Goal: Task Accomplishment & Management: Use online tool/utility

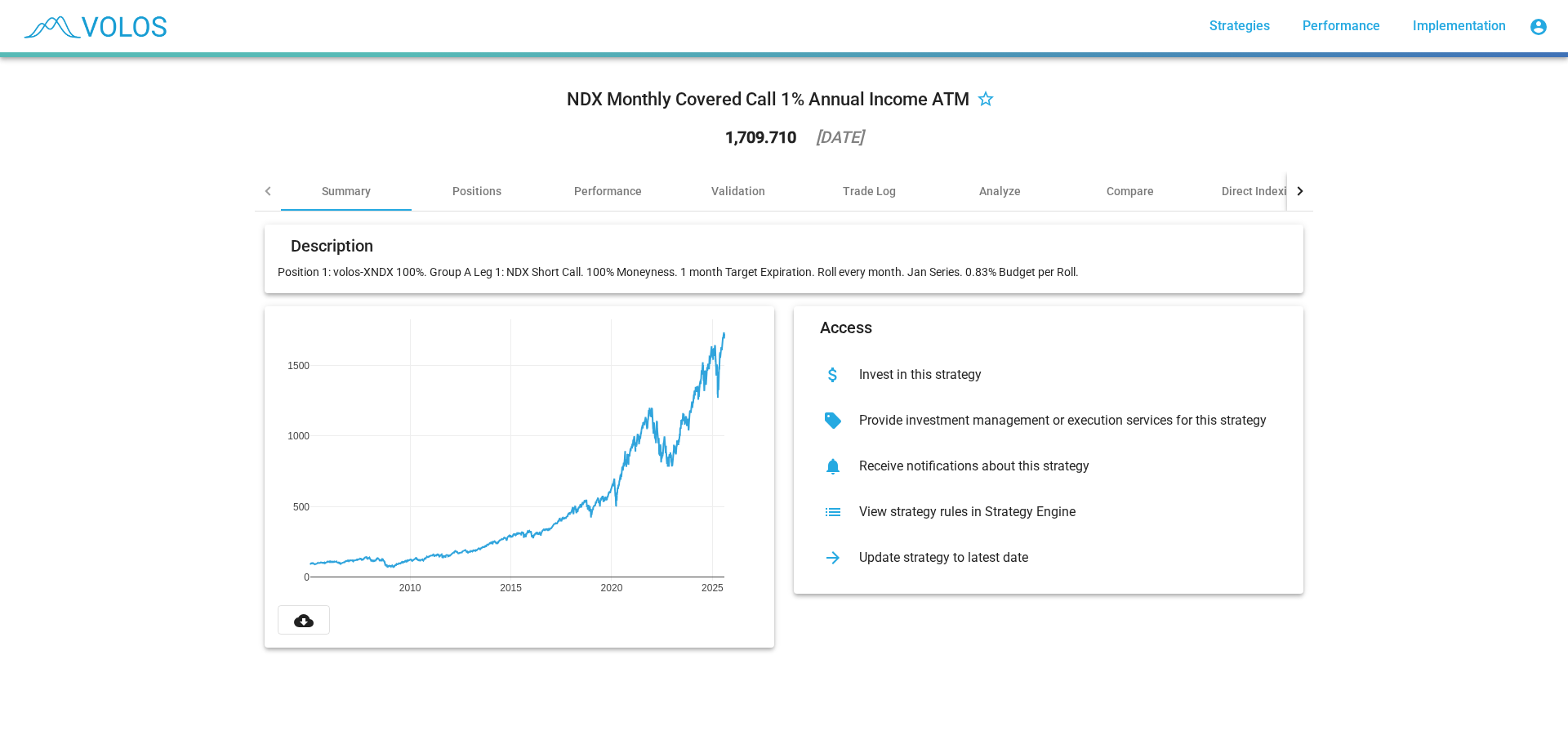
click at [133, 400] on div "NDX Monthly Covered Call 1% Annual Income ATM star_border 1,709.710 2025-08-05 …" at bounding box center [784, 401] width 1568 height 688
click at [617, 198] on div "Performance" at bounding box center [608, 191] width 68 height 17
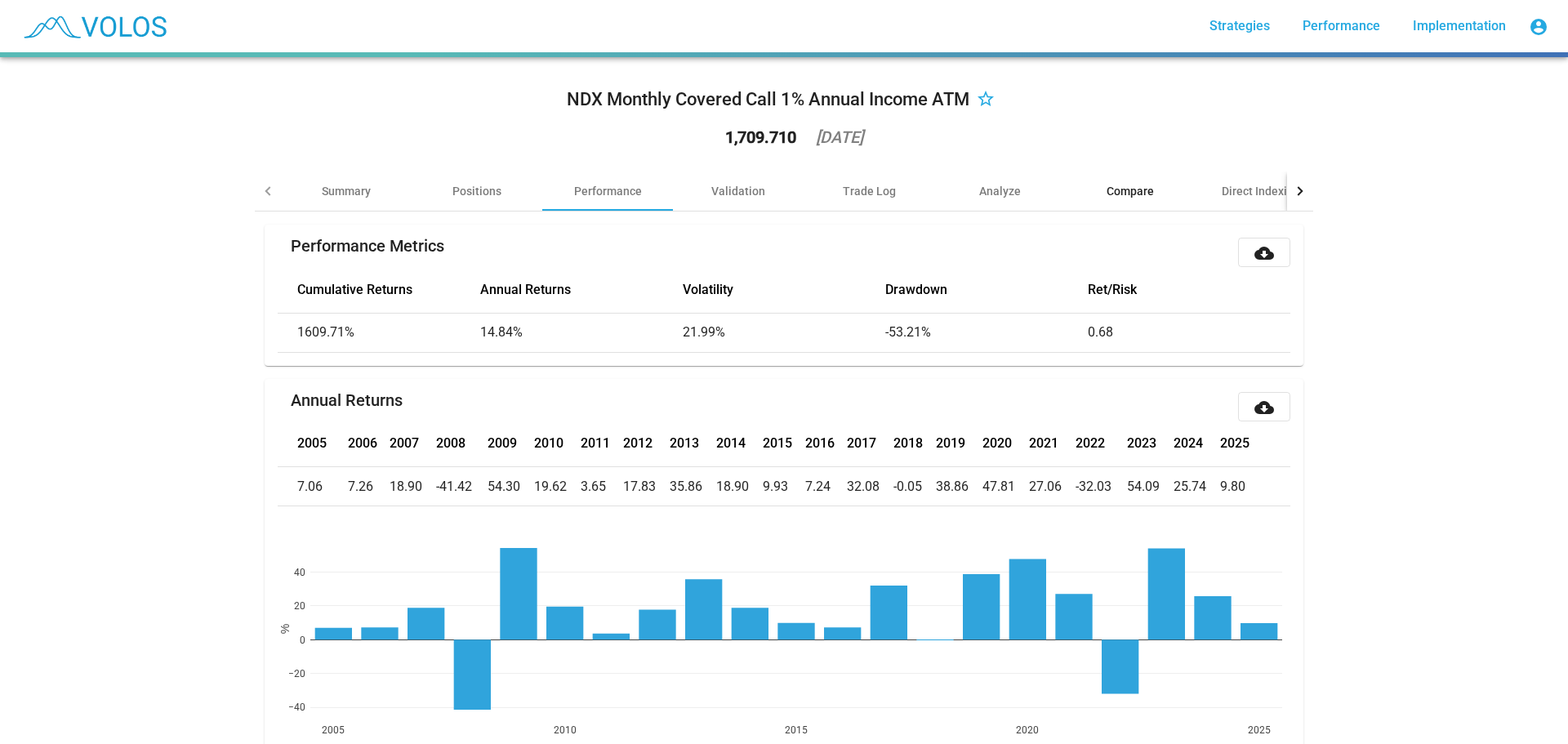
click at [1136, 197] on div "Compare" at bounding box center [1130, 191] width 47 height 17
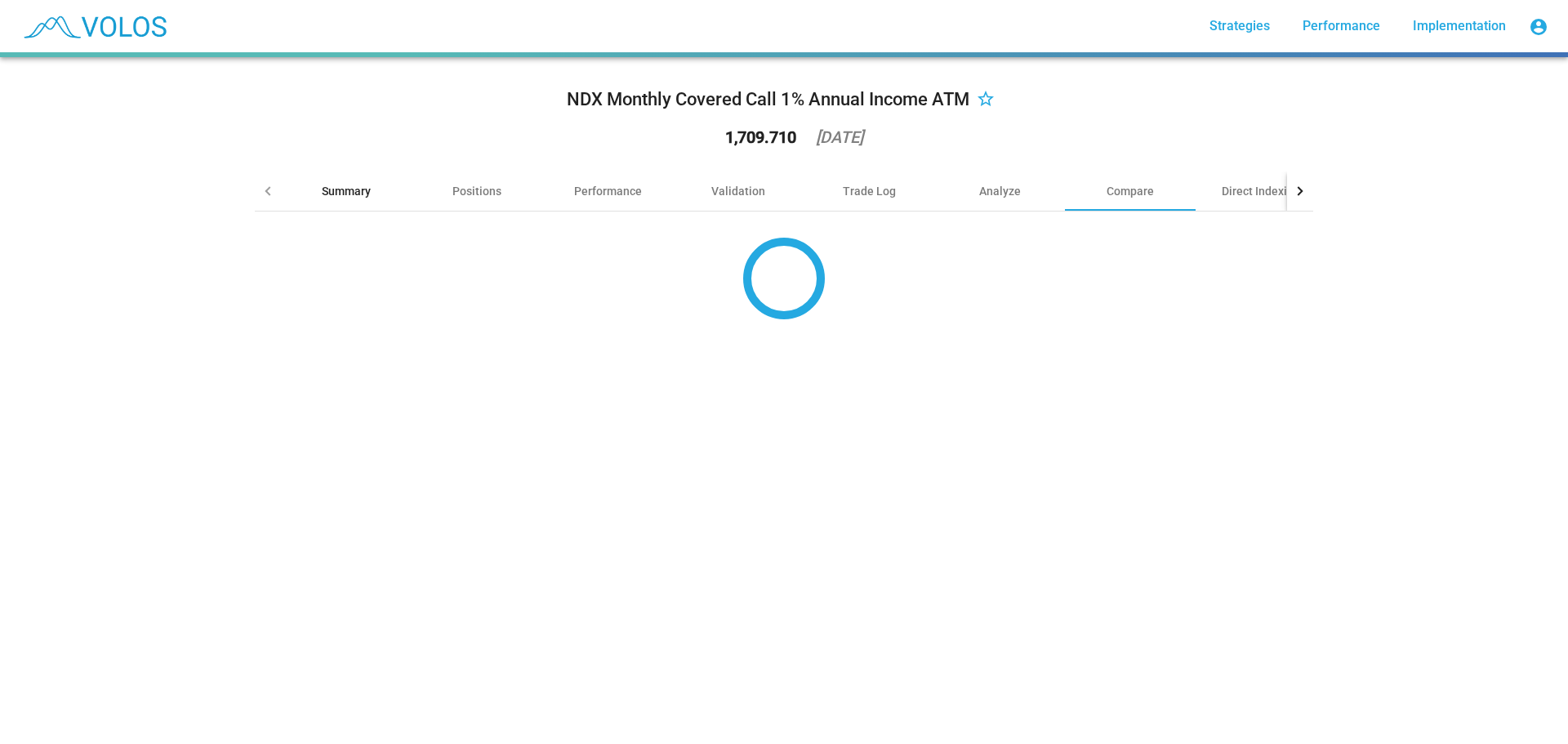
click at [337, 179] on div "Summary" at bounding box center [346, 191] width 130 height 39
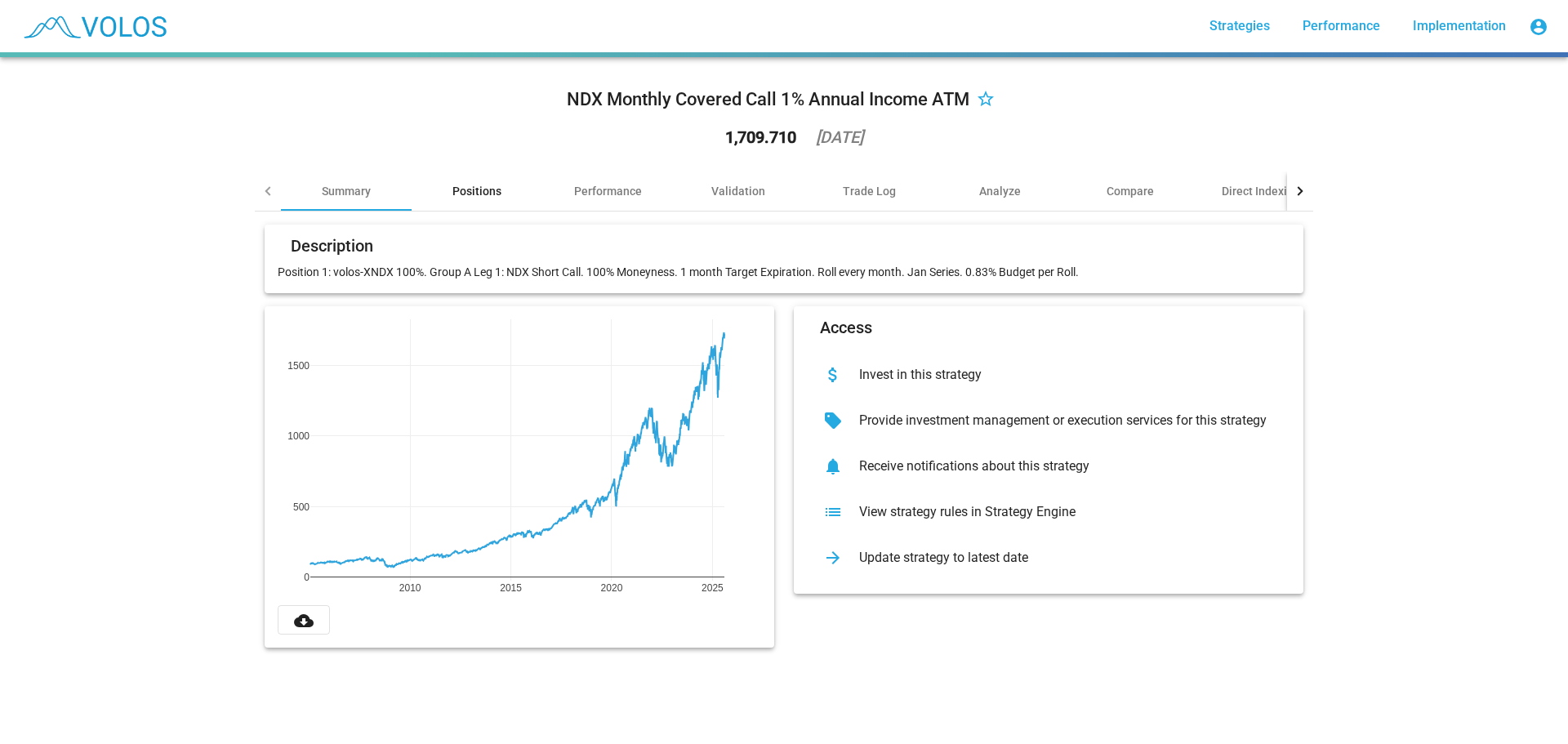
click at [474, 192] on div "Positions" at bounding box center [476, 191] width 49 height 17
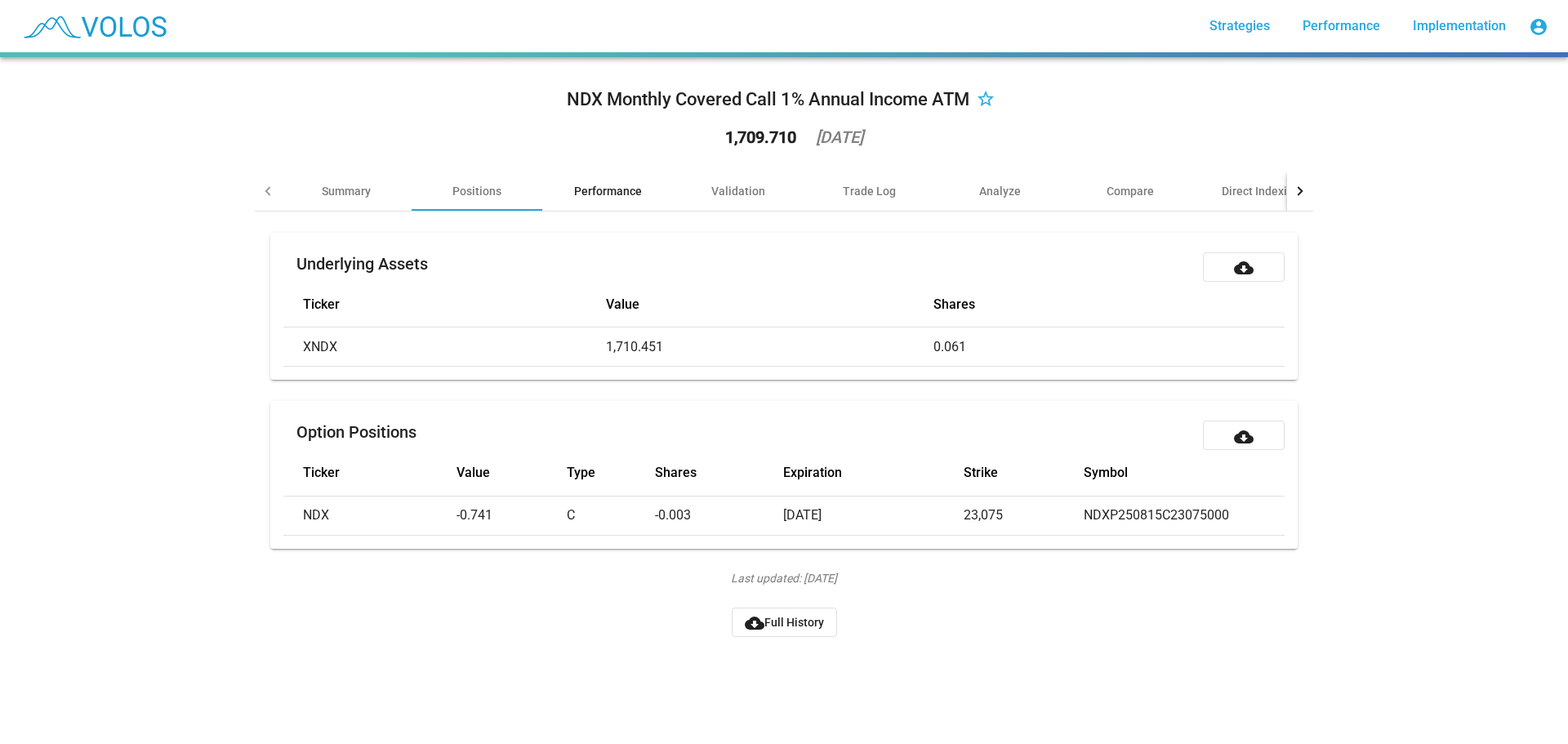
click at [600, 189] on div "Performance" at bounding box center [608, 191] width 68 height 17
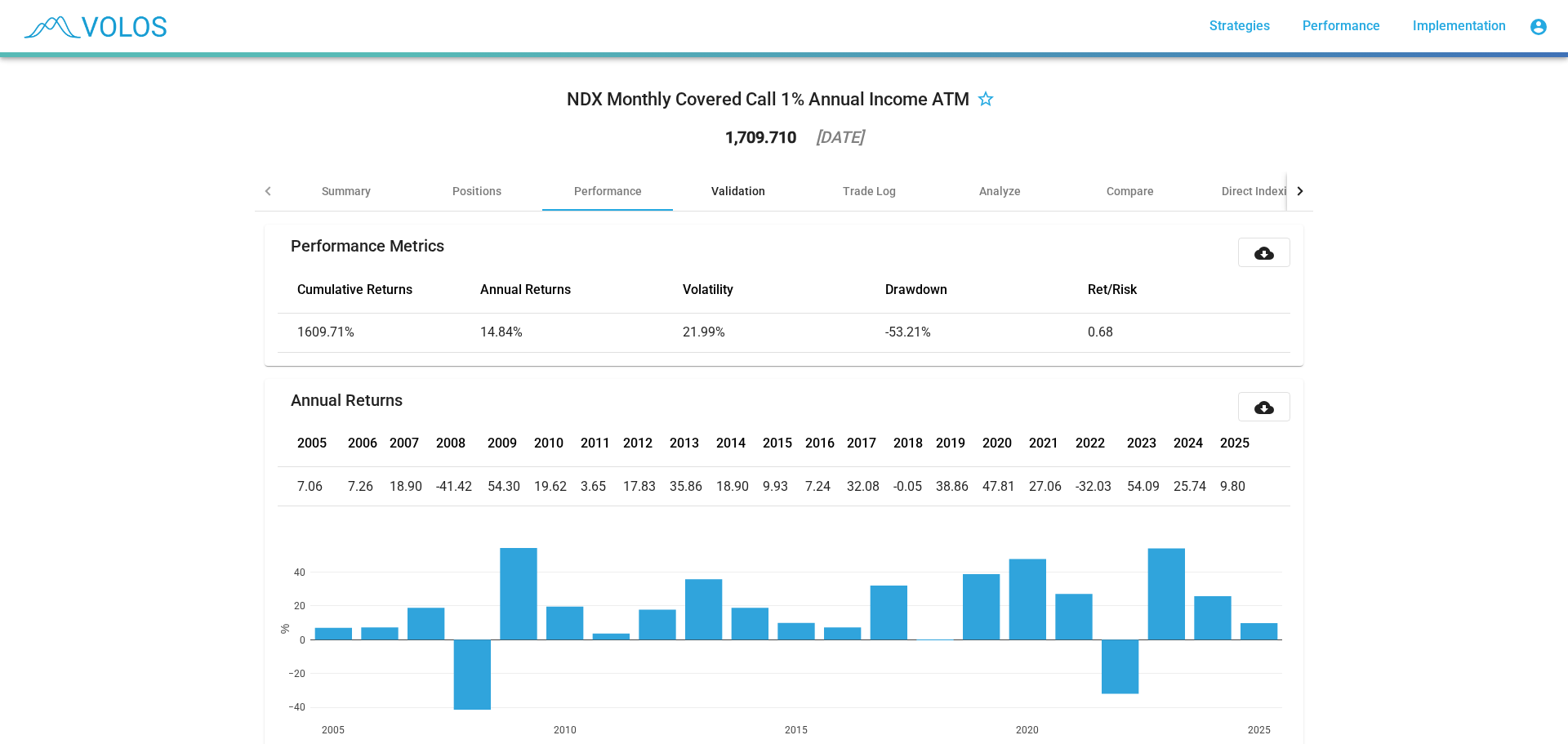
click at [742, 178] on div "Validation" at bounding box center [738, 191] width 130 height 39
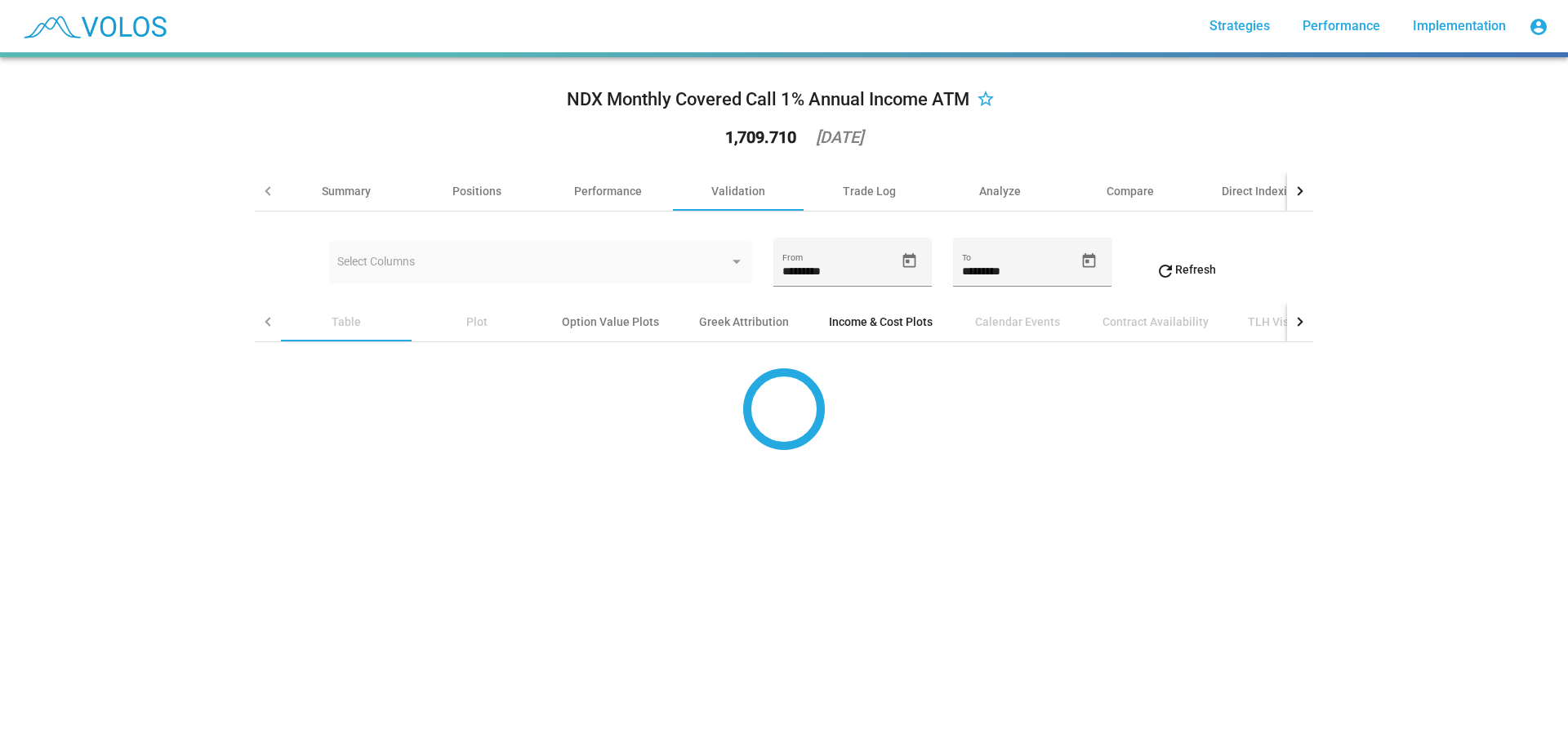
click at [864, 321] on div "Income & Cost Plots" at bounding box center [881, 322] width 104 height 17
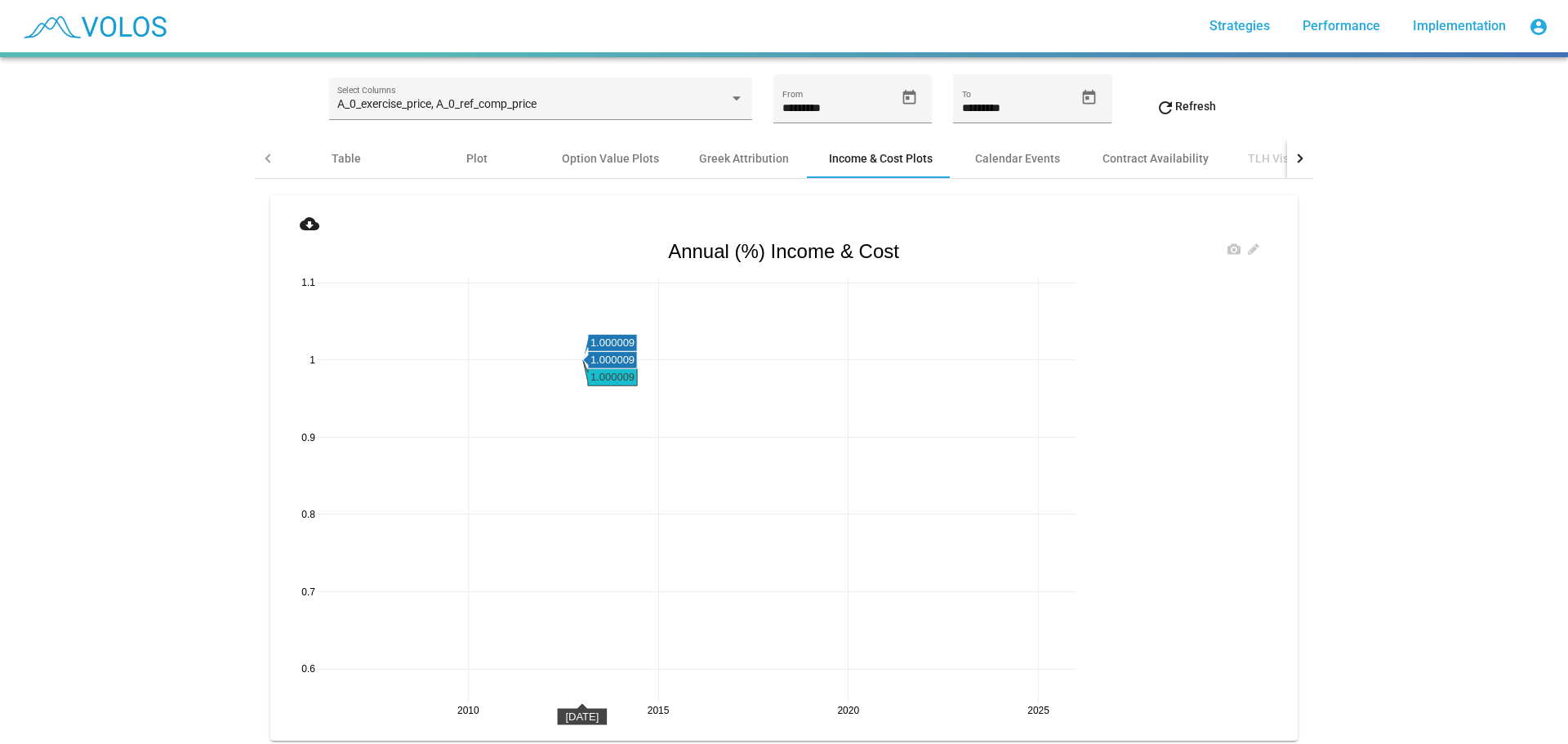
scroll to position [140, 0]
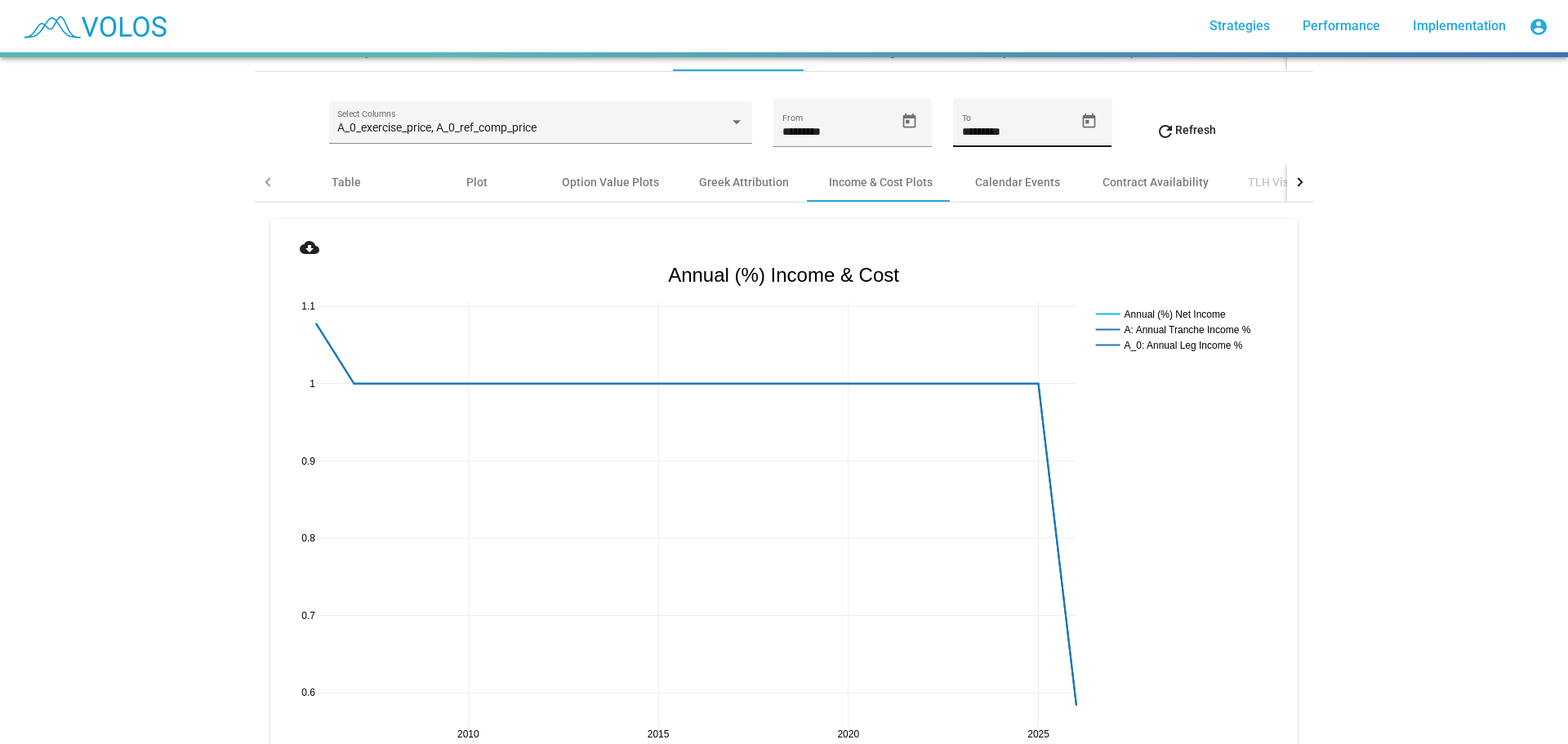
click at [1076, 111] on button "Open calendar" at bounding box center [1089, 121] width 28 height 28
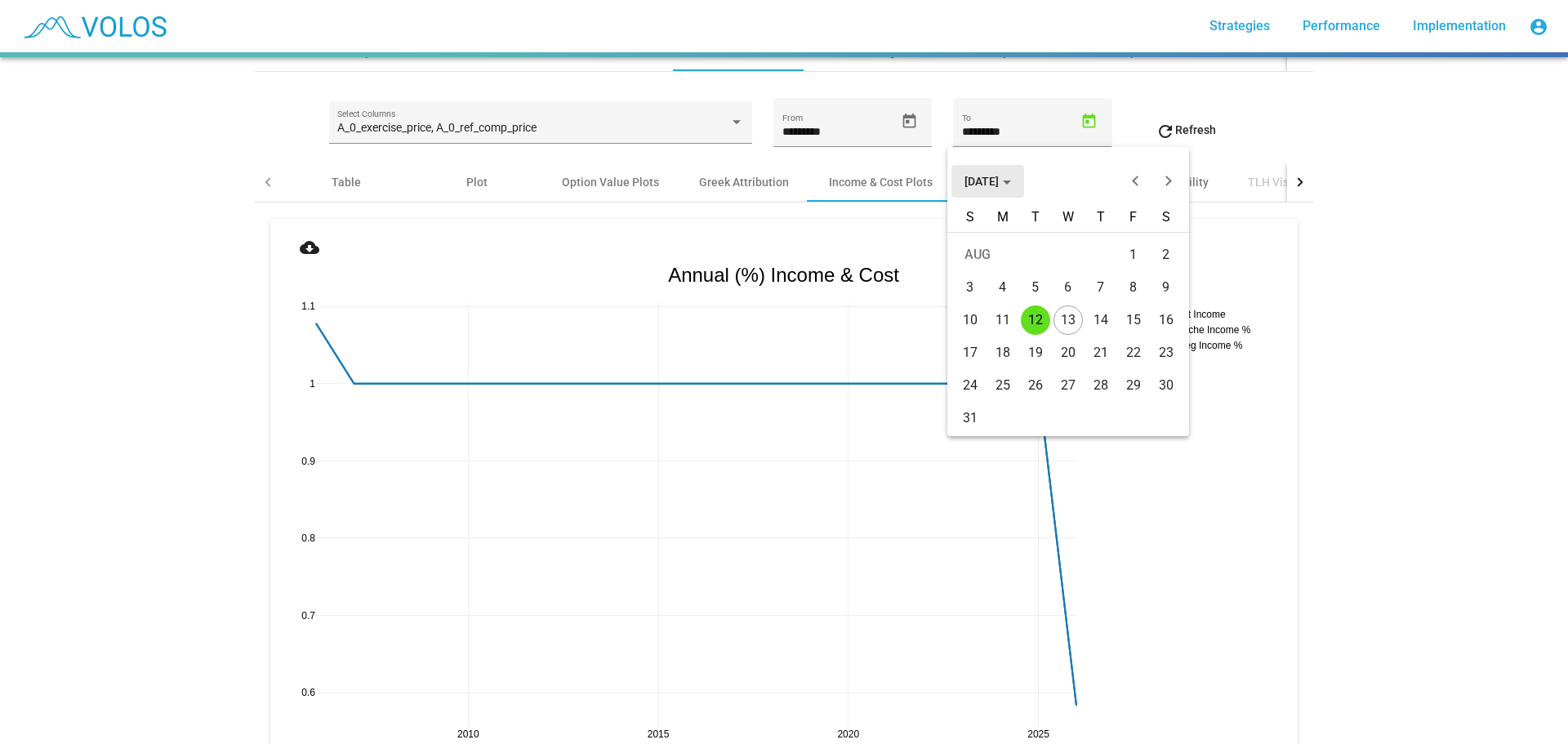
click at [1011, 184] on span "AUG 2025" at bounding box center [988, 182] width 46 height 13
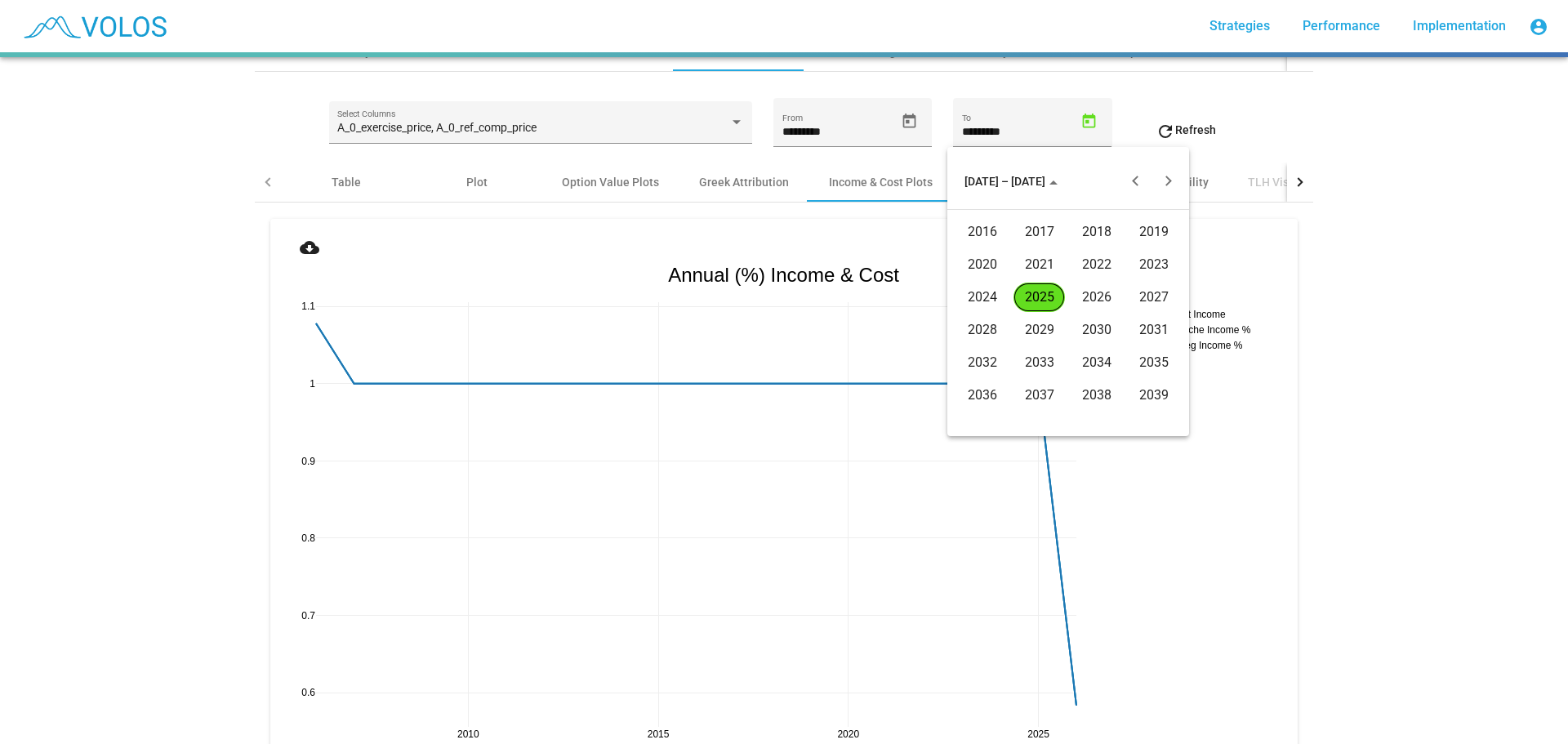
click at [984, 291] on div "2024" at bounding box center [982, 296] width 51 height 29
click at [1148, 327] on div "DEC" at bounding box center [1154, 330] width 51 height 29
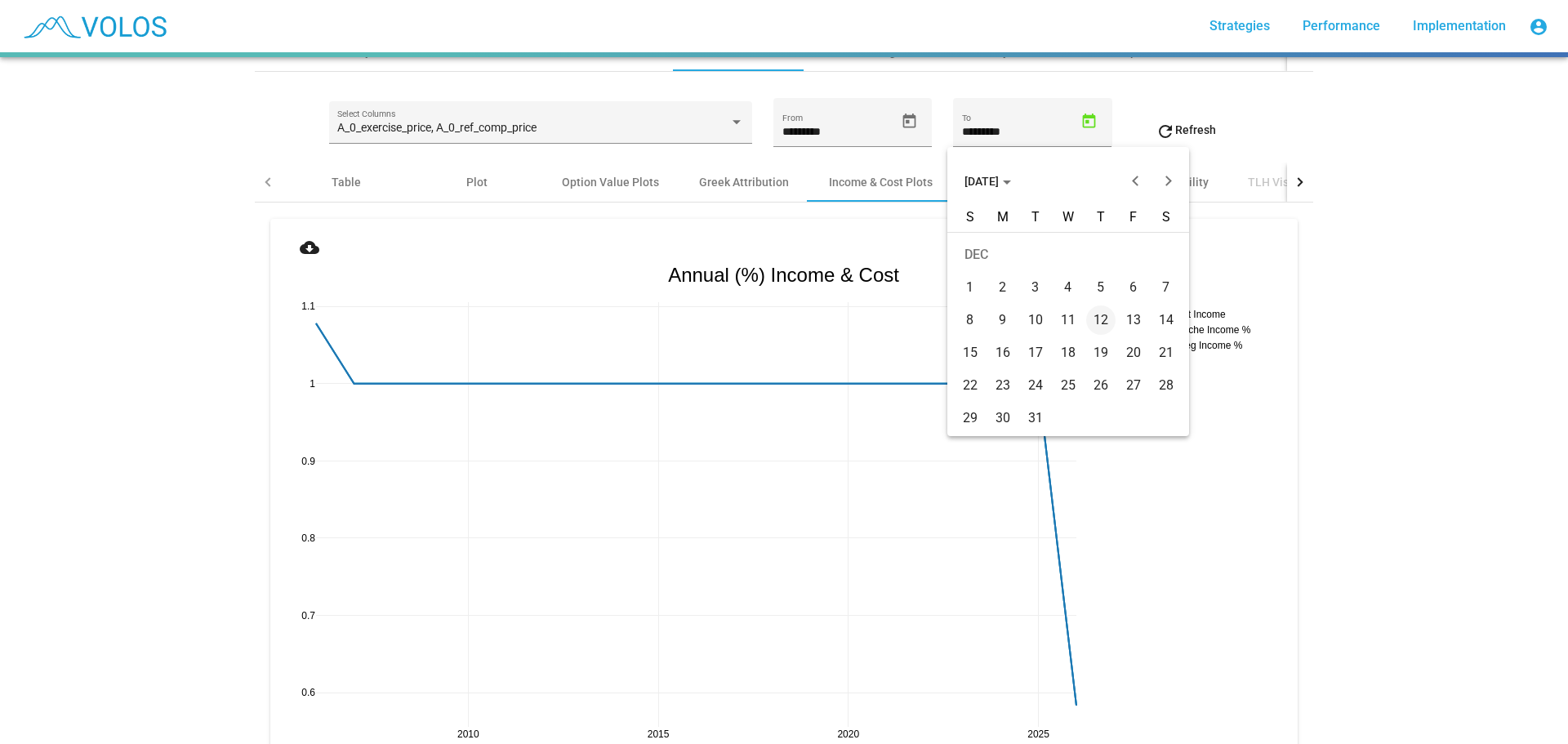
click at [1027, 422] on div "31" at bounding box center [1035, 418] width 29 height 29
type input "**********"
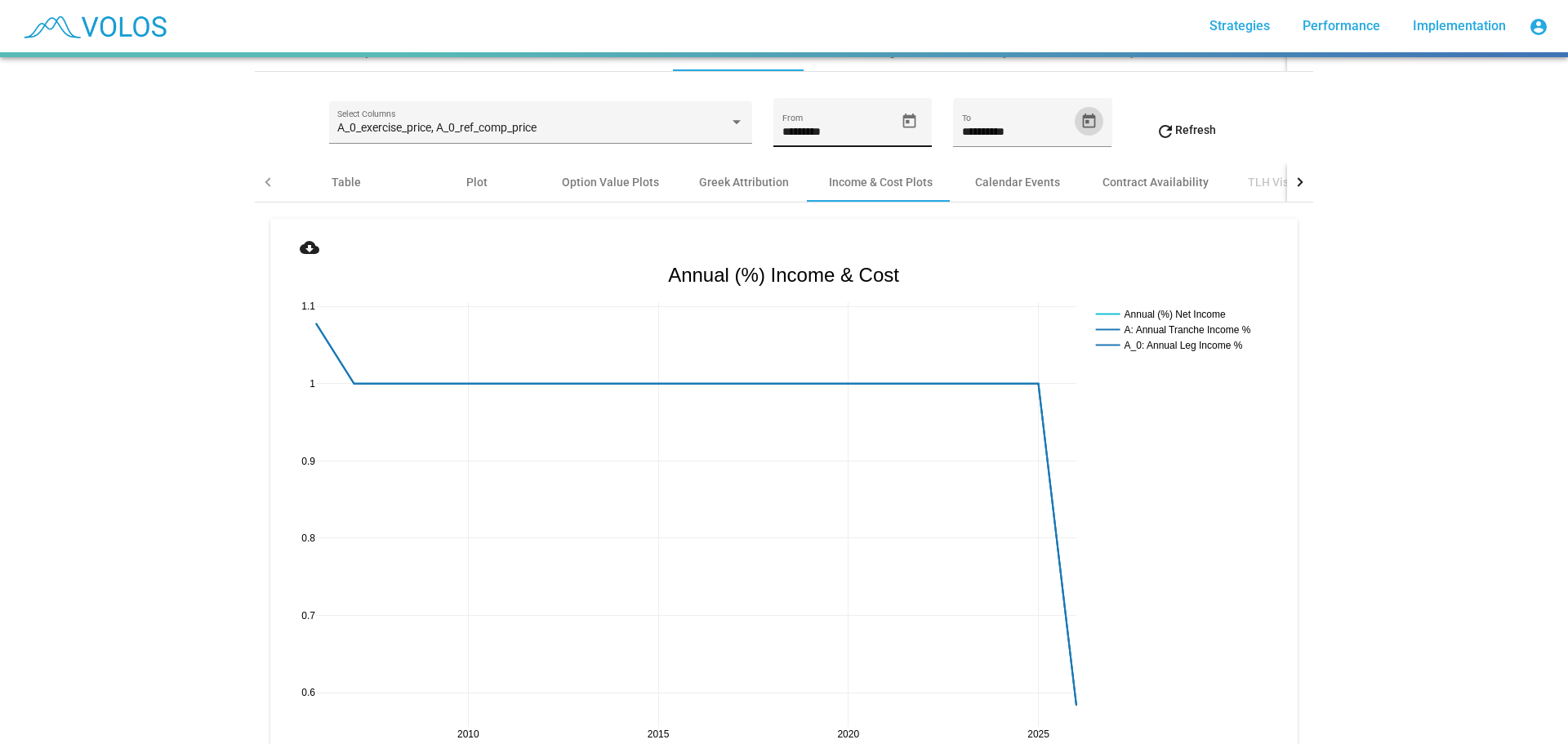
click at [901, 124] on icon "Open calendar" at bounding box center [909, 121] width 17 height 17
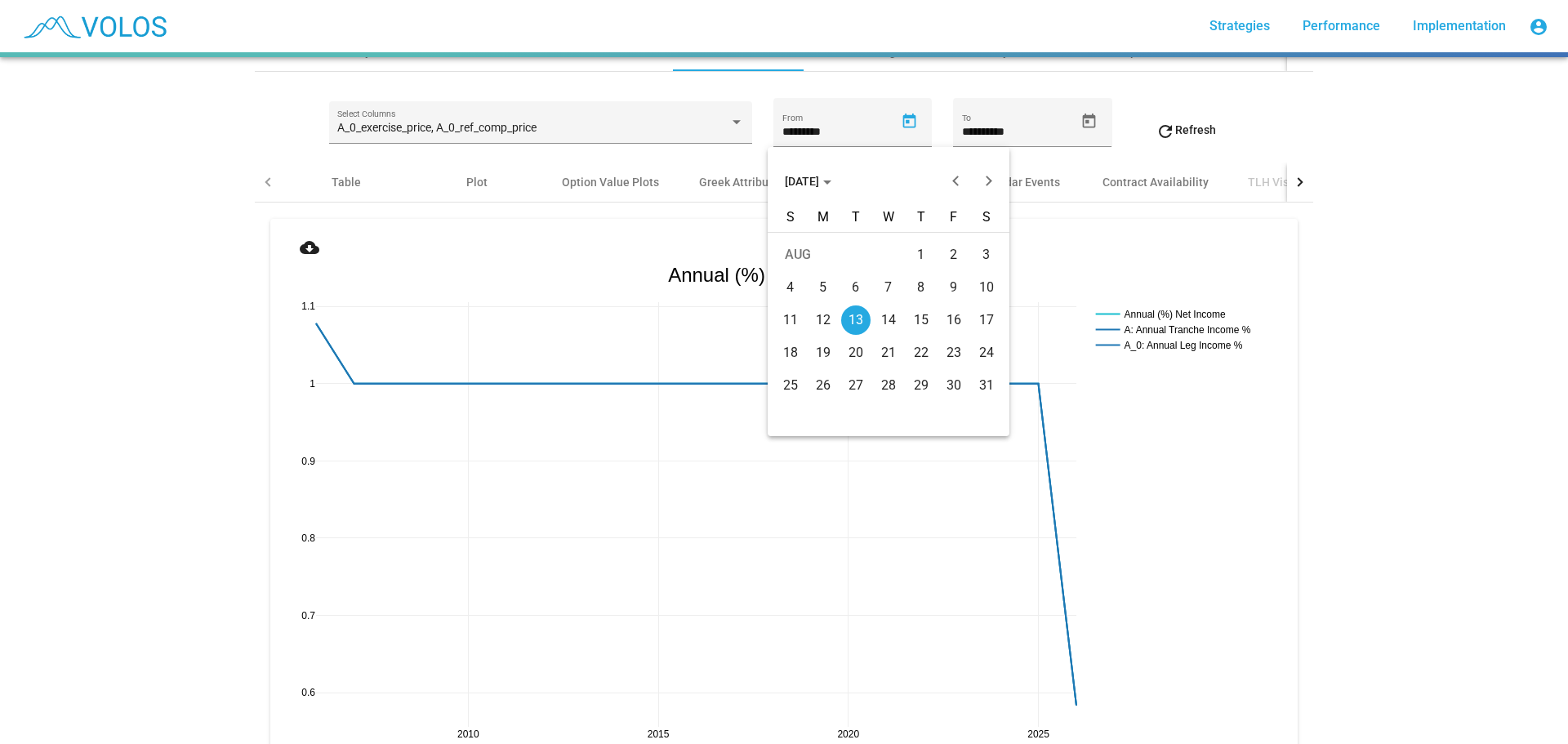
click at [832, 178] on span "[DATE]" at bounding box center [808, 182] width 46 height 13
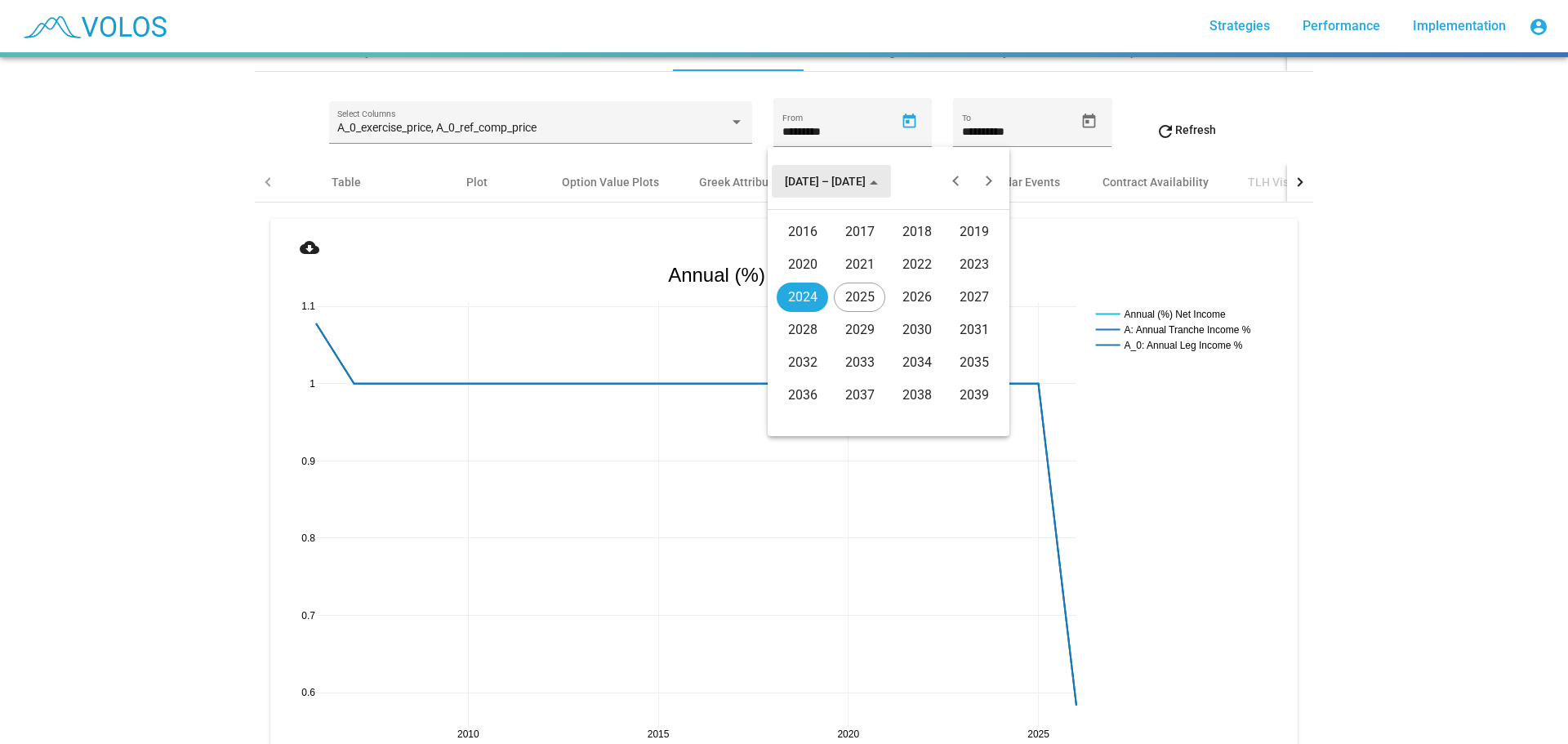
click at [813, 223] on div "2016" at bounding box center [803, 232] width 51 height 29
click at [816, 266] on div "JAN" at bounding box center [803, 264] width 51 height 29
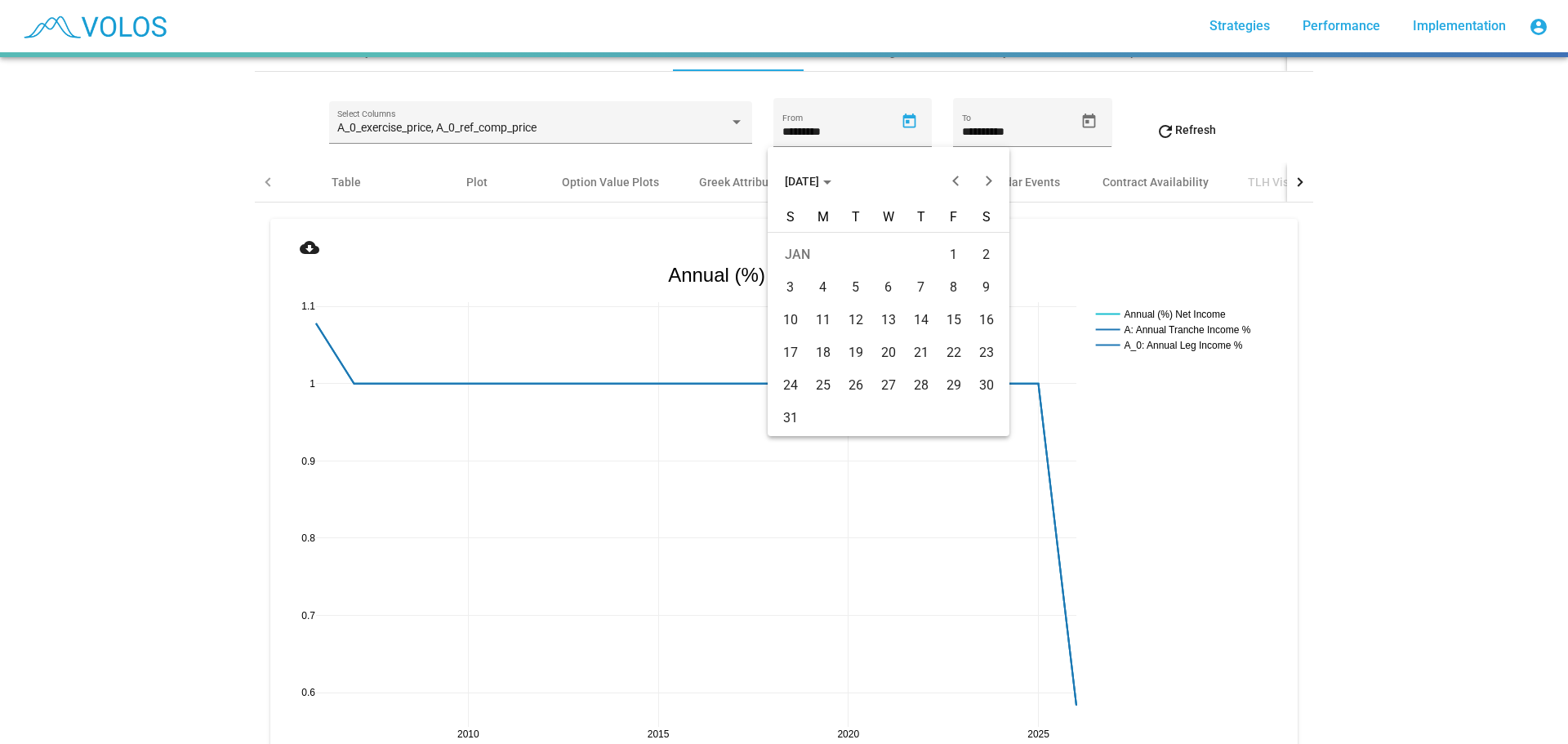
click at [1166, 130] on div at bounding box center [784, 372] width 1568 height 744
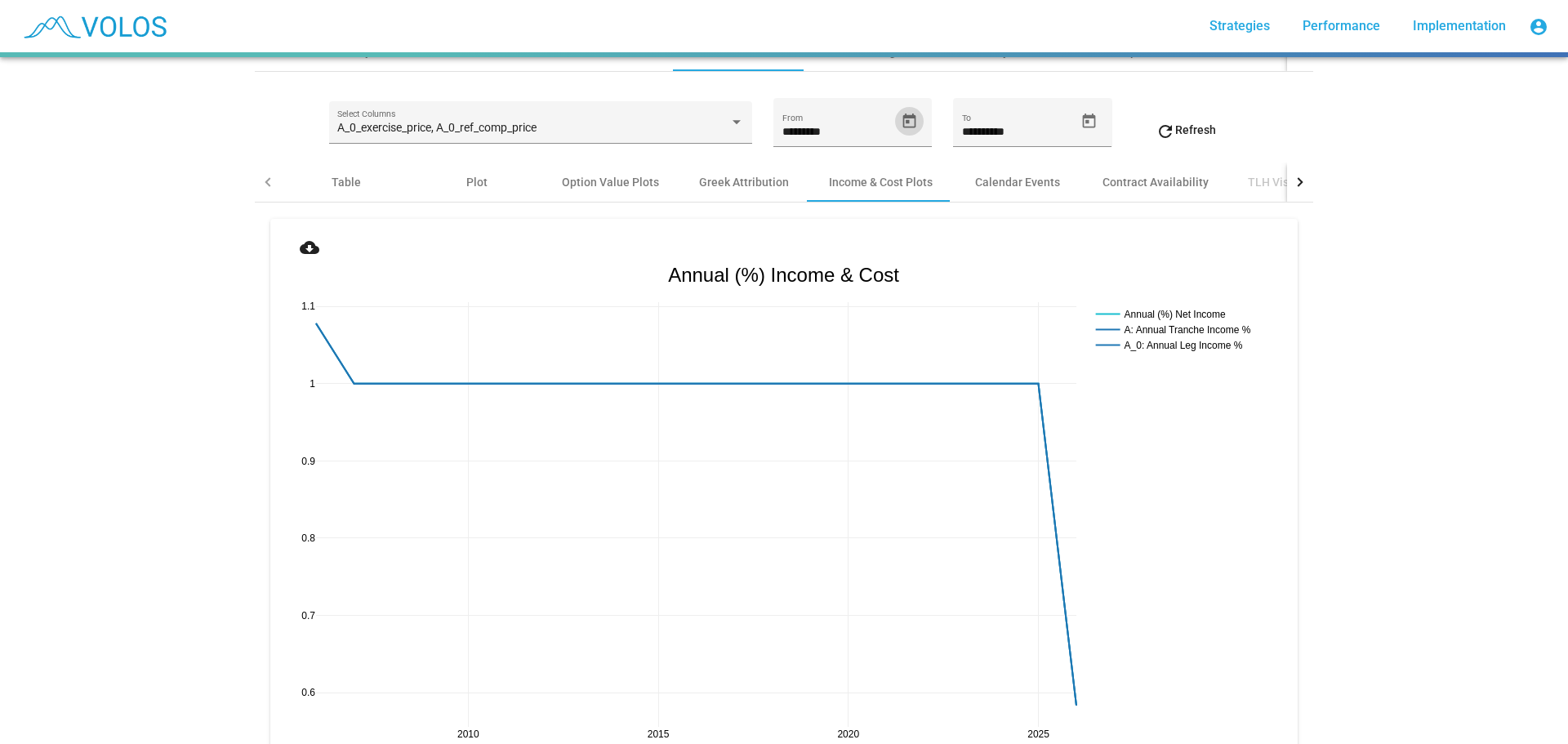
click at [1166, 130] on mat-icon "refresh" at bounding box center [1165, 132] width 20 height 20
click at [901, 119] on icon "Open calendar" at bounding box center [909, 121] width 17 height 17
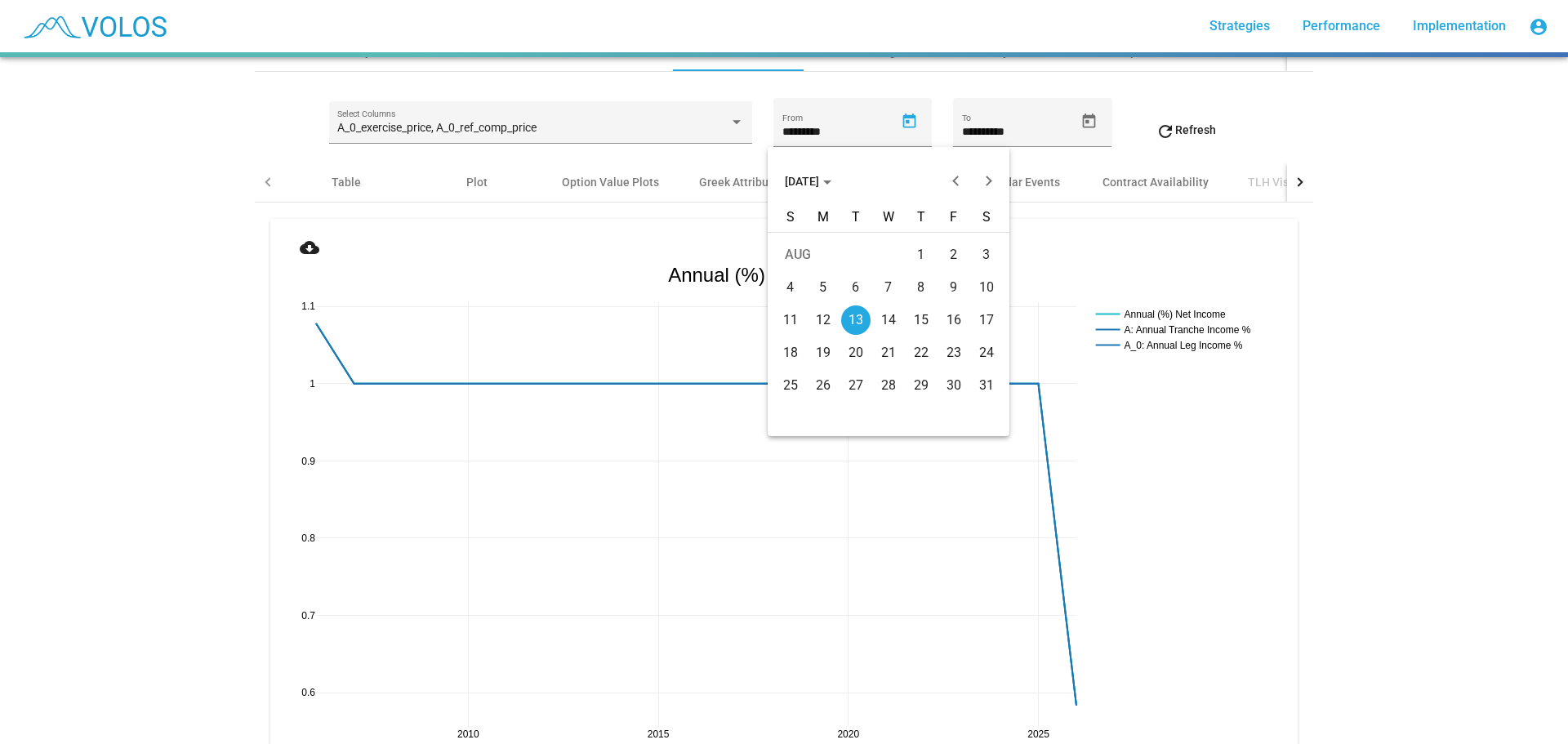
click at [825, 189] on button "[DATE]" at bounding box center [808, 181] width 73 height 32
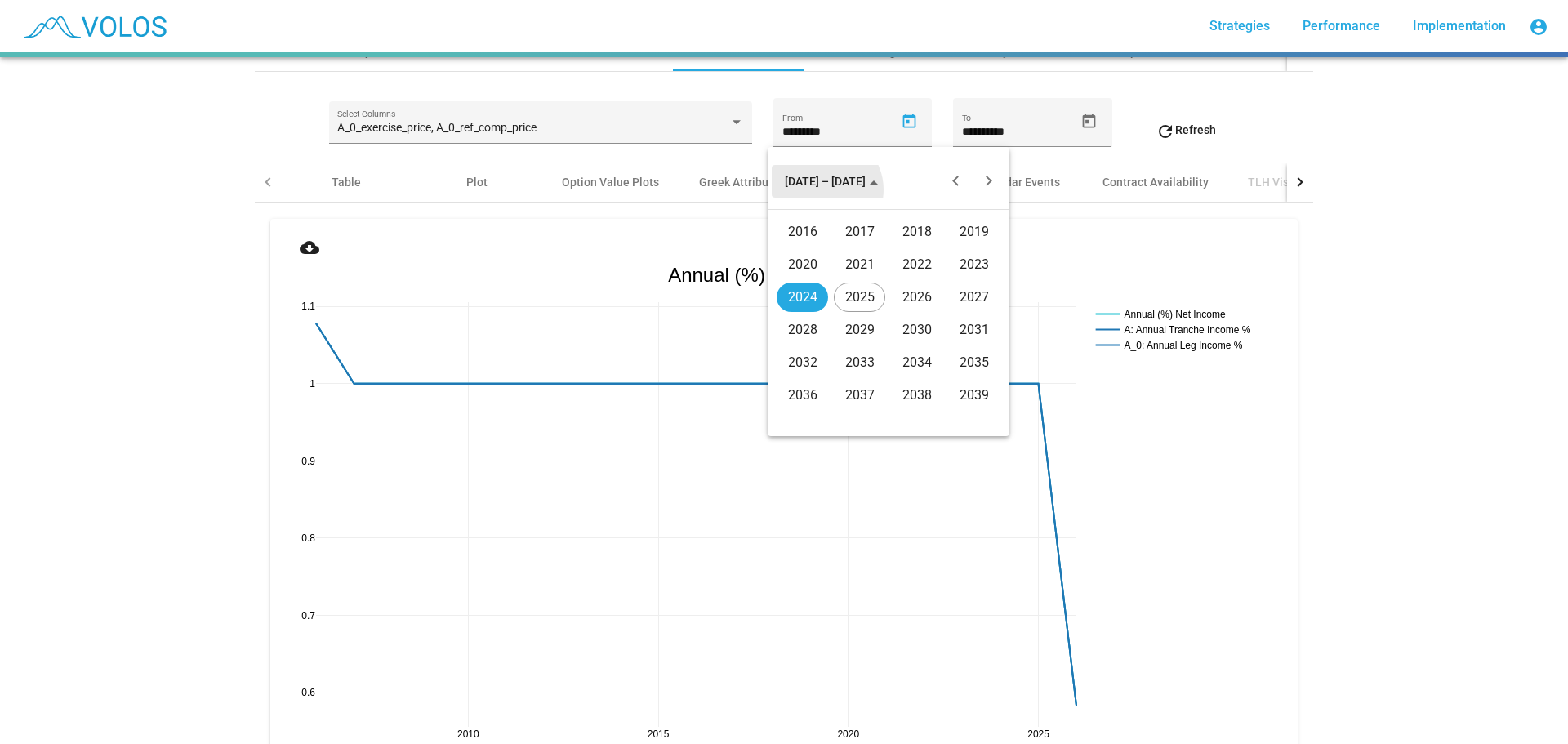
click at [813, 236] on div "2016" at bounding box center [803, 232] width 51 height 29
click at [816, 266] on div "JAN" at bounding box center [803, 264] width 51 height 29
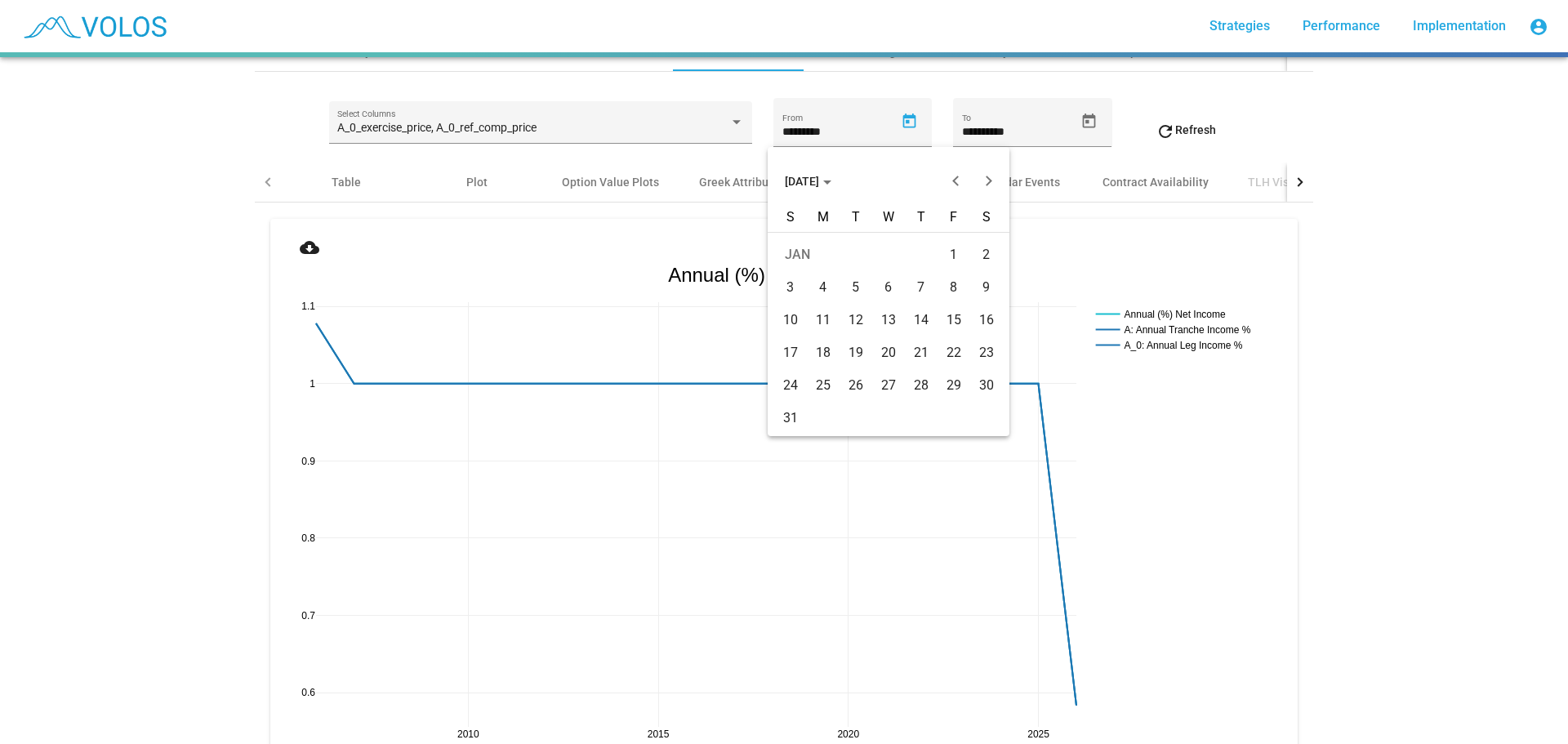
click at [946, 254] on div "1" at bounding box center [954, 254] width 29 height 29
type input "********"
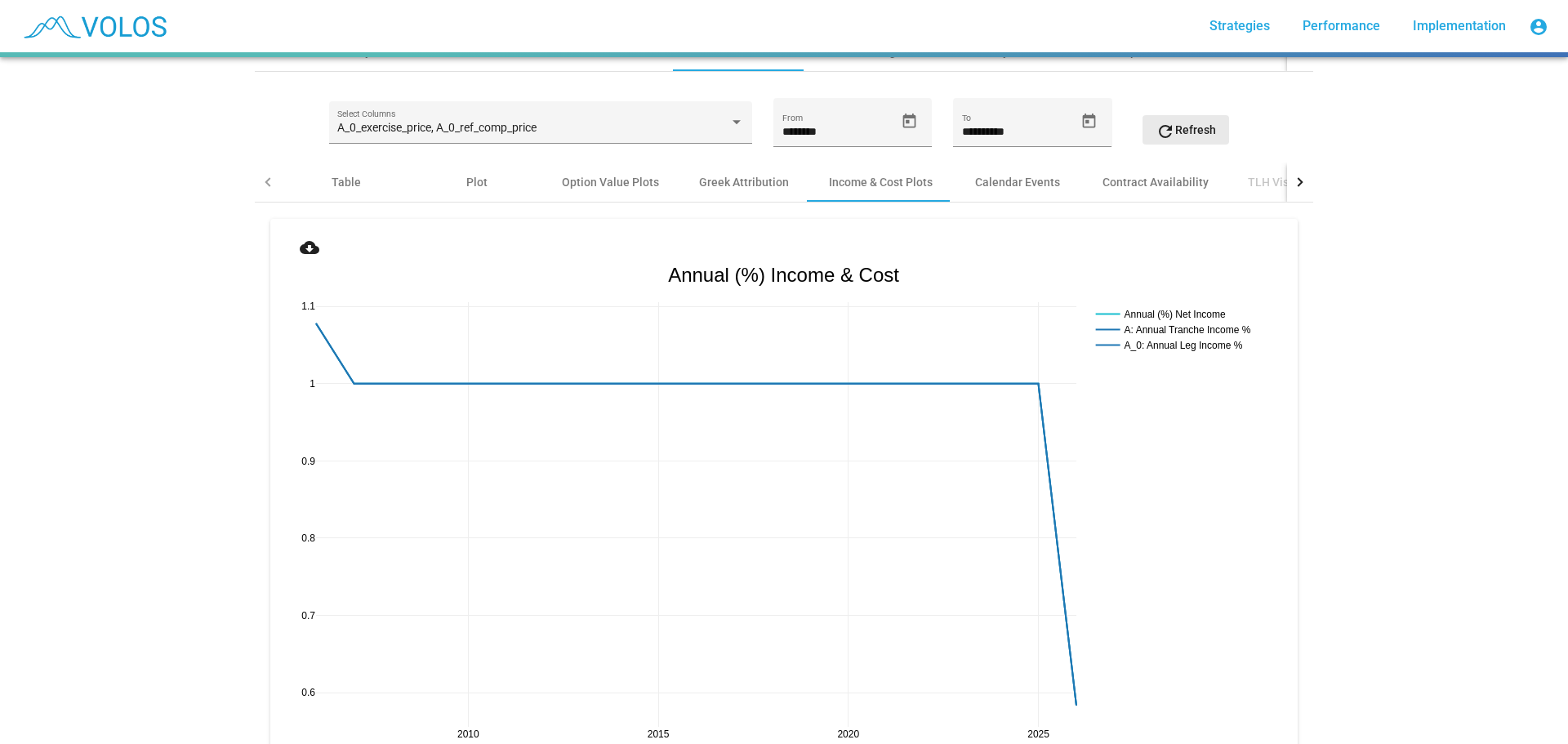
click at [1190, 128] on span "refresh Refresh" at bounding box center [1185, 130] width 61 height 13
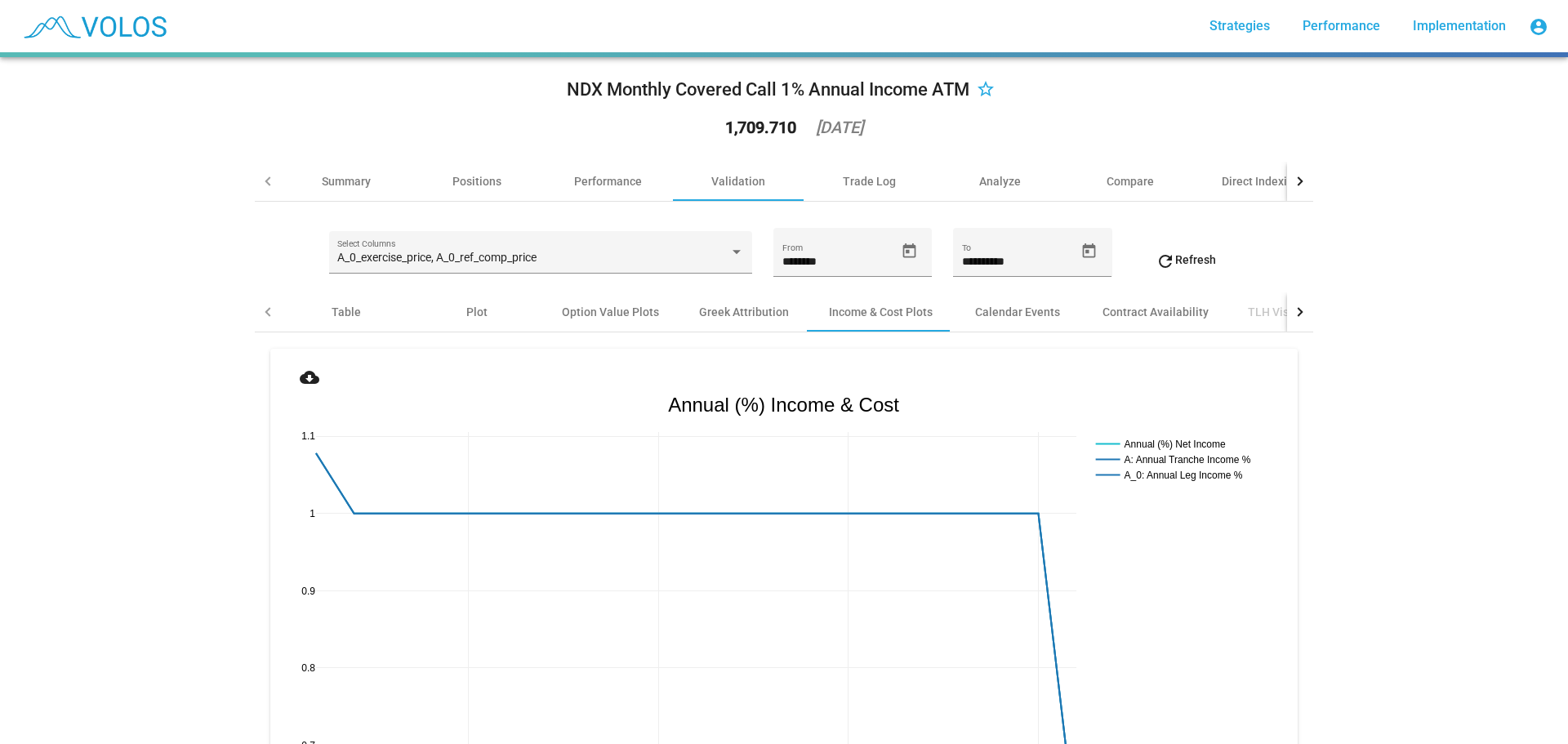
scroll to position [0, 0]
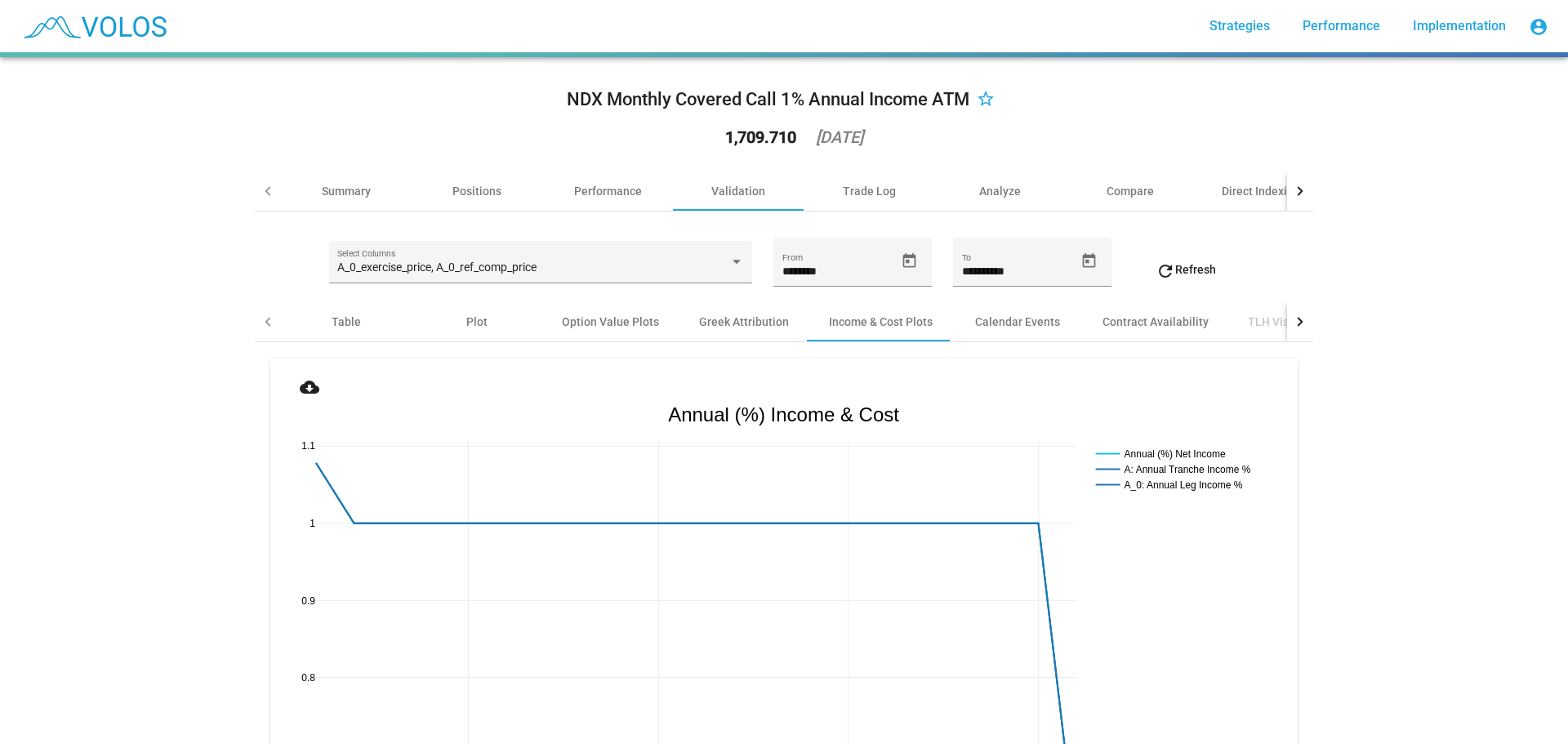
click at [1294, 317] on div at bounding box center [1298, 321] width 9 height 9
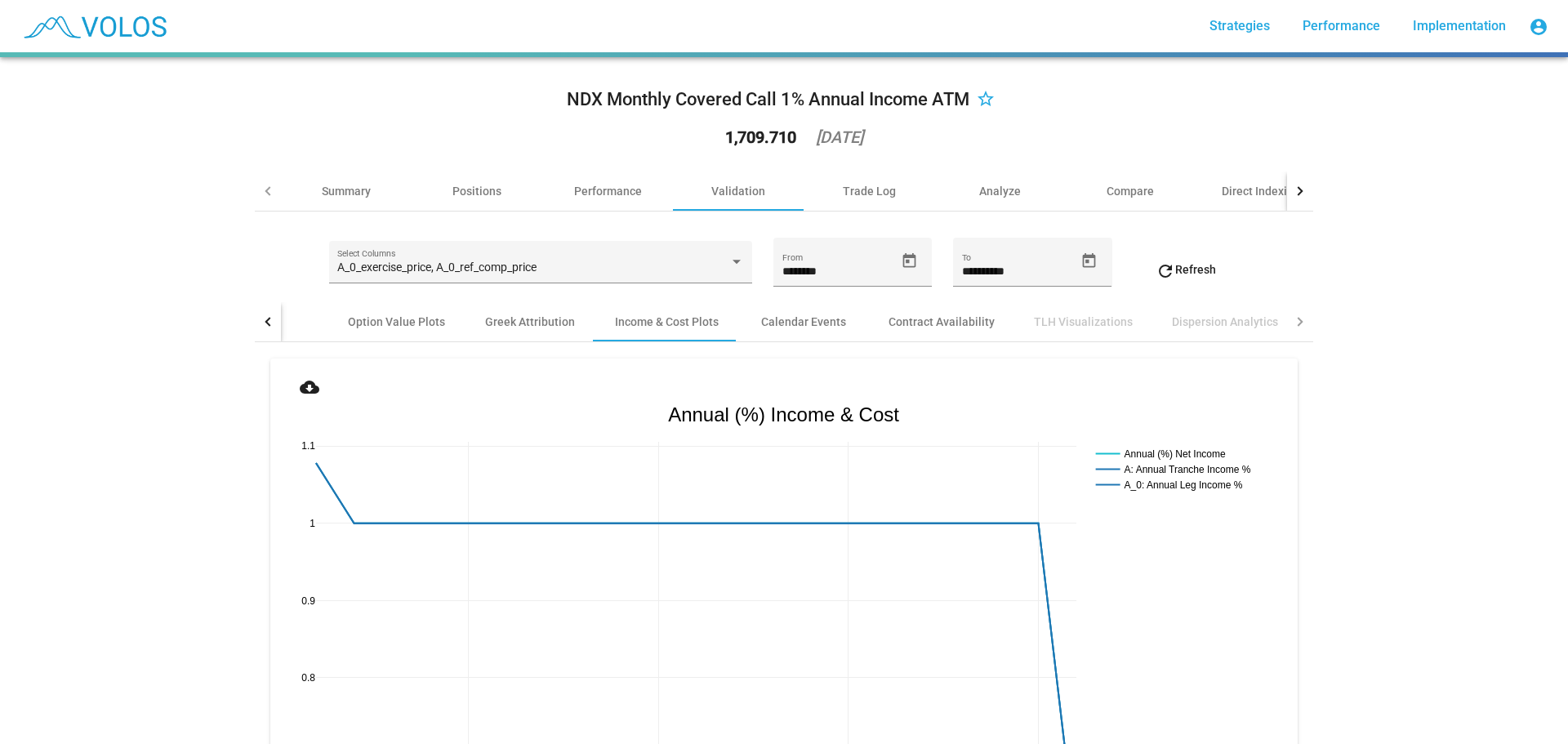
click at [1304, 192] on div at bounding box center [1300, 191] width 26 height 39
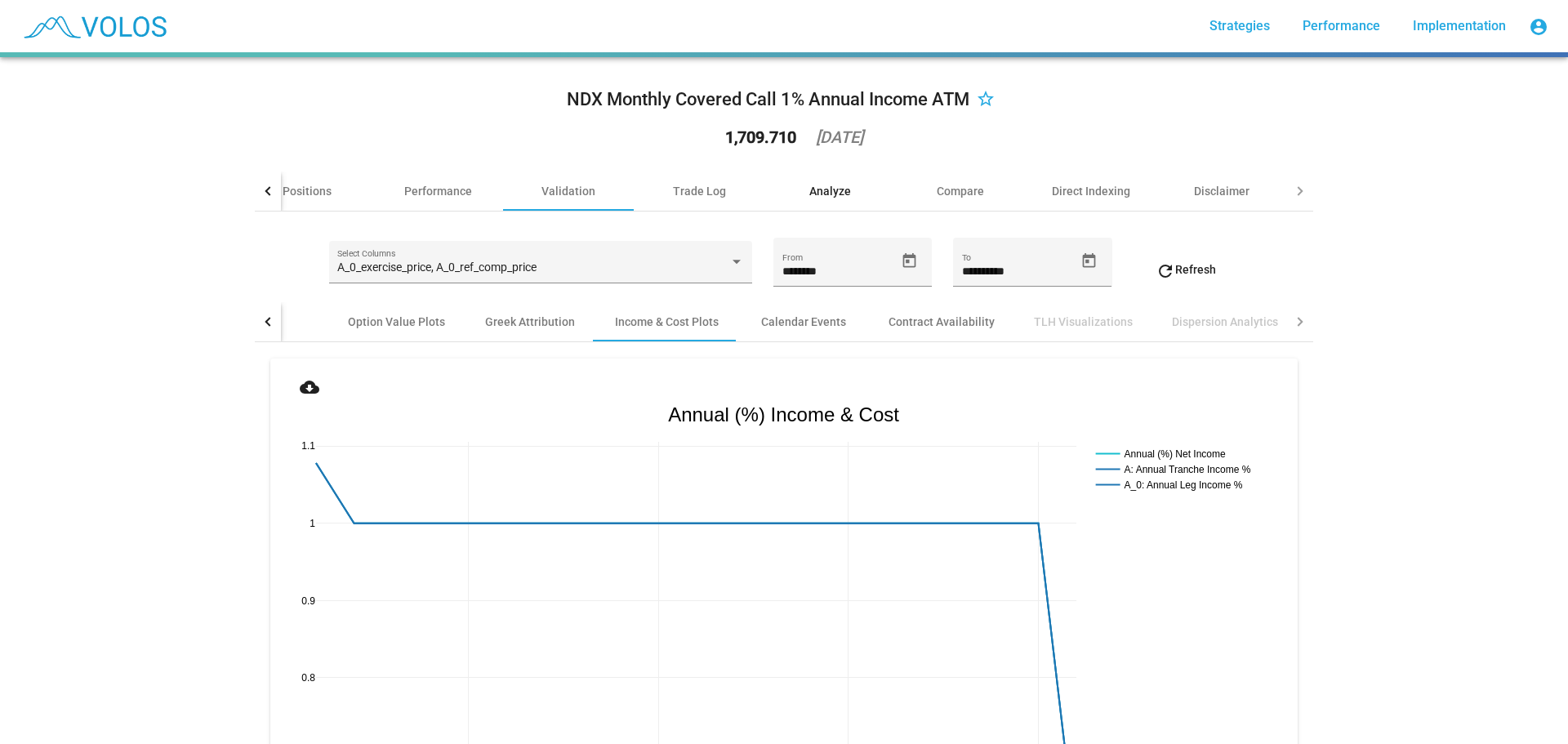
click at [827, 193] on div "Analyze" at bounding box center [830, 191] width 42 height 17
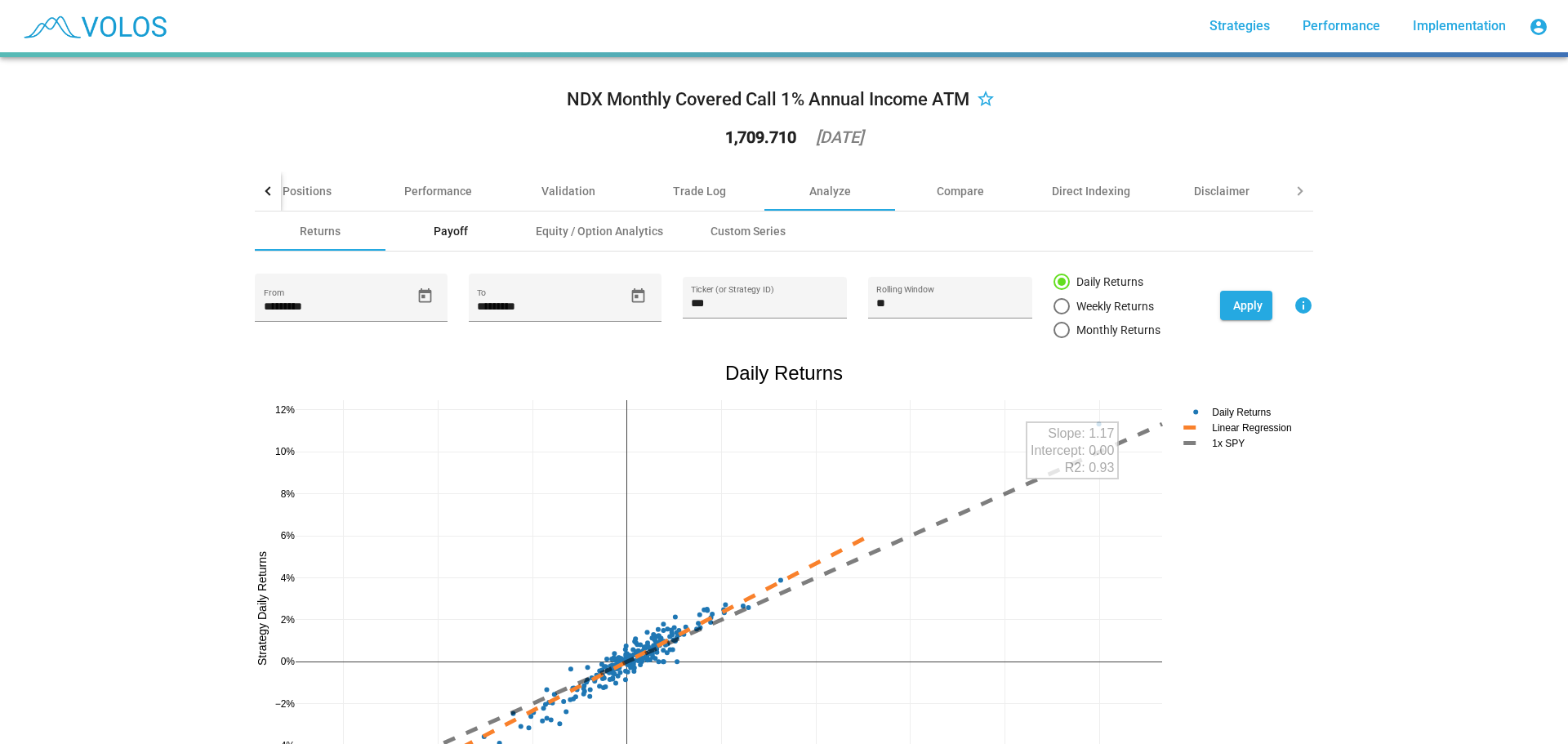
click at [461, 235] on div "Payoff" at bounding box center [451, 232] width 34 height 17
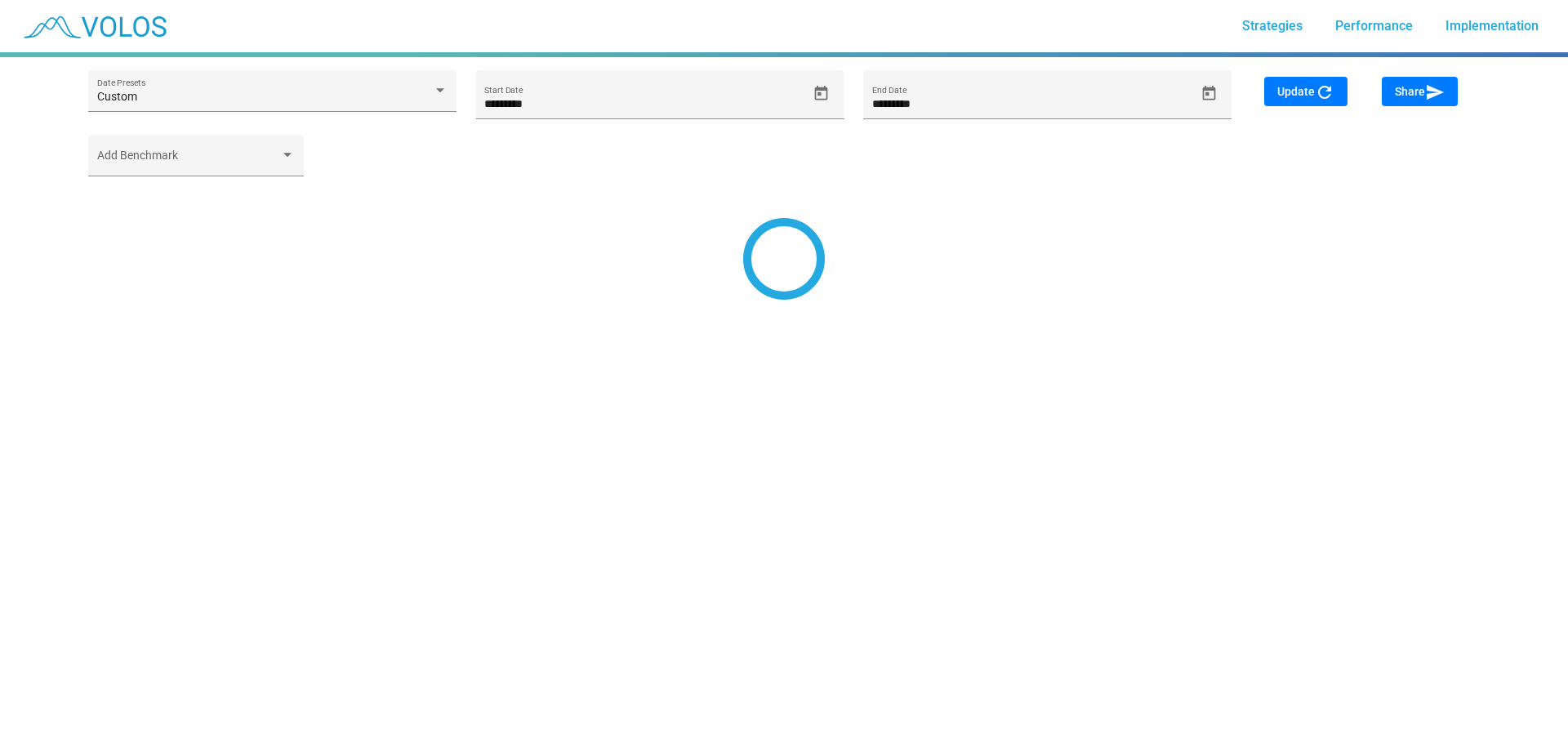
type input "********"
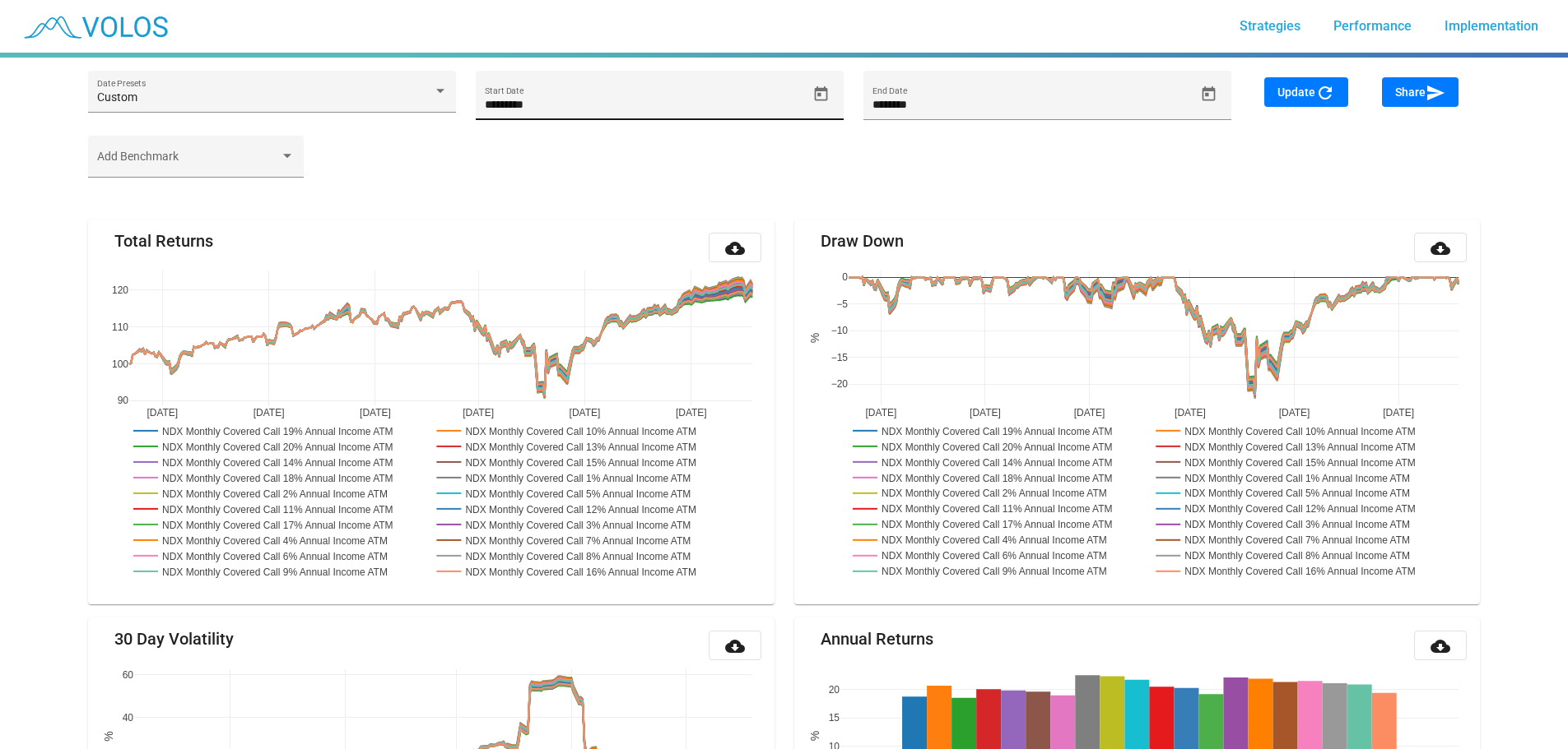
click at [820, 93] on icon "Open calendar" at bounding box center [820, 93] width 13 height 15
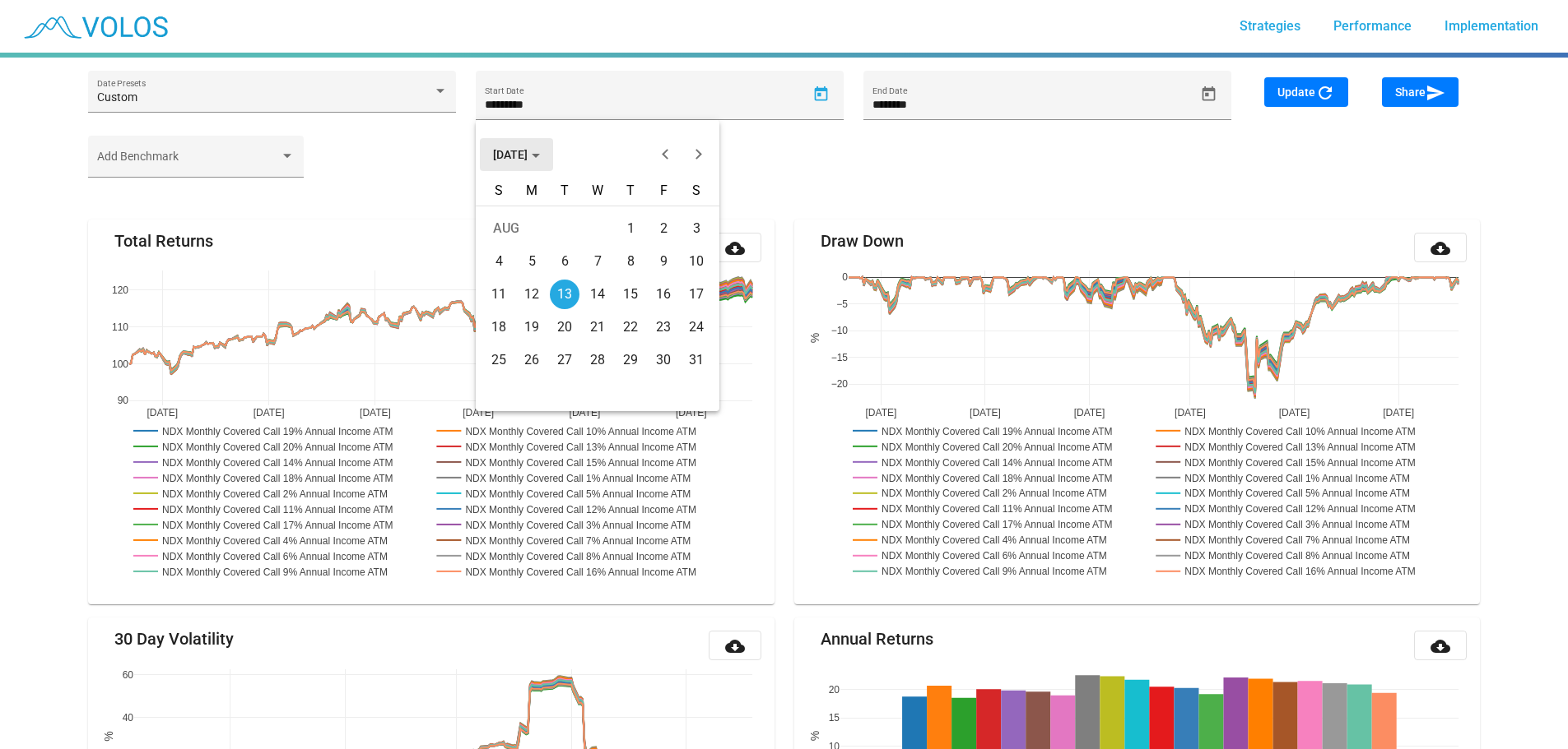
click at [544, 164] on button "AUG 2024" at bounding box center [517, 154] width 74 height 33
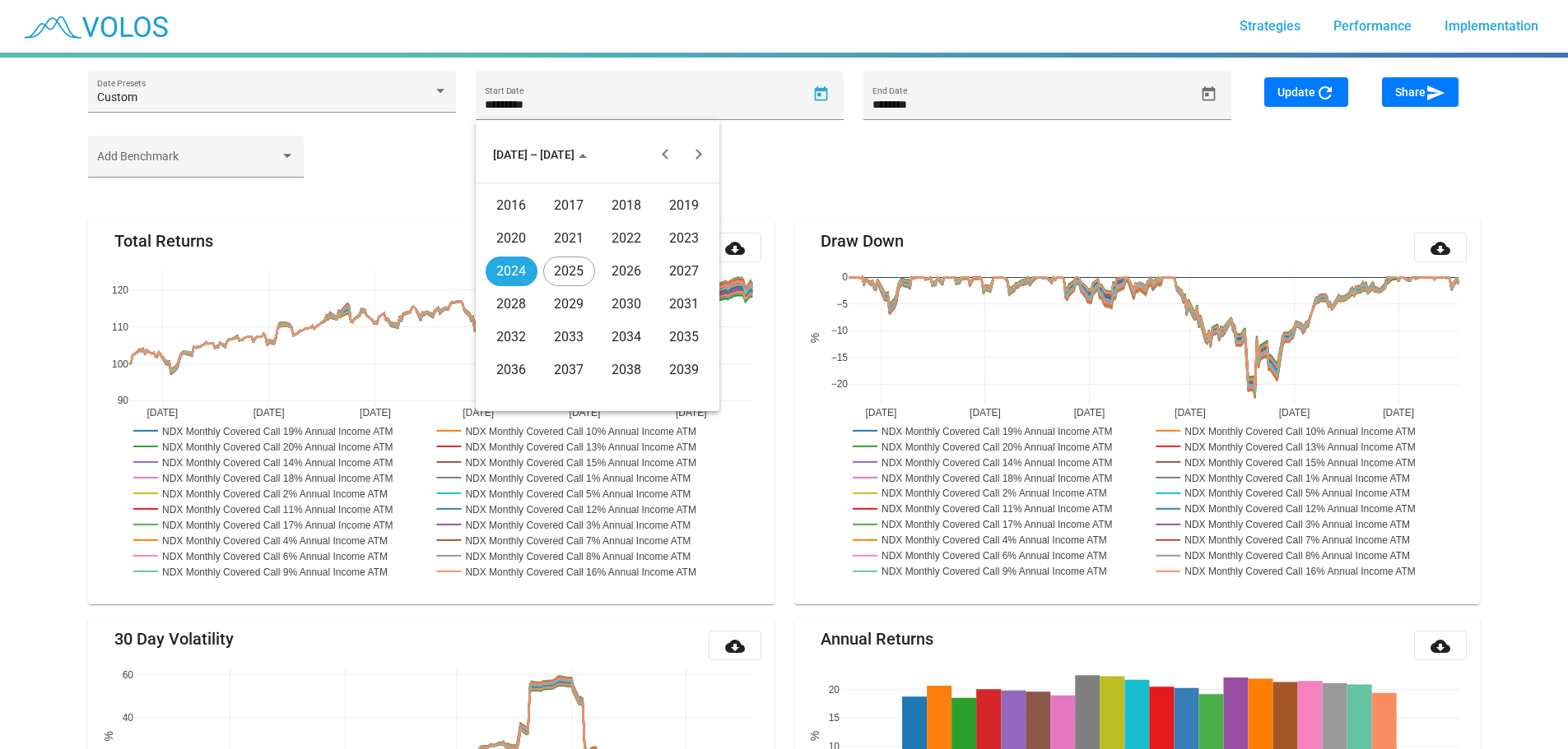
click at [501, 207] on div "2016" at bounding box center [512, 205] width 52 height 29
click at [511, 245] on div "JAN" at bounding box center [512, 238] width 52 height 29
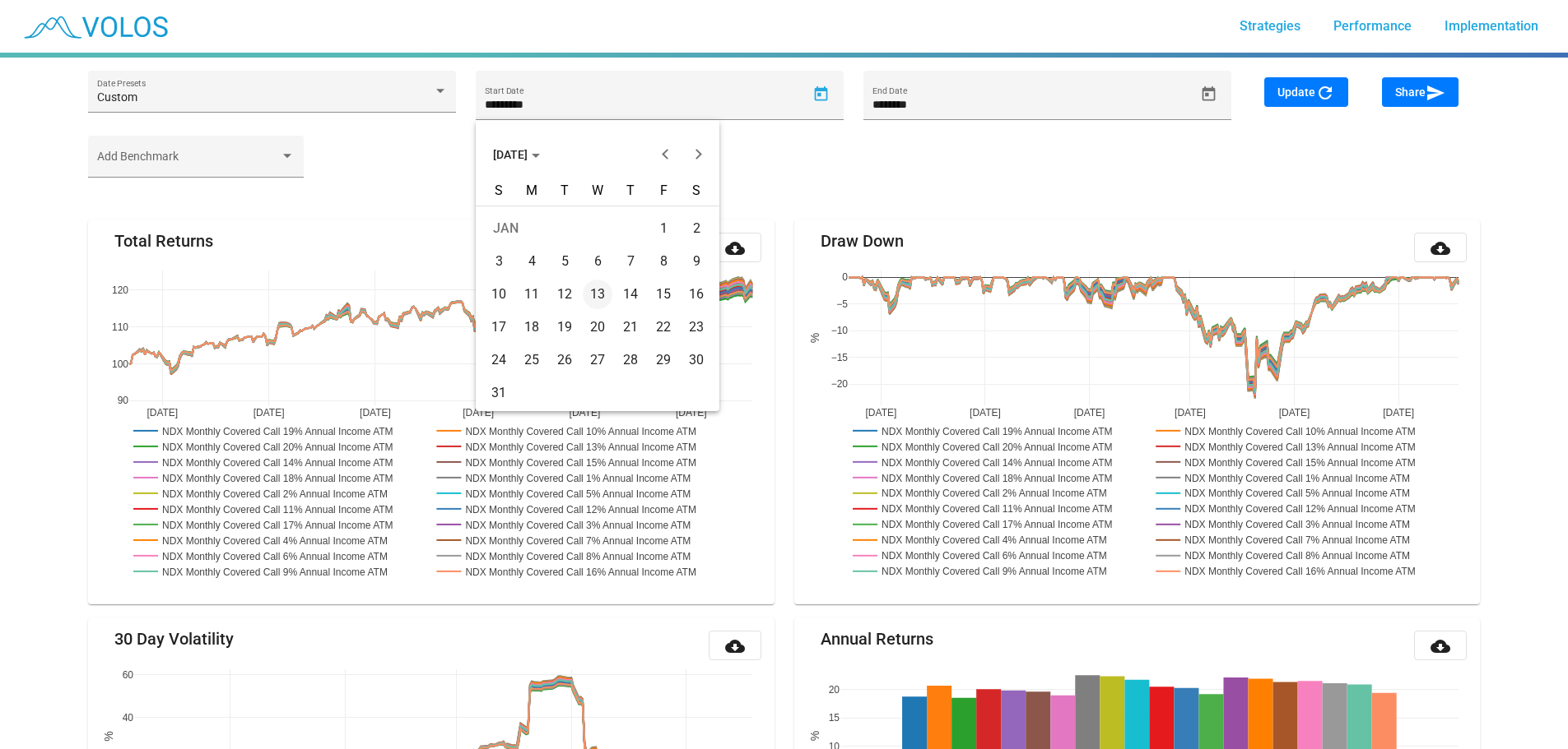
click at [657, 232] on div "1" at bounding box center [662, 228] width 29 height 29
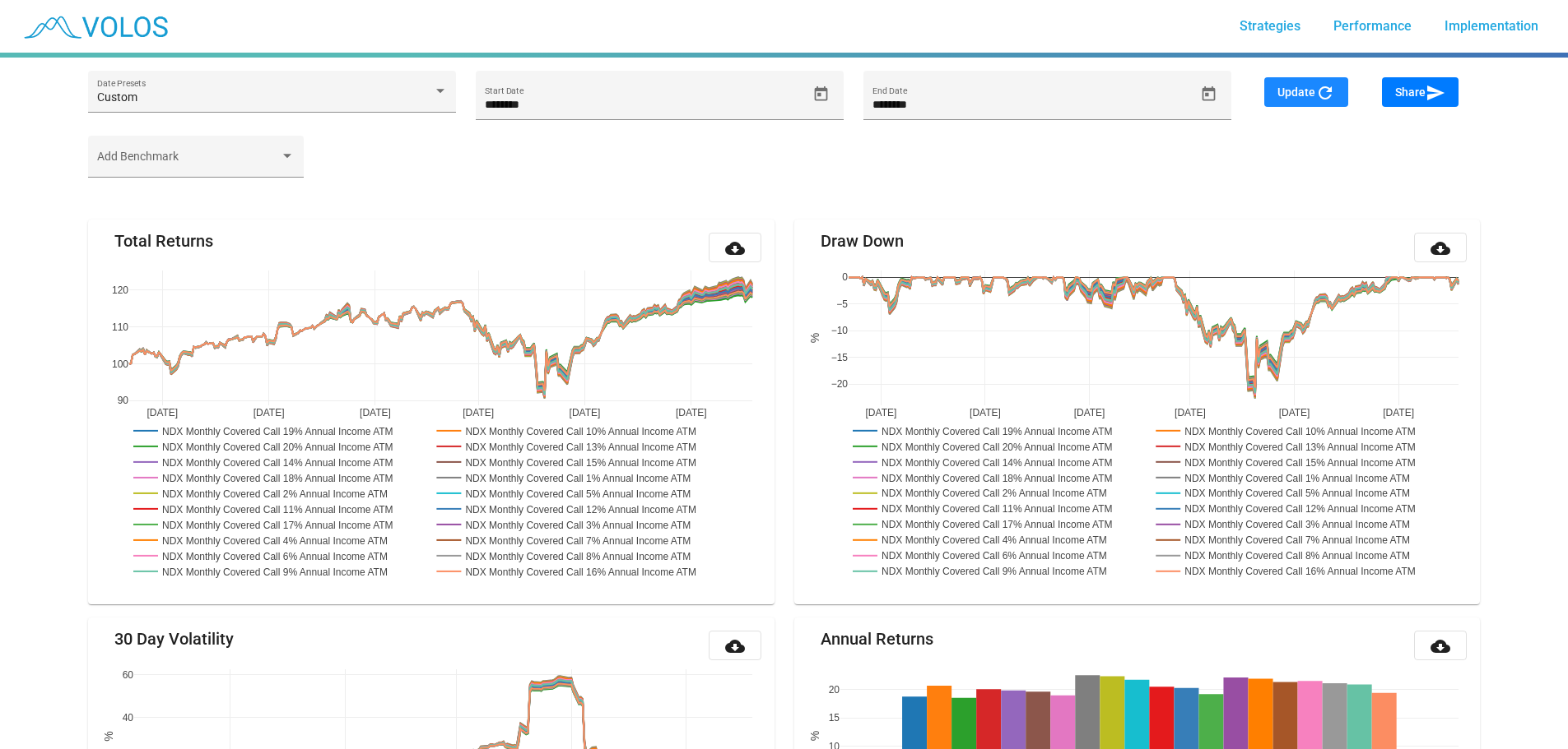
click at [1332, 98] on mat-icon "refresh" at bounding box center [1325, 93] width 20 height 20
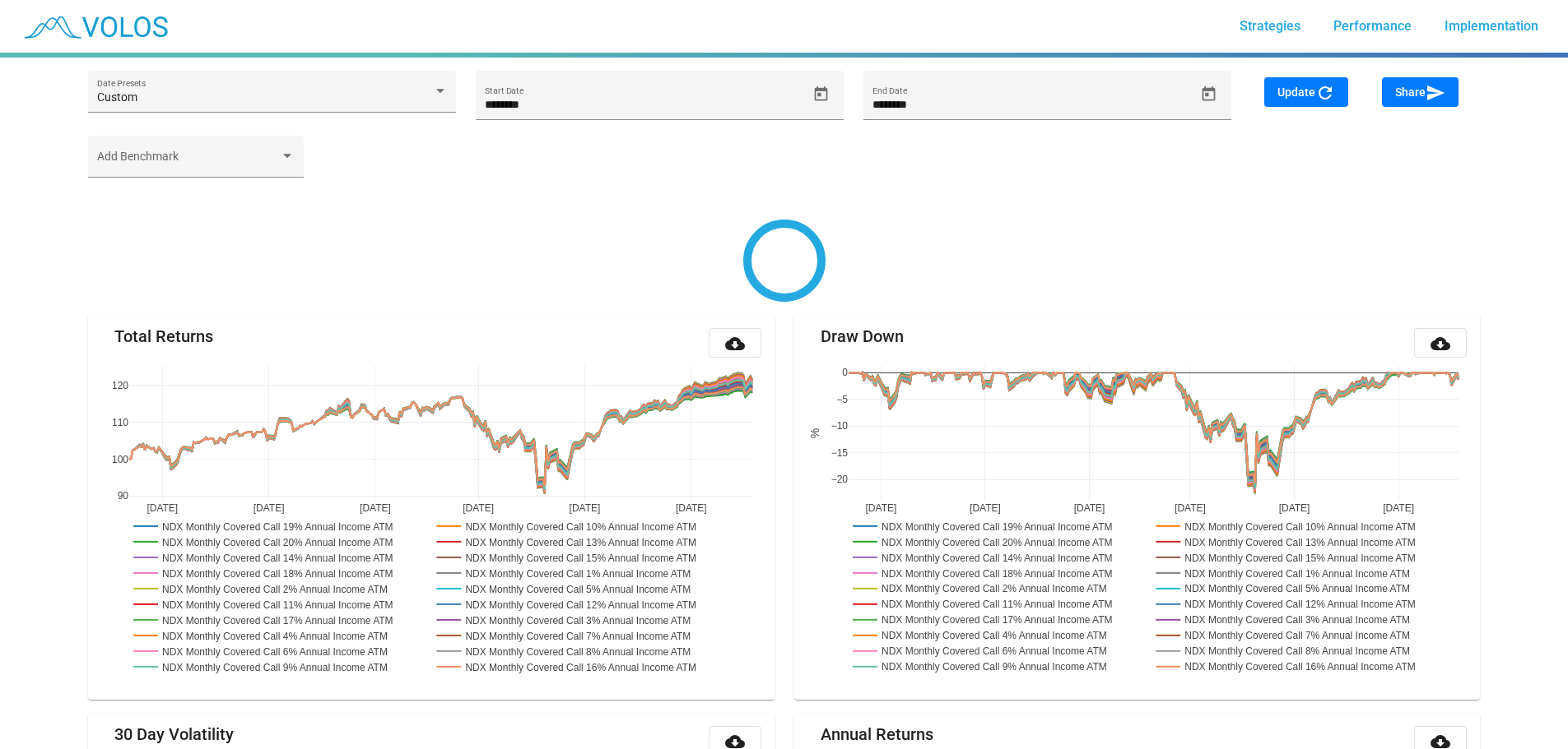
type input "********"
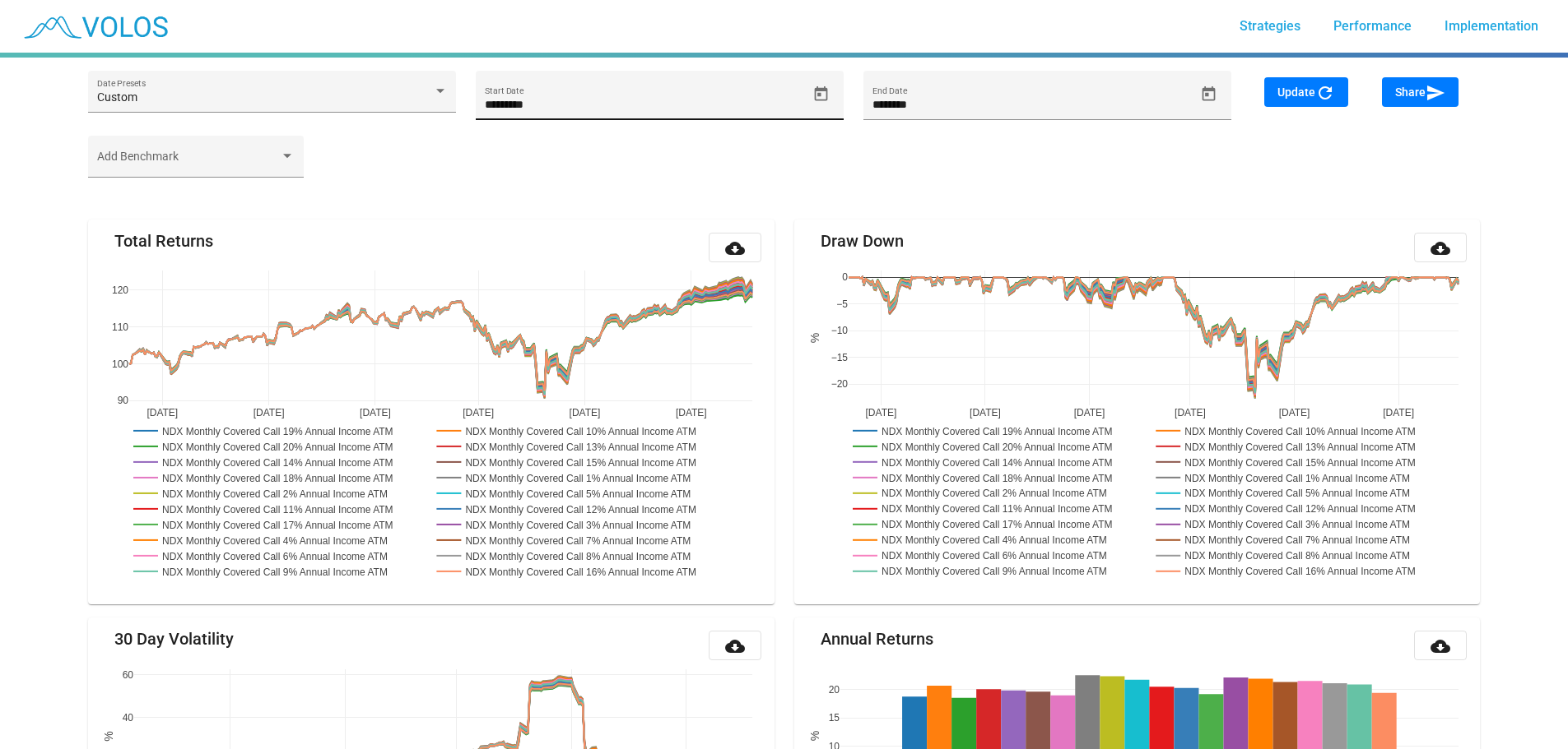
click at [820, 90] on icon "Open calendar" at bounding box center [820, 93] width 13 height 15
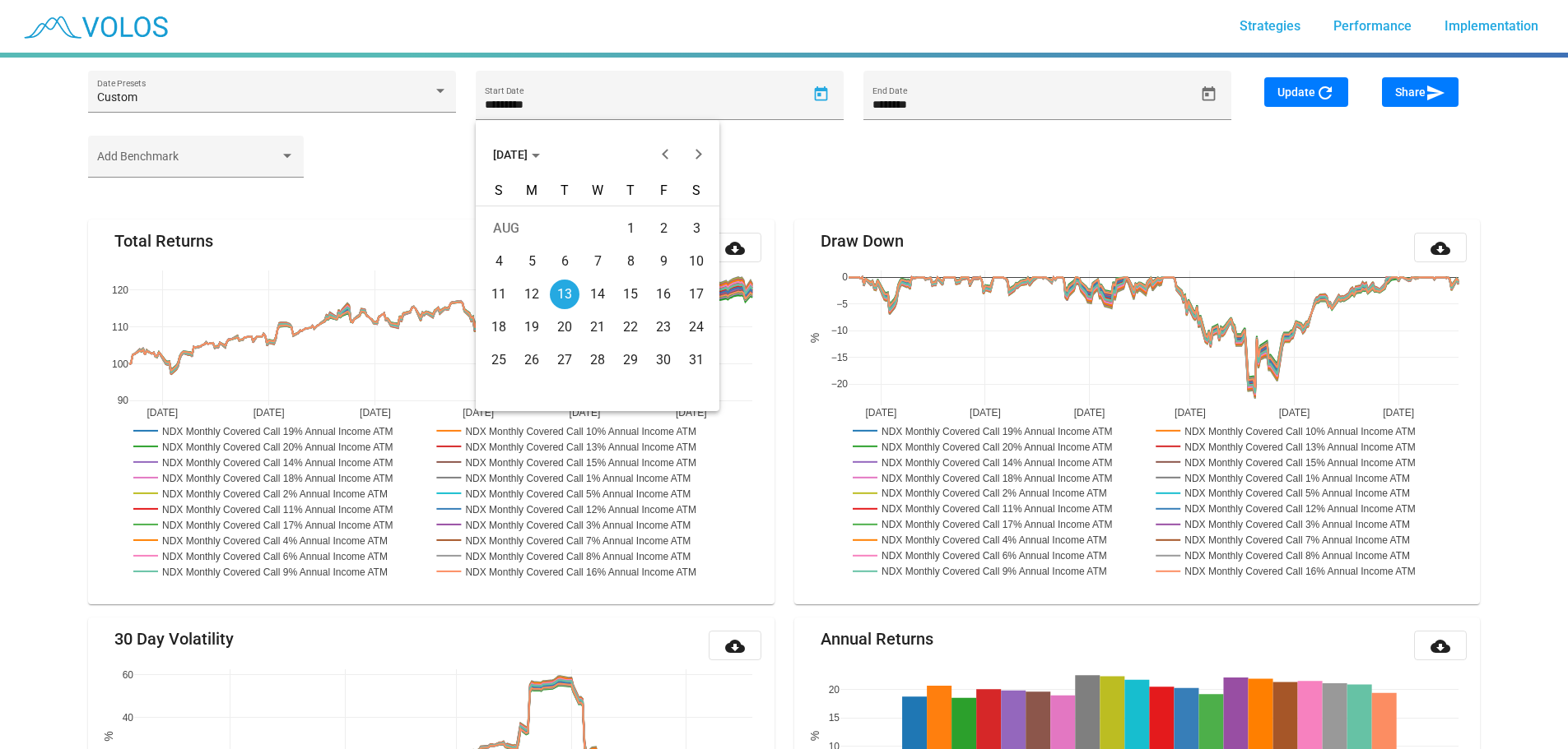
click at [534, 153] on span "AUG 2024" at bounding box center [516, 155] width 47 height 13
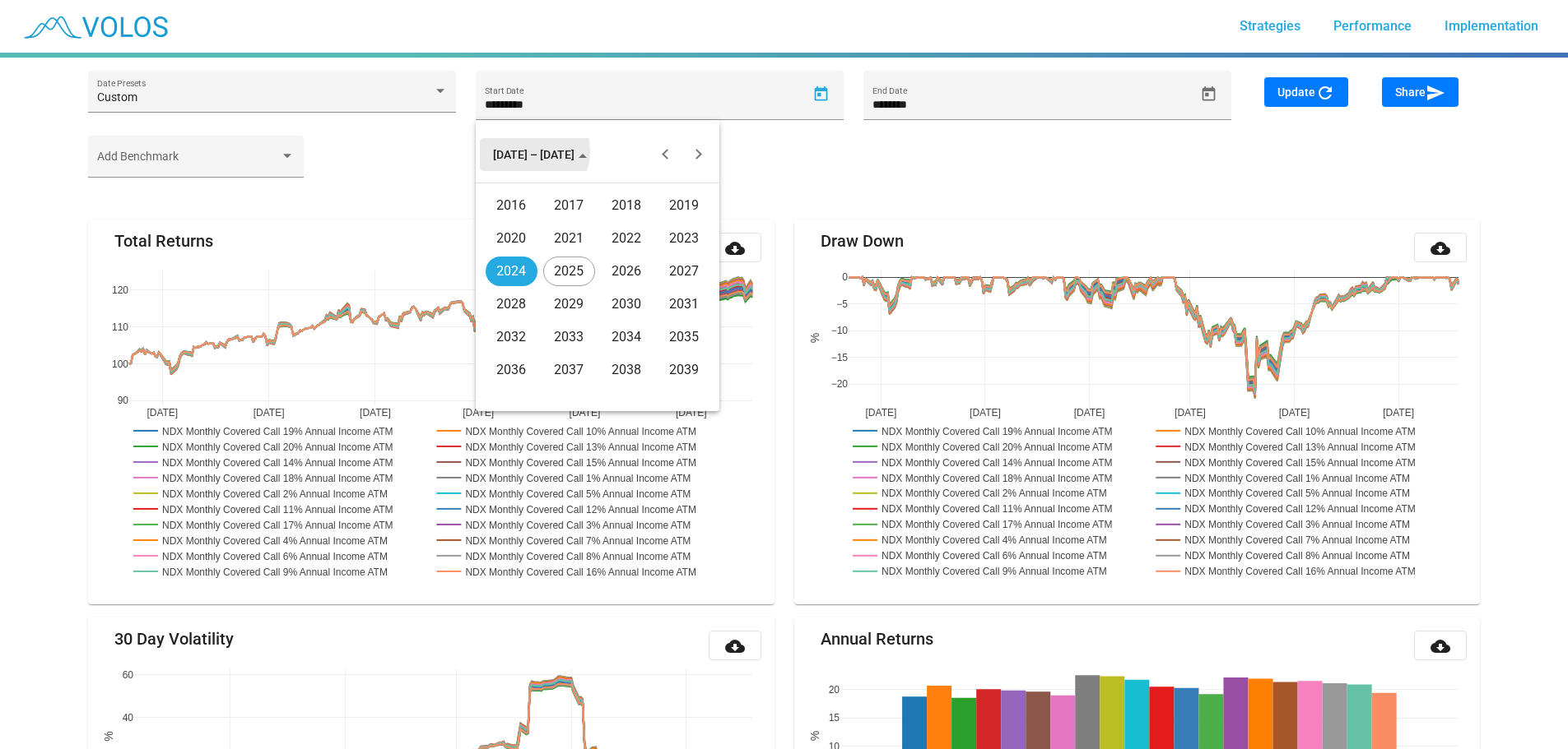
click at [504, 208] on div "2016" at bounding box center [512, 205] width 52 height 29
click at [515, 239] on div "JAN" at bounding box center [512, 238] width 52 height 29
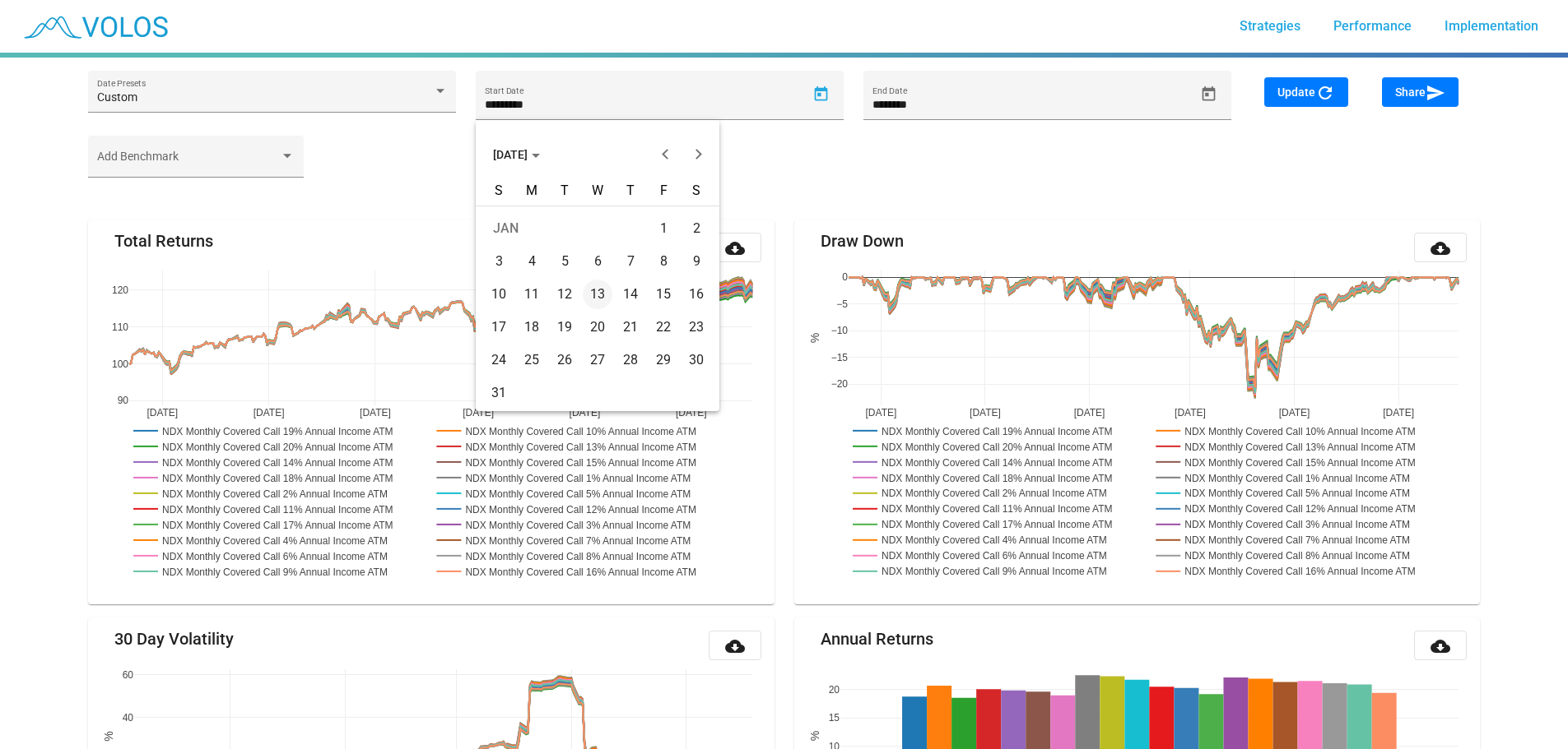
click at [662, 227] on div "1" at bounding box center [662, 228] width 29 height 29
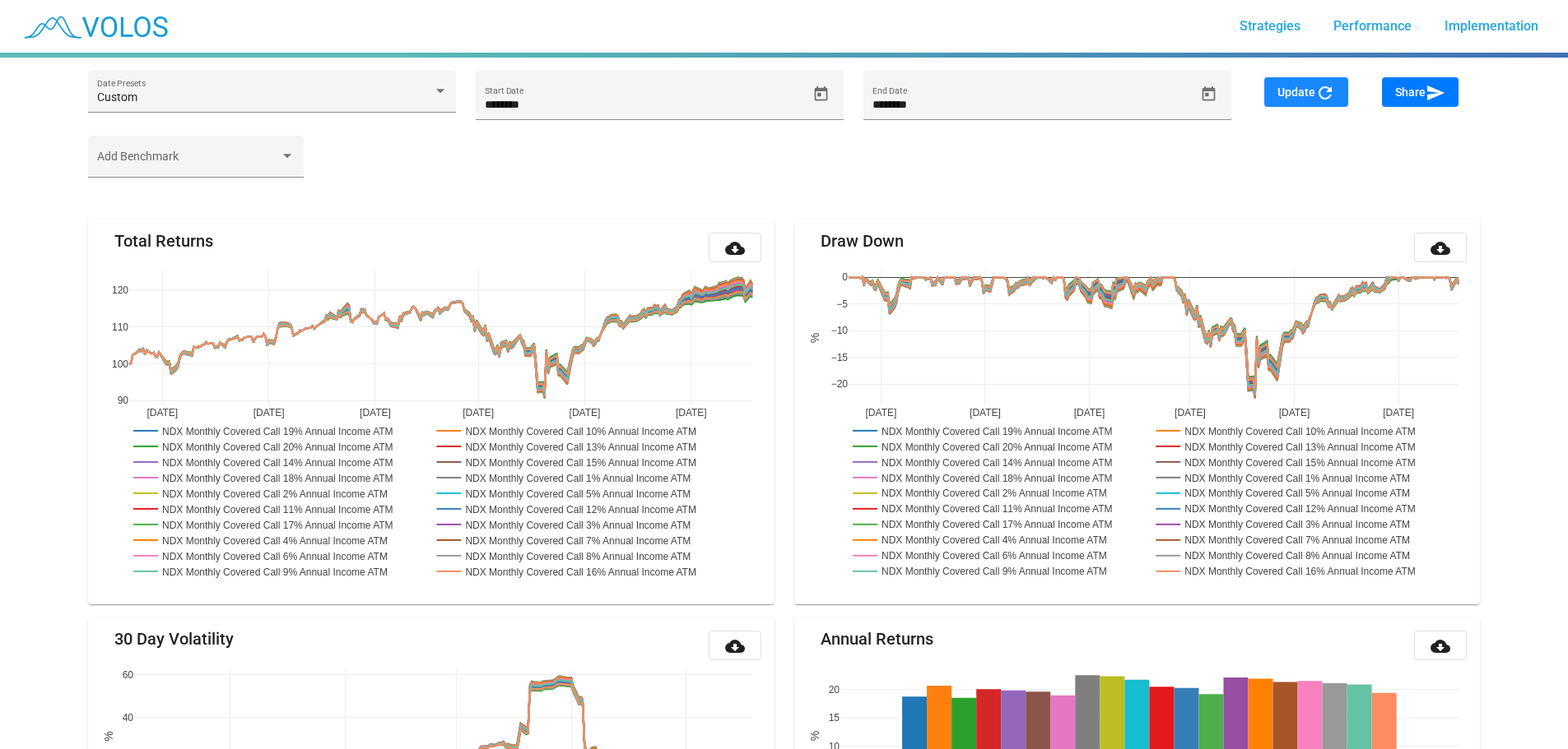
click at [1296, 98] on span "Update refresh" at bounding box center [1305, 92] width 58 height 13
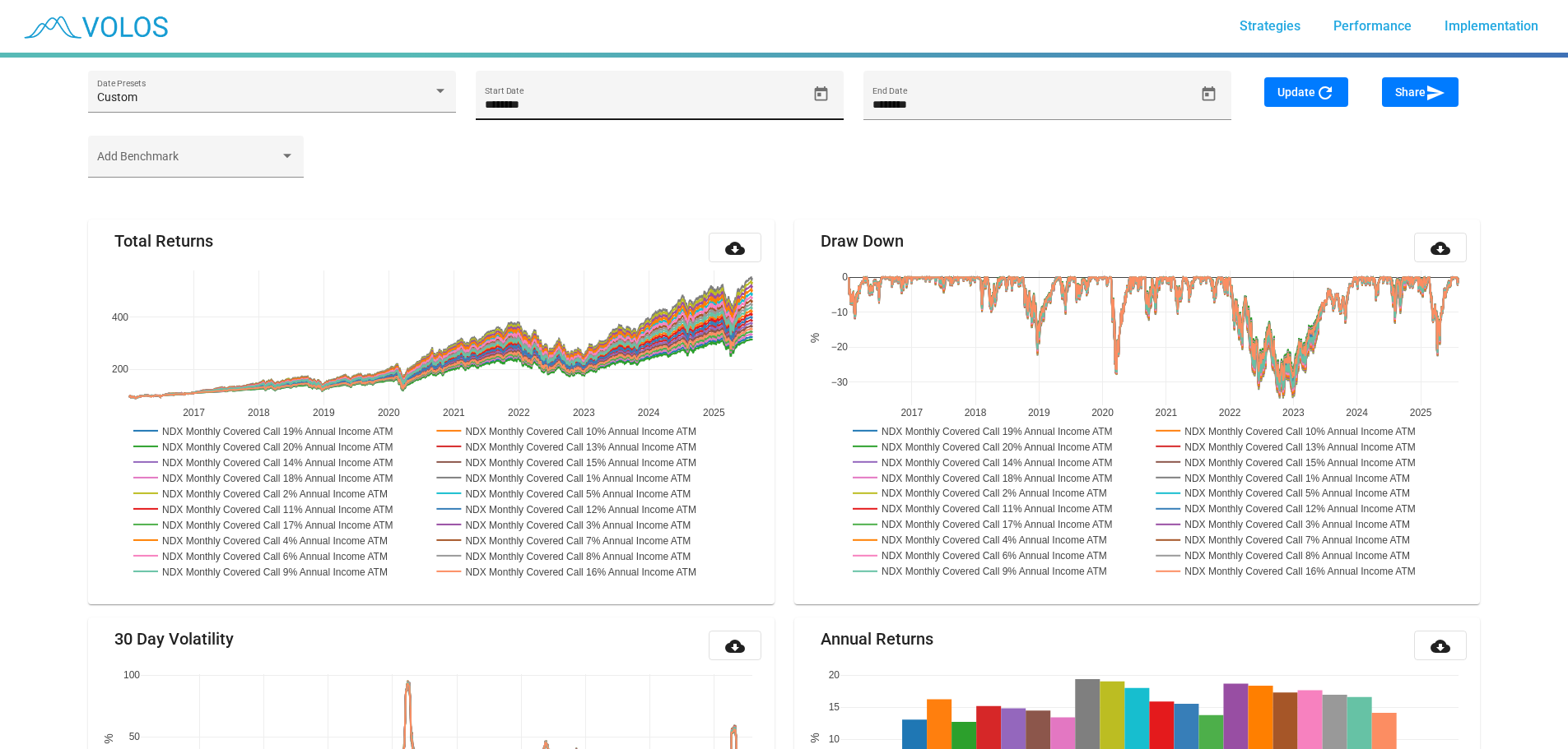
click at [554, 106] on input "********" at bounding box center [646, 105] width 322 height 13
click at [822, 94] on icon "Open calendar" at bounding box center [820, 94] width 18 height 18
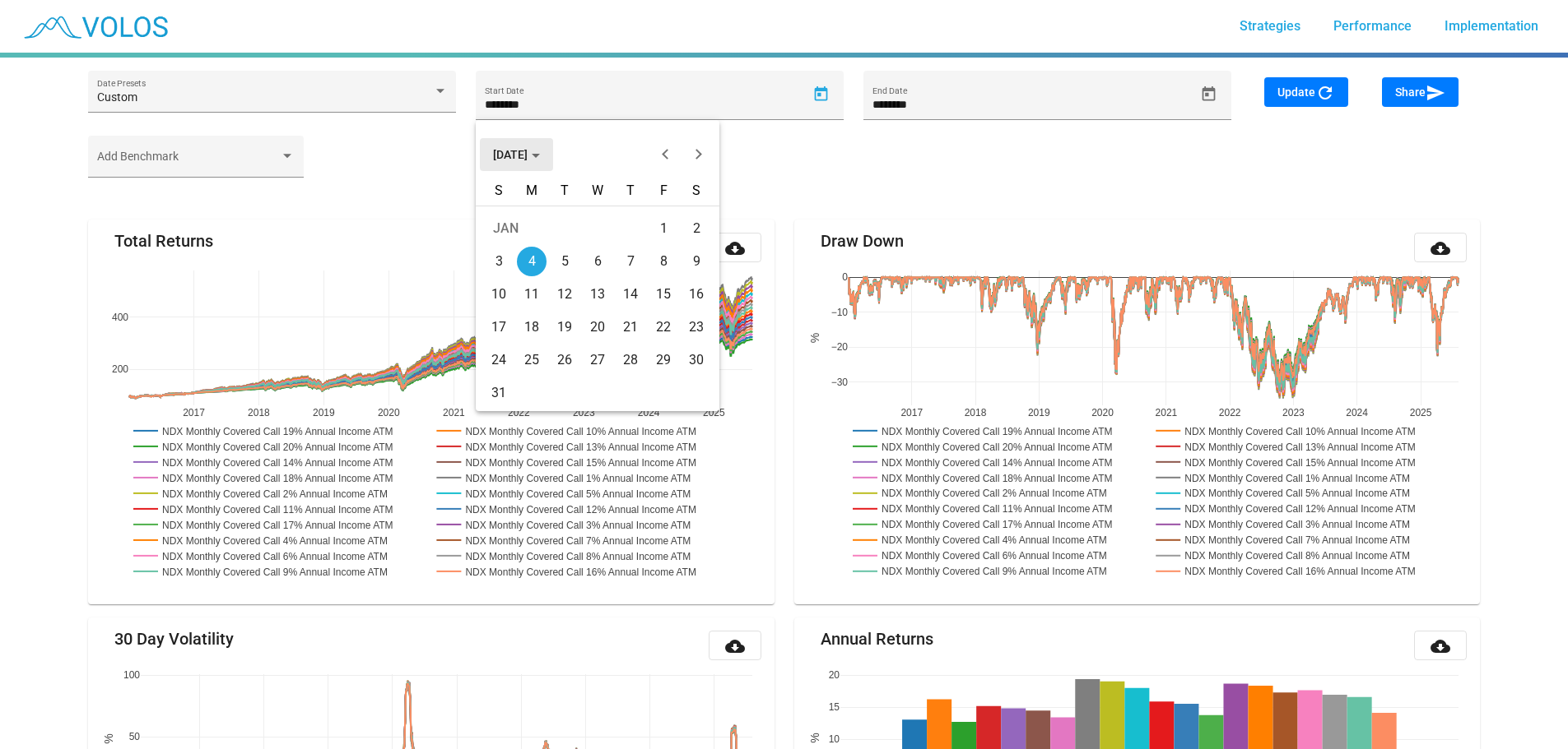
click at [540, 153] on span "JAN 2016" at bounding box center [516, 155] width 47 height 13
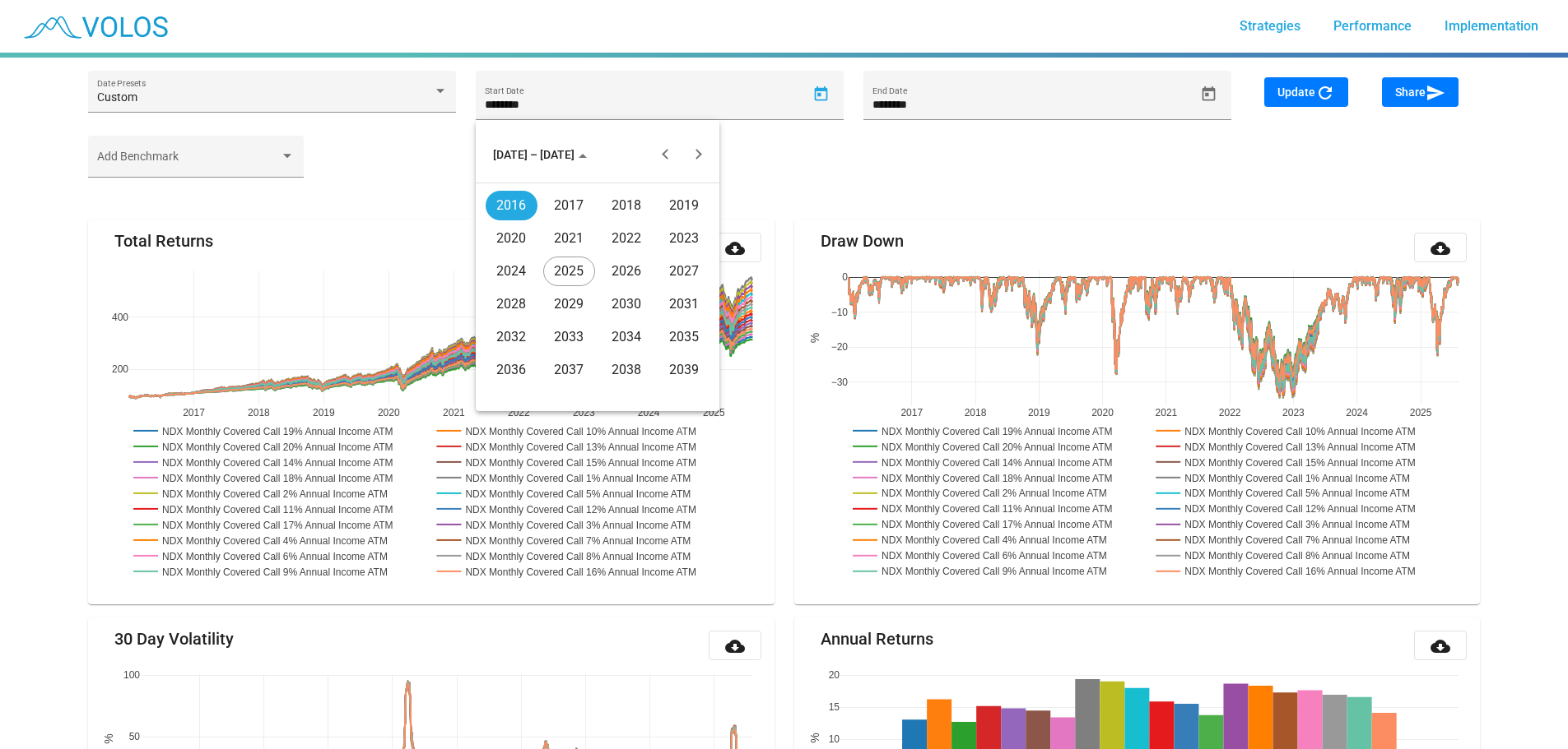
click at [509, 237] on div "2020" at bounding box center [512, 238] width 52 height 29
click at [631, 237] on div "MAR" at bounding box center [626, 238] width 52 height 29
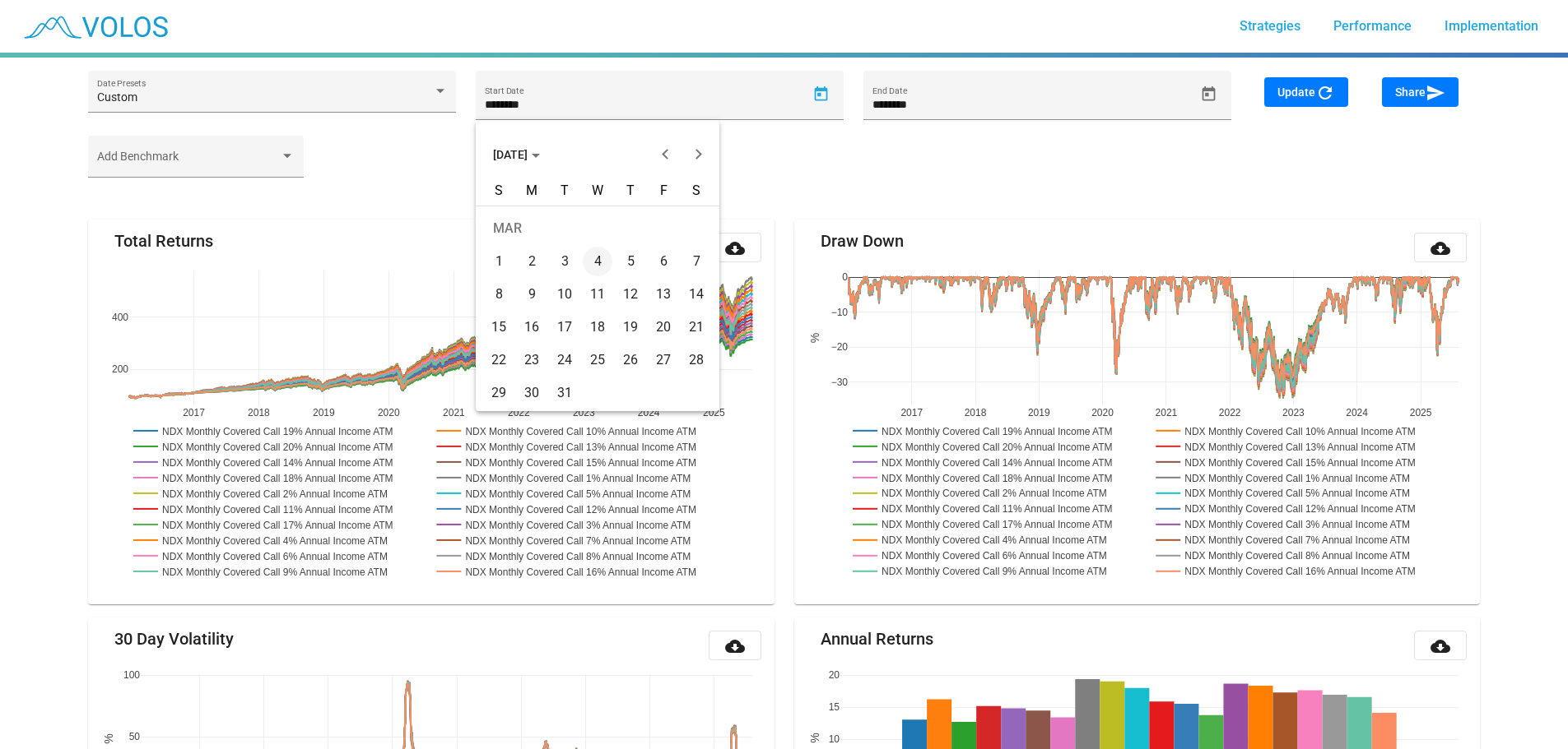
click at [533, 268] on div "2" at bounding box center [531, 261] width 29 height 29
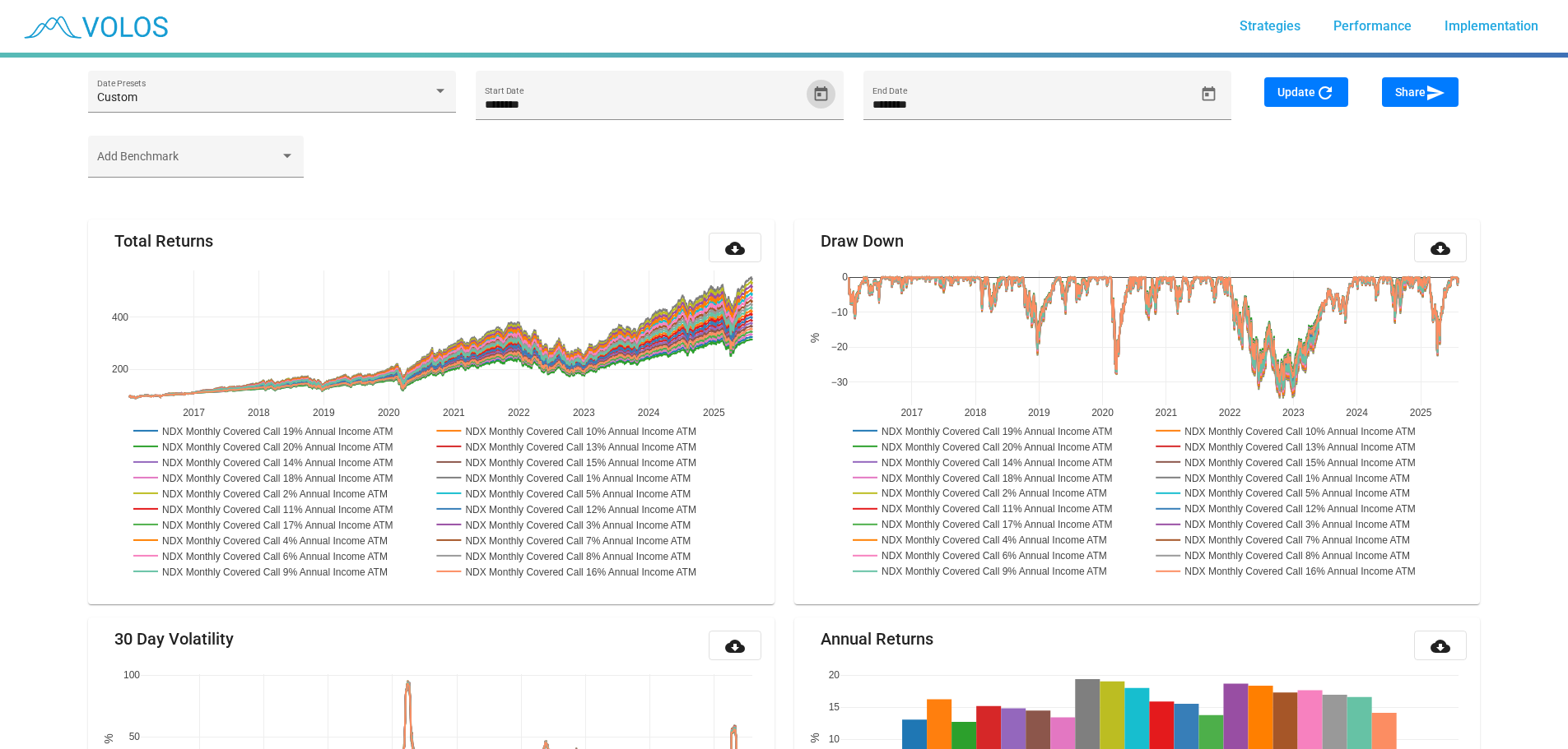
click at [1291, 91] on span "Update refresh" at bounding box center [1305, 92] width 58 height 13
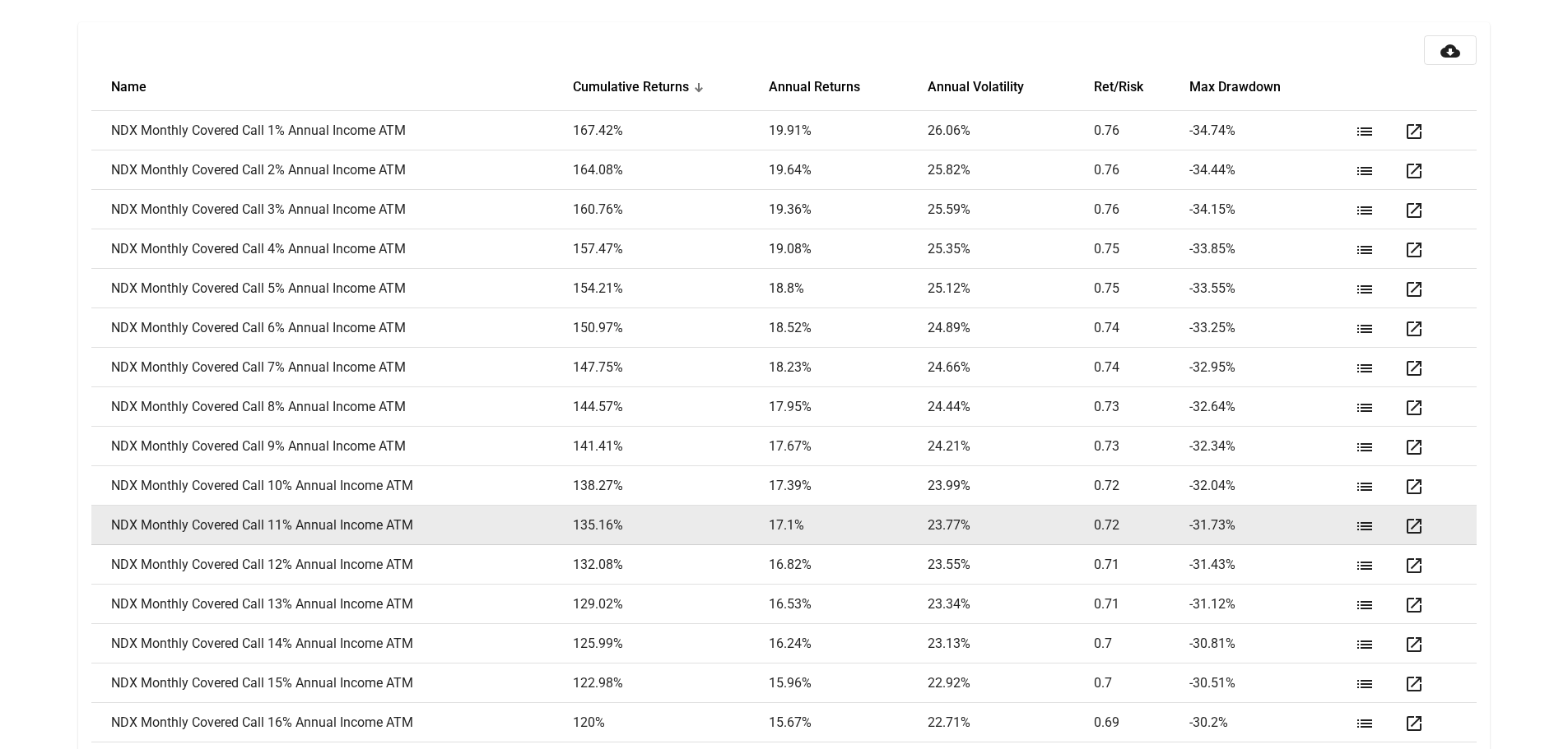
scroll to position [2379, 0]
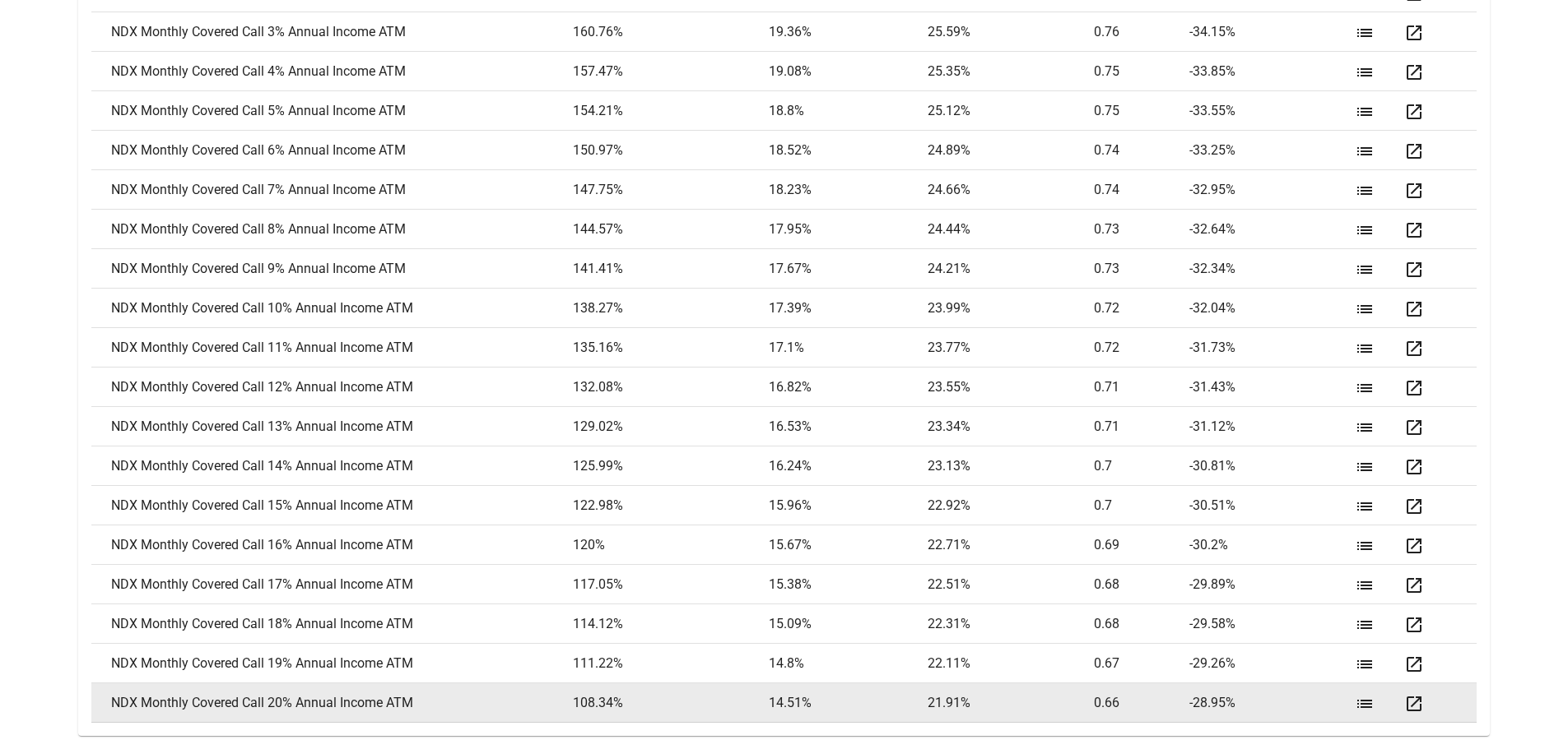
click at [1411, 704] on mat-icon "open_in_new" at bounding box center [1414, 705] width 20 height 20
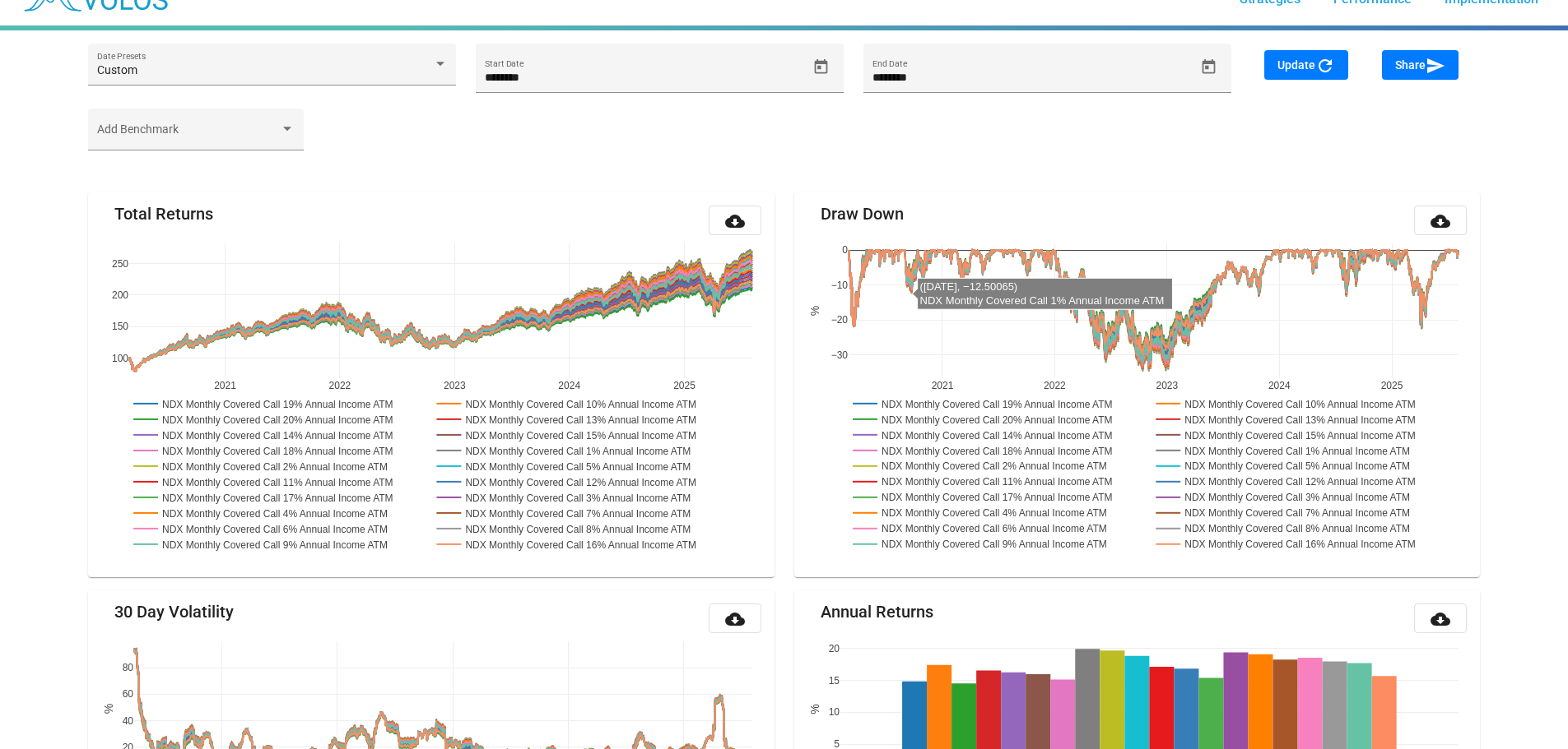
scroll to position [0, 0]
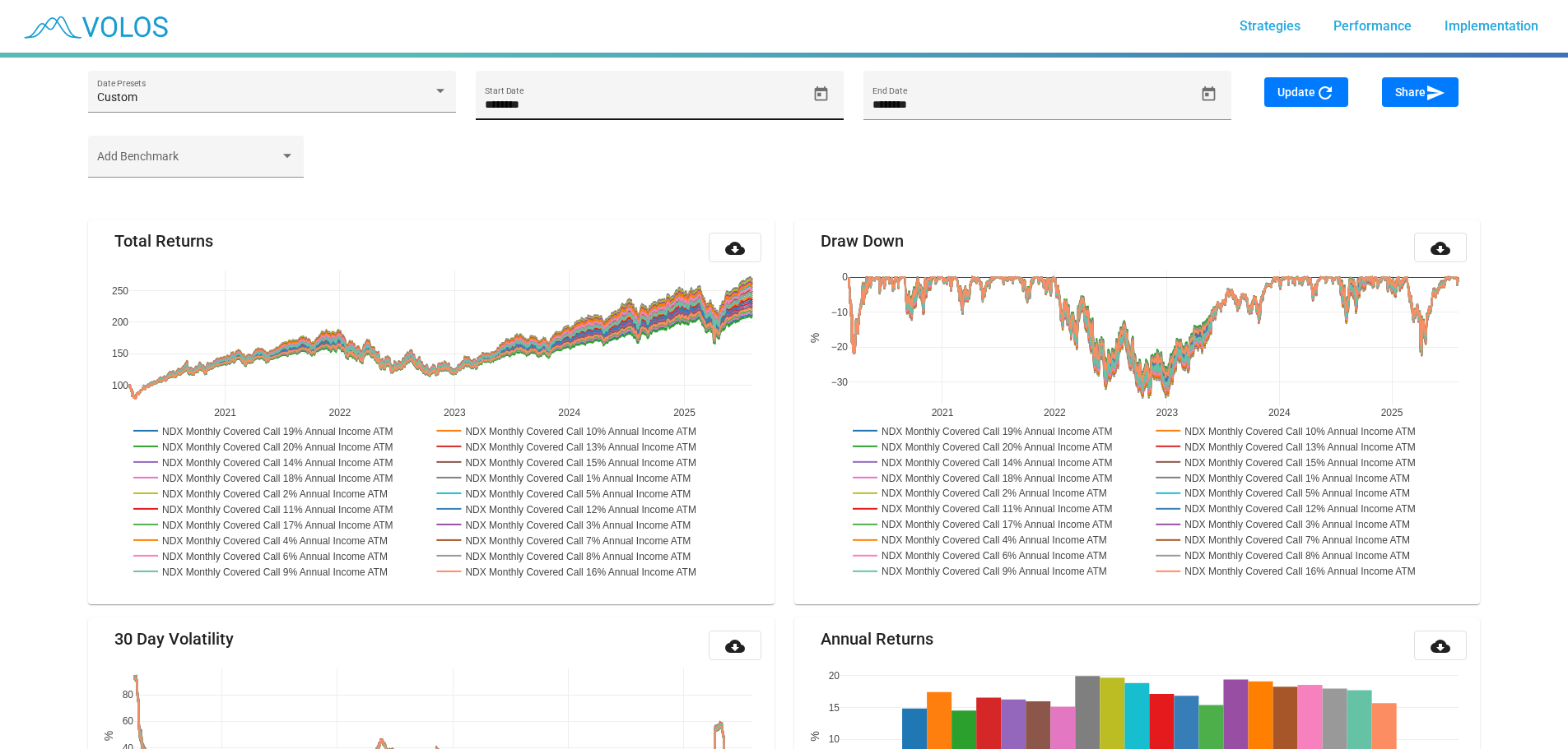
click at [820, 95] on icon "Open calendar" at bounding box center [820, 93] width 13 height 15
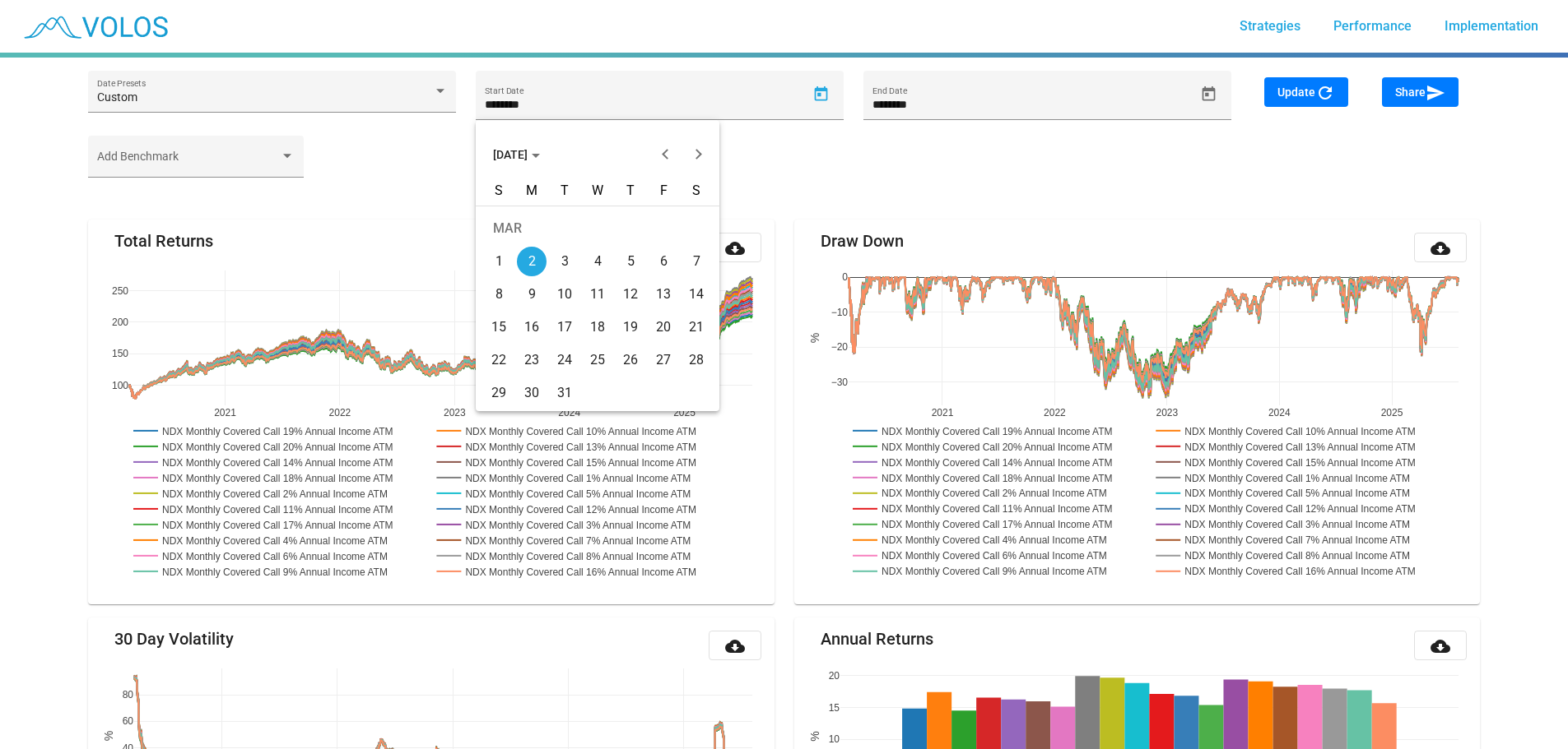
click at [540, 154] on div "Choose month and year" at bounding box center [536, 155] width 8 height 4
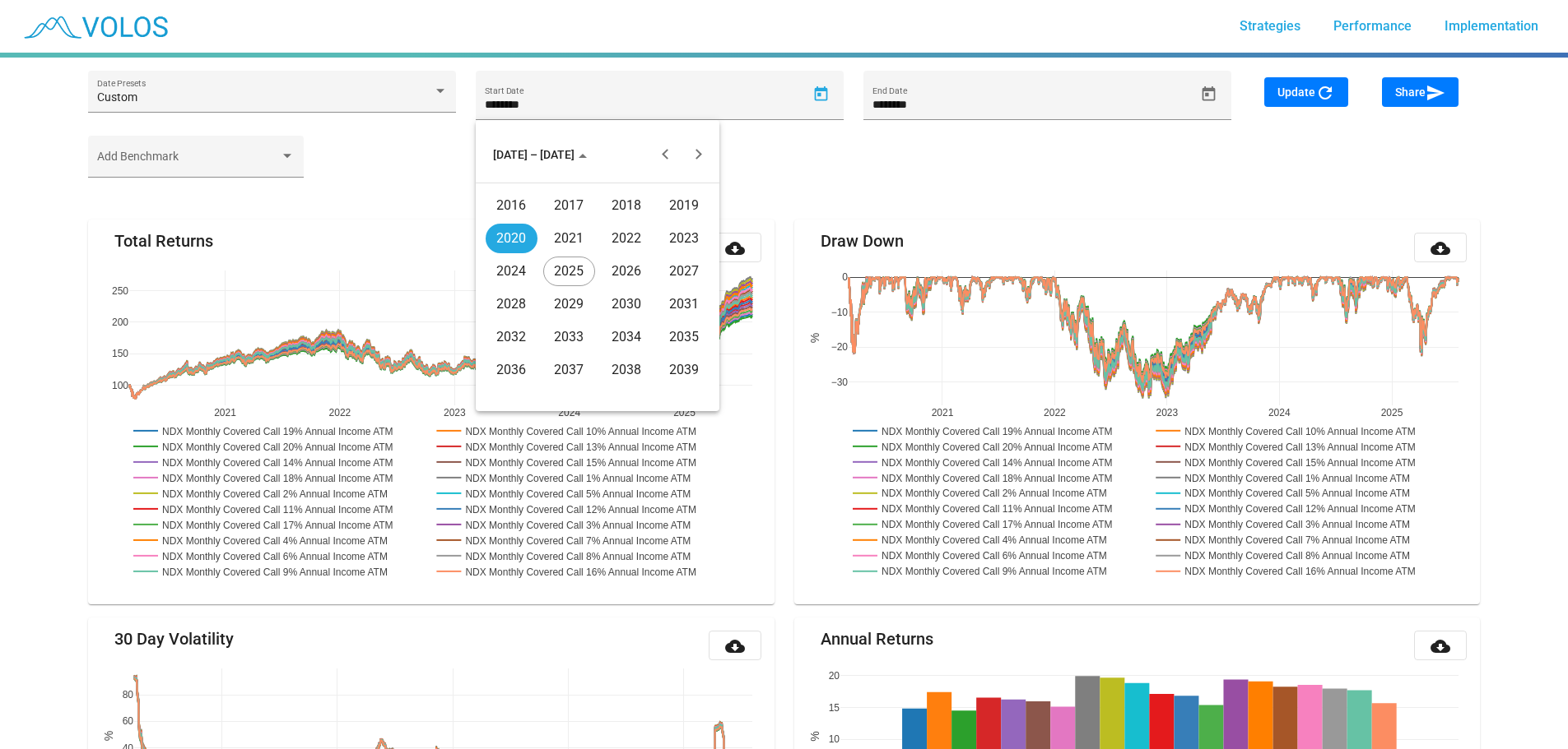
click at [627, 240] on div "2022" at bounding box center [626, 238] width 52 height 29
click at [696, 264] on div "AUG" at bounding box center [684, 271] width 52 height 29
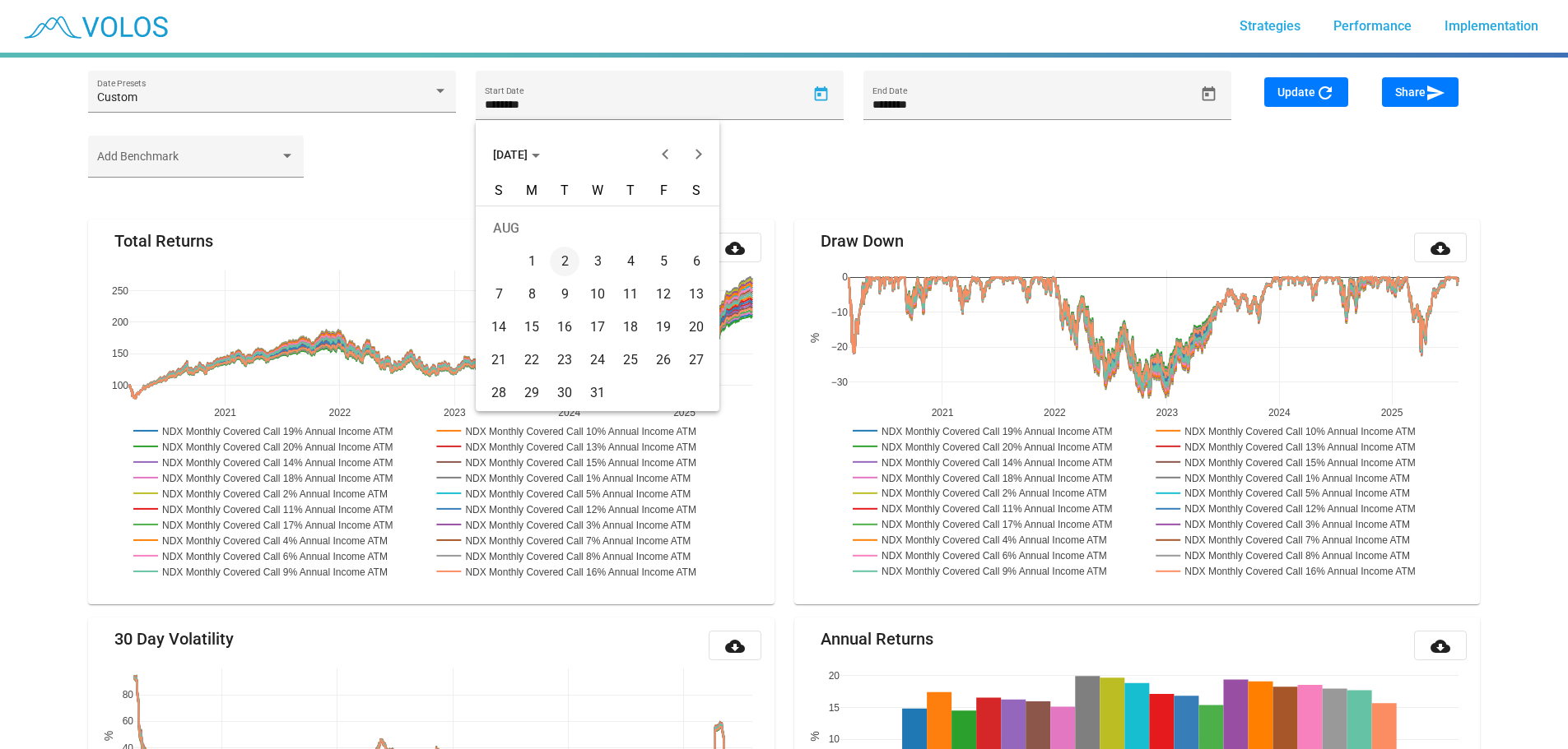
click at [537, 258] on div "1" at bounding box center [531, 261] width 29 height 29
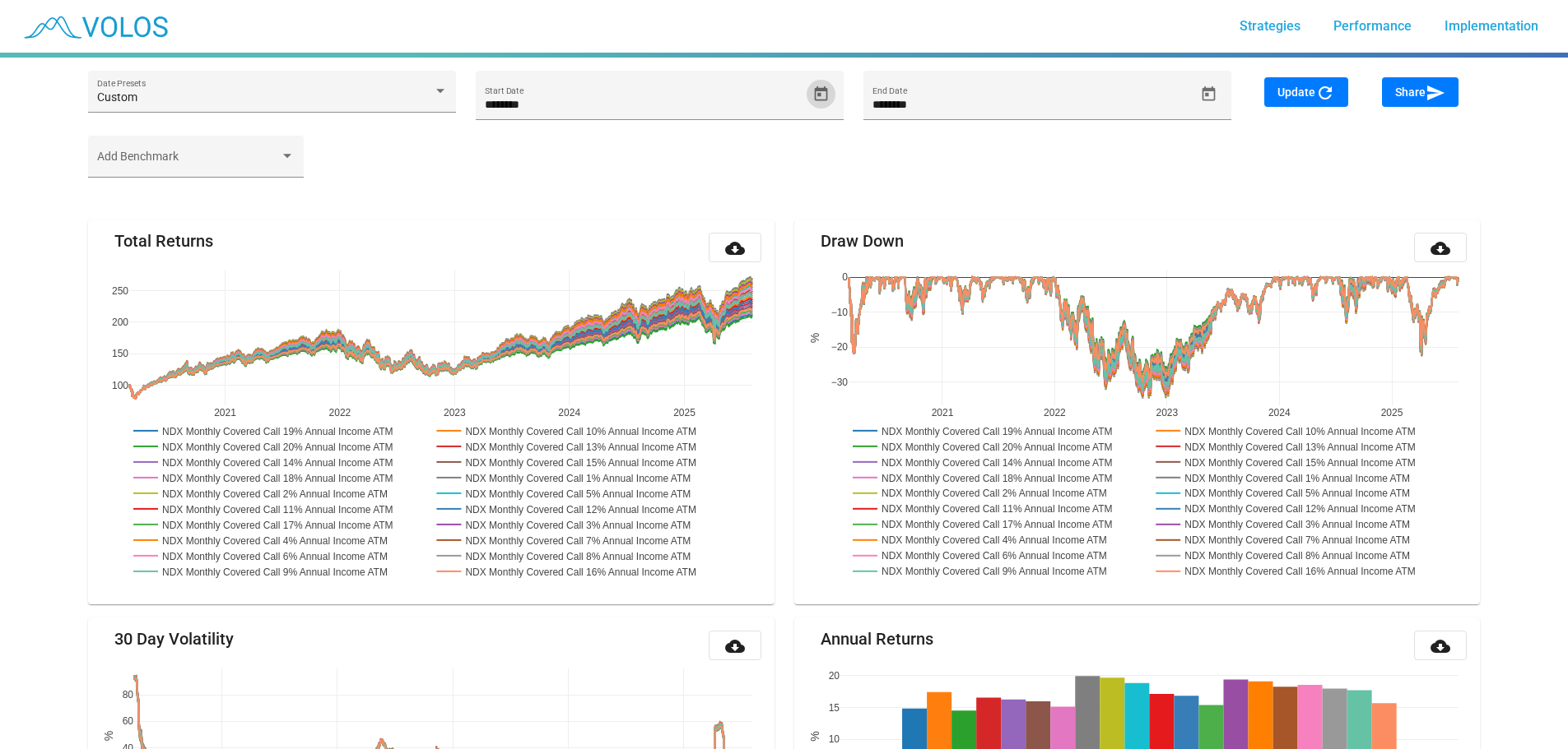
click at [1321, 95] on mat-icon "refresh" at bounding box center [1325, 93] width 20 height 20
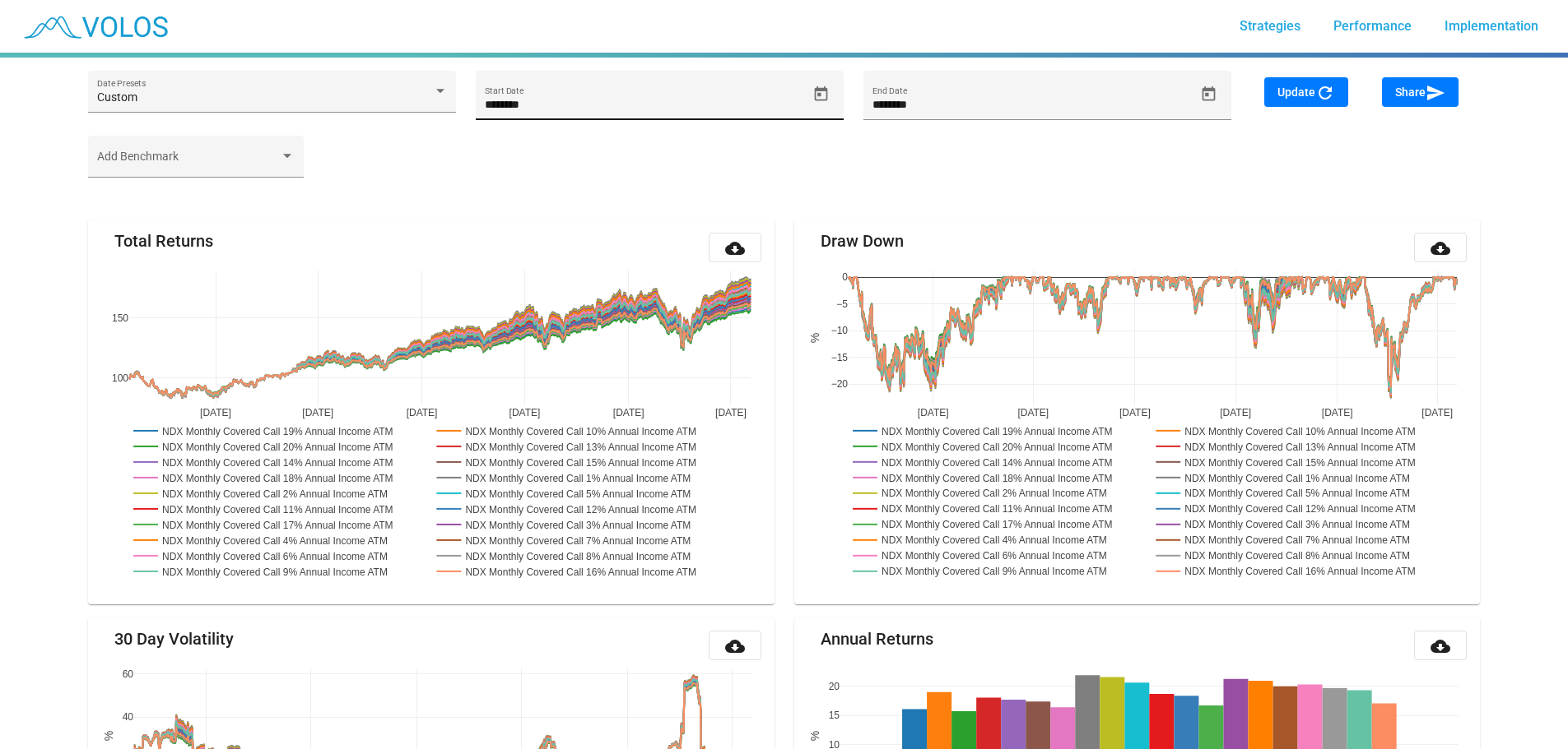
click at [823, 97] on icon "Open calendar" at bounding box center [820, 94] width 18 height 18
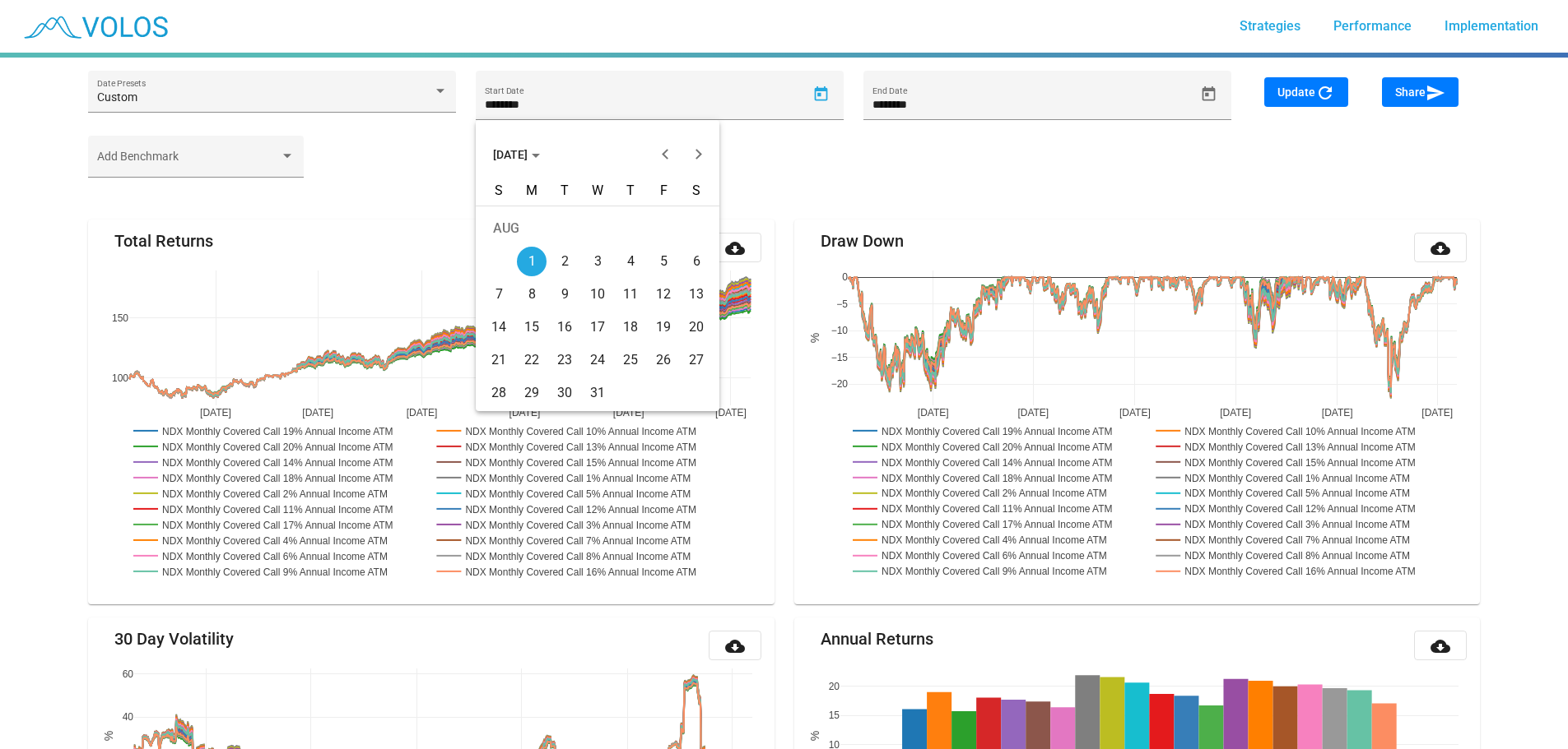
click at [540, 150] on span "AUG 2022" at bounding box center [516, 155] width 47 height 13
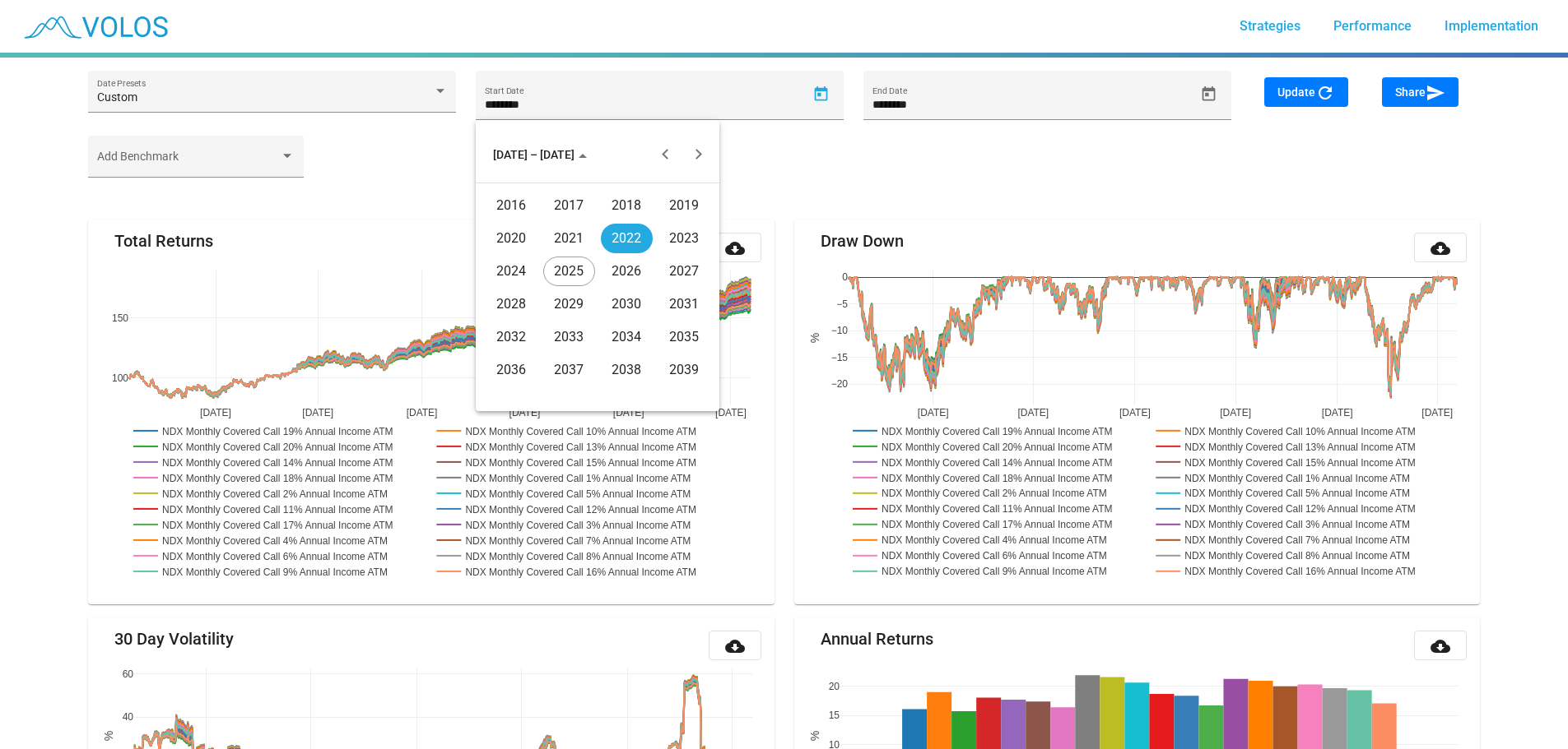
click at [624, 240] on div "2022" at bounding box center [626, 238] width 52 height 29
click at [520, 232] on div "JAN" at bounding box center [512, 238] width 52 height 29
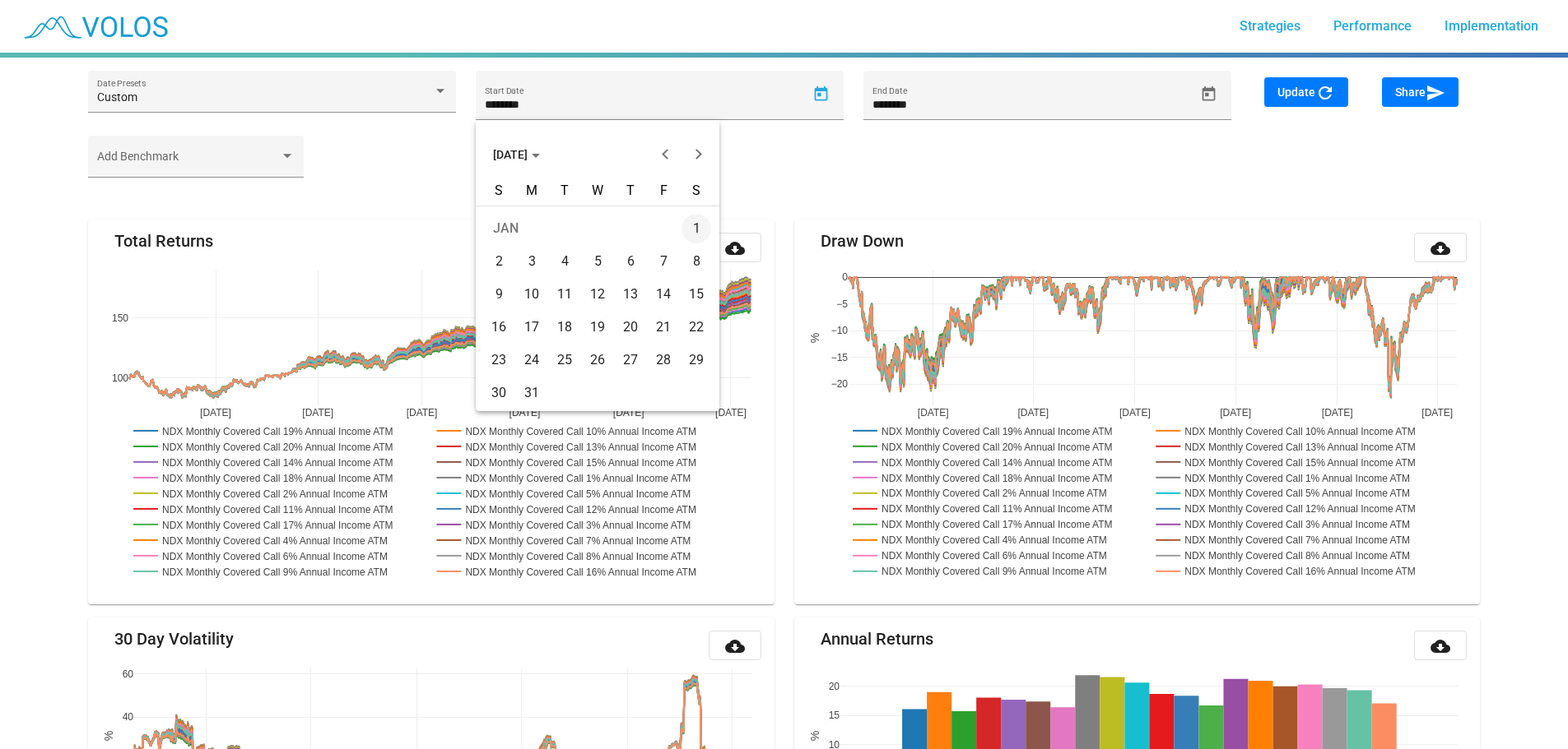
click at [534, 262] on div "3" at bounding box center [531, 261] width 29 height 29
type input "********"
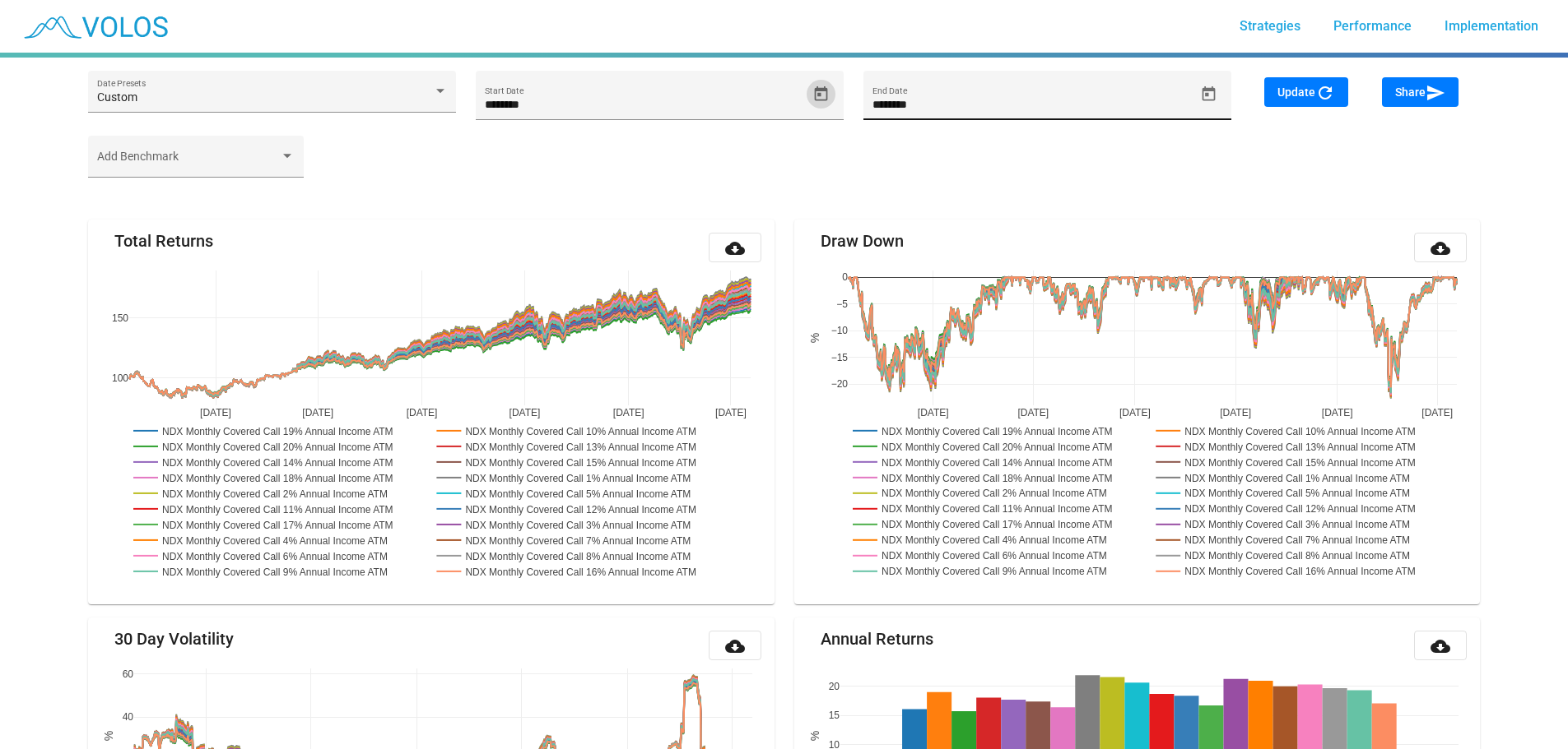
click at [1000, 102] on input "********" at bounding box center [1033, 105] width 322 height 13
click at [1208, 96] on icon "Open calendar" at bounding box center [1208, 94] width 18 height 18
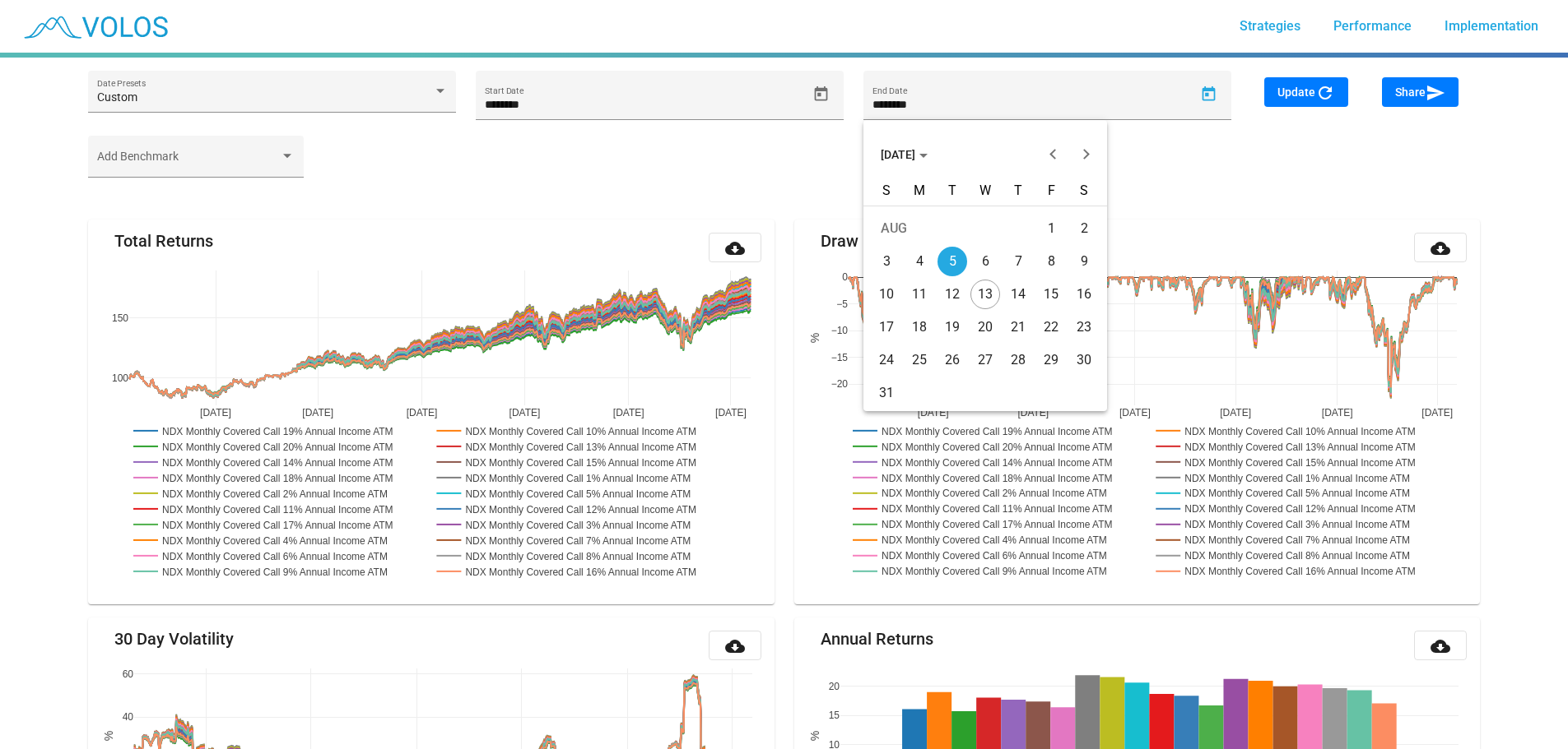
click at [927, 150] on span "AUG 2025" at bounding box center [904, 155] width 47 height 13
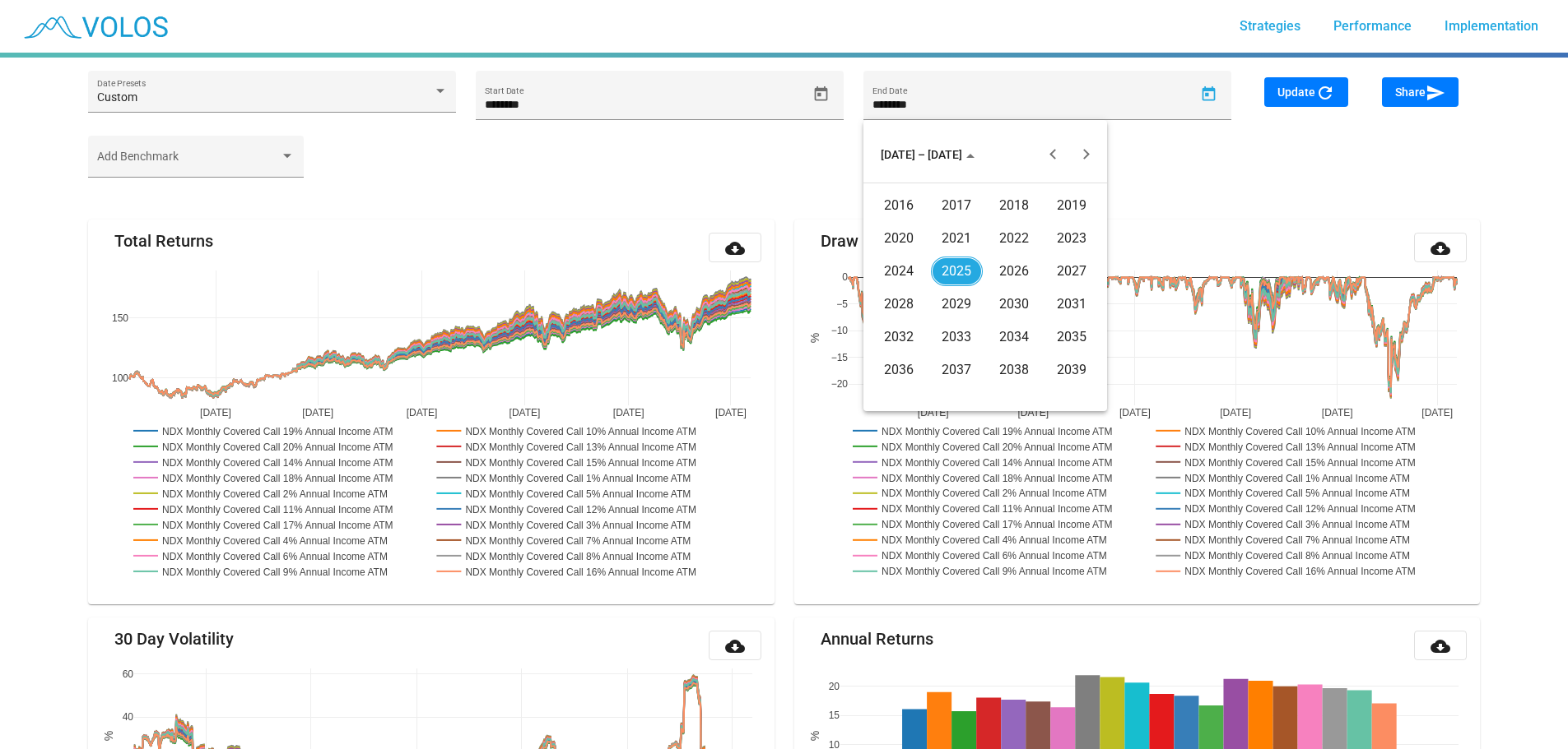
click at [1065, 237] on div "2023" at bounding box center [1072, 238] width 52 height 29
click at [898, 238] on div "JAN" at bounding box center [899, 238] width 52 height 29
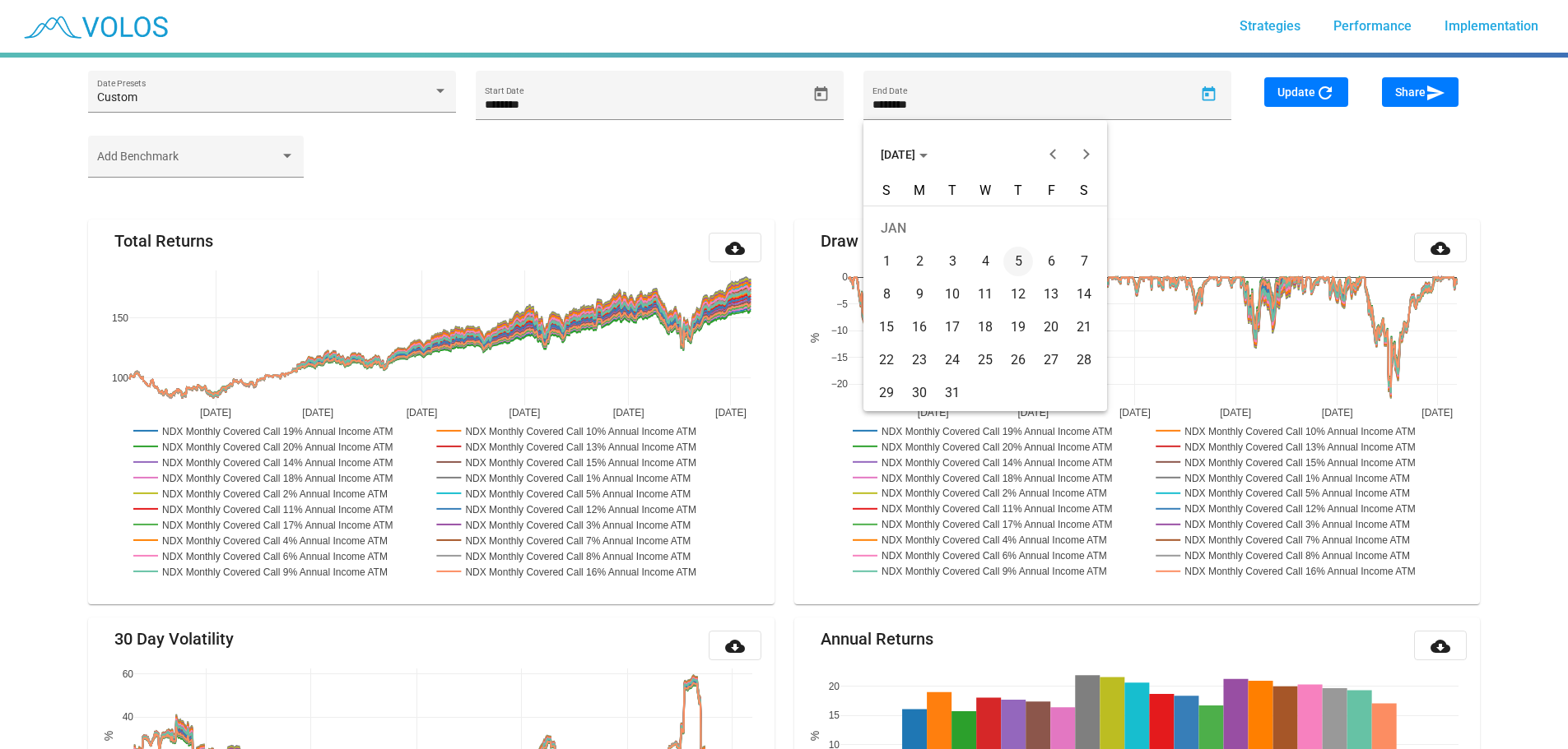
click at [914, 262] on div "2" at bounding box center [918, 261] width 29 height 29
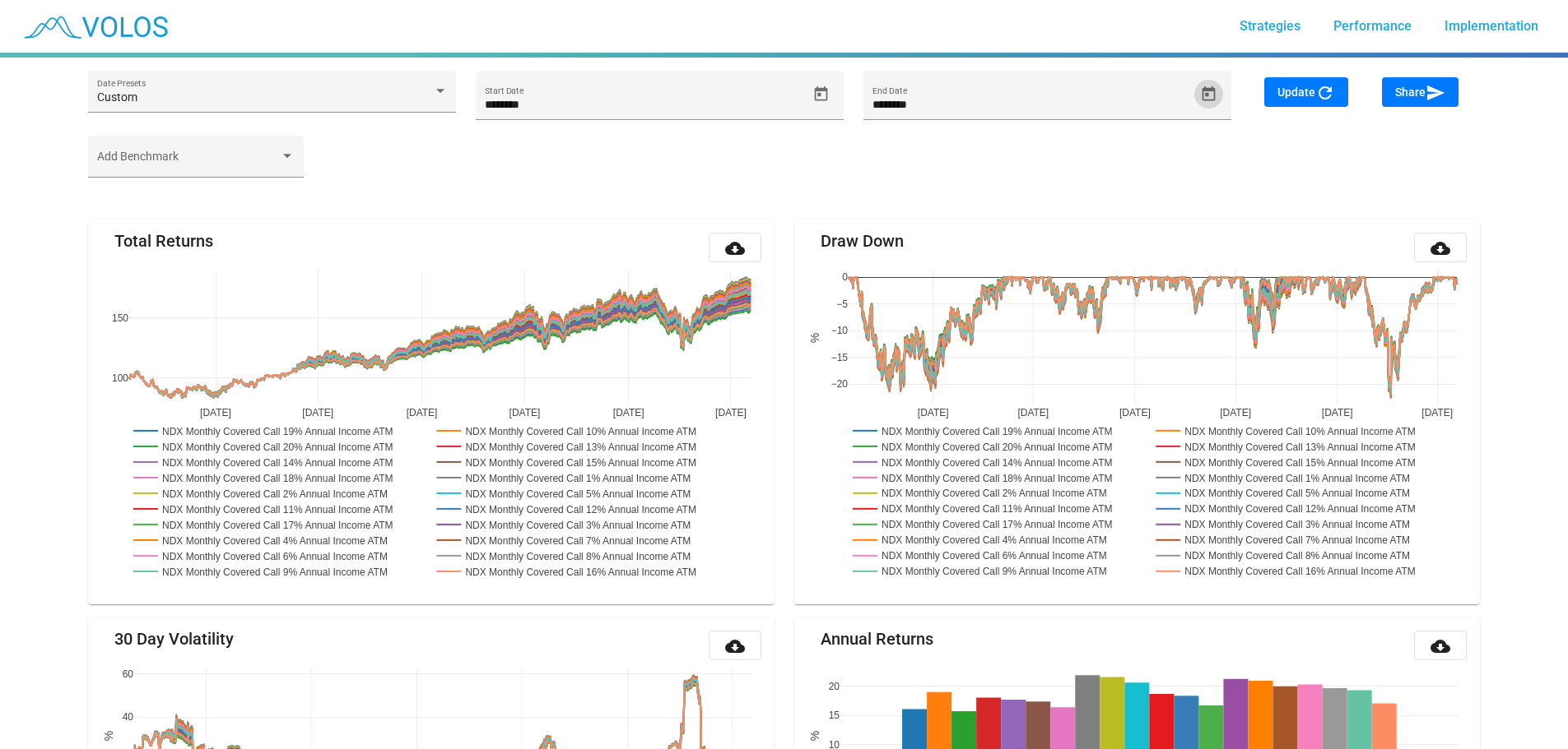
click at [1296, 89] on span "Update refresh" at bounding box center [1305, 92] width 58 height 13
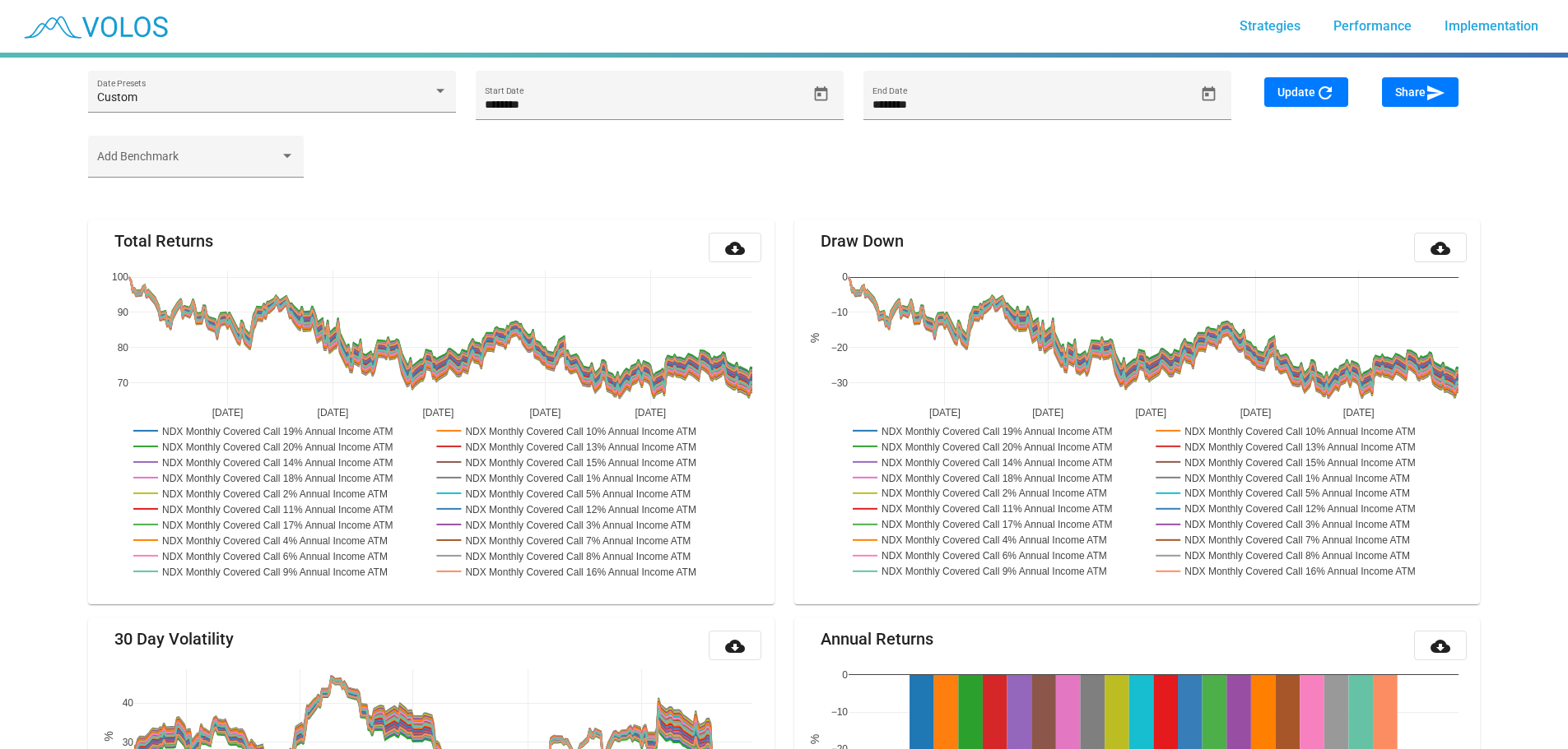
type input "**********"
click at [807, 90] on span "Open calendar" at bounding box center [820, 94] width 28 height 18
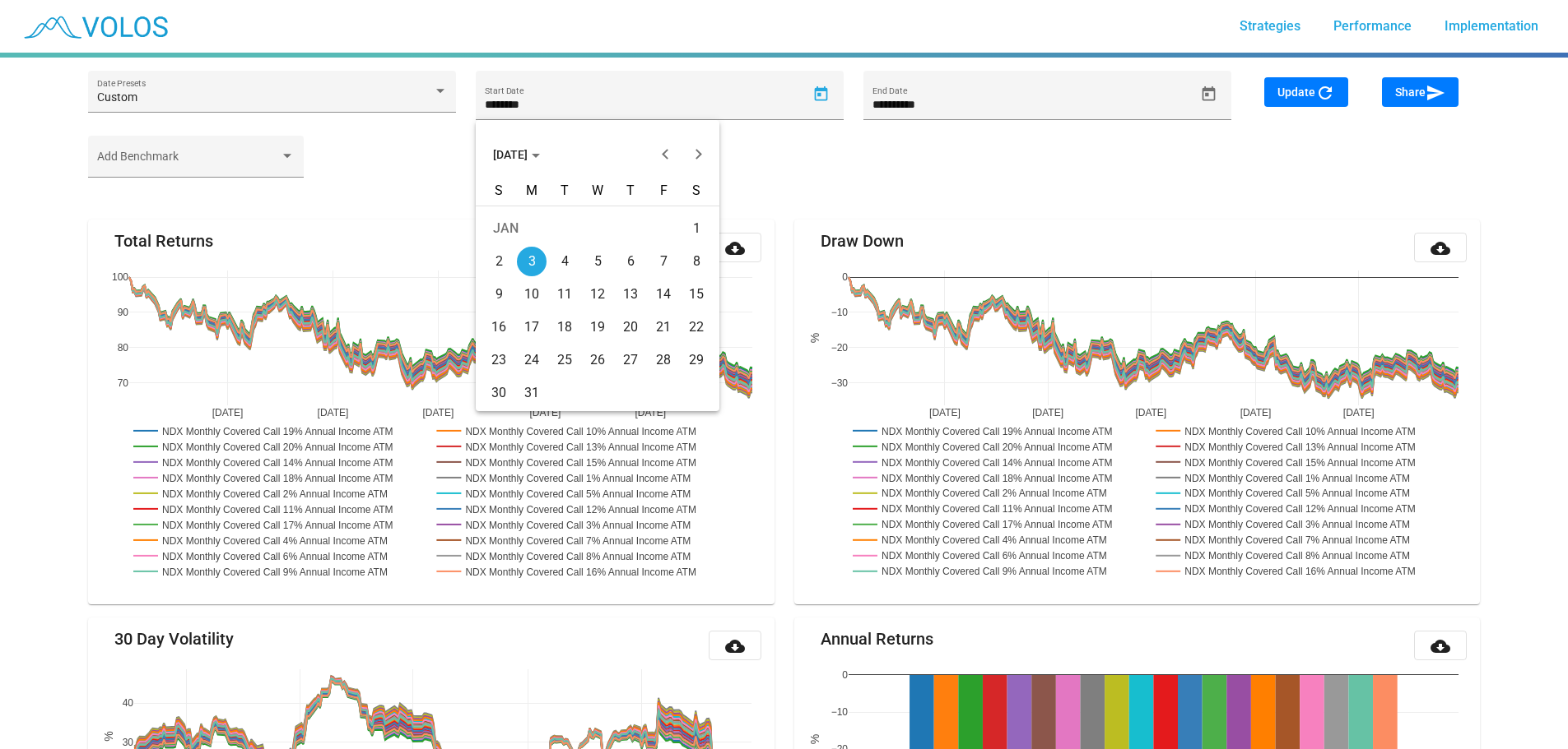
click at [540, 153] on span "JAN 2022" at bounding box center [516, 155] width 47 height 13
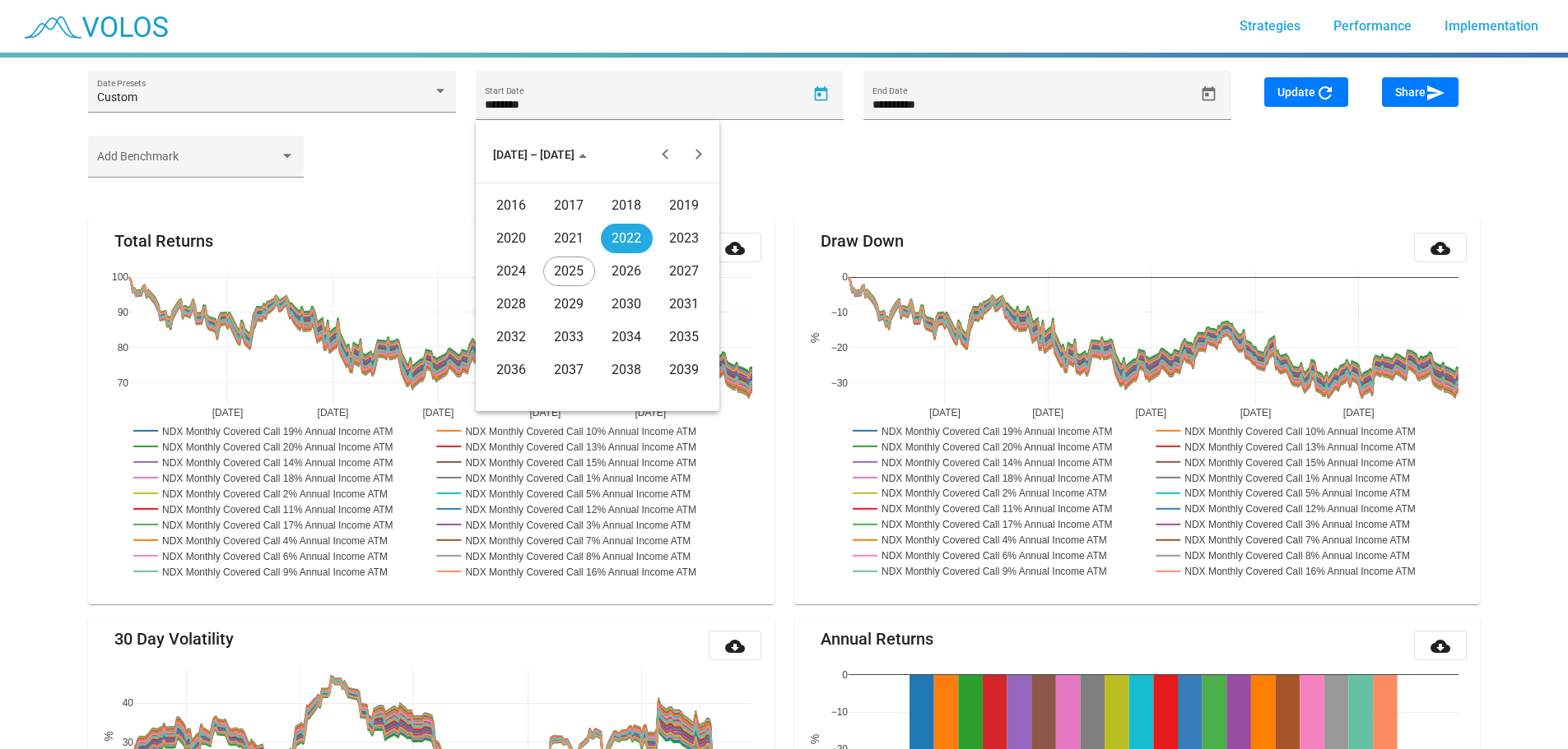
click at [513, 238] on div "2020" at bounding box center [512, 238] width 52 height 29
click at [514, 235] on div "JAN" at bounding box center [512, 238] width 52 height 29
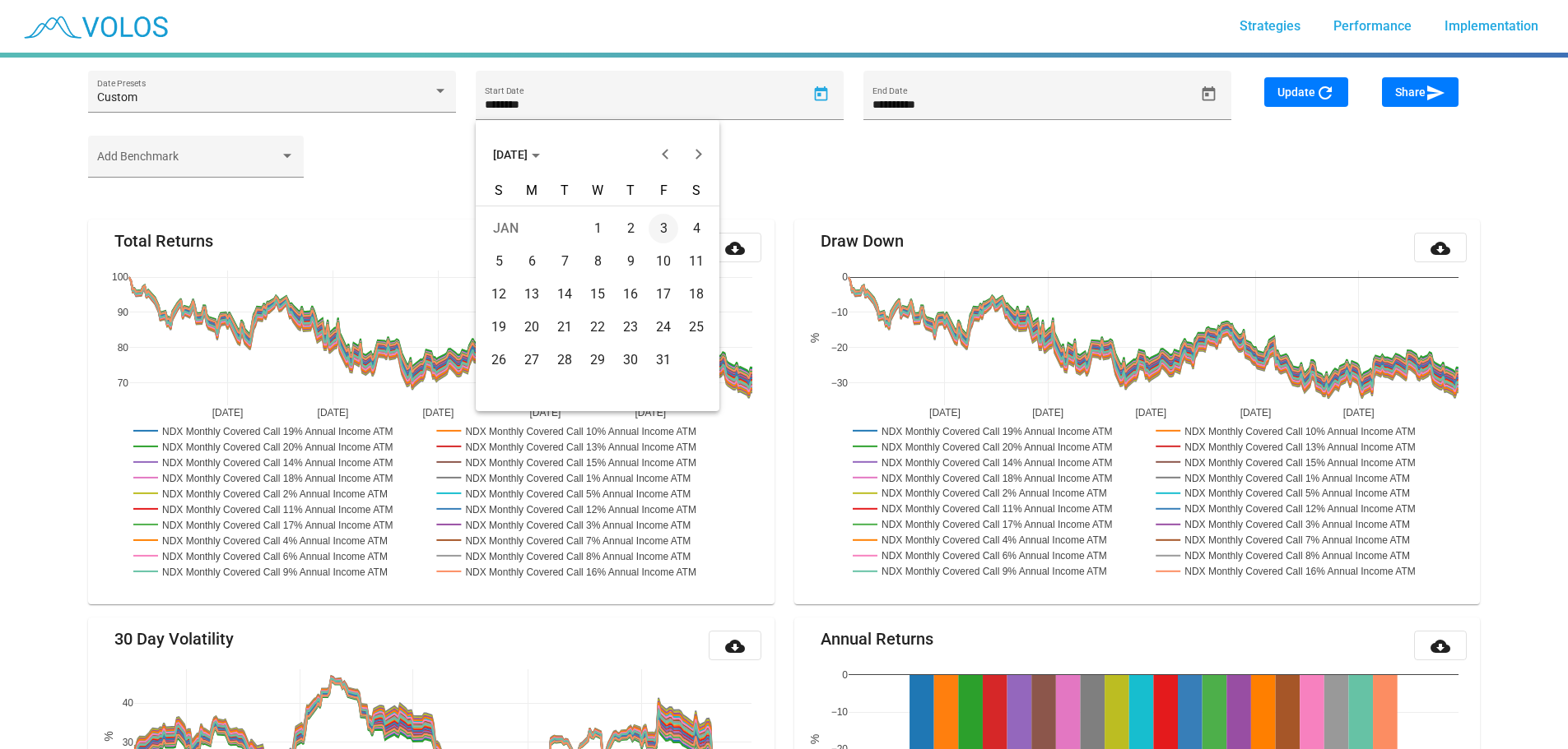
click at [1009, 109] on div at bounding box center [784, 374] width 1568 height 749
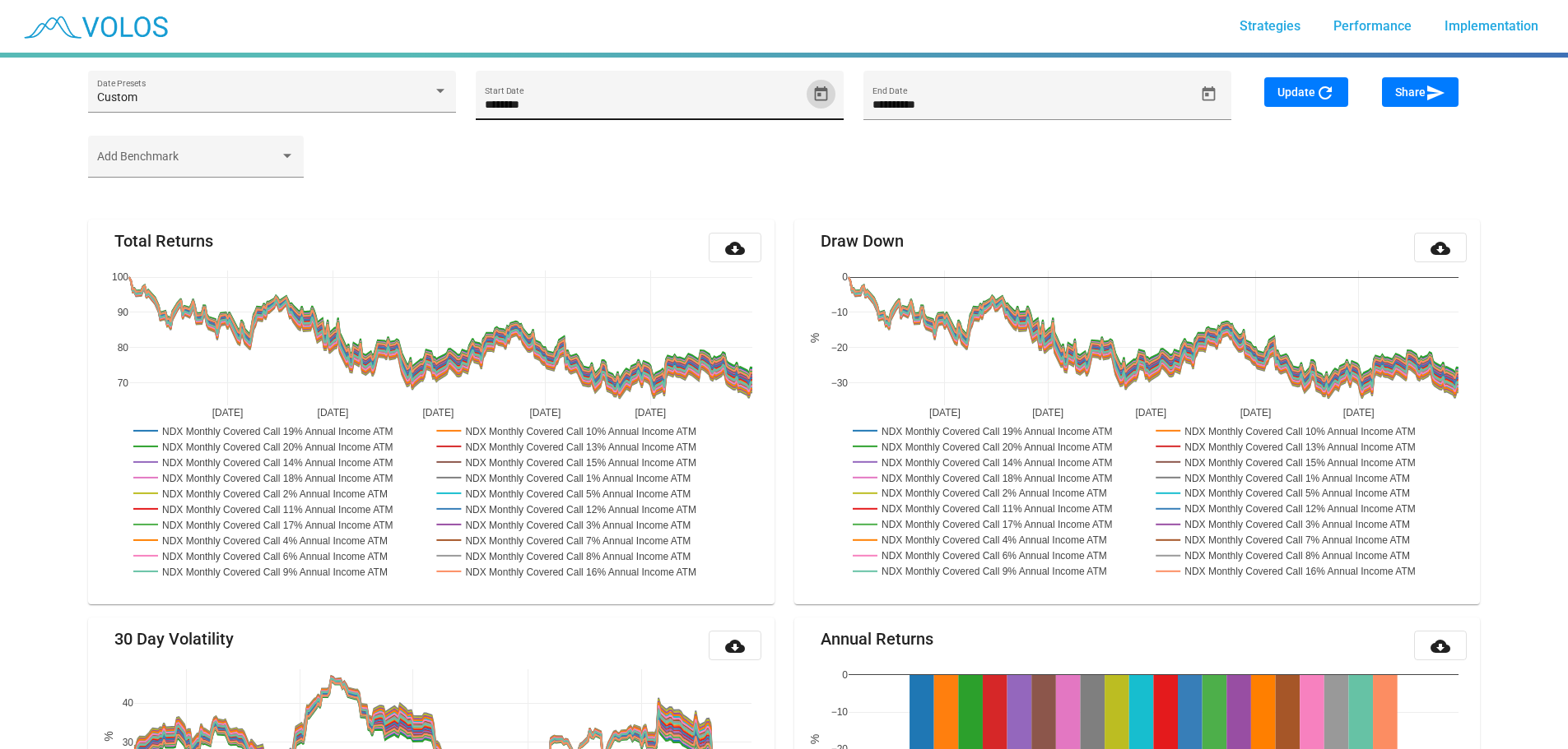
click at [828, 94] on icon "Open calendar" at bounding box center [820, 94] width 18 height 18
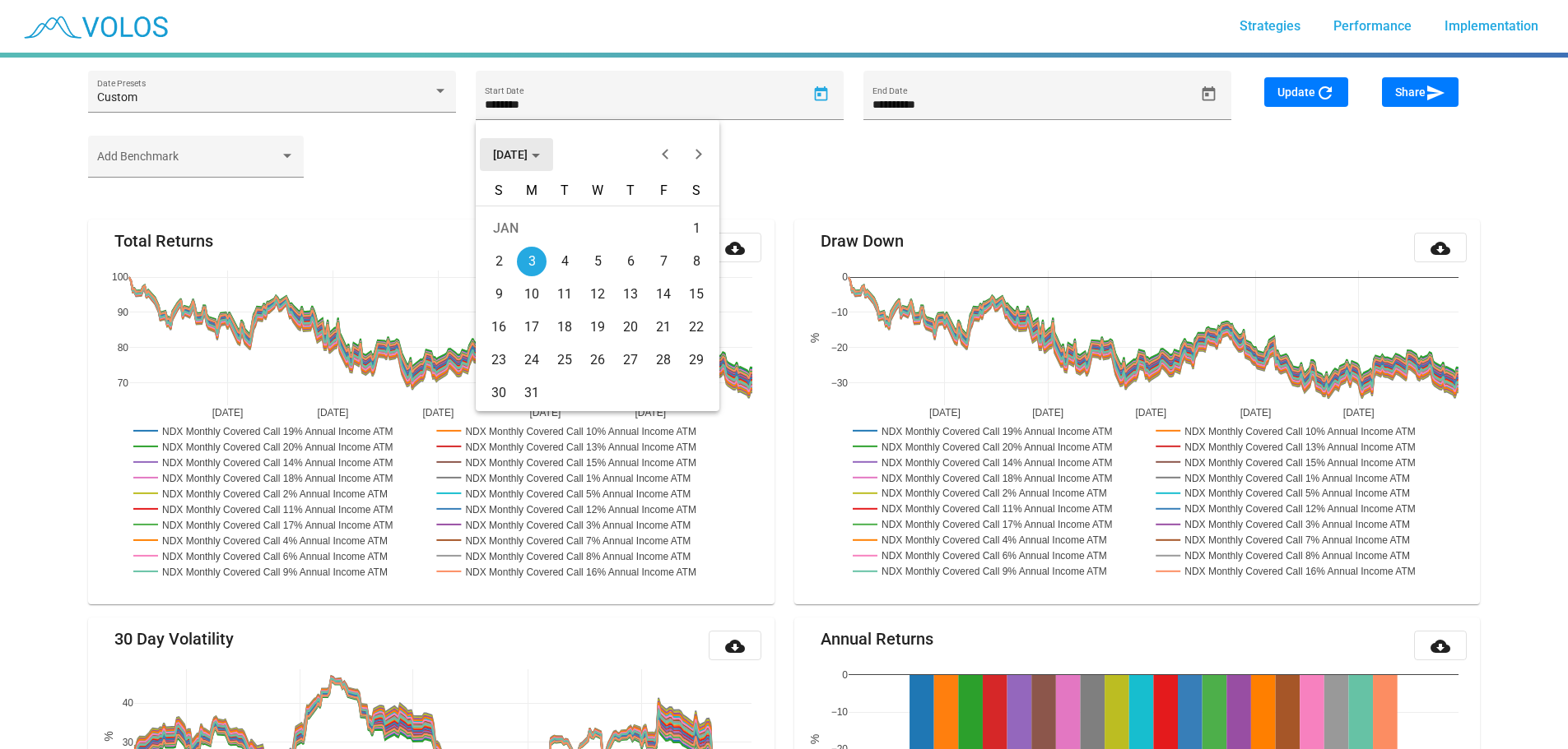
click at [515, 148] on span "JAN 2022" at bounding box center [516, 155] width 47 height 13
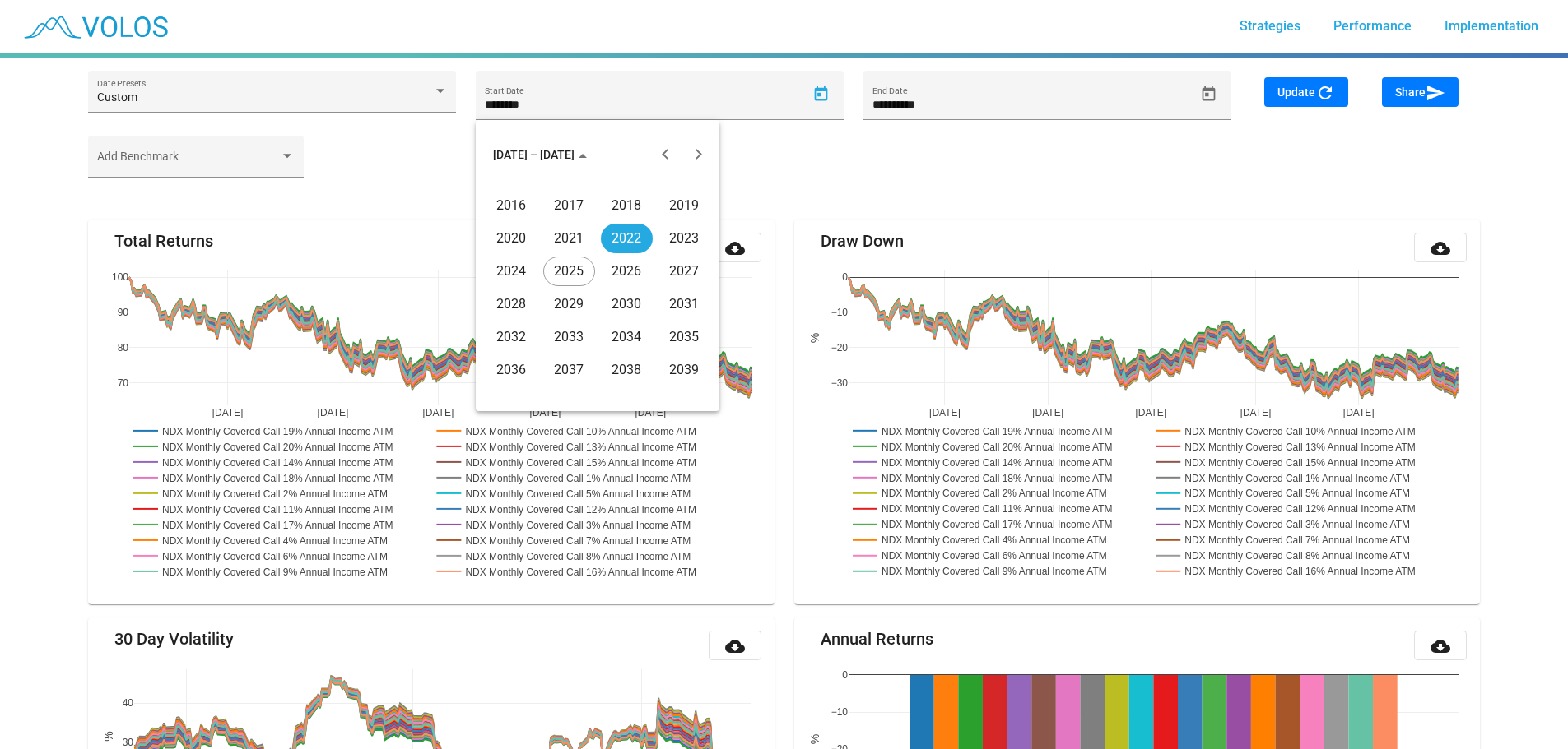
click at [514, 238] on div "2020" at bounding box center [512, 238] width 52 height 29
click at [514, 237] on div "JAN" at bounding box center [512, 238] width 52 height 29
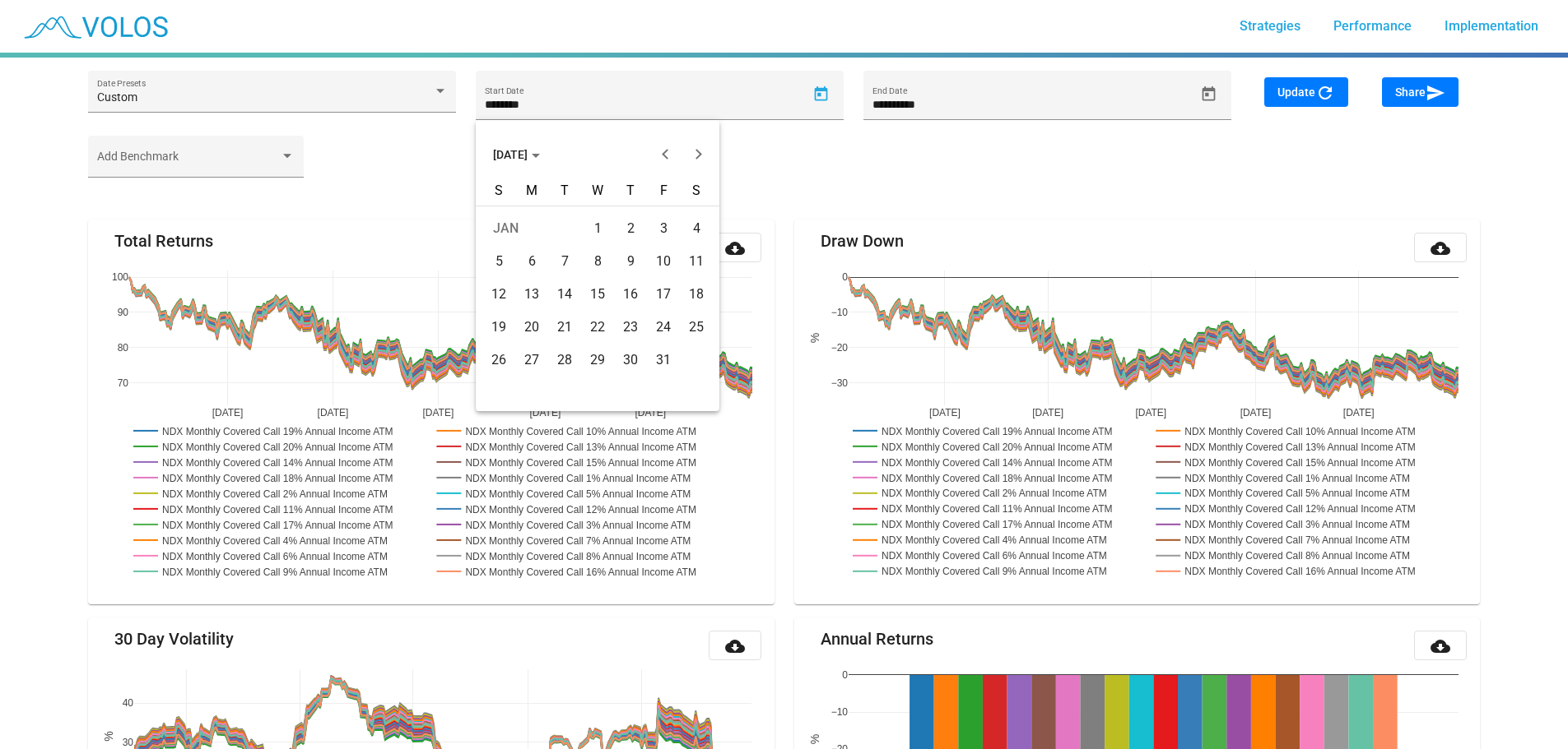
click at [603, 229] on div "1" at bounding box center [597, 228] width 29 height 29
type input "********"
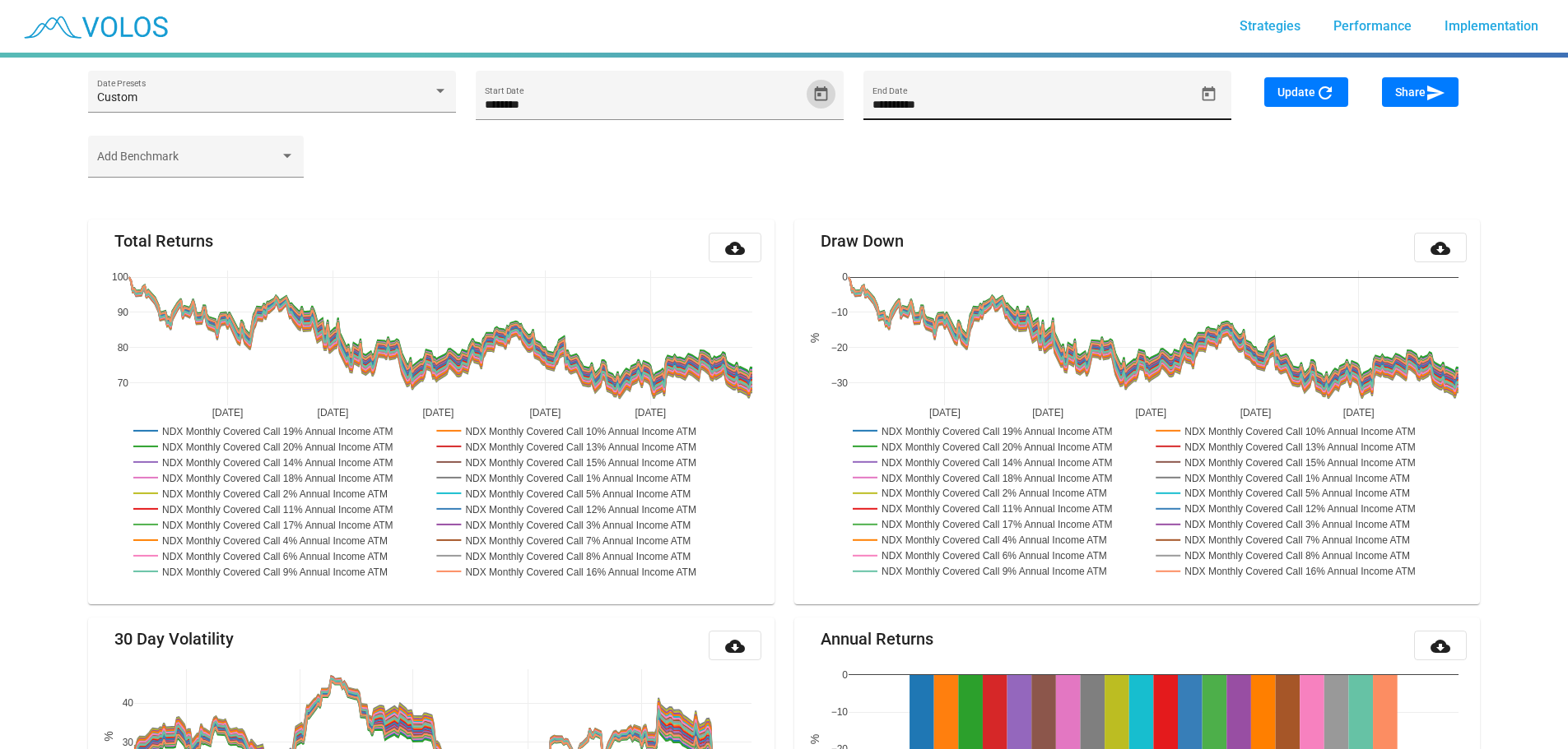
click at [970, 112] on div "**********" at bounding box center [1033, 103] width 322 height 33
drag, startPoint x: 968, startPoint y: 105, endPoint x: 955, endPoint y: 111, distance: 14.3
click at [968, 104] on input "**********" at bounding box center [1033, 105] width 322 height 13
click at [1214, 92] on icon "Open calendar" at bounding box center [1208, 94] width 18 height 18
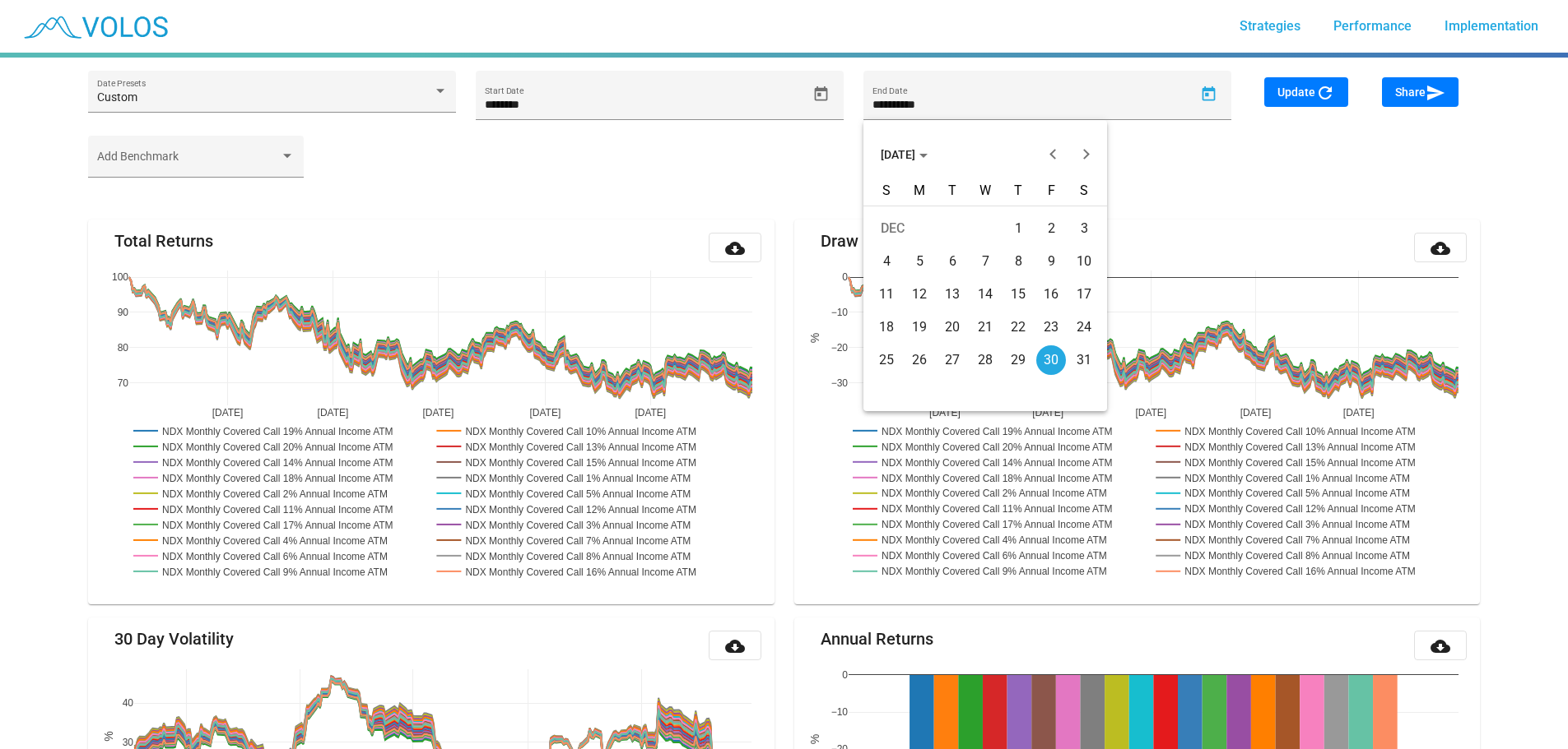
click at [927, 155] on span "DEC 2022" at bounding box center [904, 155] width 47 height 13
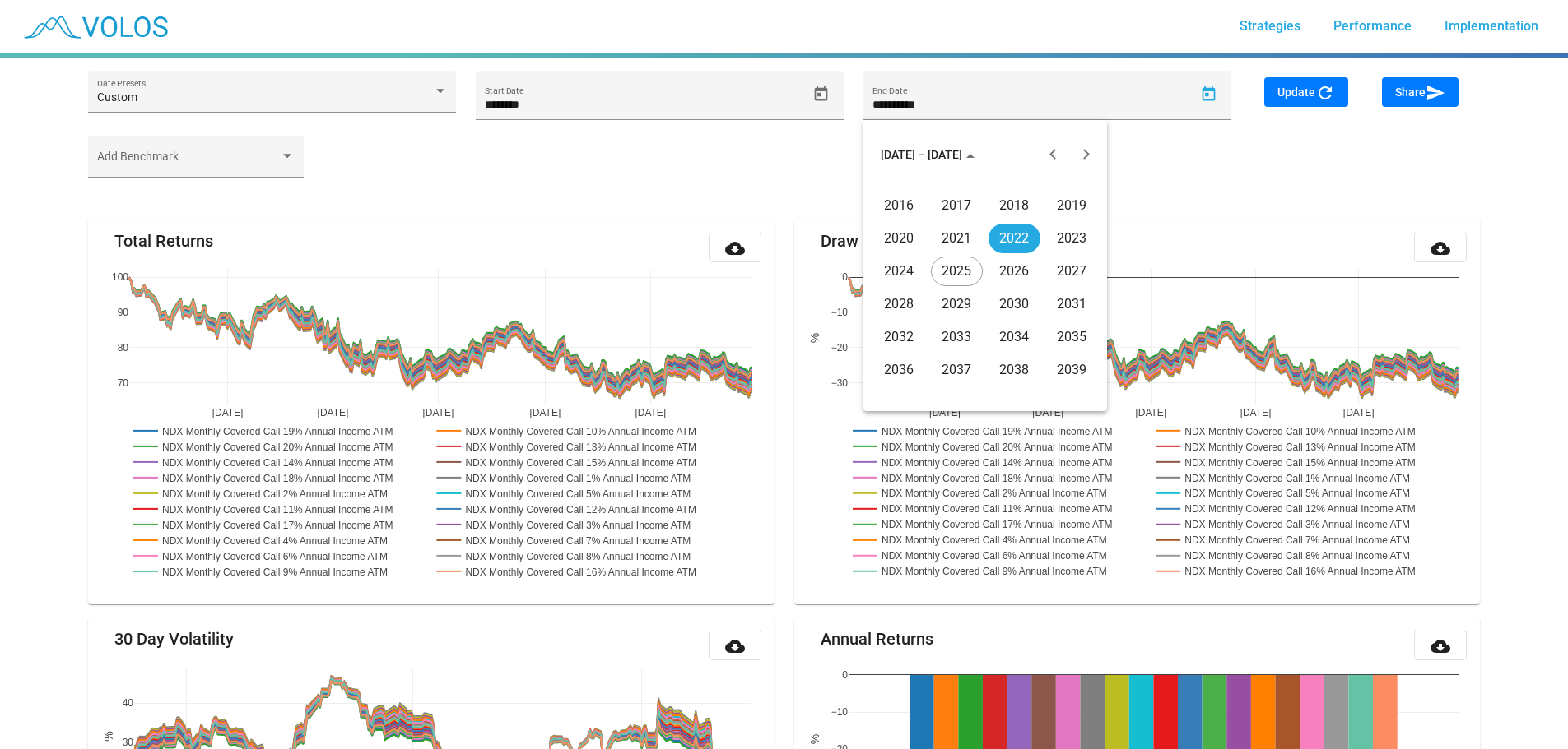
click at [961, 269] on div "2025" at bounding box center [957, 271] width 52 height 29
click at [899, 243] on div "JAN" at bounding box center [899, 238] width 52 height 29
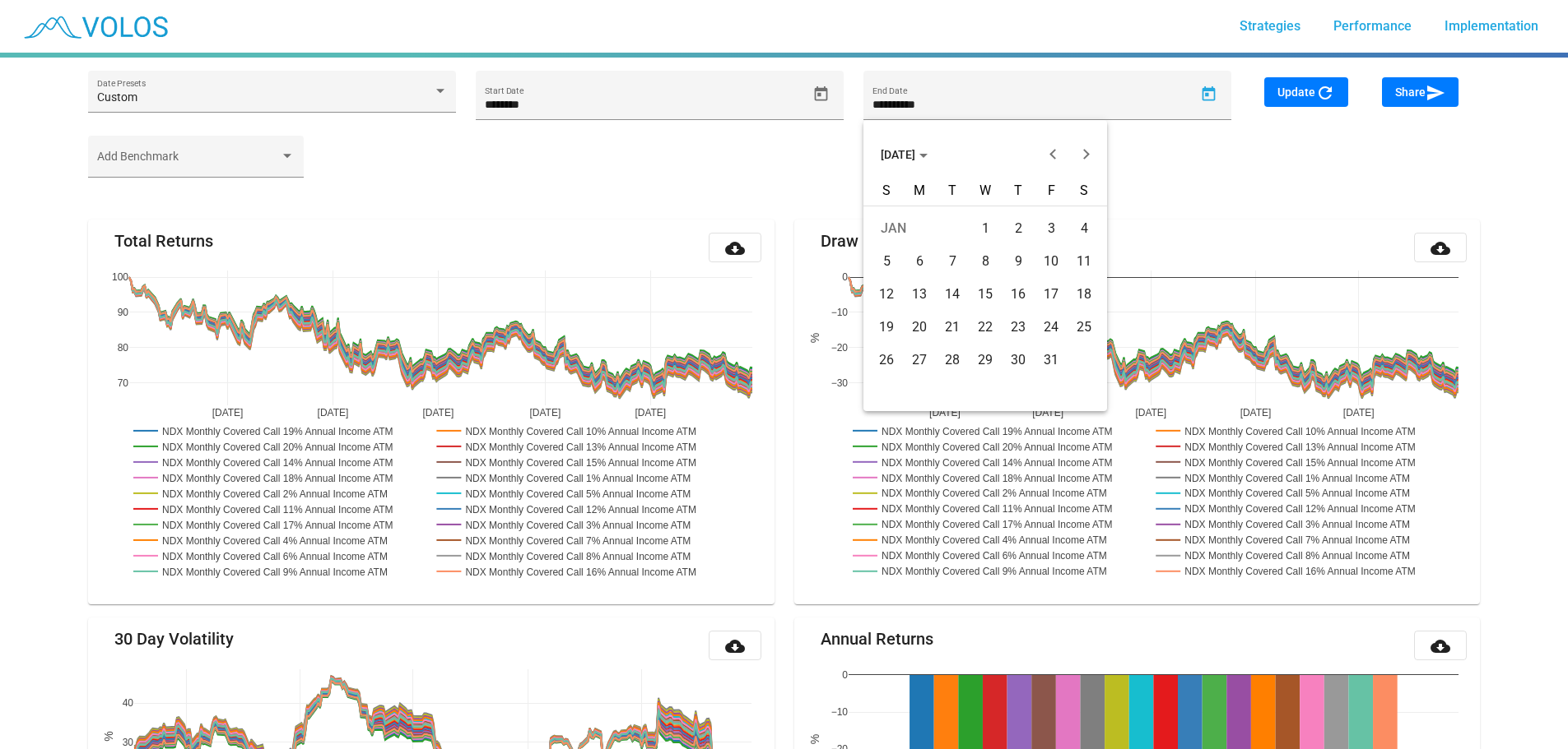
click at [985, 232] on div "1" at bounding box center [984, 228] width 29 height 29
type input "********"
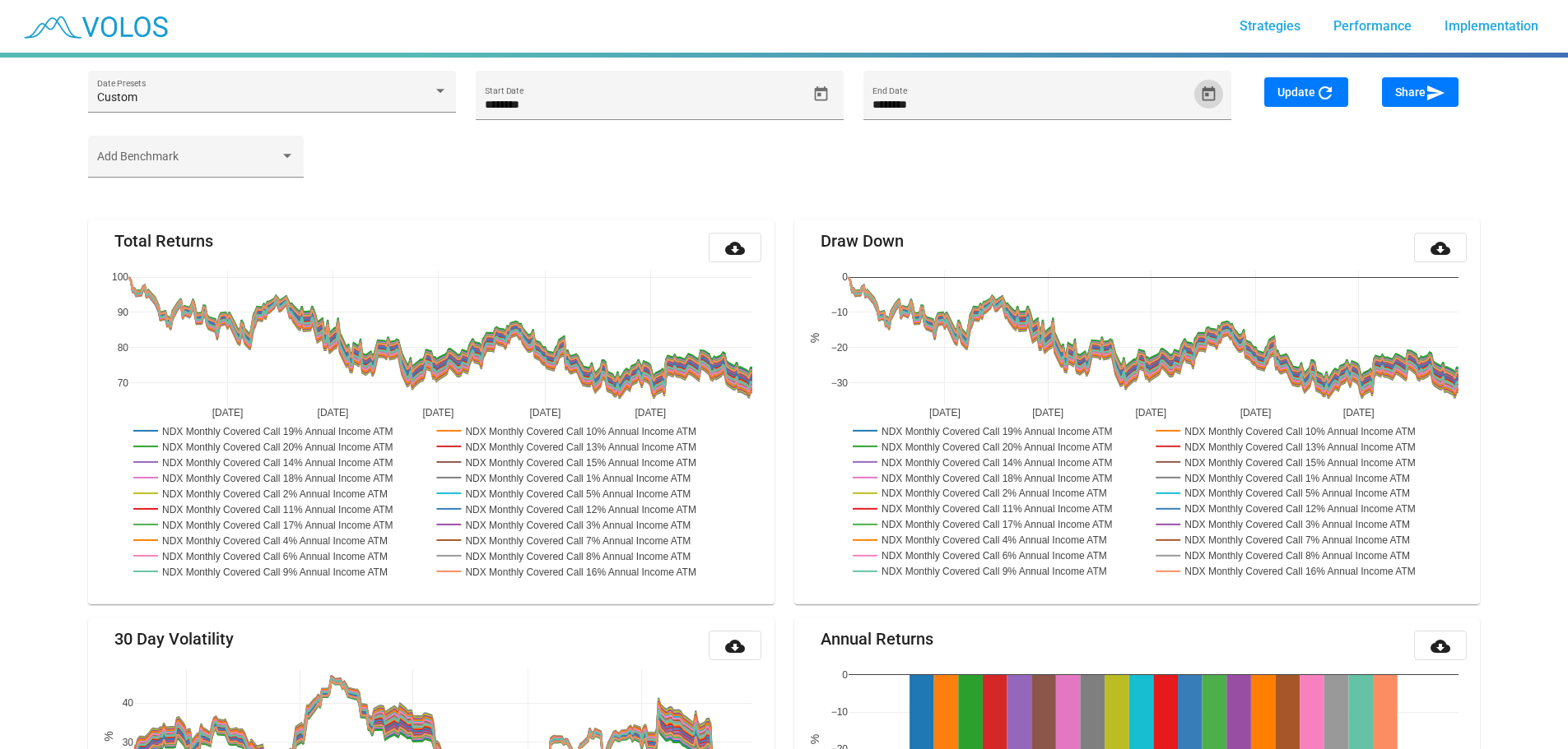
click at [1303, 92] on span "Update refresh" at bounding box center [1305, 92] width 58 height 13
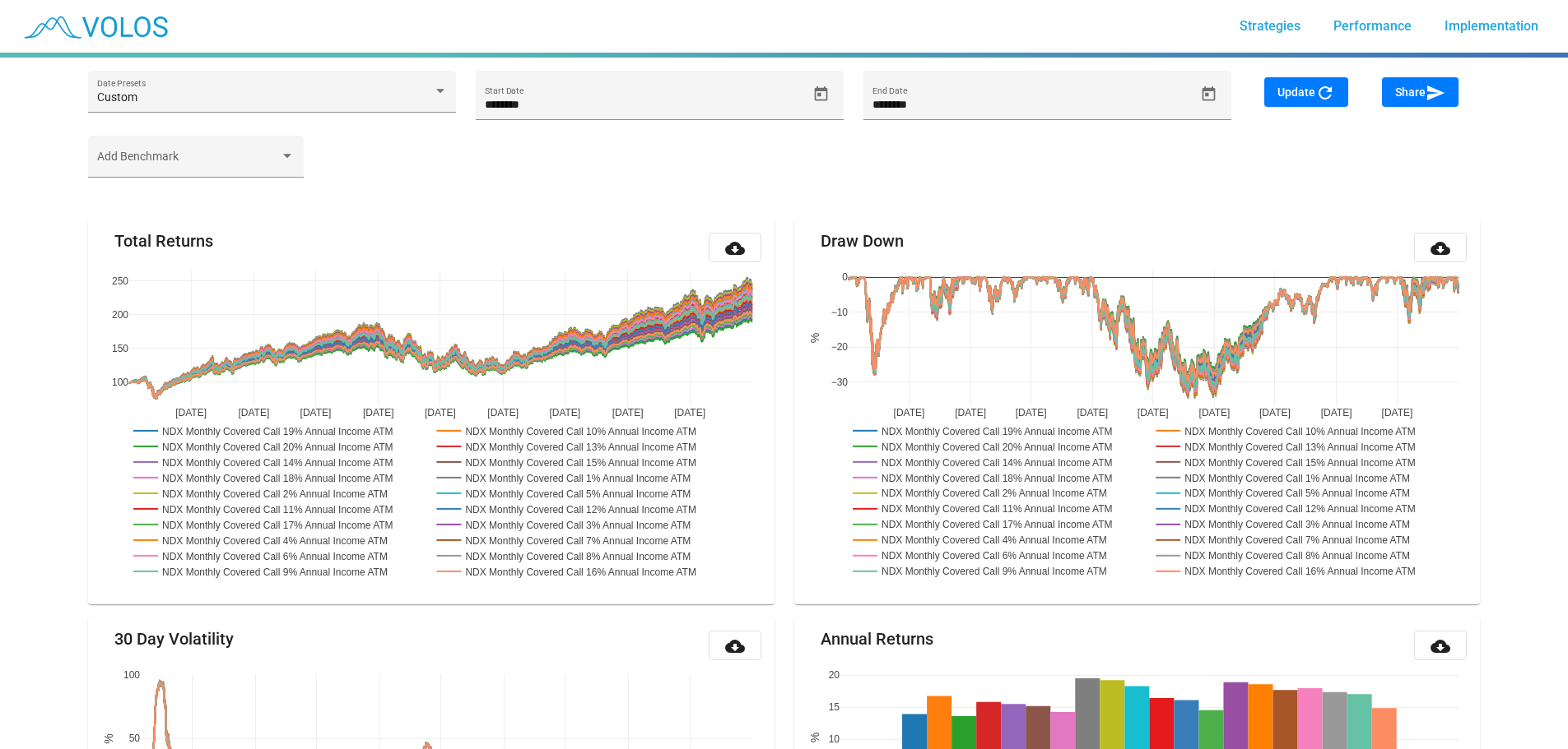
type input "********"
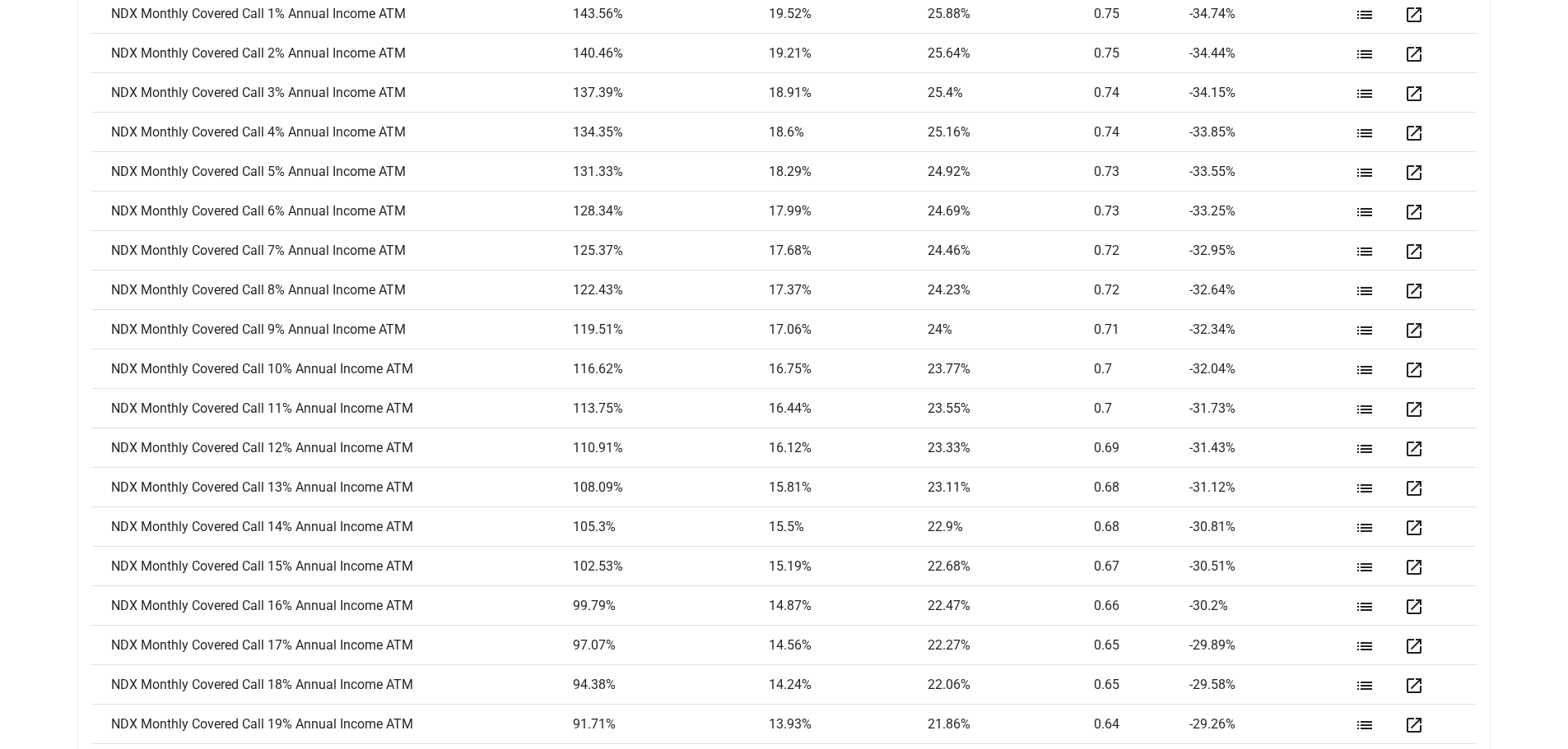
scroll to position [2303, 0]
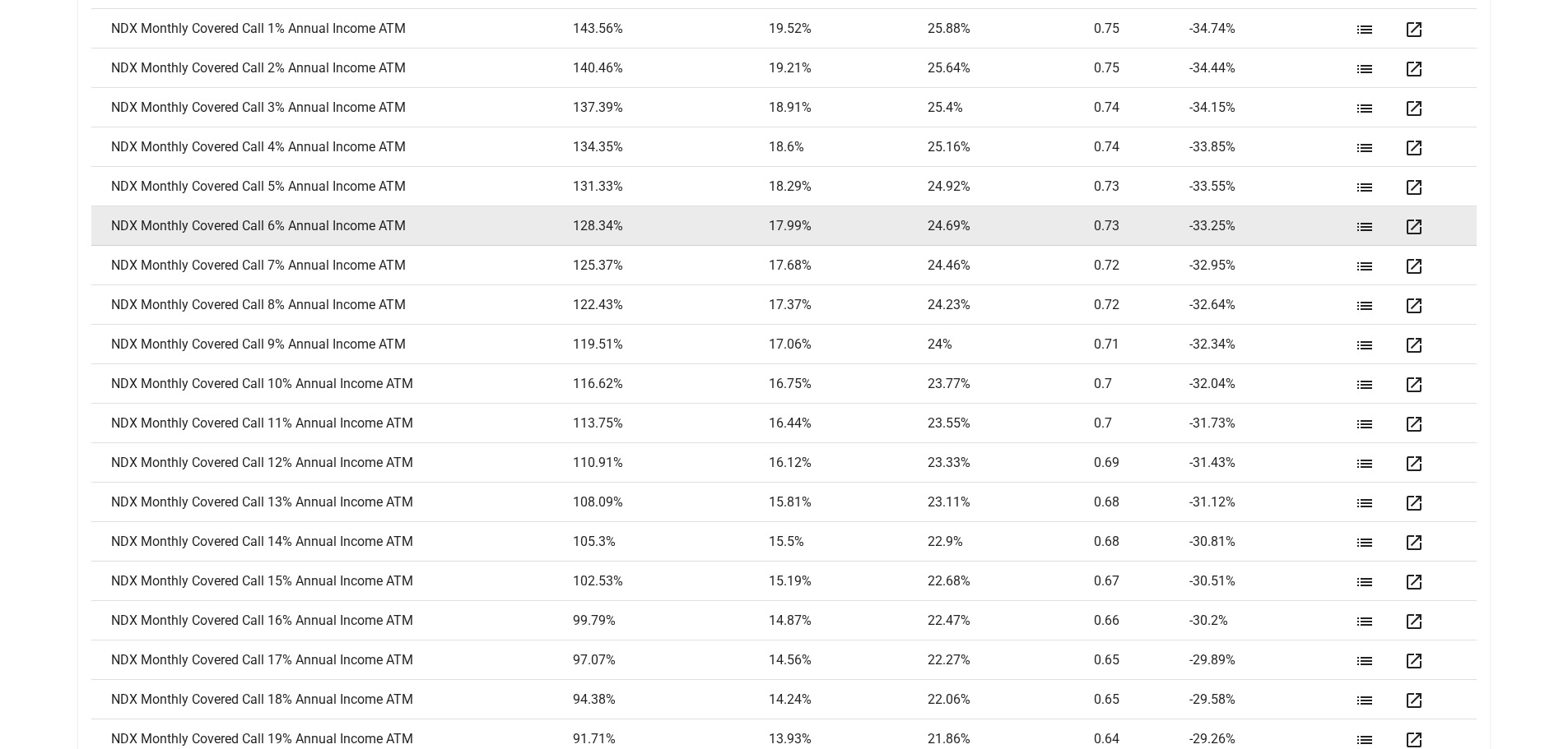
drag, startPoint x: 1121, startPoint y: 227, endPoint x: 1095, endPoint y: 226, distance: 26.0
click at [1095, 226] on td "0.73" at bounding box center [1142, 226] width 96 height 39
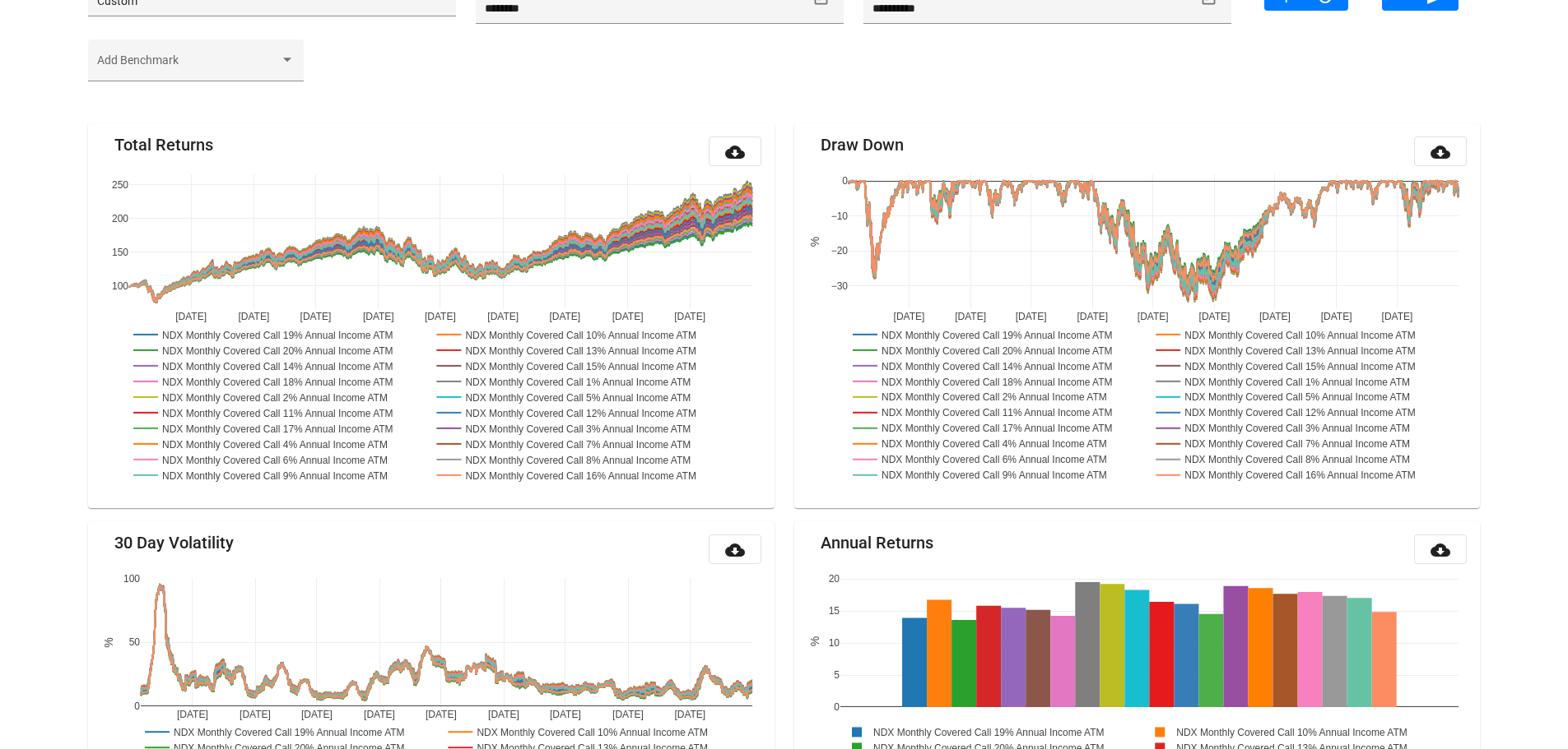
scroll to position [0, 0]
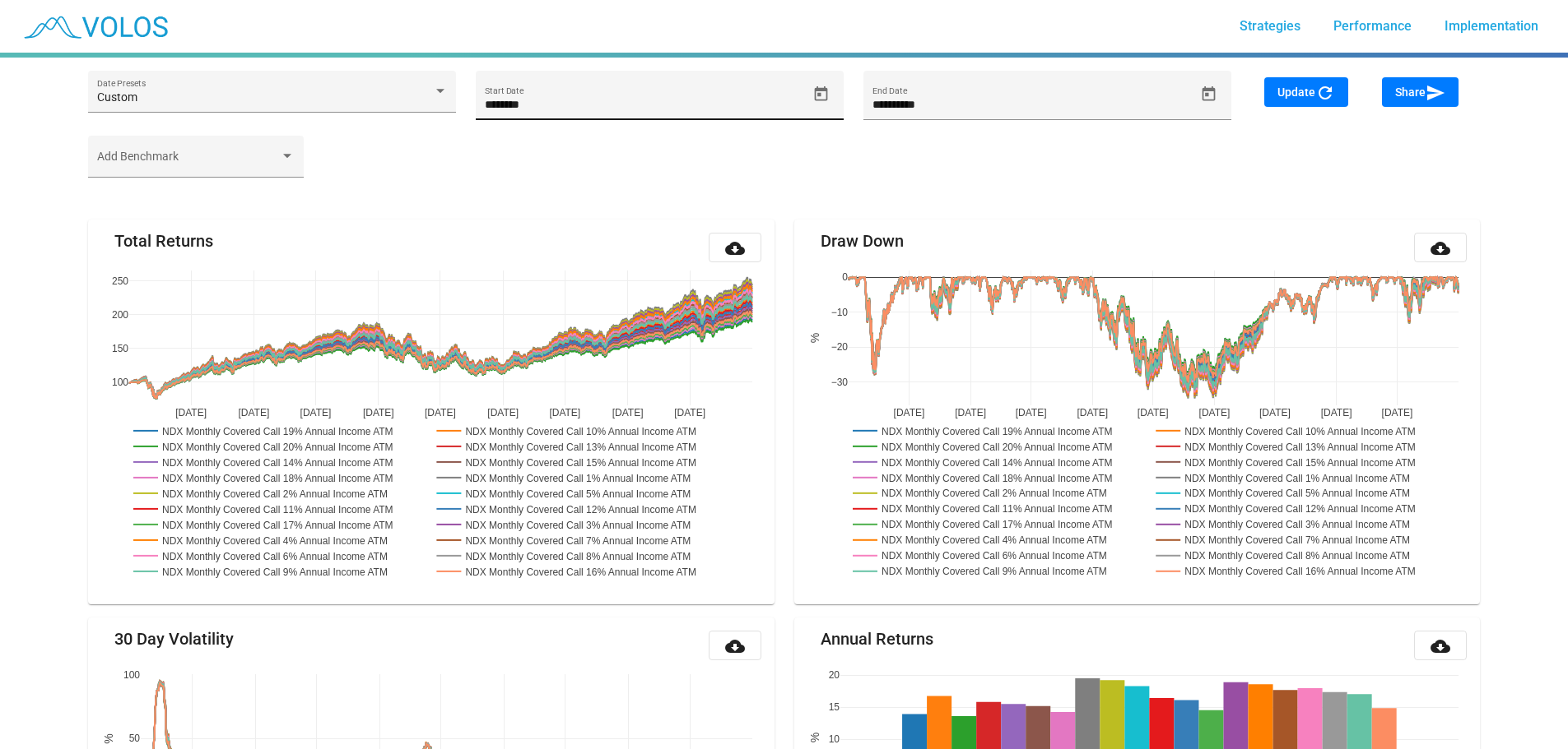
click at [817, 98] on icon "Open calendar" at bounding box center [820, 94] width 18 height 18
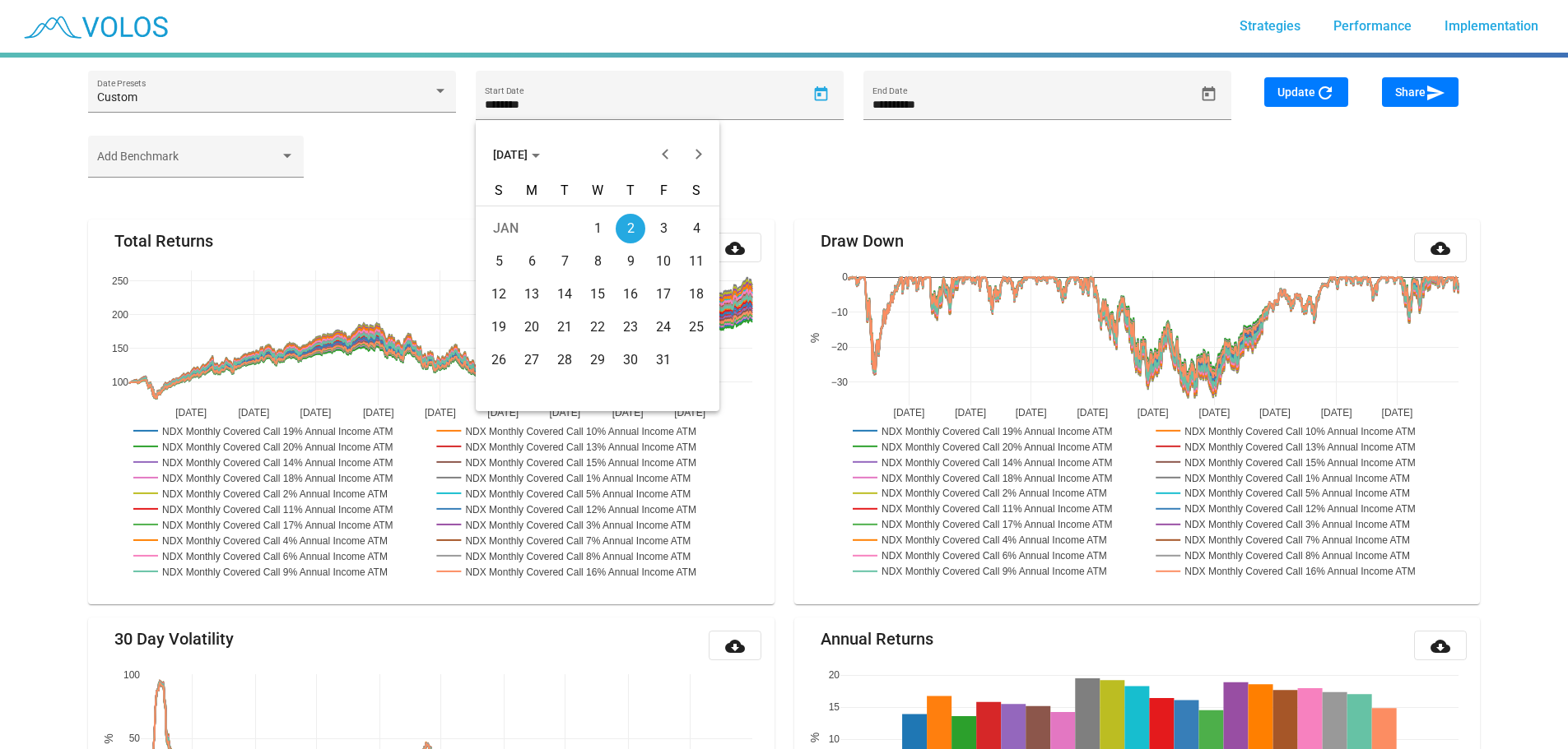
click at [540, 160] on span "JAN 2020" at bounding box center [516, 155] width 47 height 13
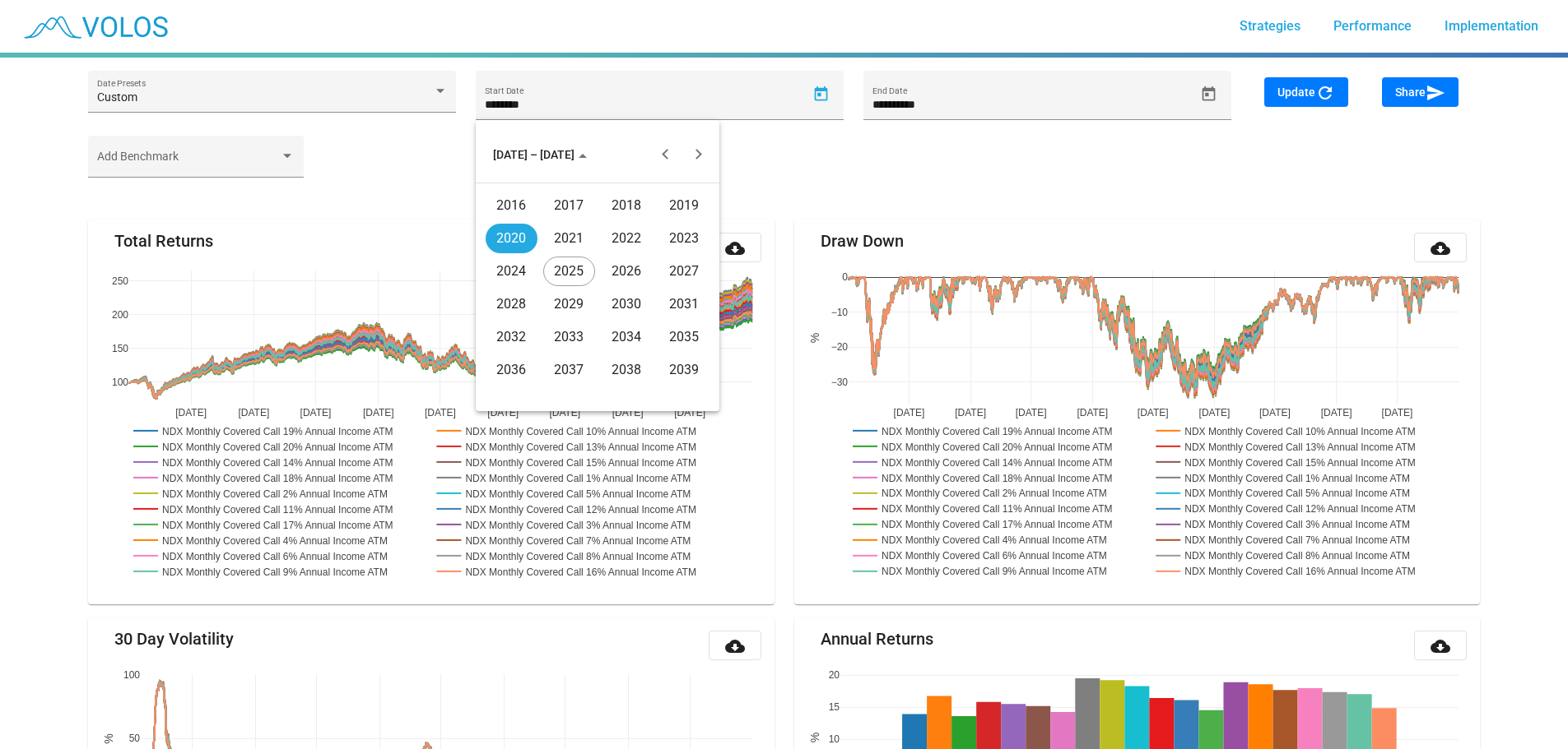
click at [680, 235] on div "2023" at bounding box center [684, 238] width 52 height 29
click at [954, 155] on div at bounding box center [784, 374] width 1568 height 749
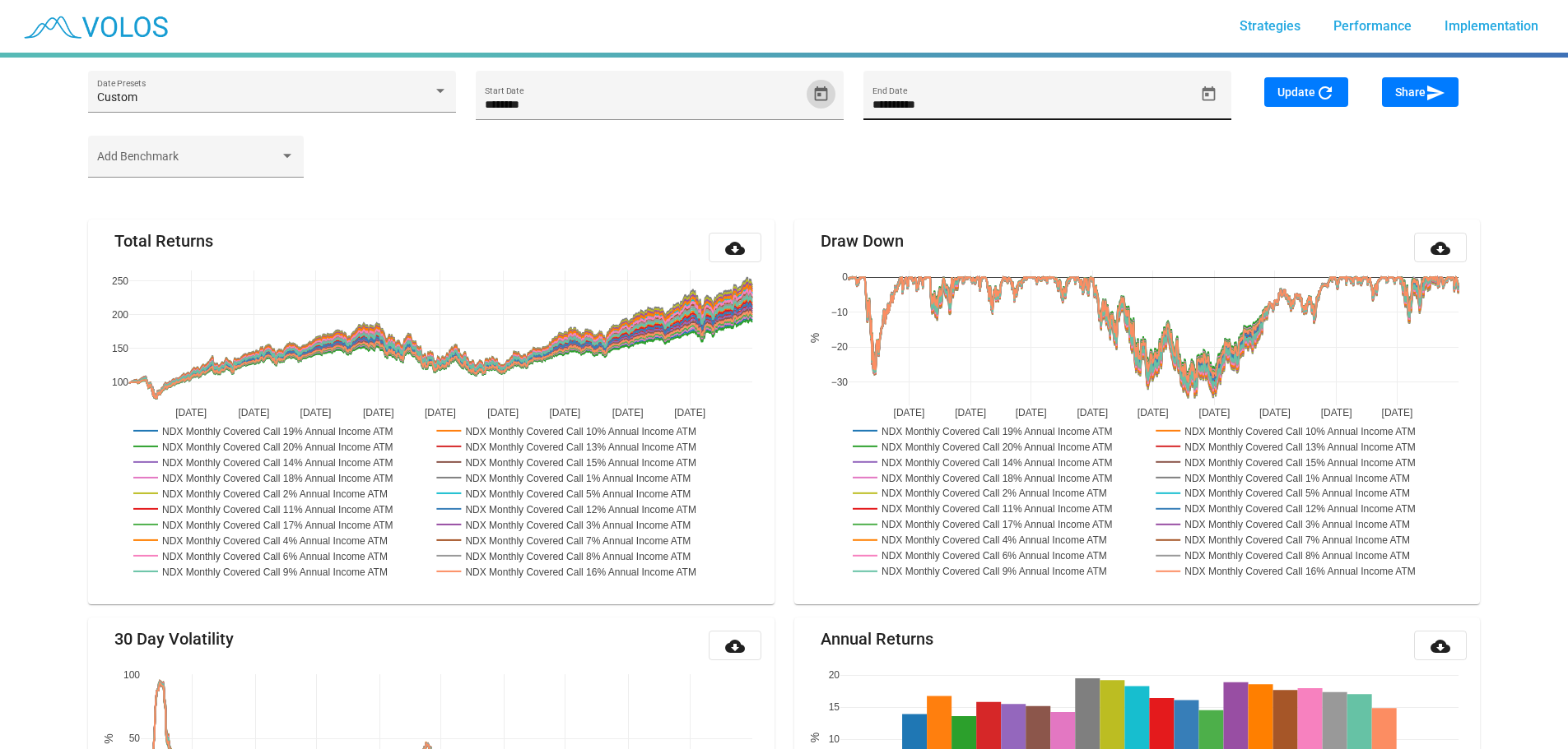
click at [1211, 94] on icon "Open calendar" at bounding box center [1208, 94] width 18 height 18
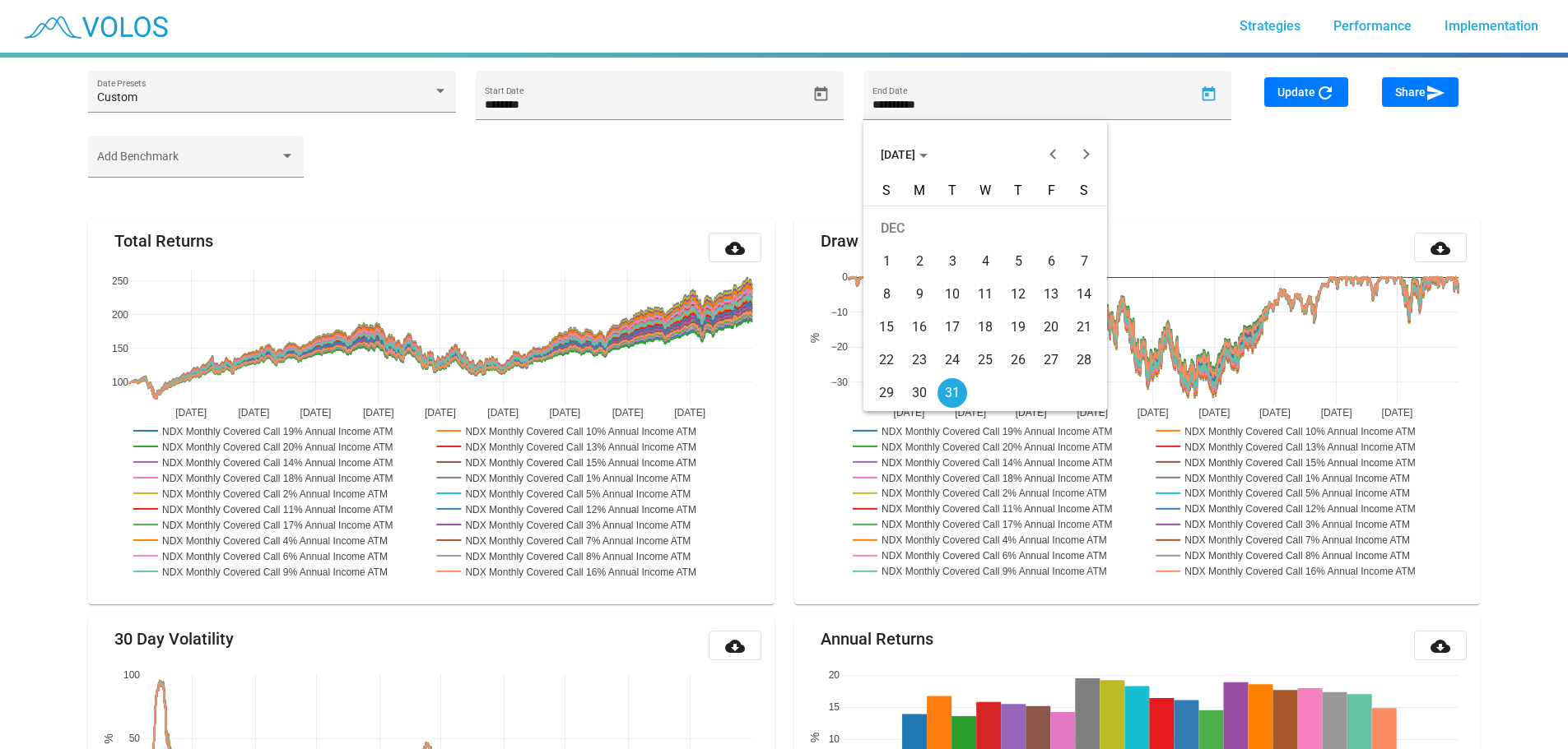
click at [912, 150] on span "DEC 2024" at bounding box center [904, 155] width 47 height 13
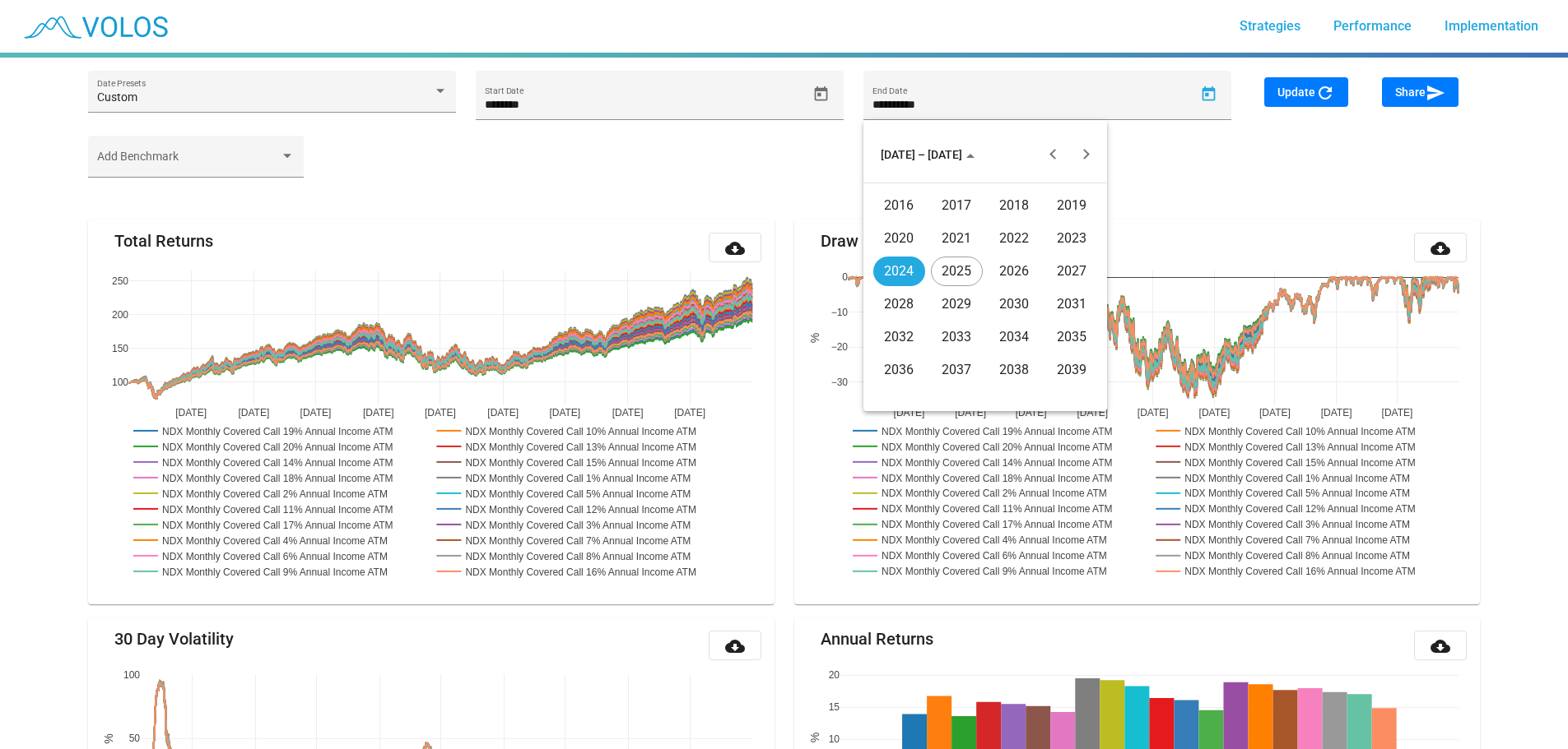
click at [1059, 233] on div "2023" at bounding box center [1072, 238] width 52 height 29
click at [892, 240] on div "JAN" at bounding box center [899, 238] width 52 height 29
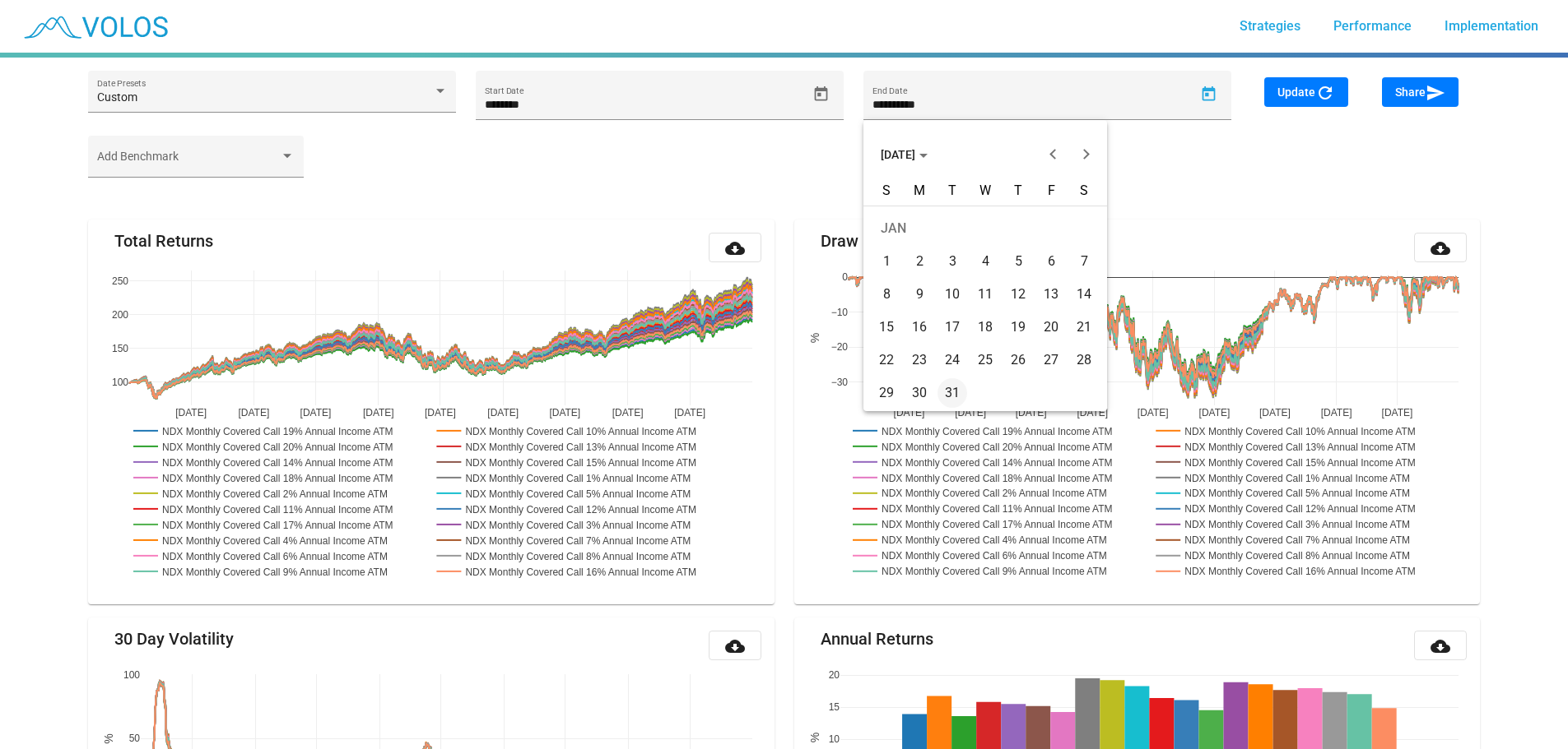
click at [921, 260] on div "2" at bounding box center [918, 261] width 29 height 29
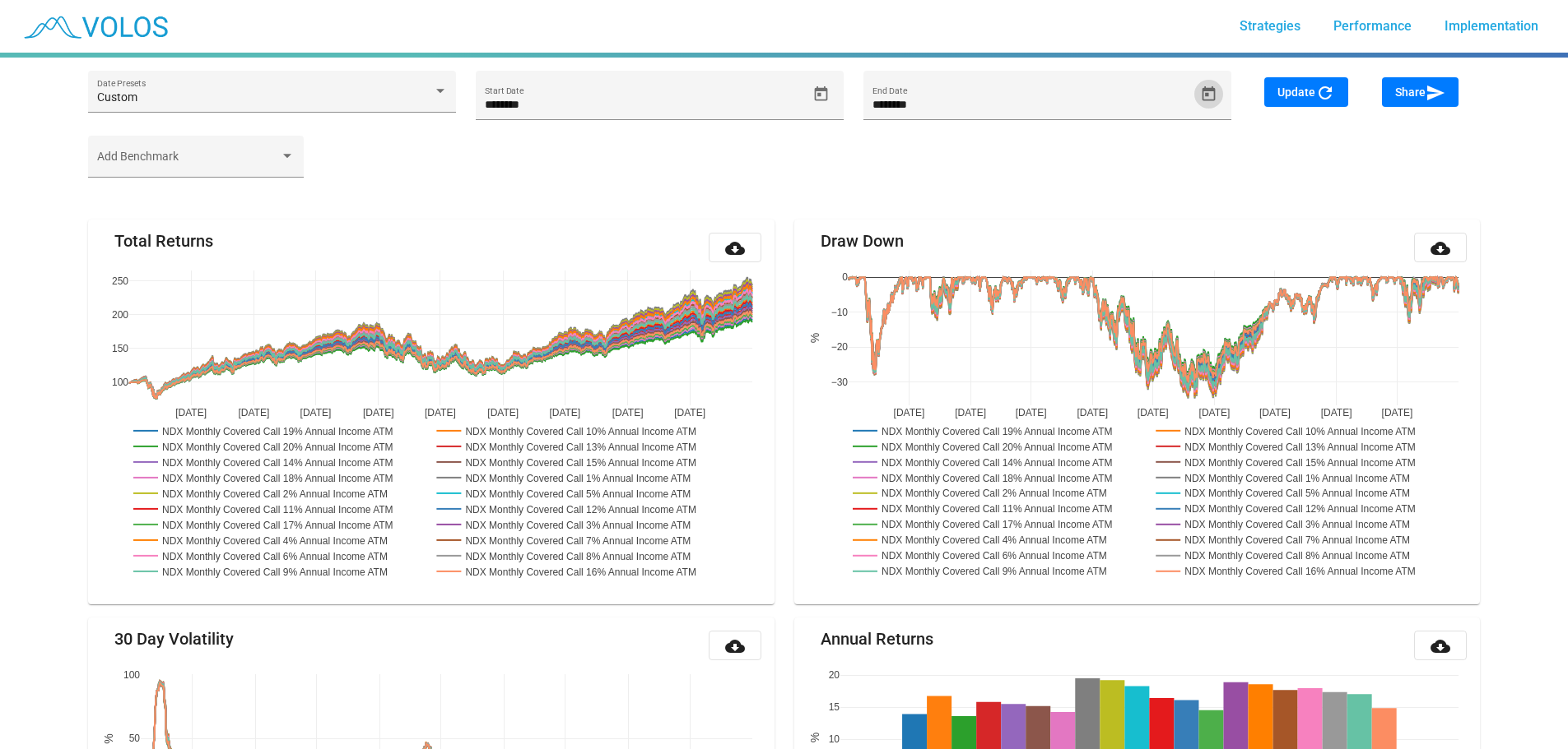
click at [1317, 103] on button "Update refresh" at bounding box center [1306, 92] width 84 height 29
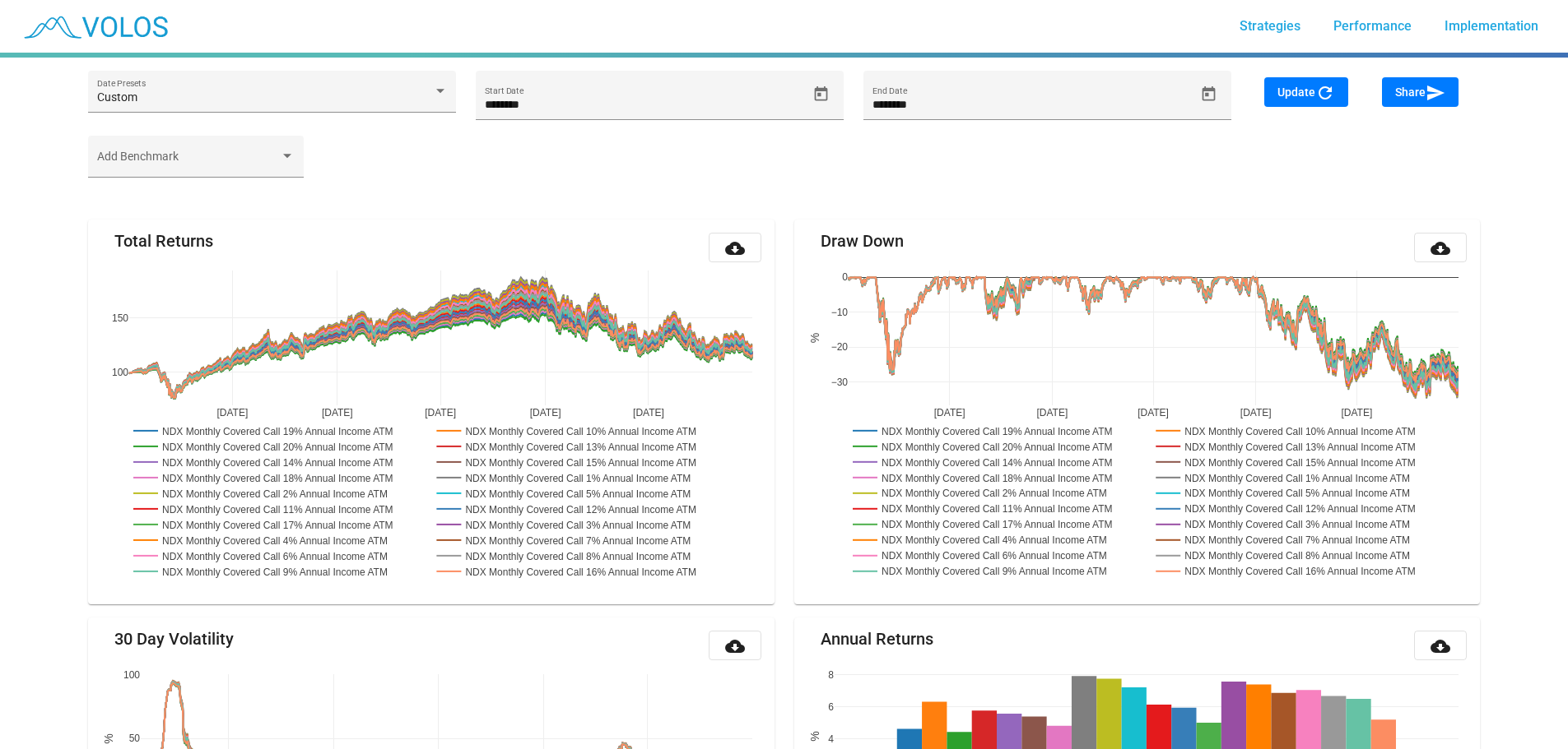
type input "**********"
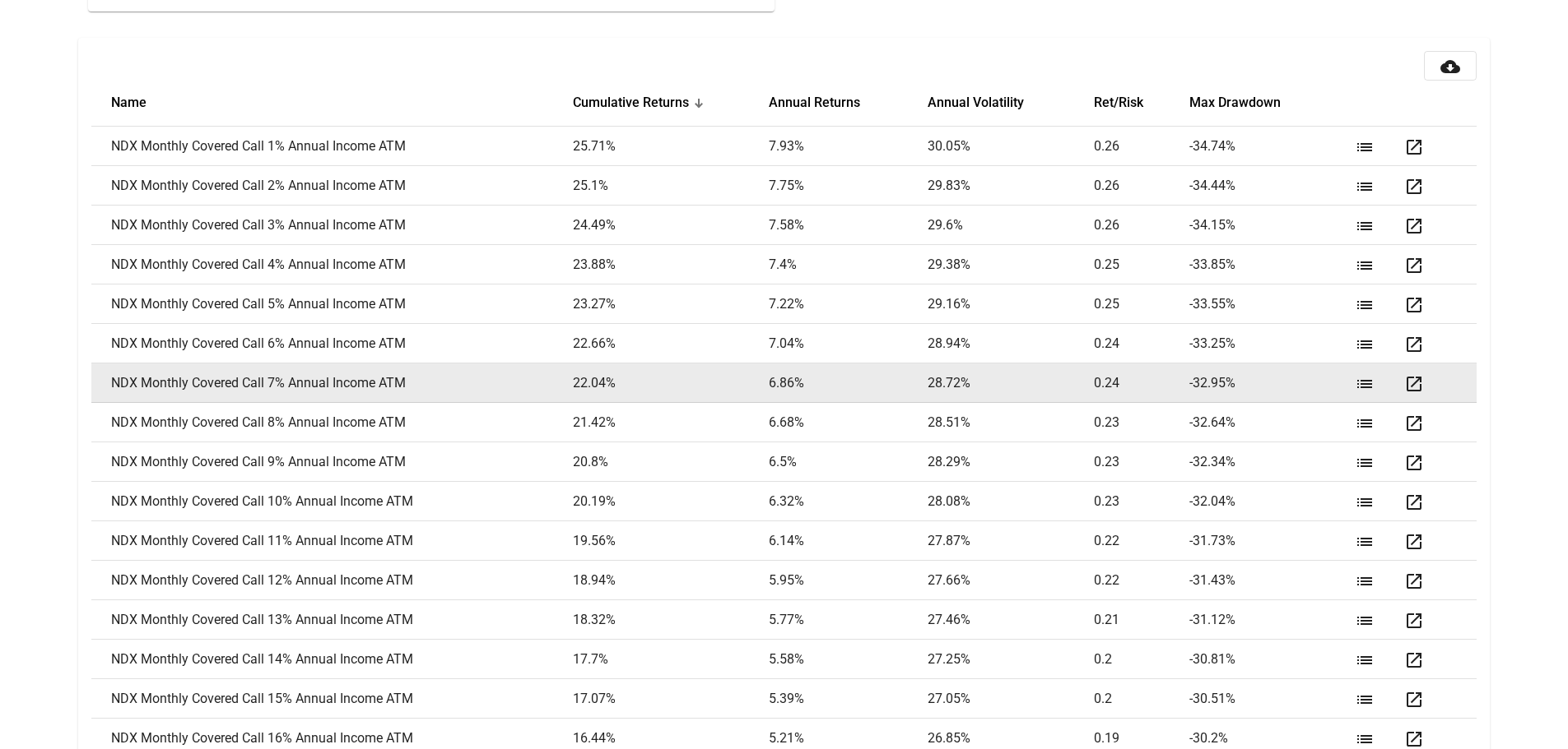
scroll to position [2214, 0]
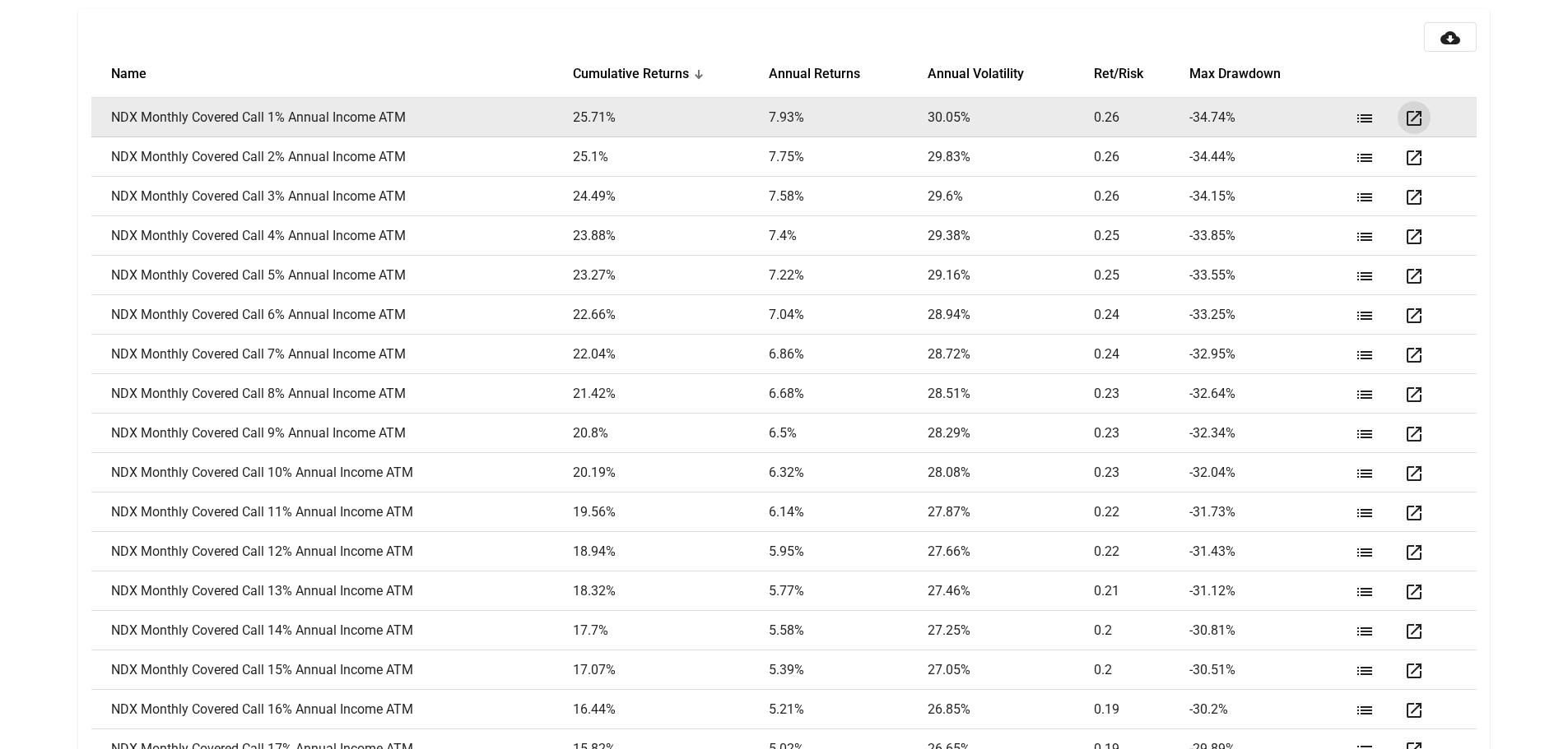
click at [1418, 119] on mat-icon "open_in_new" at bounding box center [1414, 119] width 20 height 20
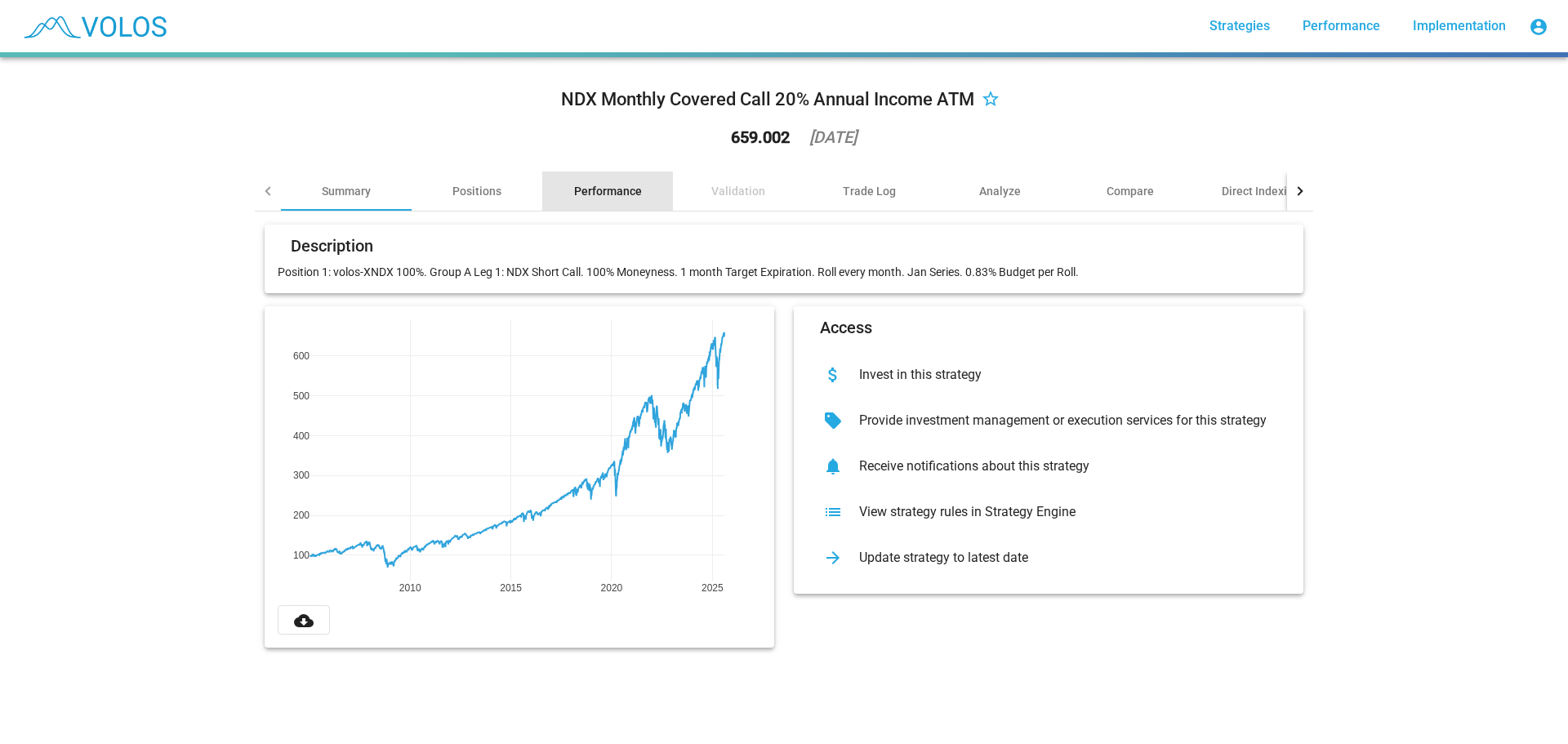
click at [579, 187] on div "Performance" at bounding box center [608, 191] width 68 height 17
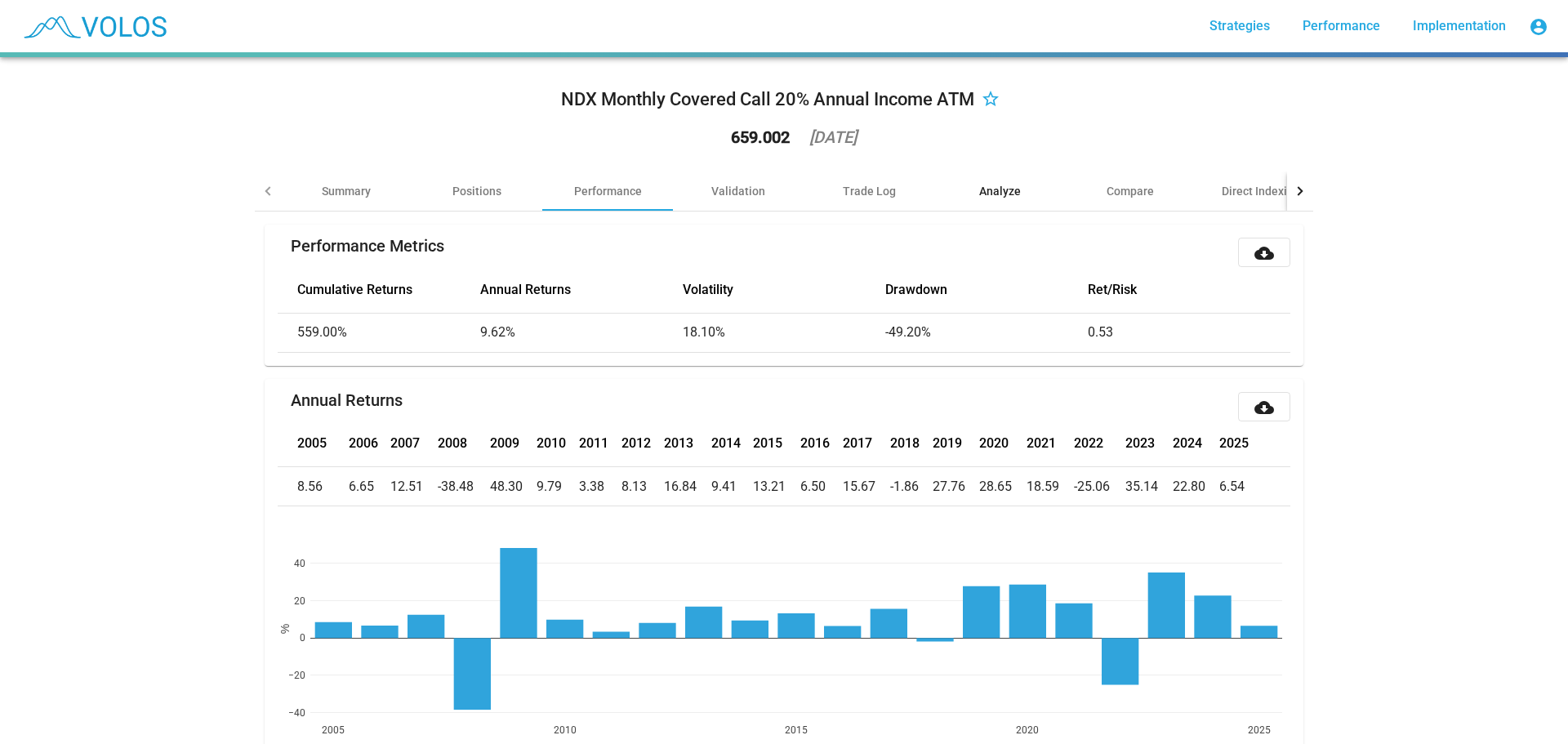
drag, startPoint x: 972, startPoint y: 201, endPoint x: 977, endPoint y: 208, distance: 8.6
click at [971, 202] on div "Analyze" at bounding box center [999, 191] width 130 height 39
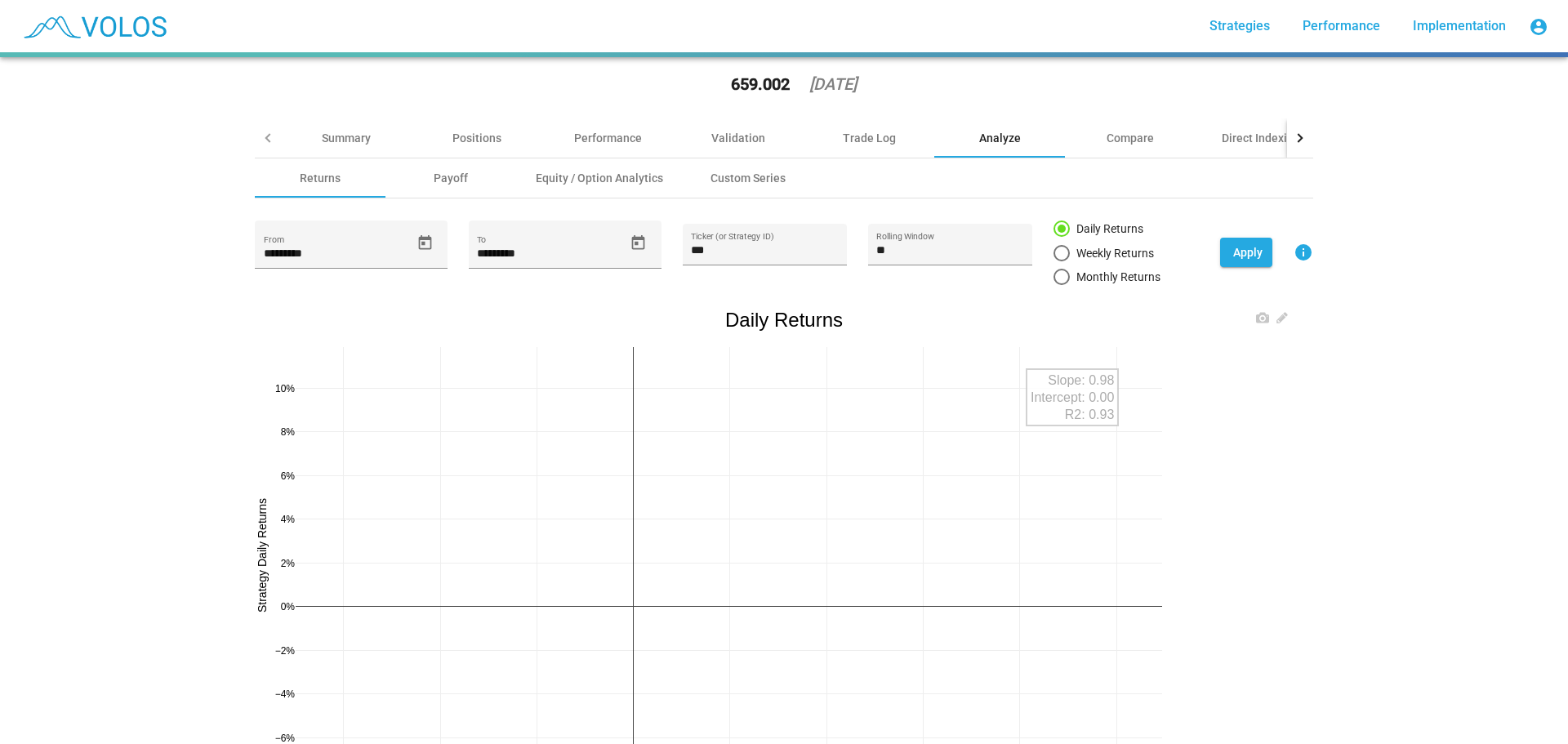
scroll to position [81, 0]
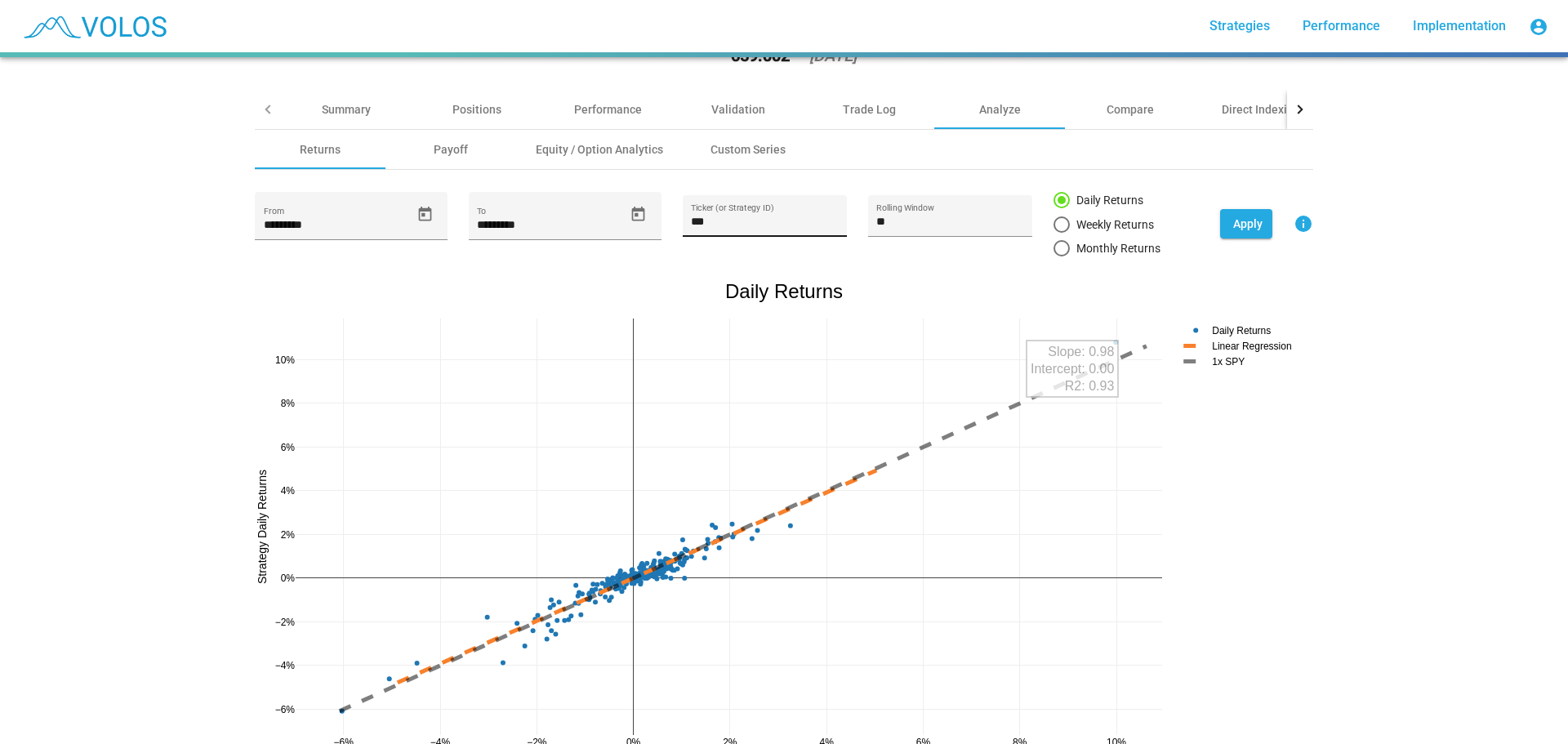
click at [735, 225] on input "***" at bounding box center [764, 223] width 147 height 13
click at [175, 313] on div "NDX Monthly Covered Call 20% Annual Income ATM star_border 659.002 2025-08-06 S…" at bounding box center [784, 401] width 1568 height 688
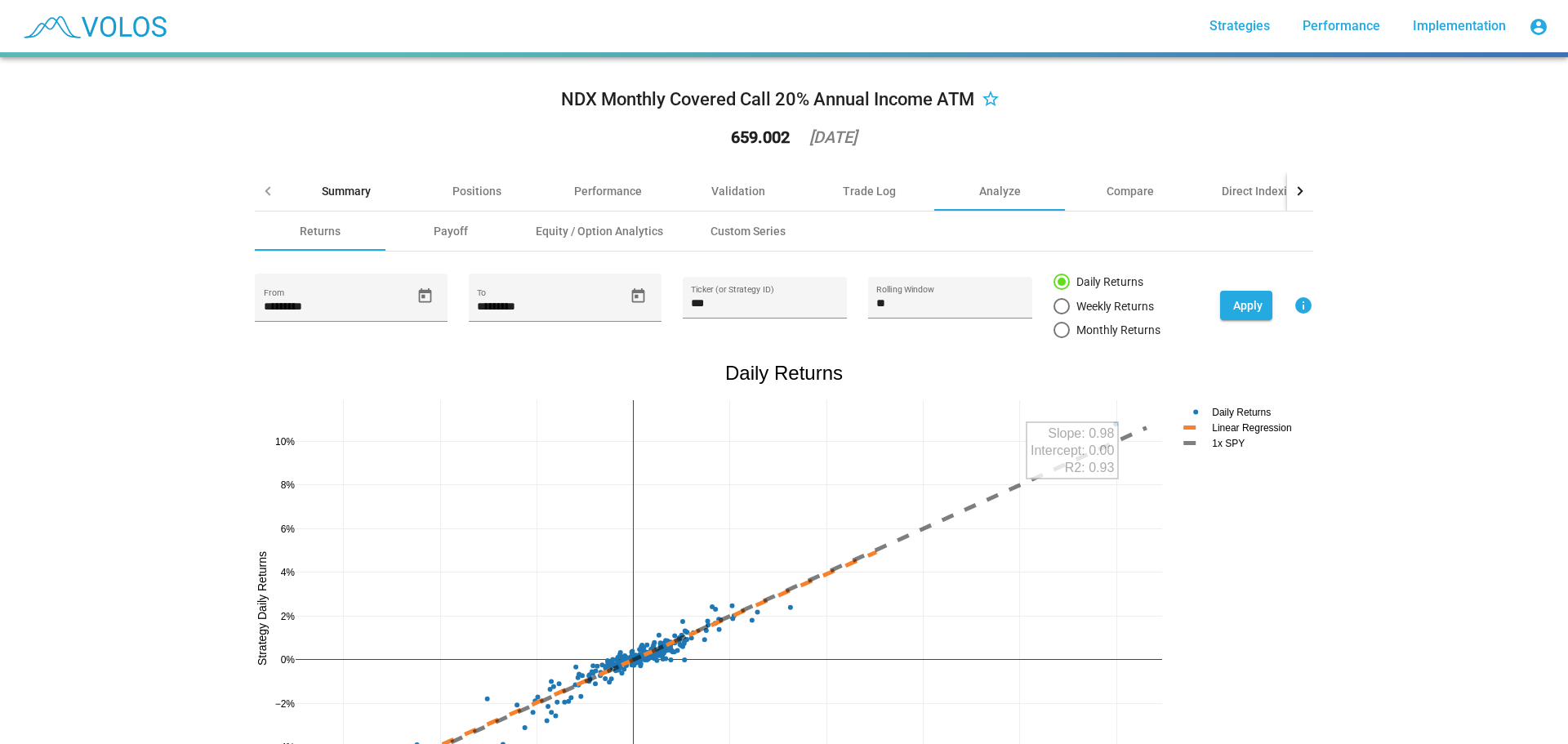
click at [327, 185] on div "Summary" at bounding box center [346, 191] width 49 height 17
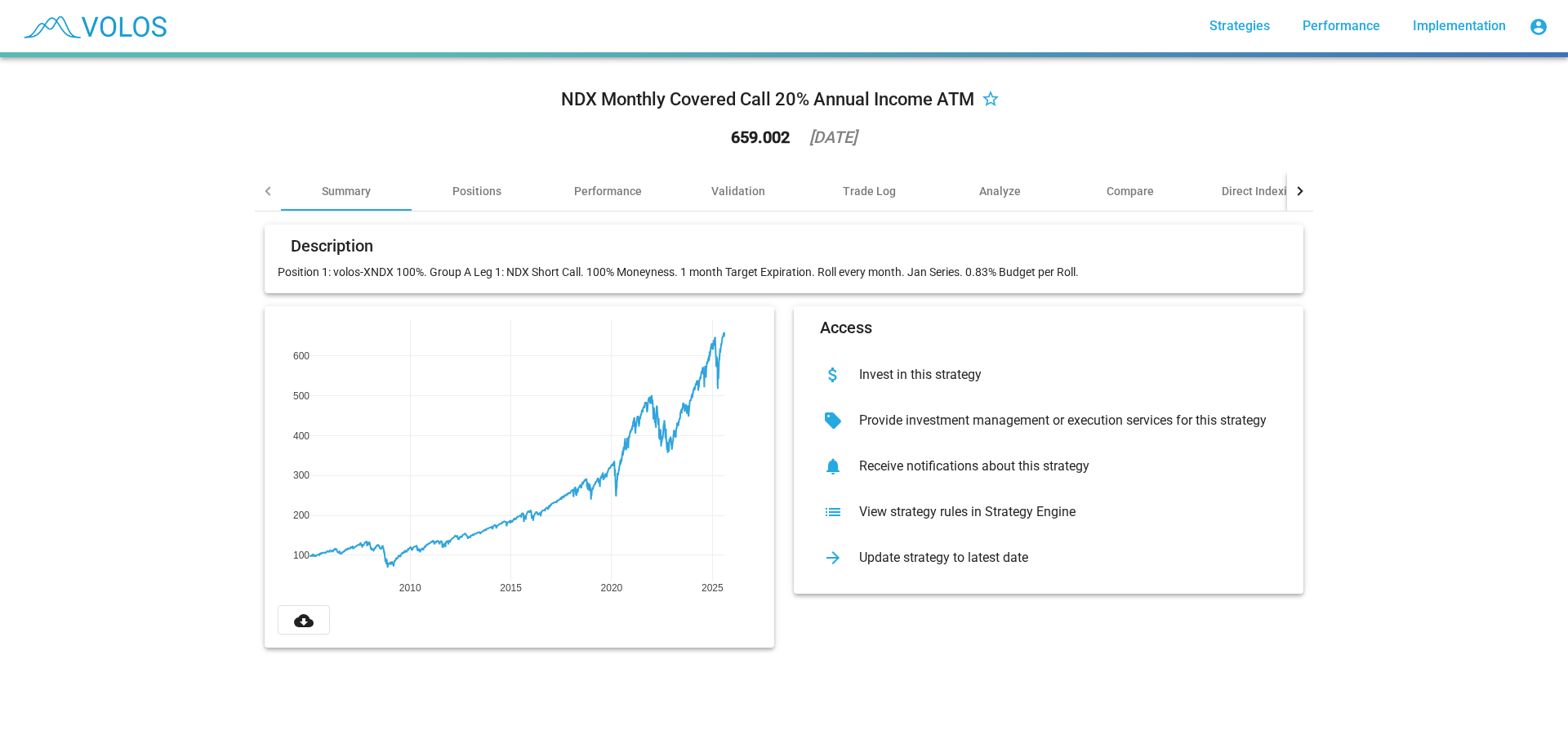
click at [1297, 184] on div at bounding box center [1300, 191] width 26 height 39
click at [255, 188] on div at bounding box center [267, 191] width 26 height 39
click at [437, 258] on mat-card-header "Description" at bounding box center [784, 250] width 1013 height 26
click at [928, 508] on div "View strategy rules in Strategy Engine" at bounding box center [1062, 512] width 432 height 17
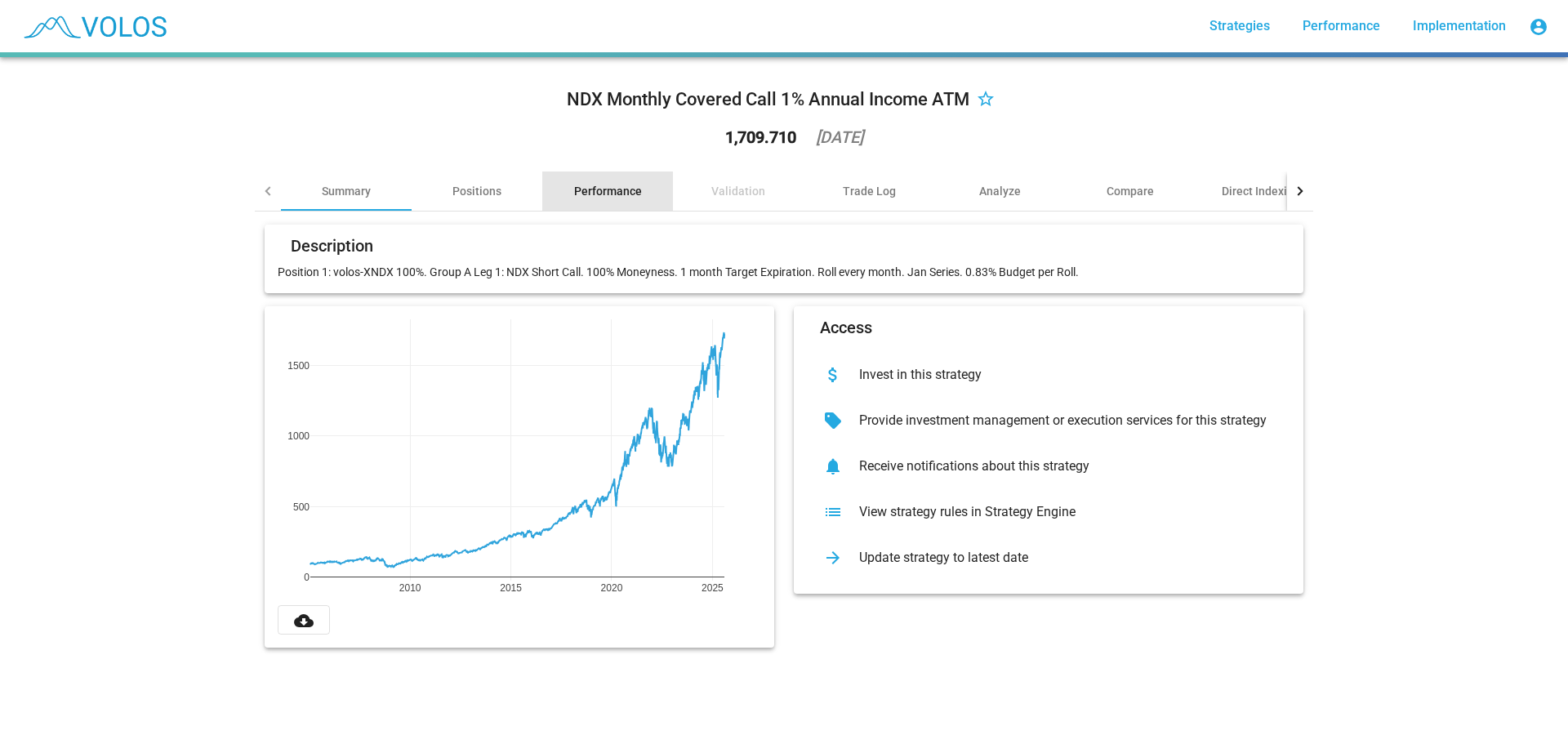
click at [580, 192] on div "Performance" at bounding box center [608, 191] width 68 height 17
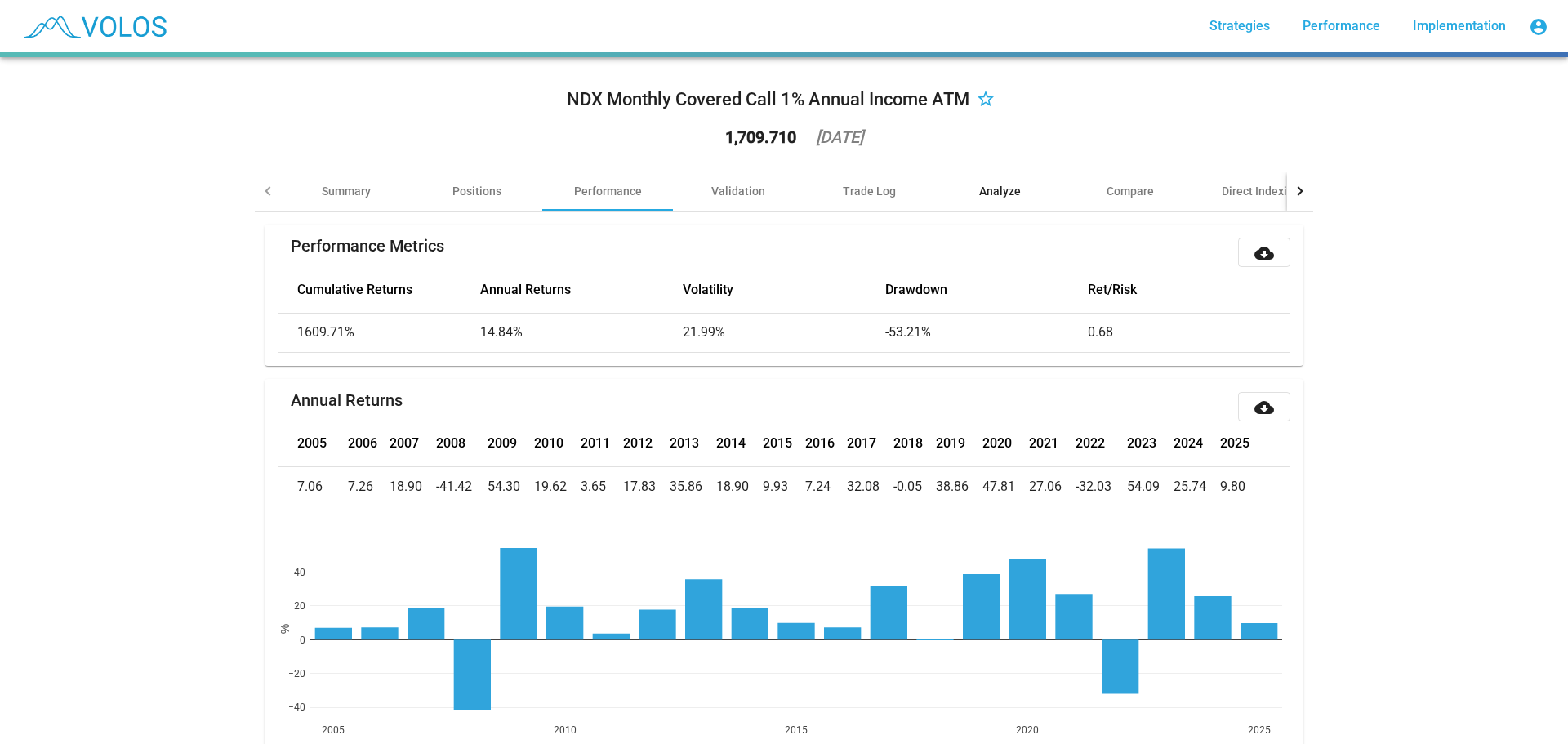
click at [979, 184] on div "Analyze" at bounding box center [1000, 191] width 42 height 17
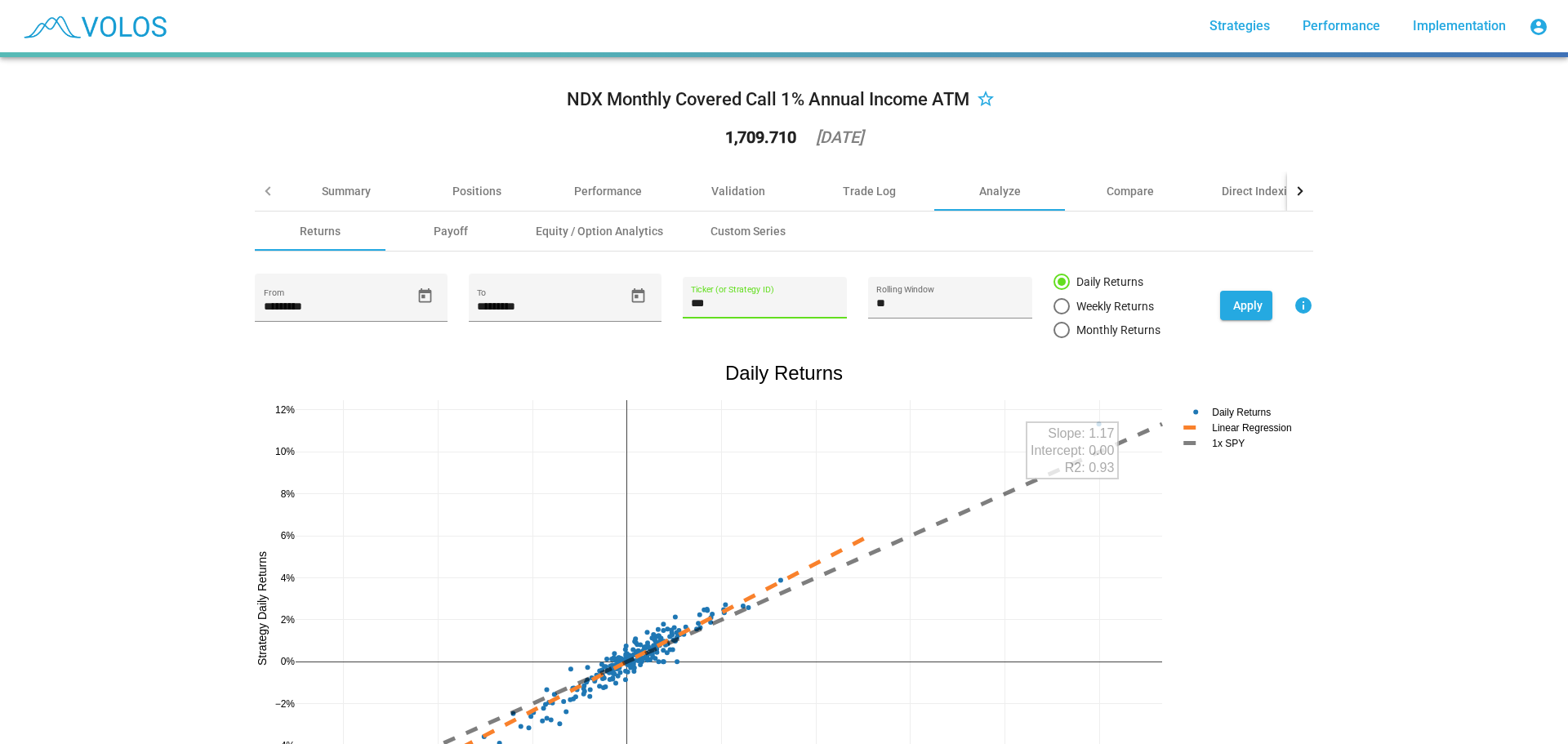
click at [767, 305] on input "***" at bounding box center [764, 304] width 147 height 13
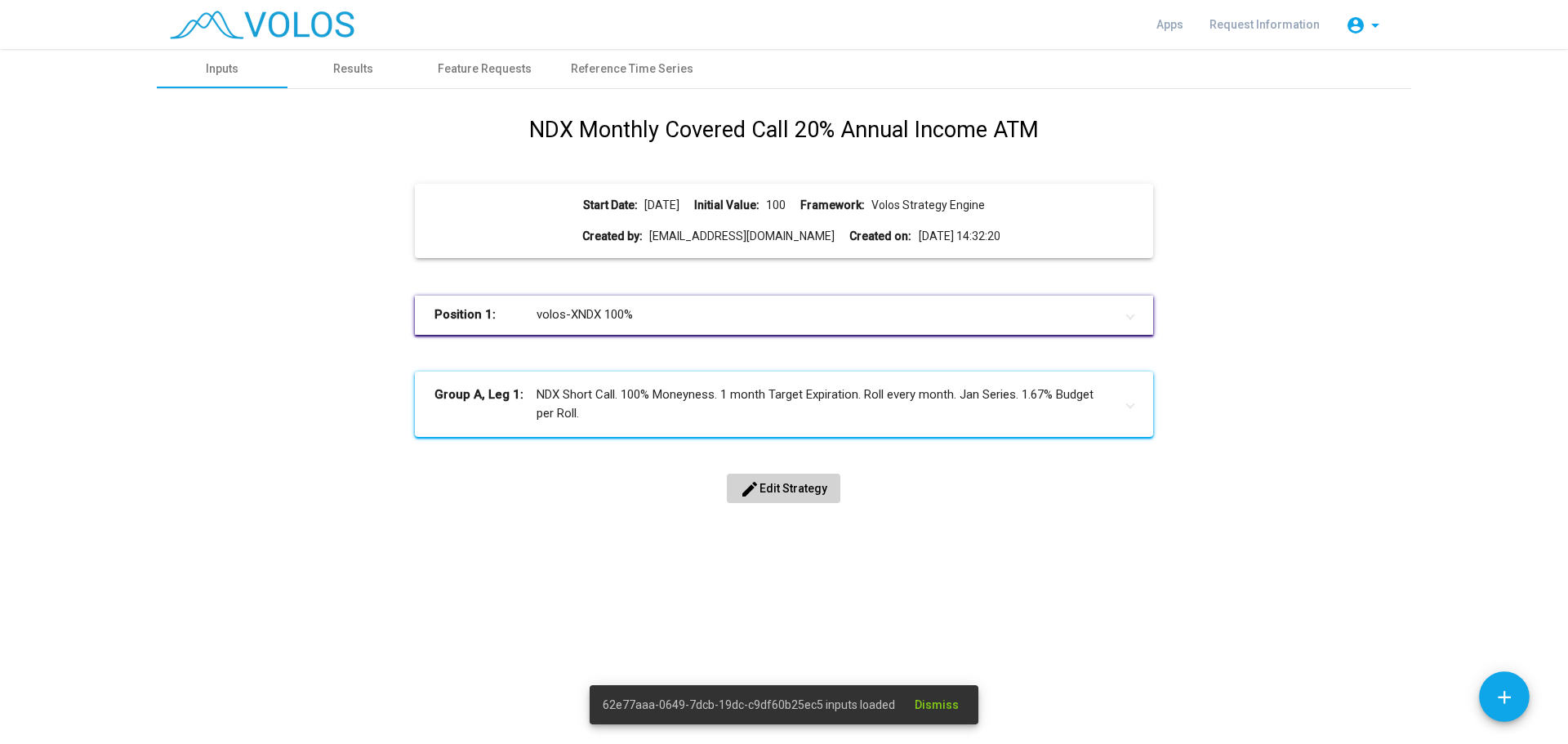
click at [579, 311] on mat-panel-title "Position 1: volos-XNDX 100%" at bounding box center [774, 315] width 679 height 19
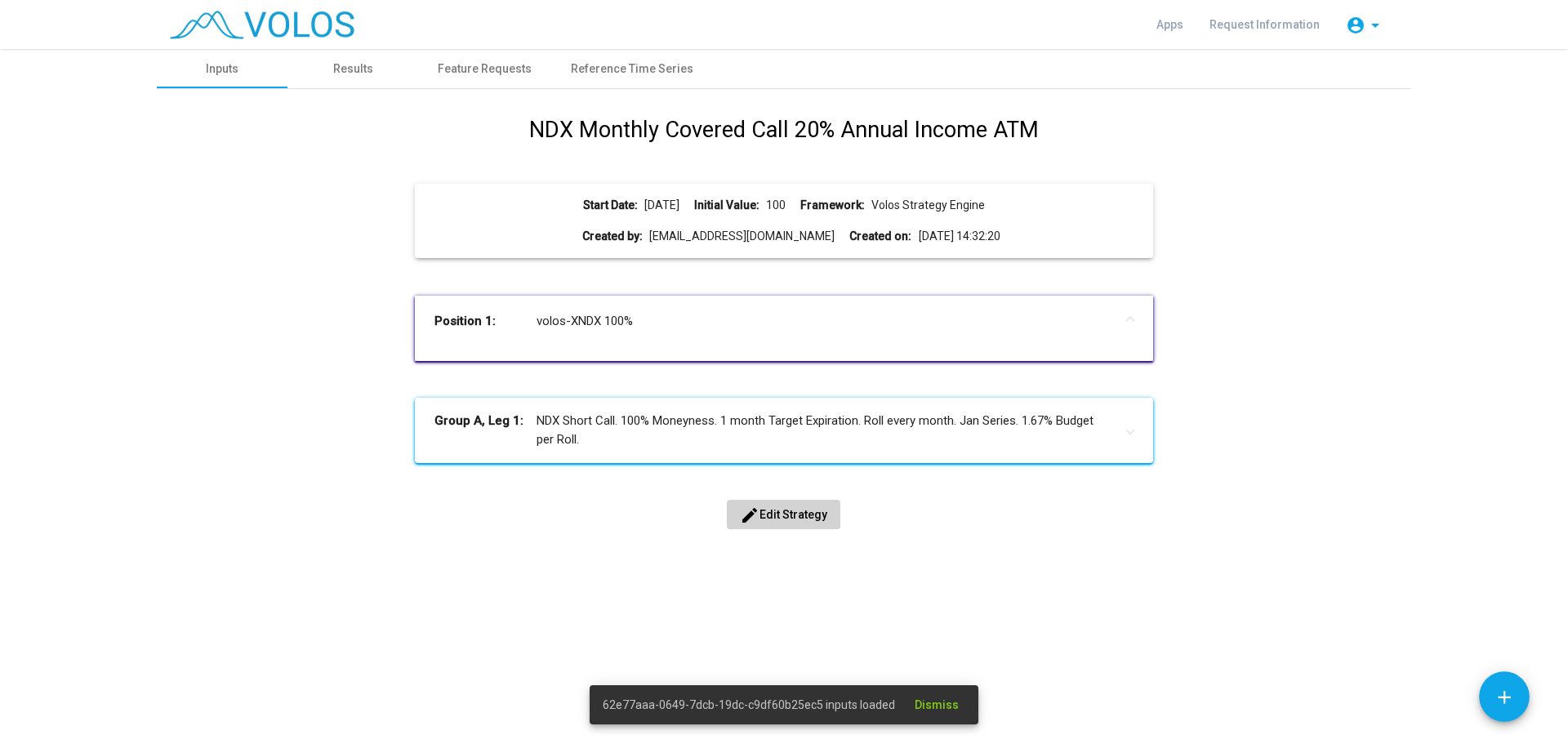
click at [642, 419] on mat-panel-title "Group A, Leg 1: NDX Short Call. 100% Moneyness. 1 month Target Expiration. Roll…" at bounding box center [774, 430] width 679 height 37
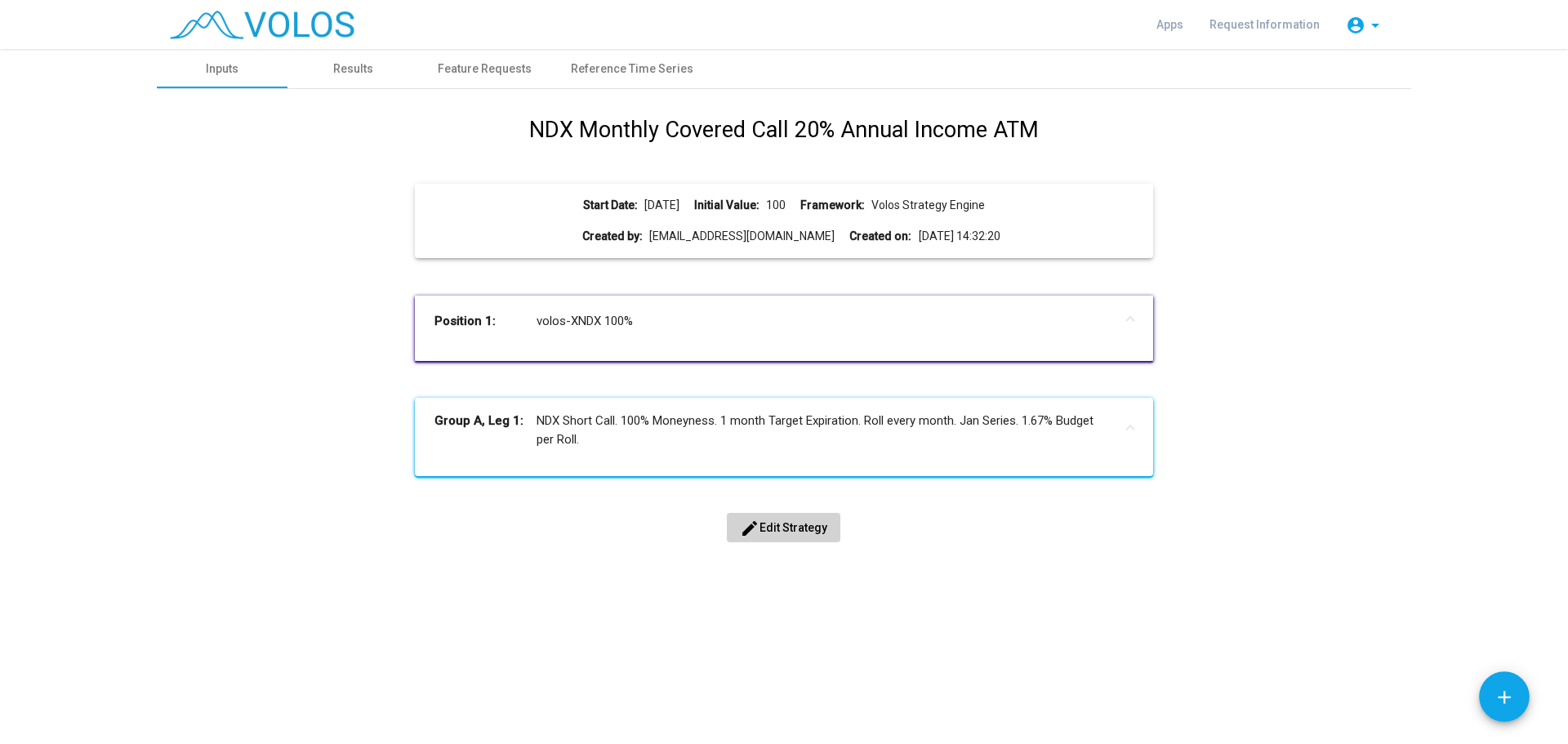
click at [758, 545] on div "NDX Monthly Covered Call 20% Annual Income ATM Start Date: [DATE] Initial Value…" at bounding box center [784, 346] width 1229 height 466
click at [764, 531] on span "edit Edit Strategy" at bounding box center [784, 528] width 87 height 13
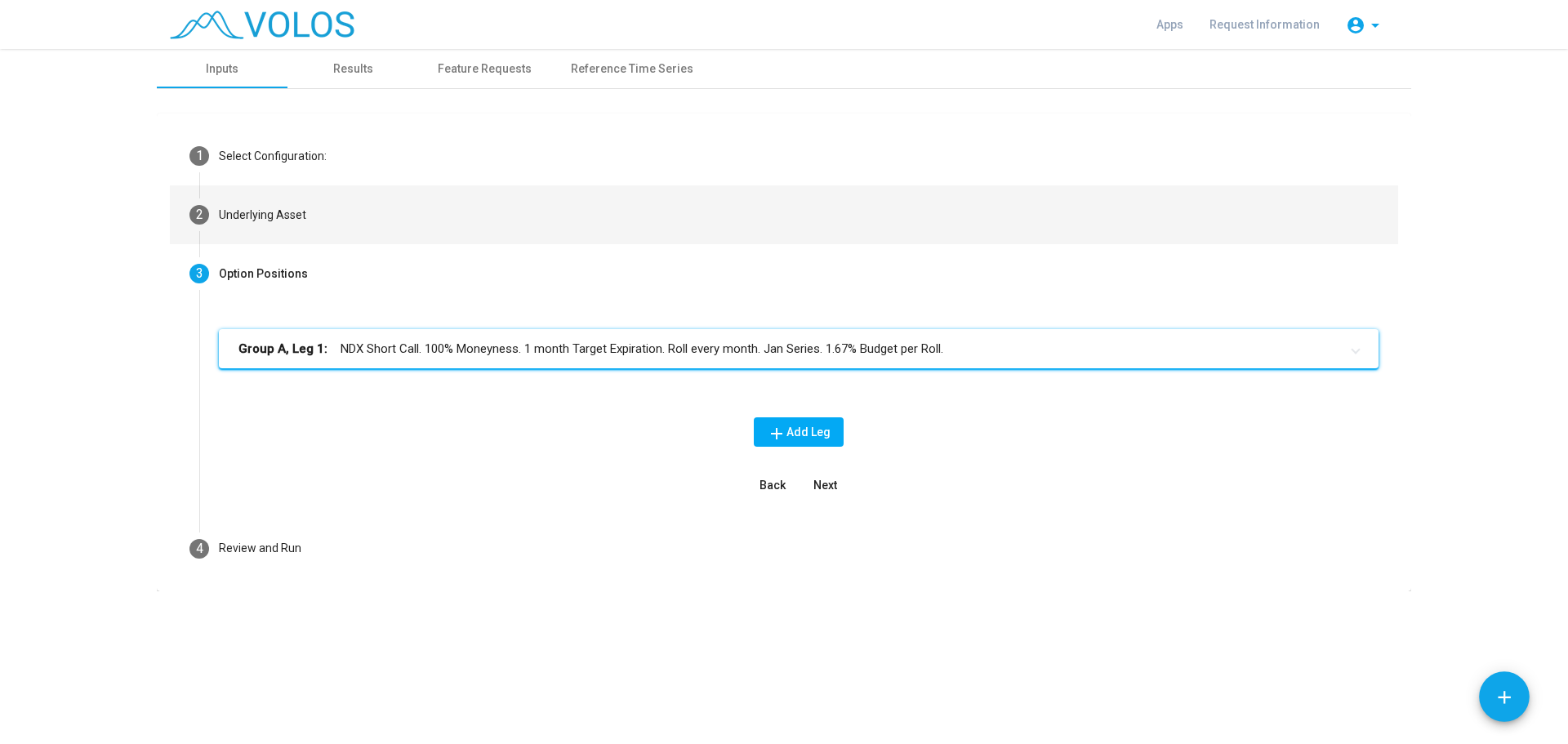
click at [252, 224] on mat-step-header "2 Underlying Asset" at bounding box center [784, 214] width 1229 height 59
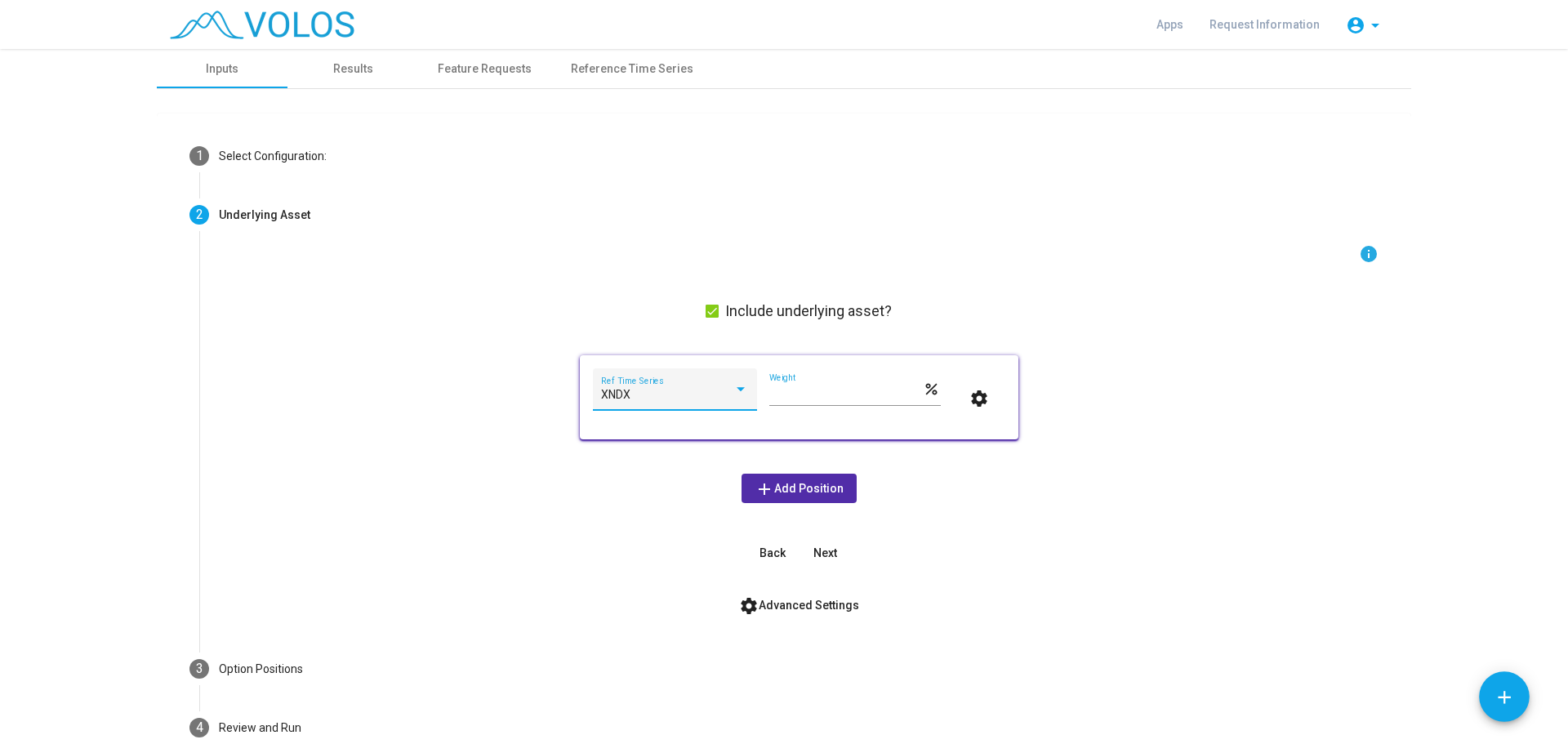
click at [740, 387] on div at bounding box center [741, 390] width 15 height 13
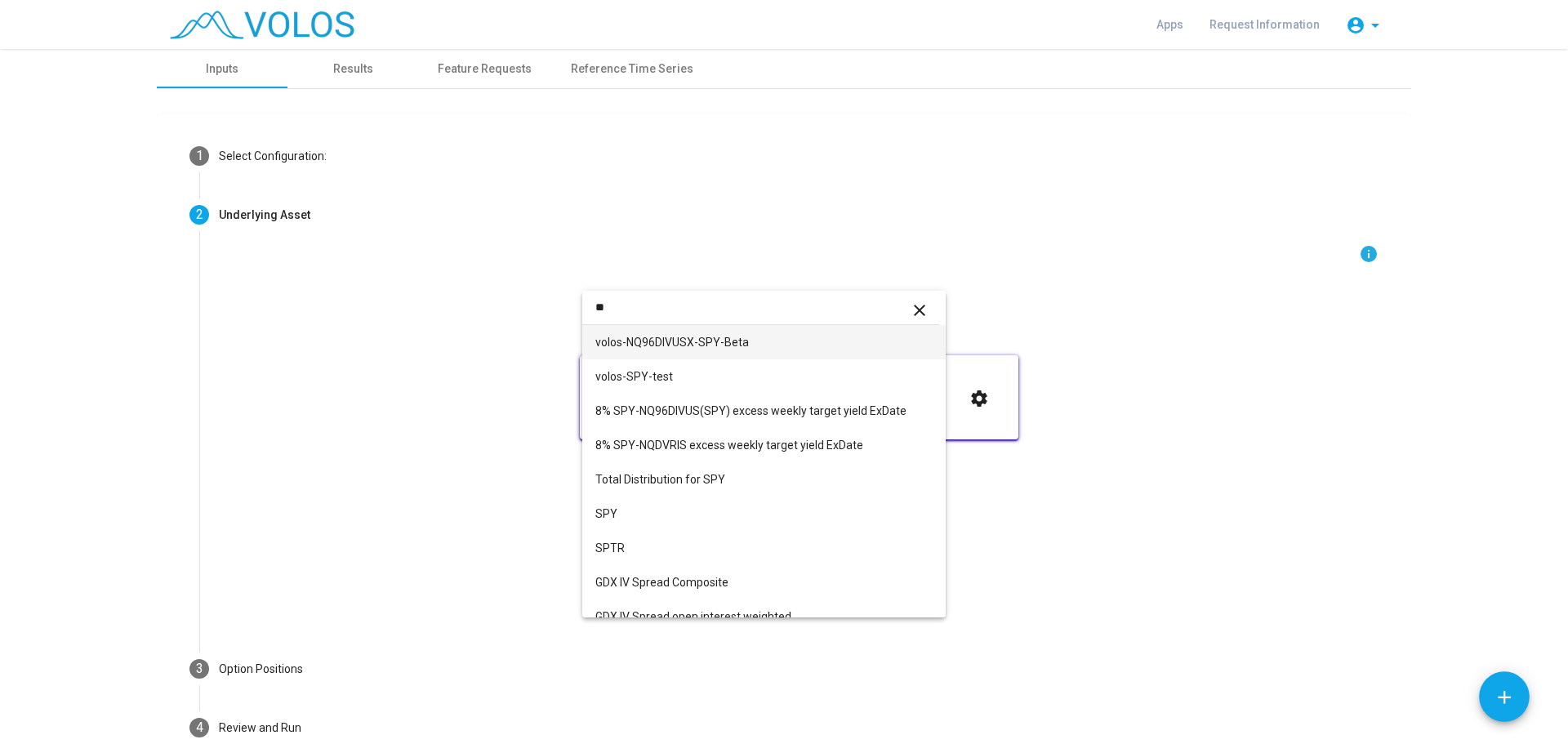
type input "*"
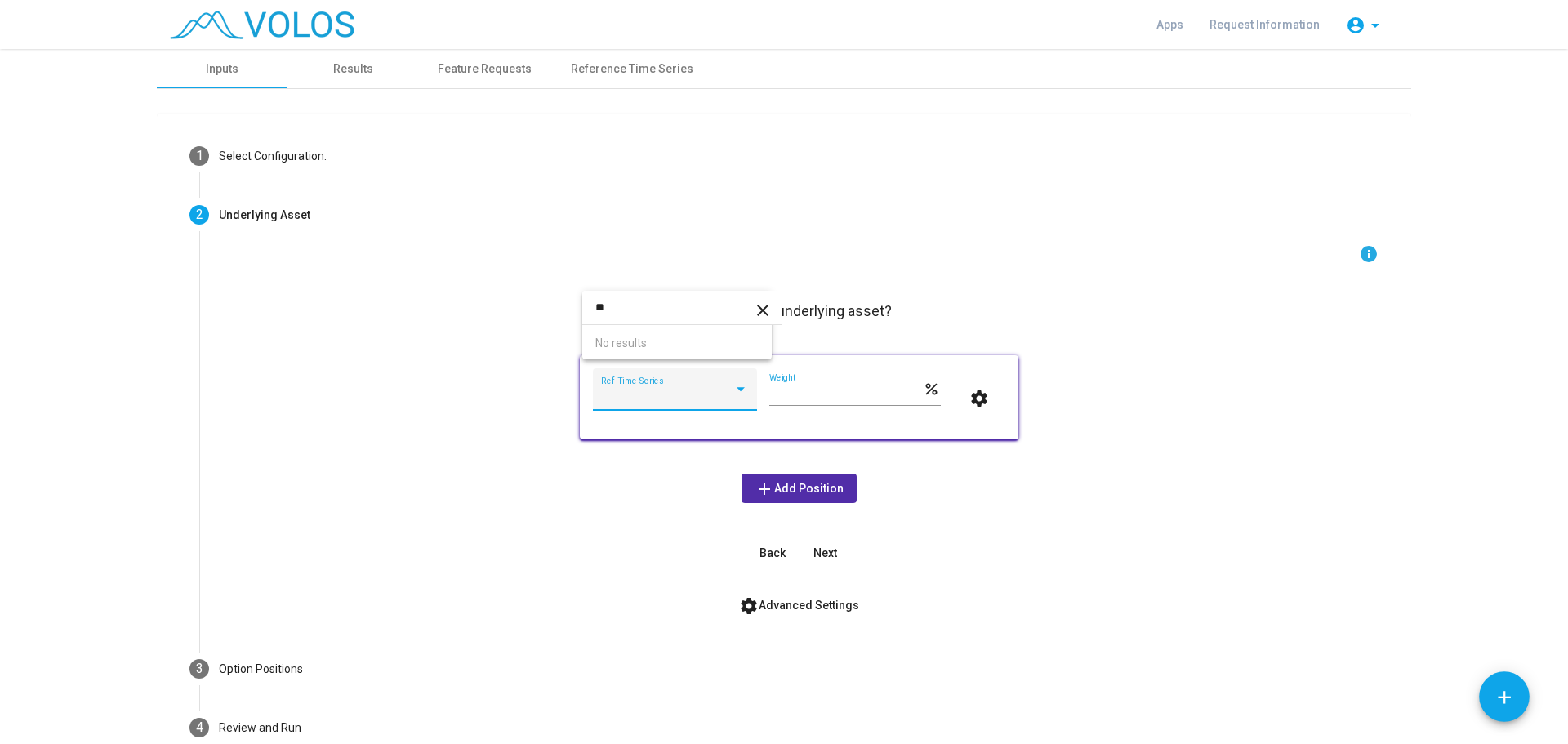
type input "*"
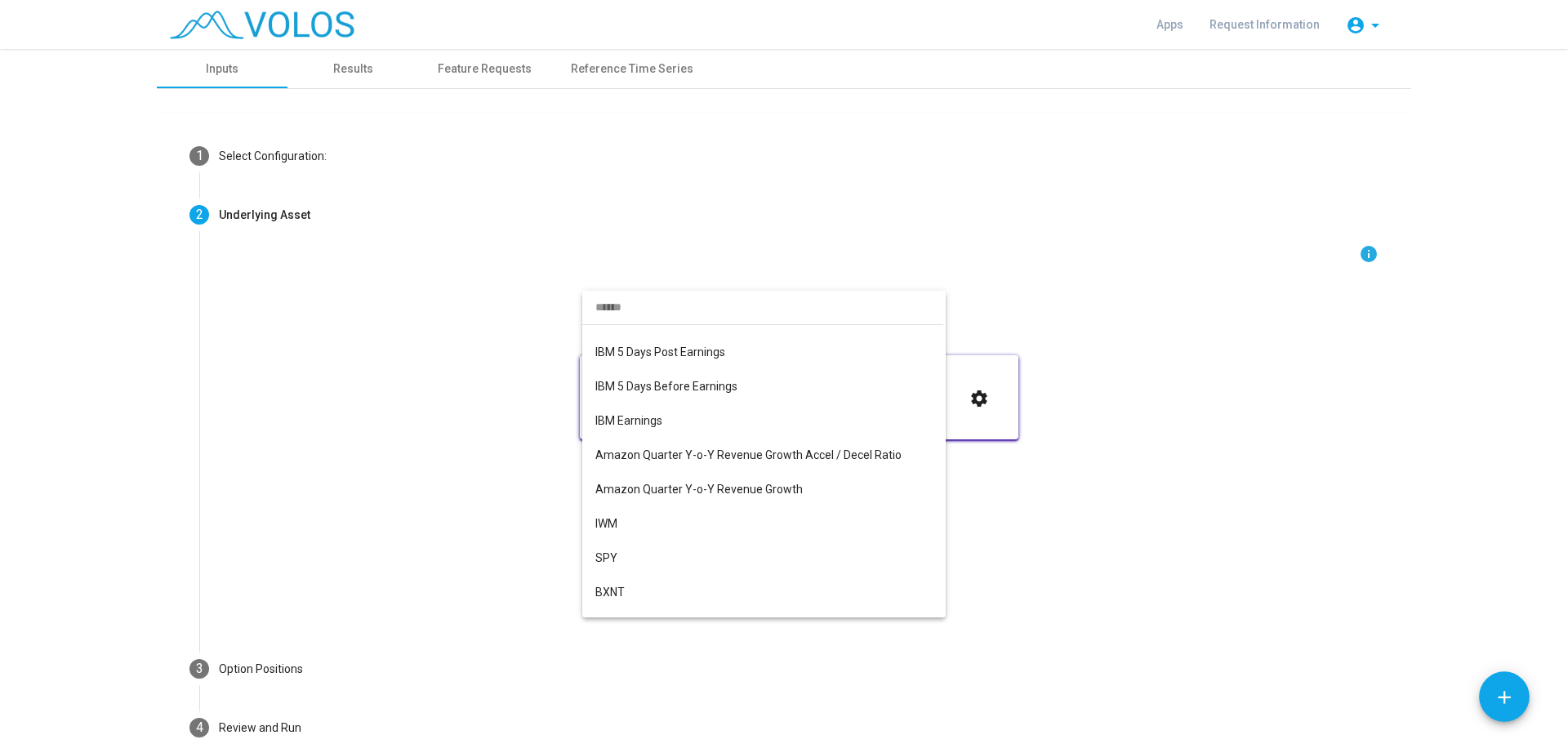
scroll to position [1994, 0]
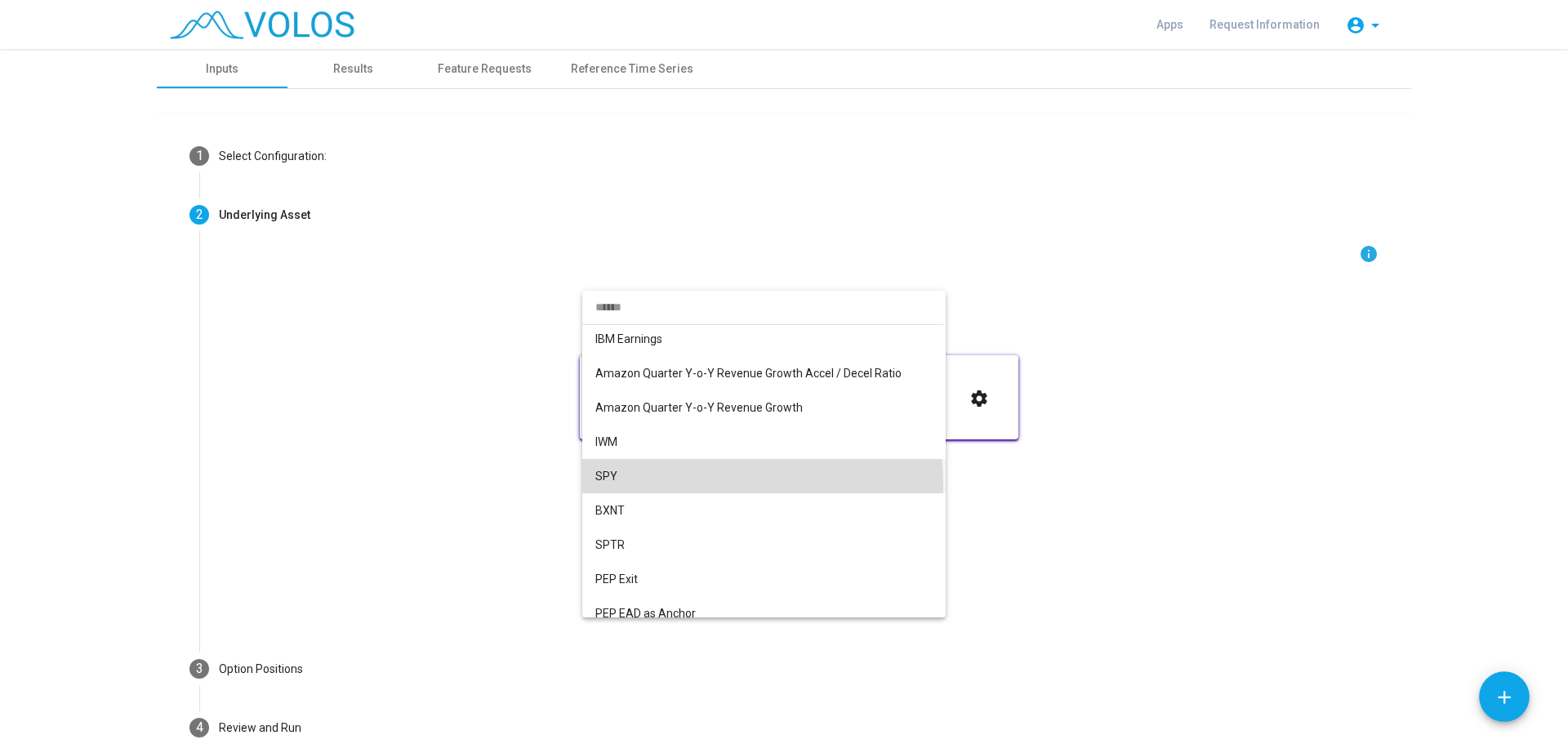
click at [650, 486] on span "SPY" at bounding box center [764, 476] width 337 height 34
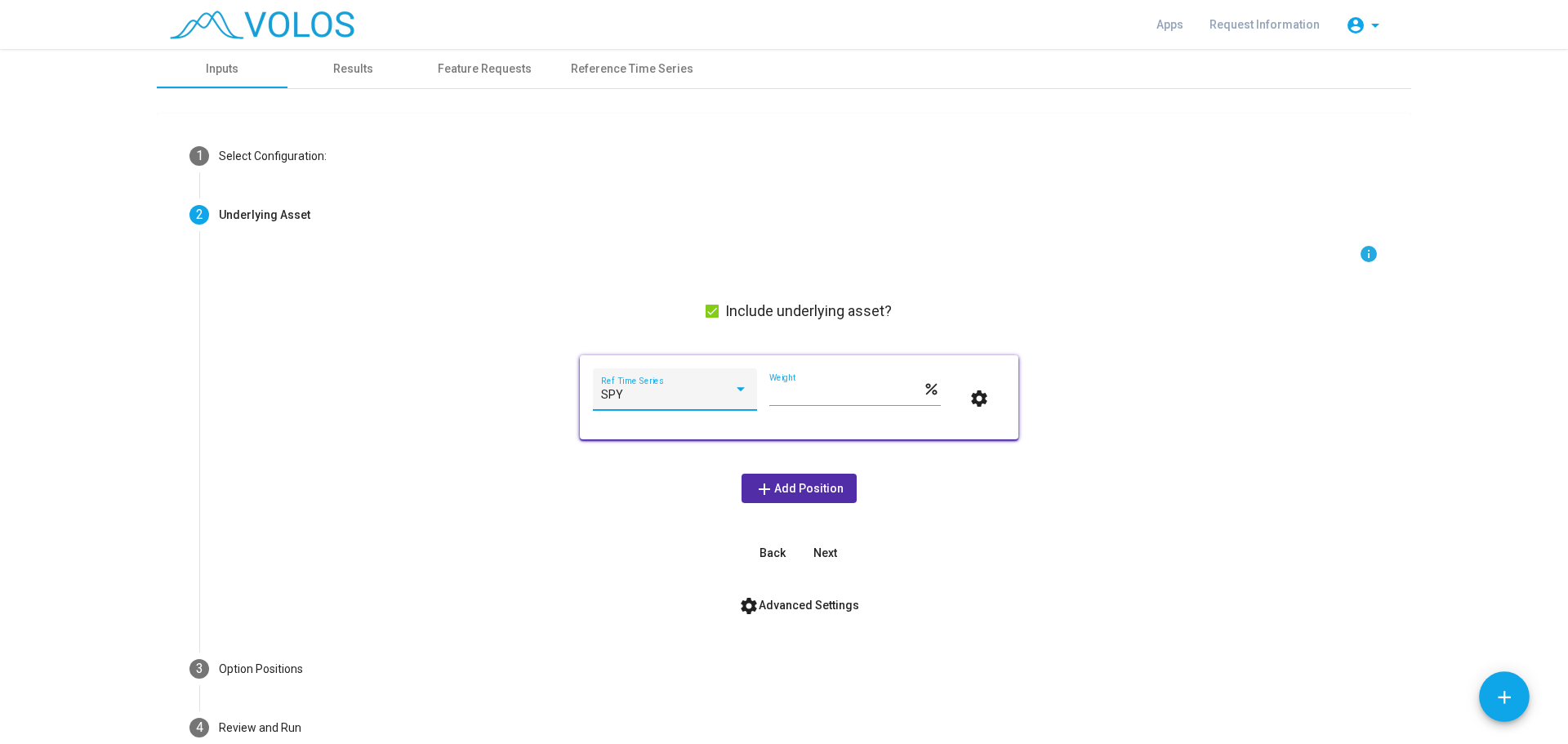
click at [825, 546] on span "Next" at bounding box center [825, 553] width 24 height 13
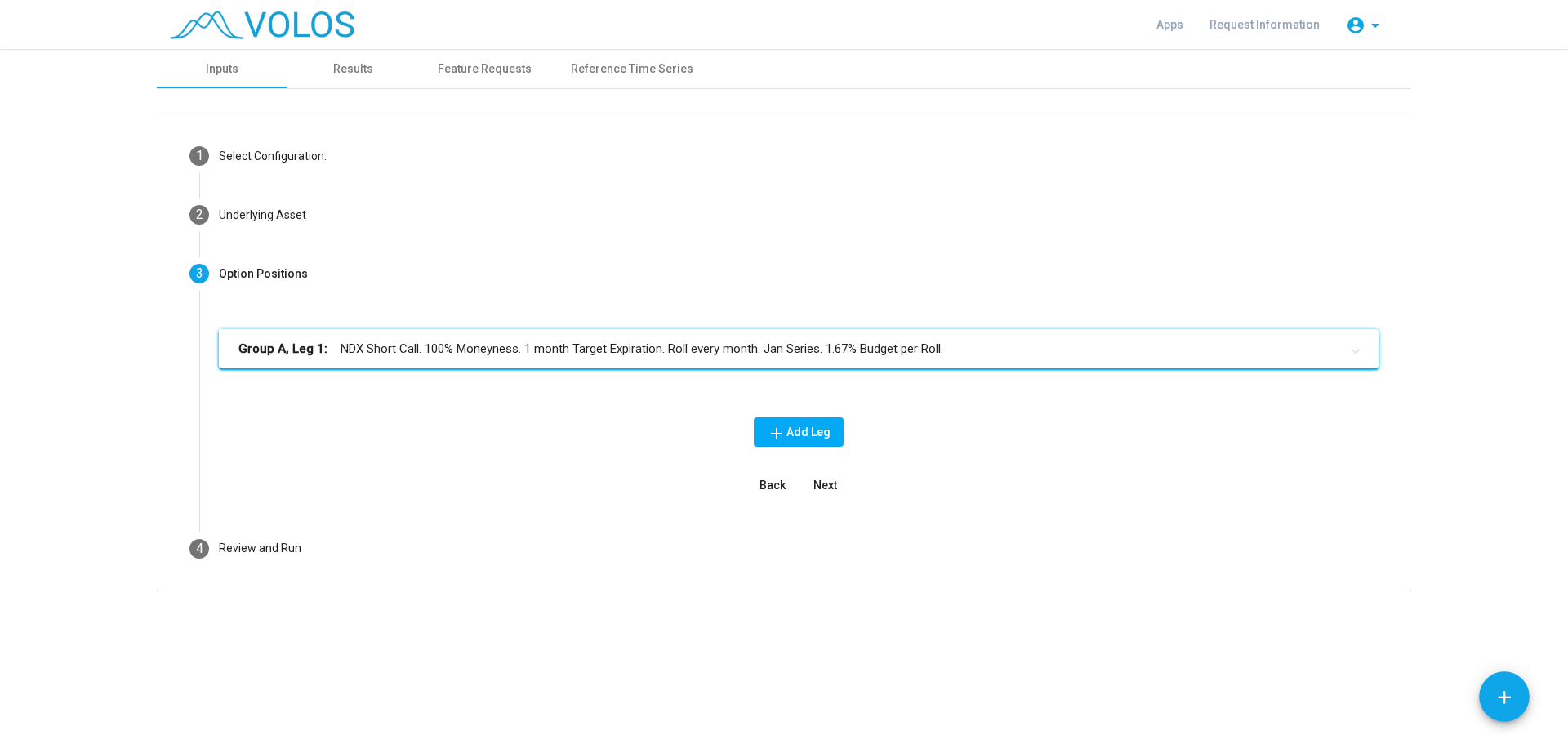
click at [513, 346] on mat-panel-title "Group A, Leg 1: NDX Short Call. 100% Moneyness. 1 month Target Expiration. Roll…" at bounding box center [789, 349] width 1102 height 19
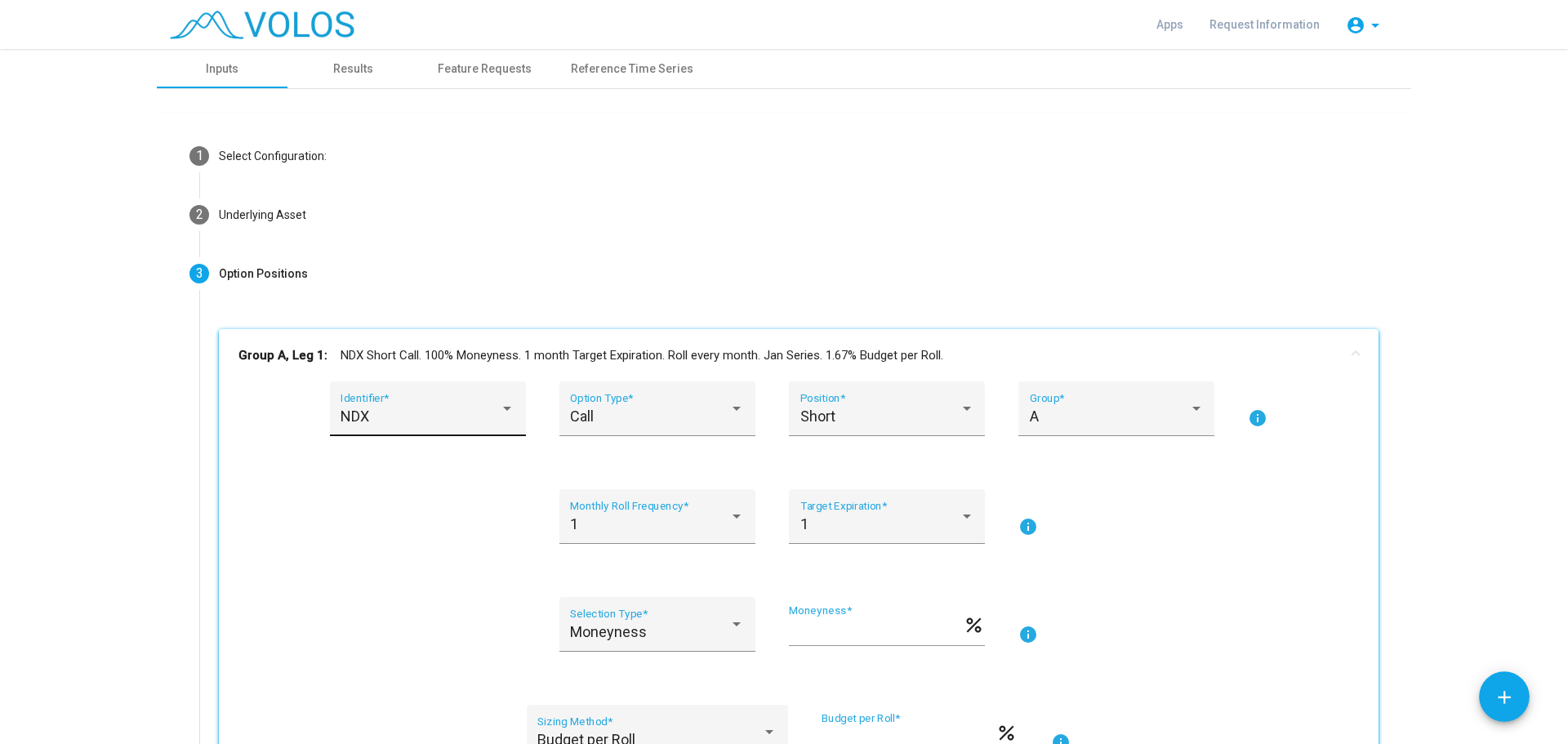
click at [510, 409] on div "NDX Identifier *" at bounding box center [428, 409] width 196 height 55
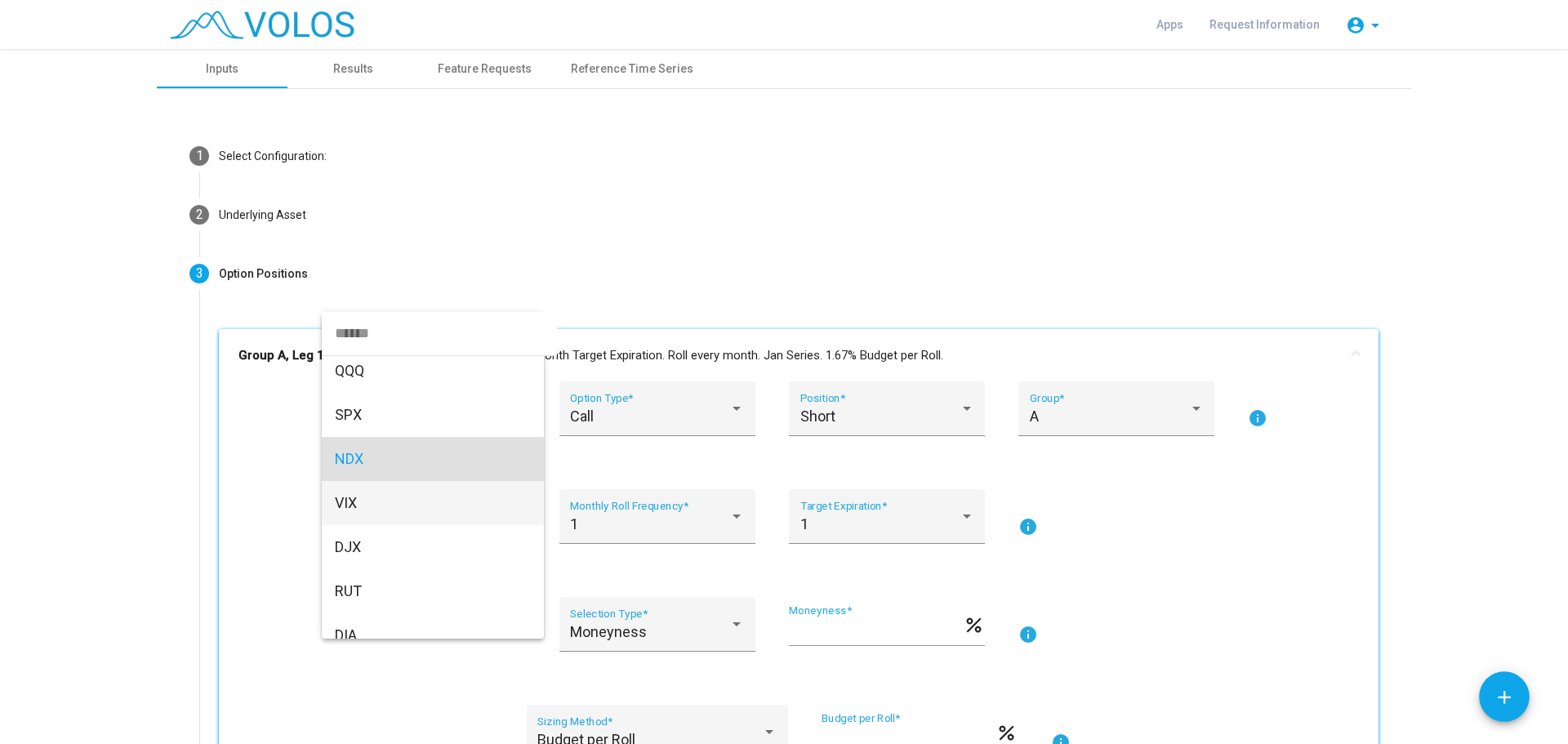
scroll to position [12, 0]
click at [384, 457] on span "SPX" at bounding box center [432, 454] width 196 height 44
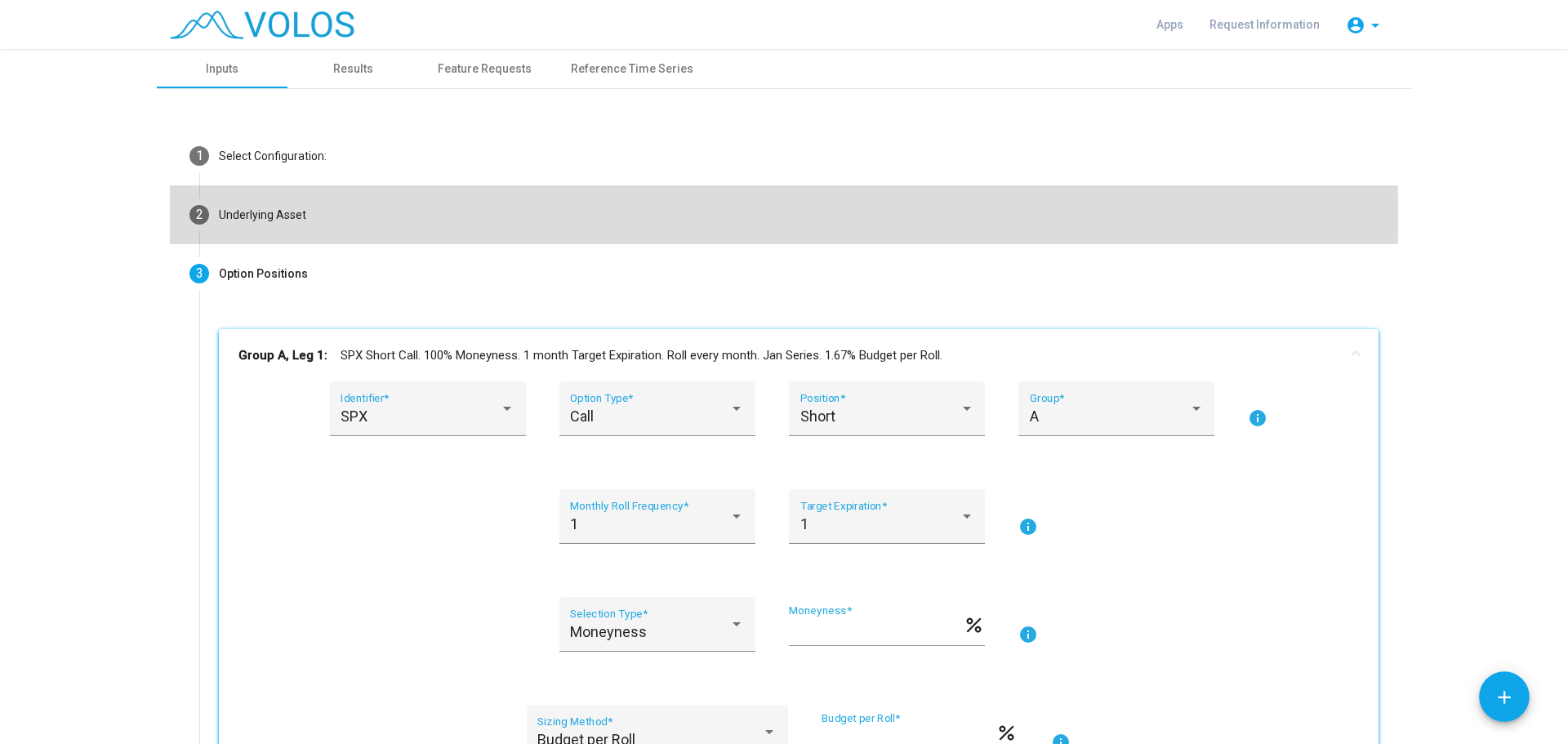
click at [263, 216] on div "Underlying Asset" at bounding box center [262, 215] width 87 height 17
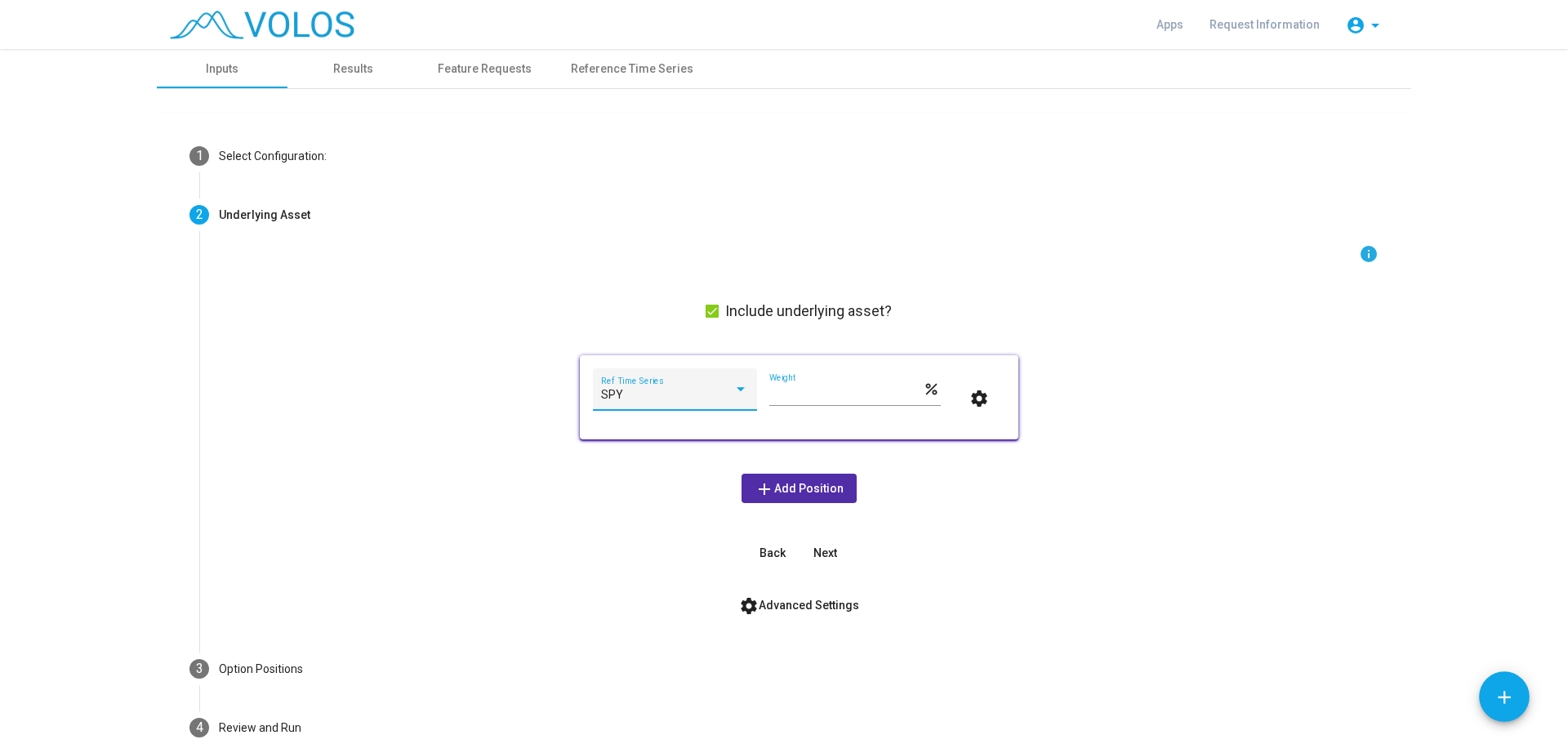
click at [647, 398] on div "SPY" at bounding box center [667, 395] width 132 height 13
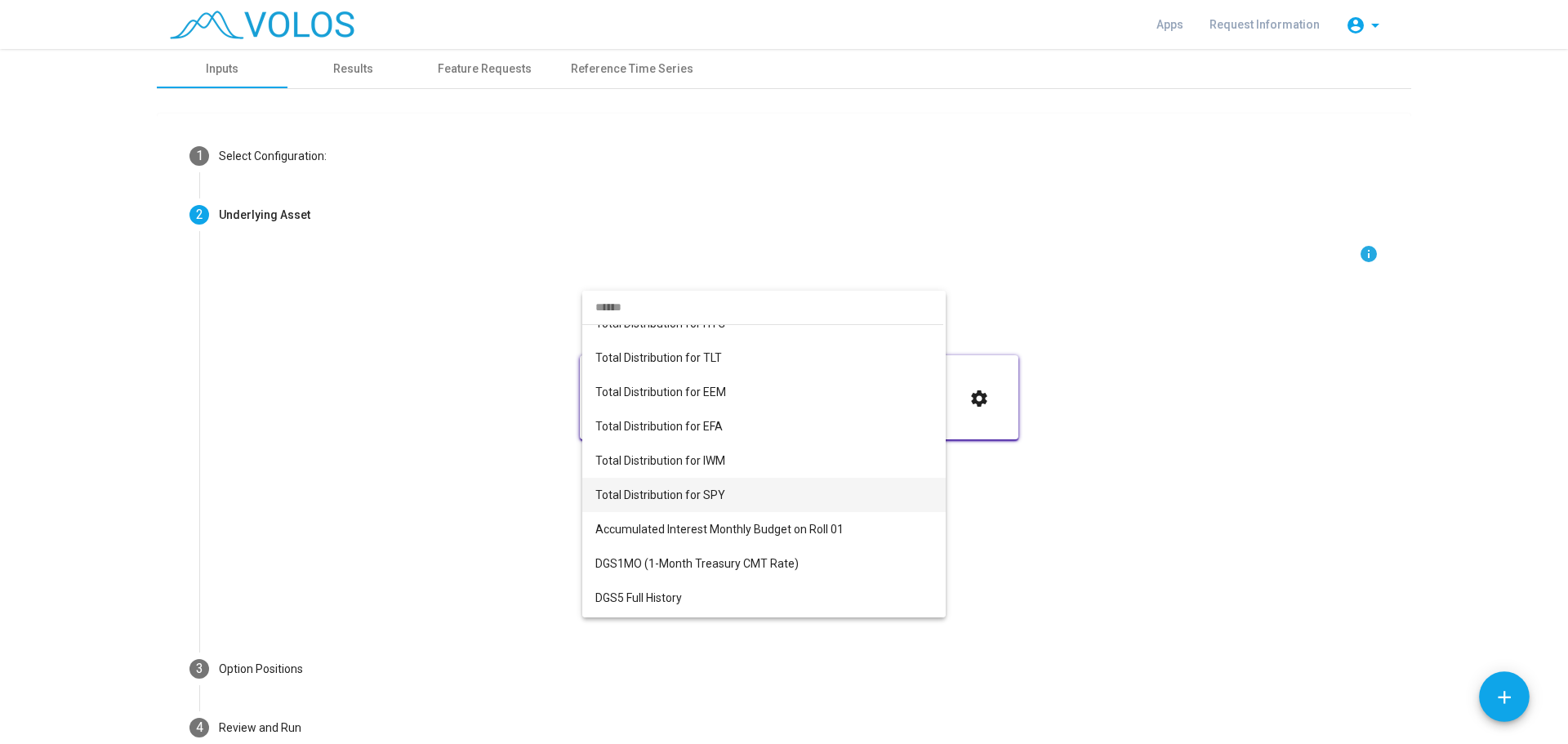
scroll to position [931, 0]
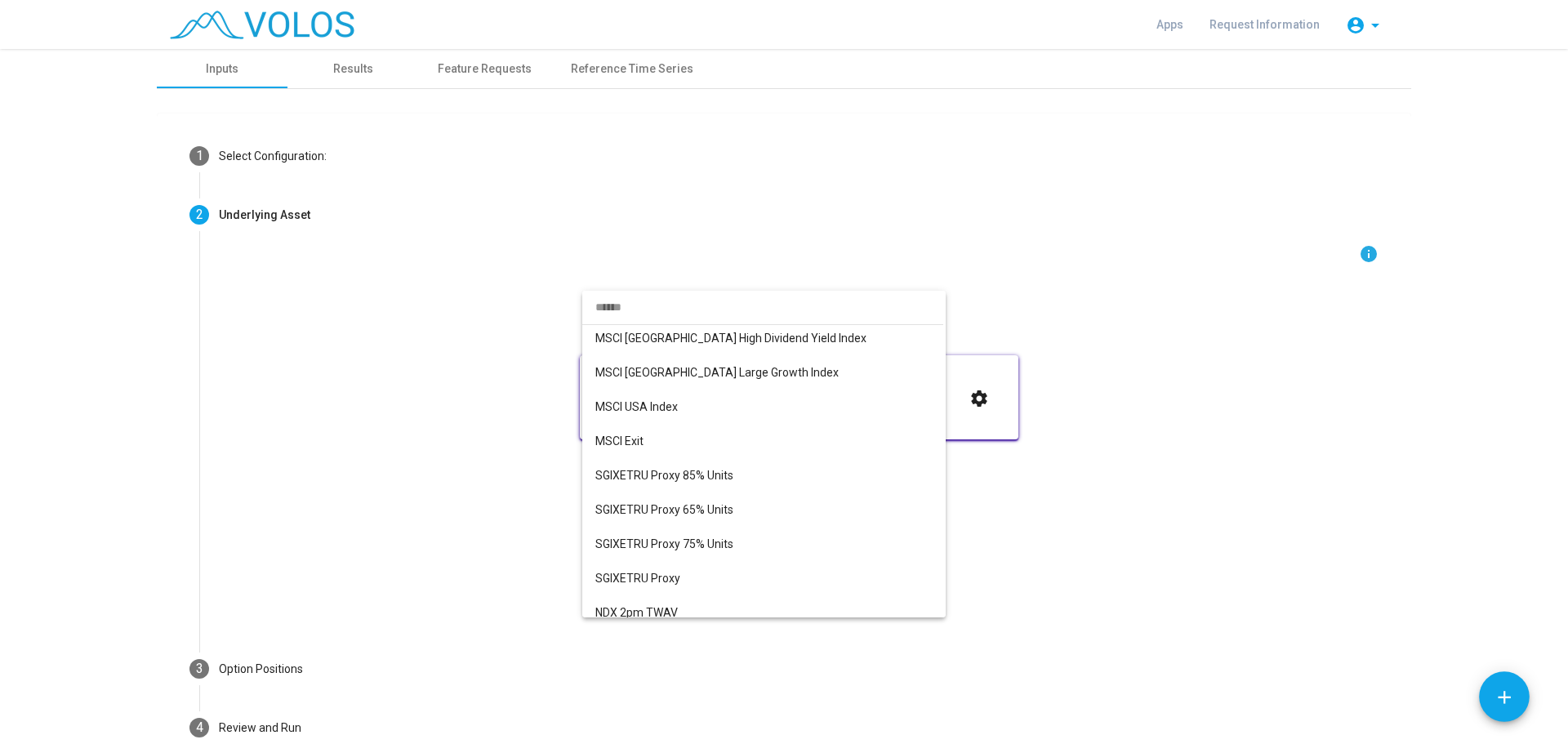
click at [518, 429] on div at bounding box center [784, 372] width 1568 height 744
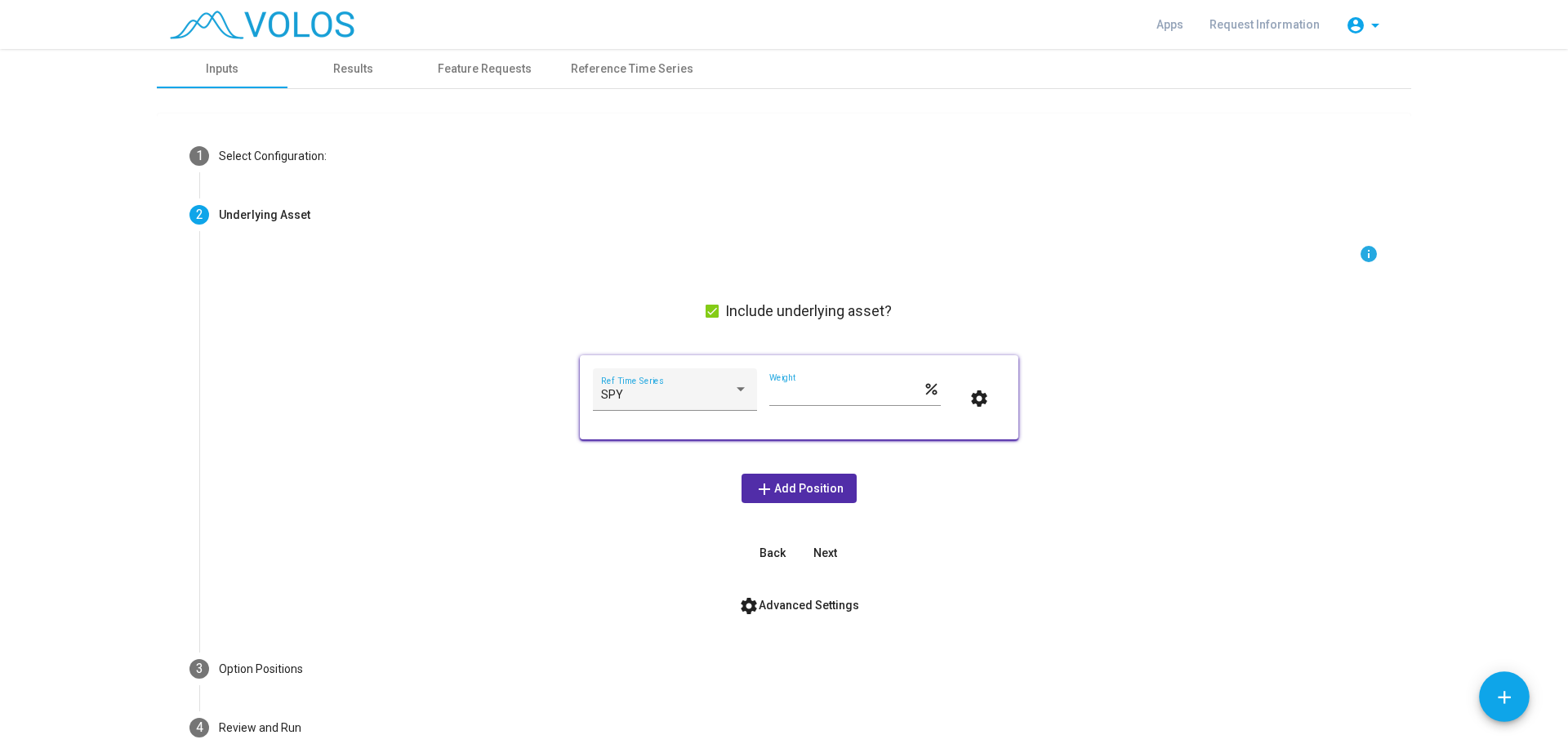
click at [972, 389] on mat-icon "settings" at bounding box center [979, 399] width 20 height 20
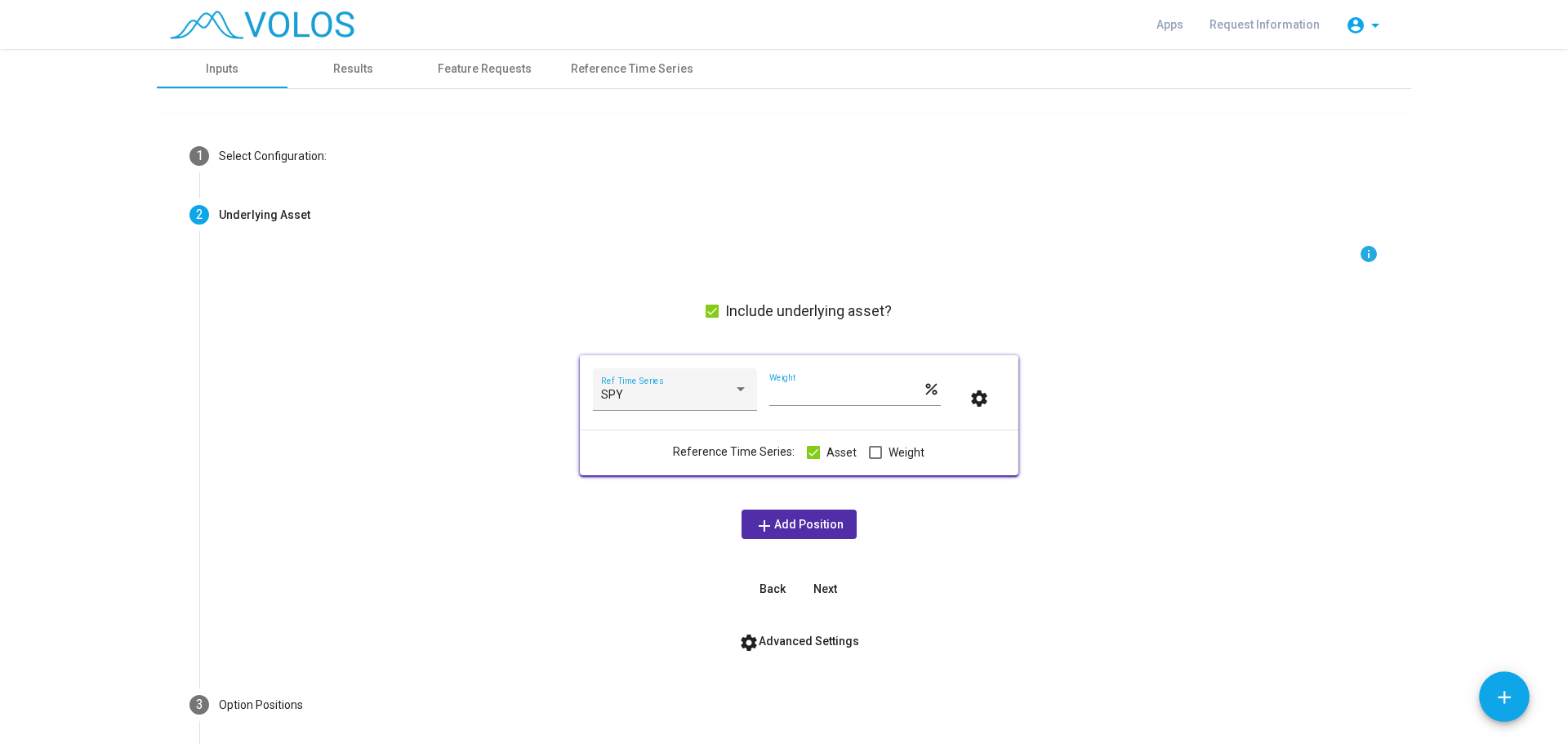
click at [771, 639] on span "settings Advanced Settings" at bounding box center [799, 642] width 120 height 13
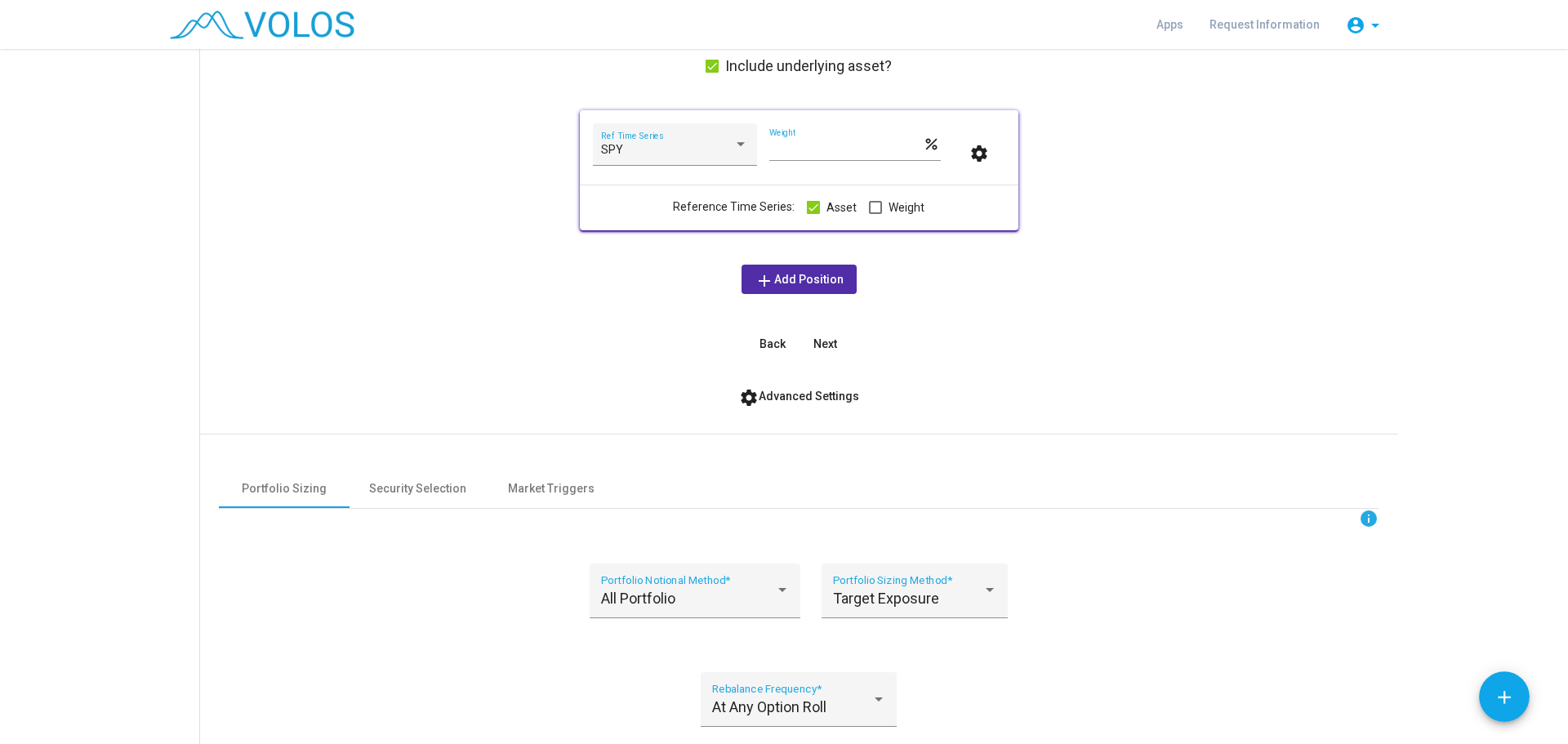
click at [764, 398] on span "settings Advanced Settings" at bounding box center [799, 396] width 120 height 13
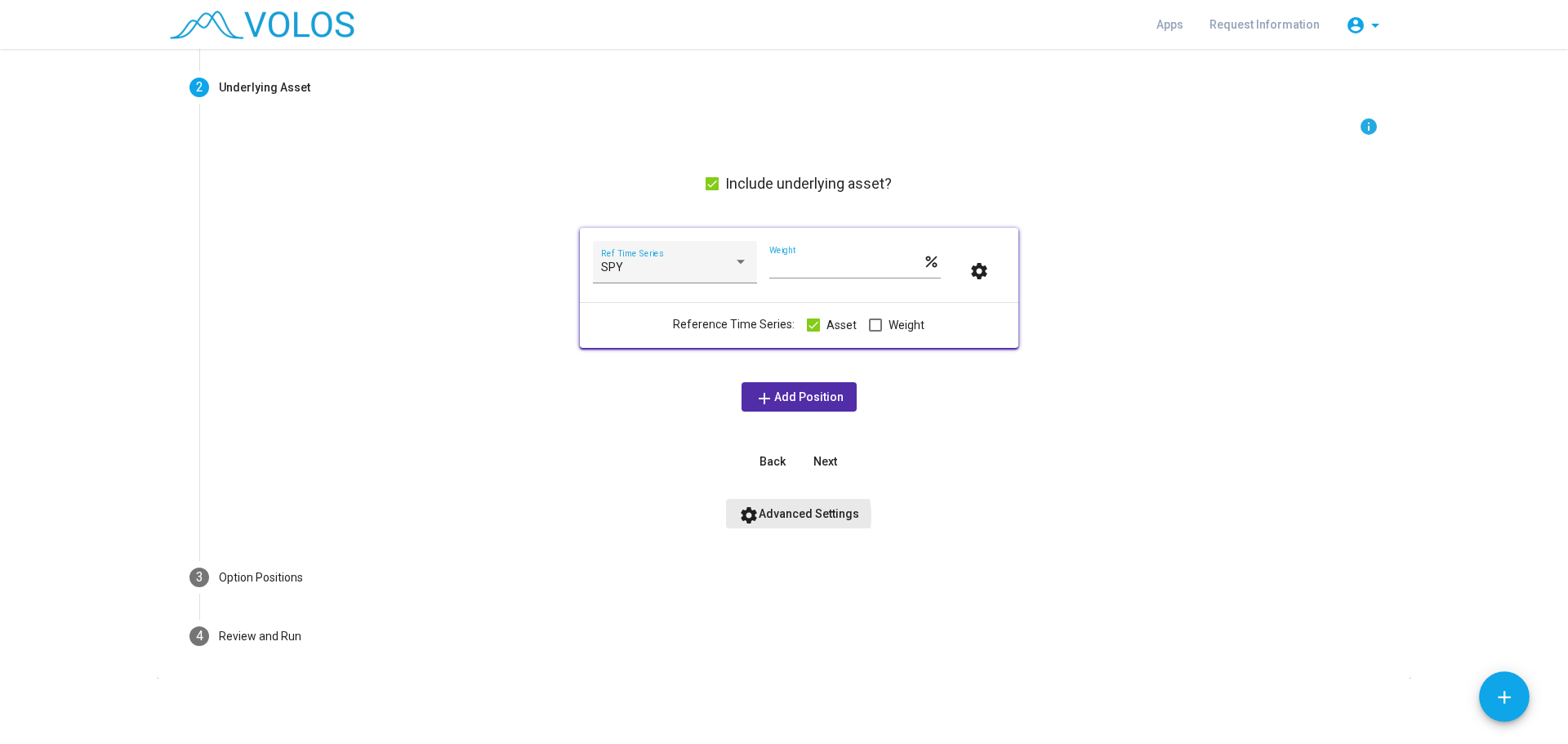
scroll to position [128, 0]
click at [773, 512] on span "settings Advanced Settings" at bounding box center [799, 514] width 120 height 13
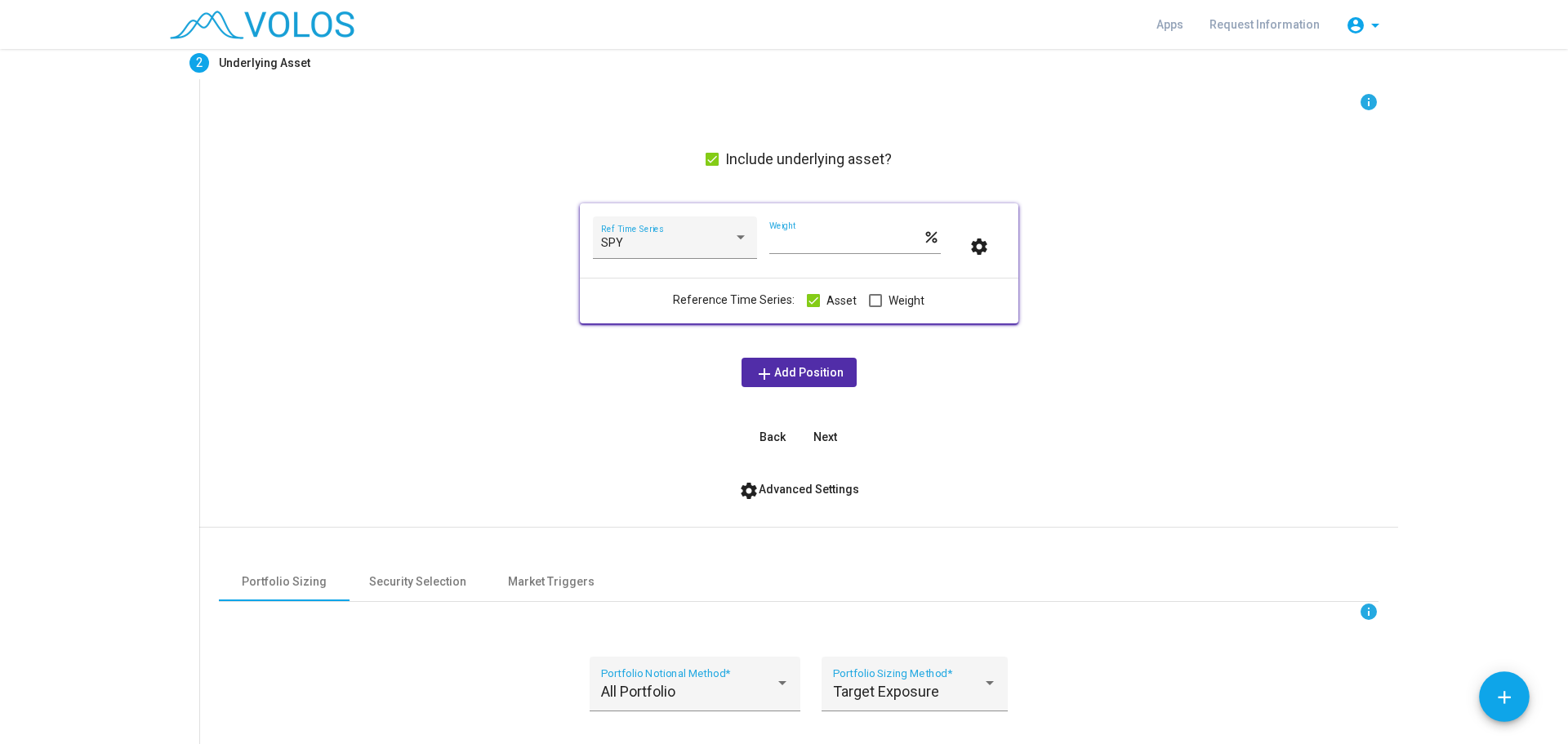
scroll to position [55, 0]
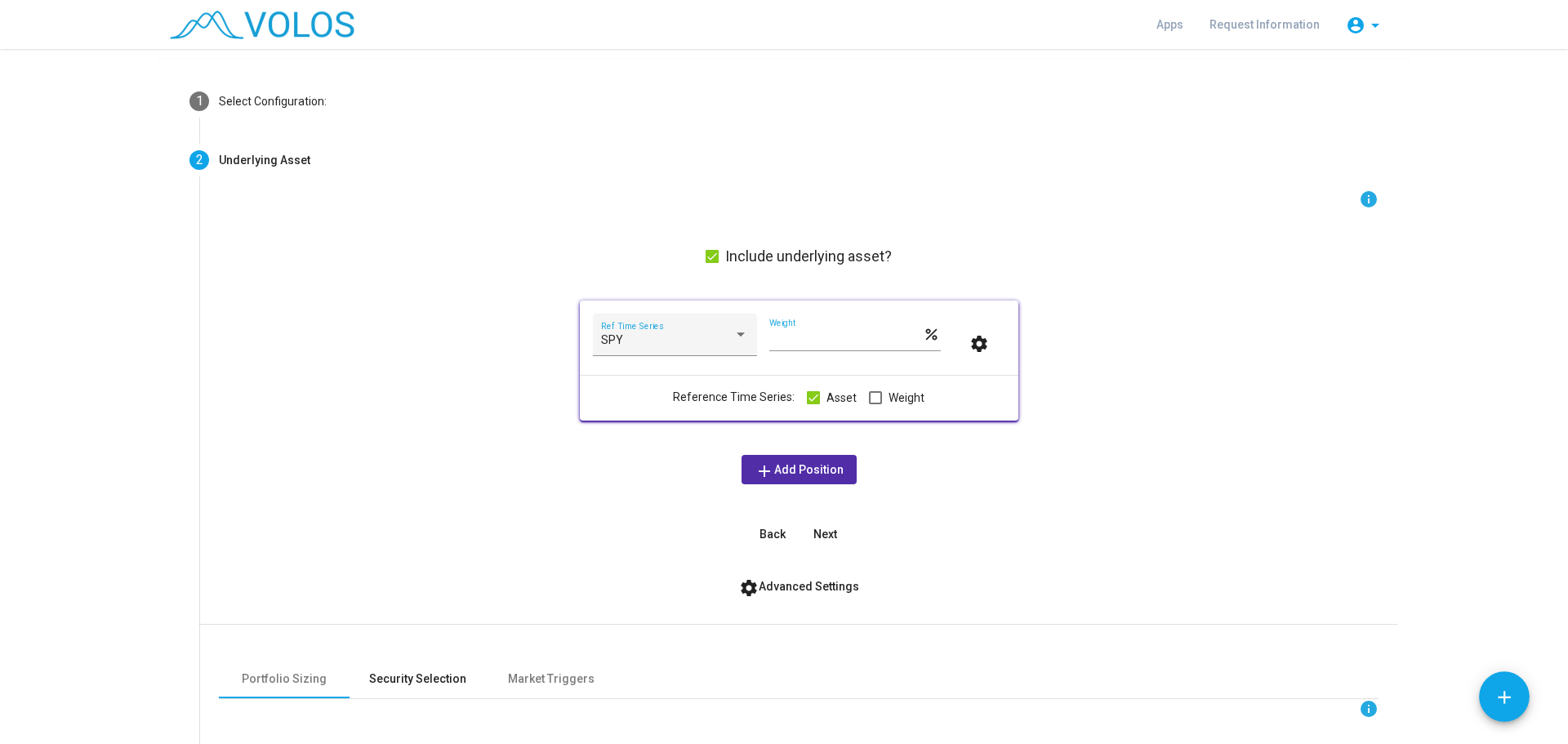
click at [418, 671] on div "Security Selection" at bounding box center [418, 679] width 97 height 17
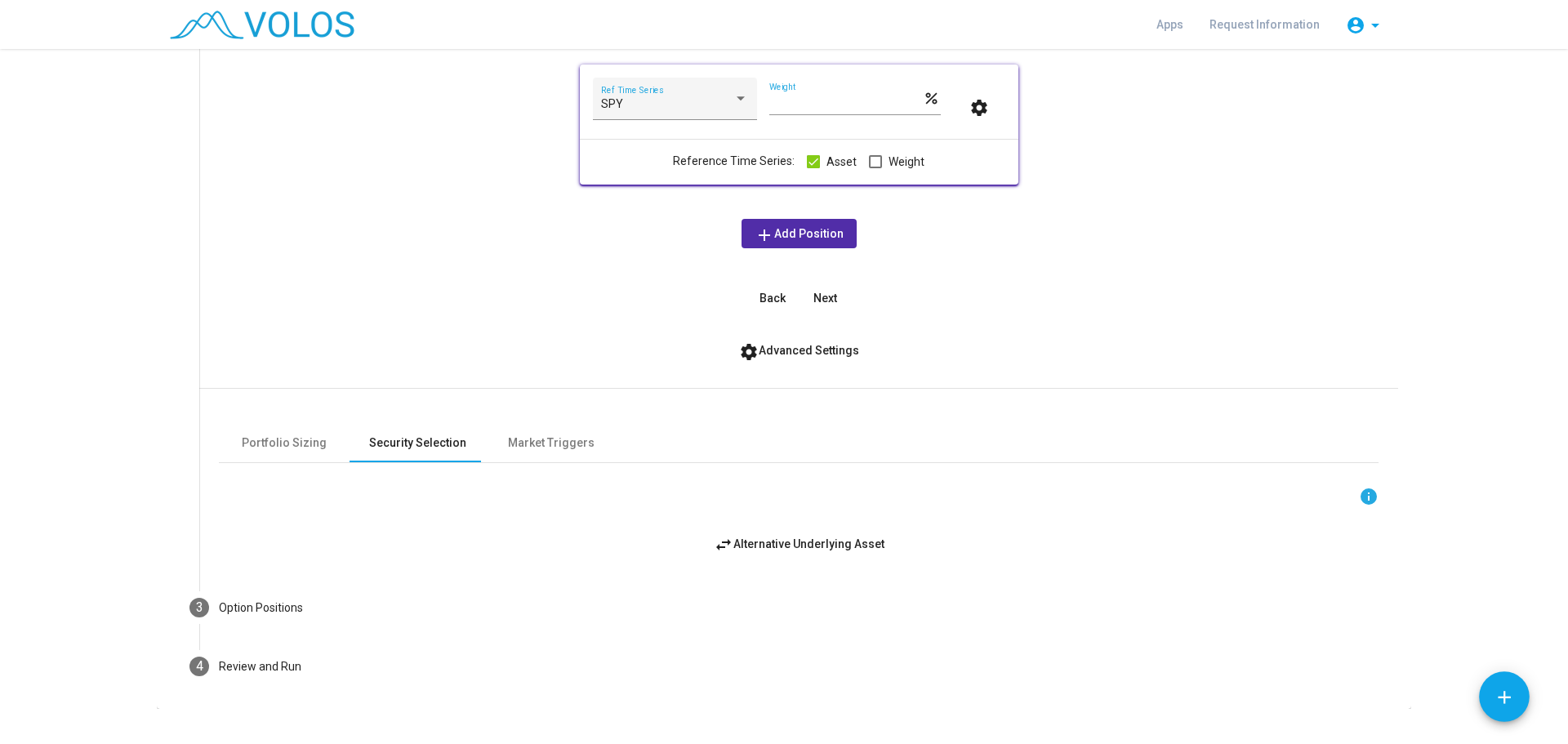
scroll to position [300, 0]
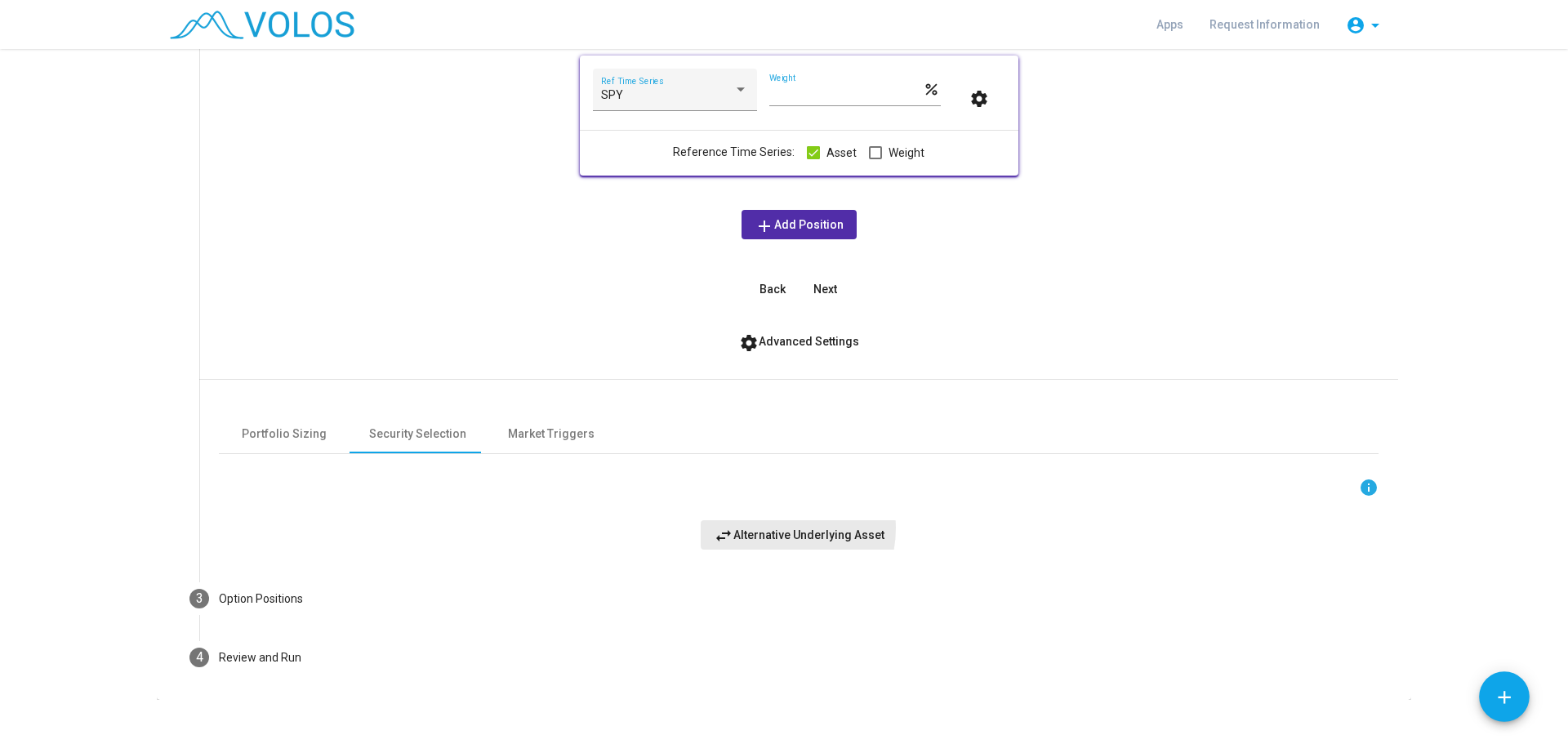
click at [766, 529] on span "swap_horiz Alternative Underlying Asset" at bounding box center [799, 536] width 171 height 13
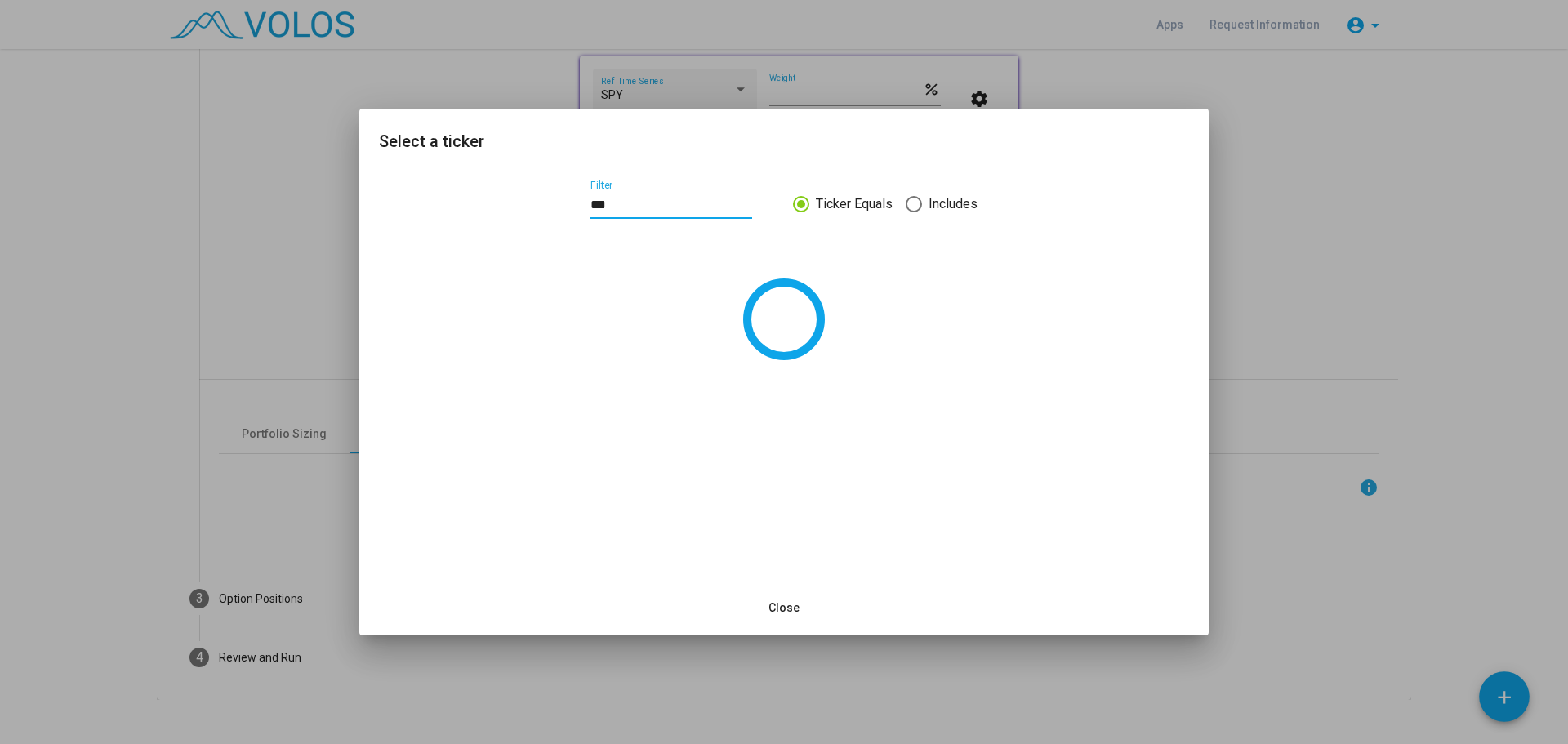
type input "***"
click at [701, 239] on div "*** Filter Ticker Equals Includes" at bounding box center [784, 375] width 849 height 409
click at [783, 610] on span "Close" at bounding box center [784, 608] width 31 height 13
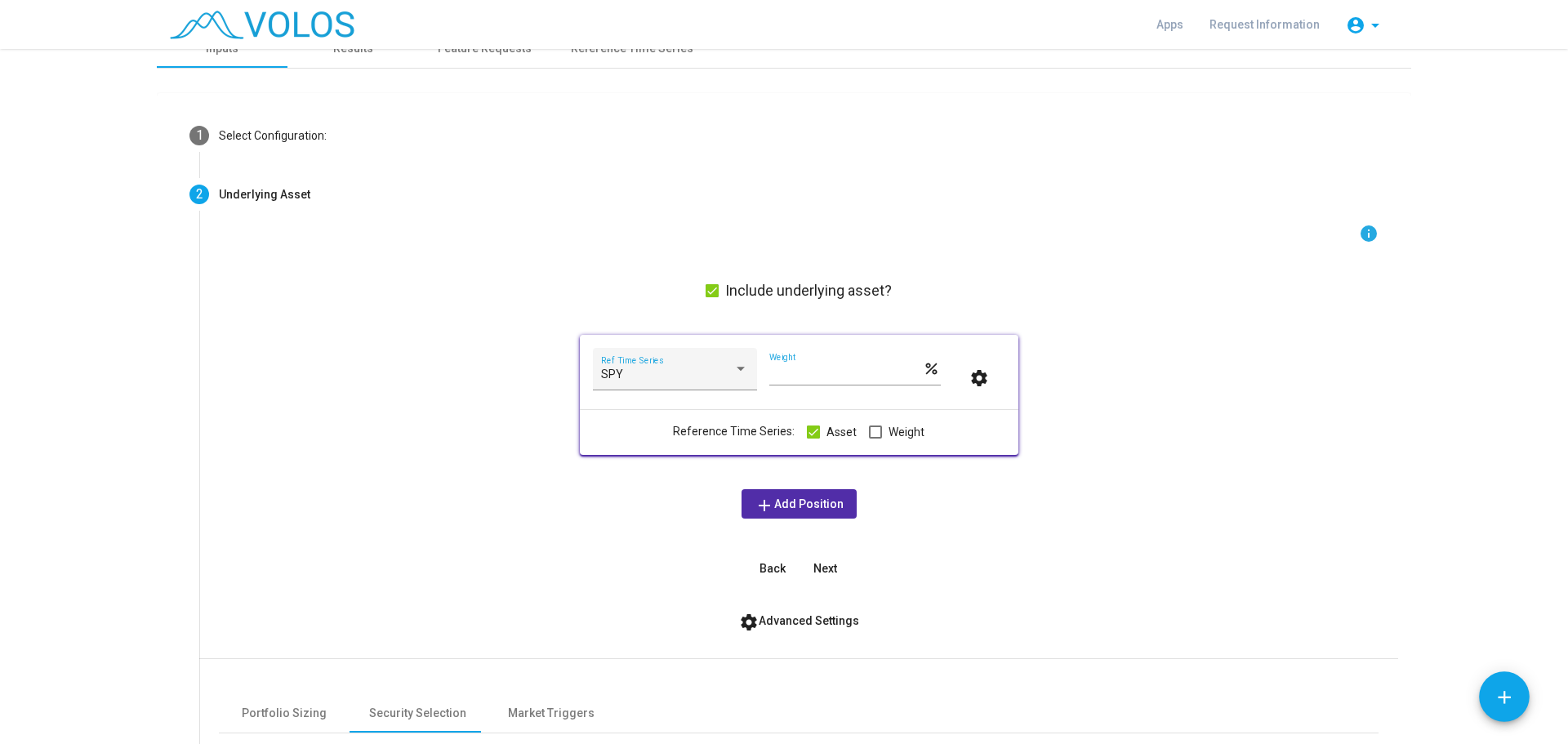
scroll to position [0, 0]
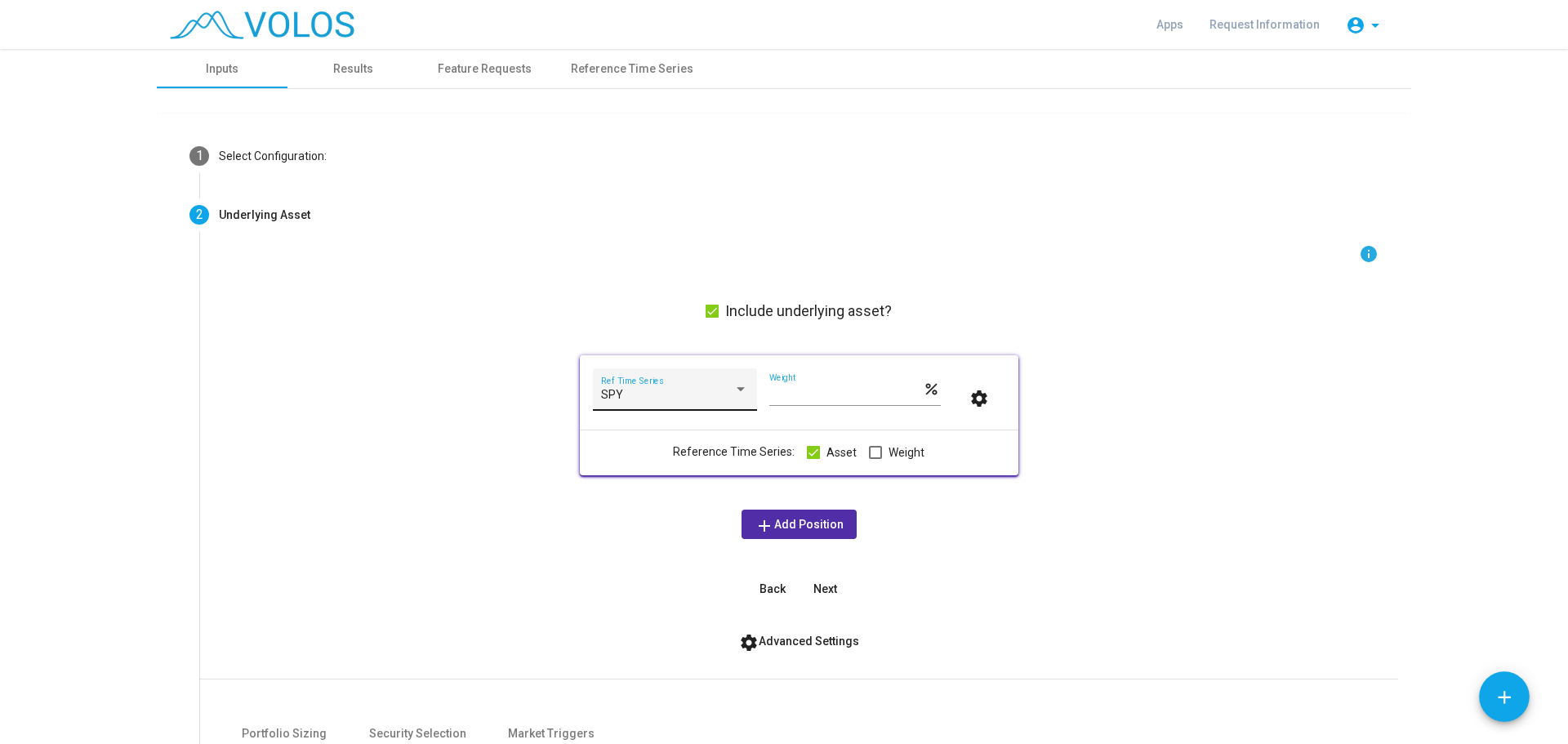
click at [744, 389] on div "SPY Ref Time Series" at bounding box center [675, 389] width 164 height 42
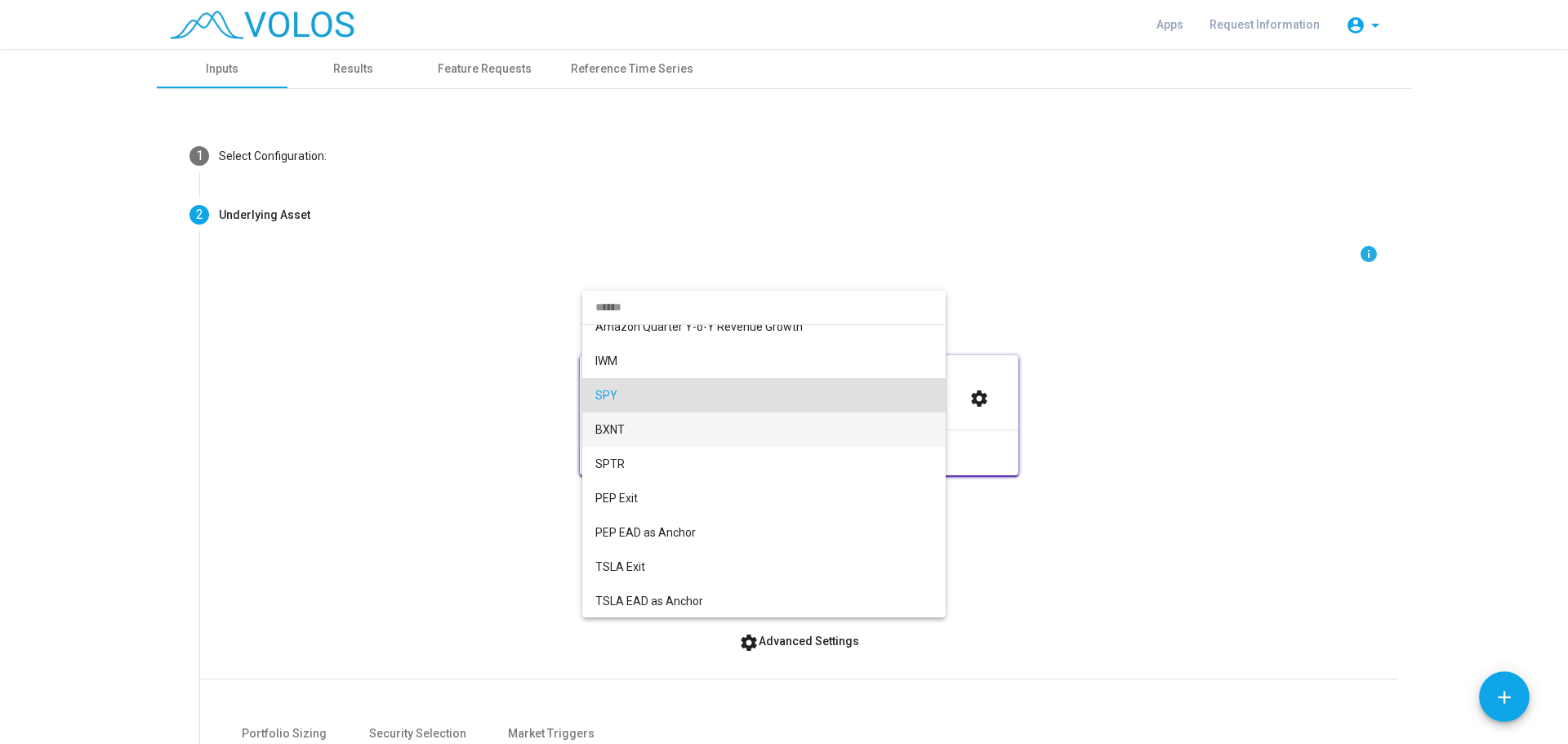
scroll to position [1993, 0]
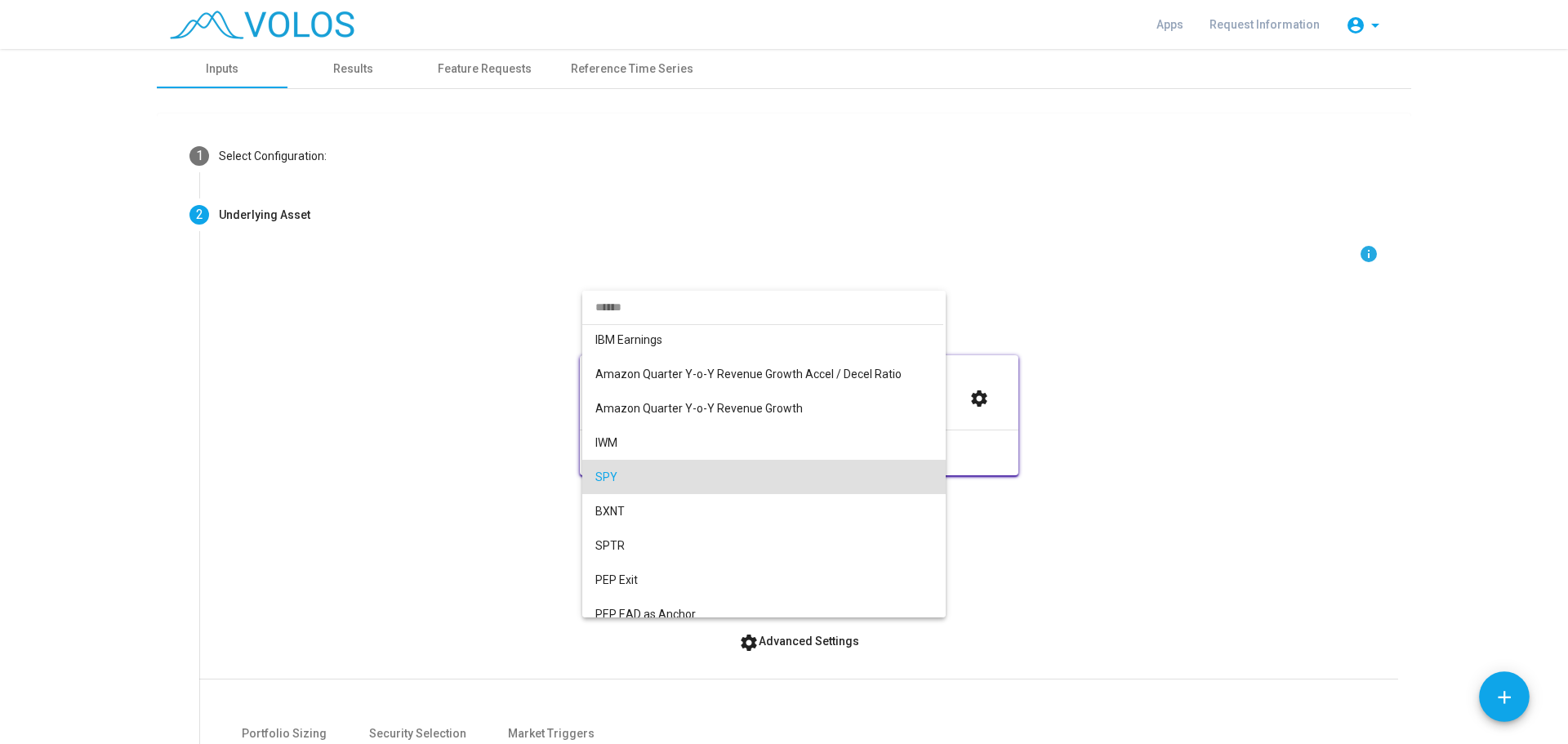
click at [337, 459] on div at bounding box center [784, 372] width 1568 height 744
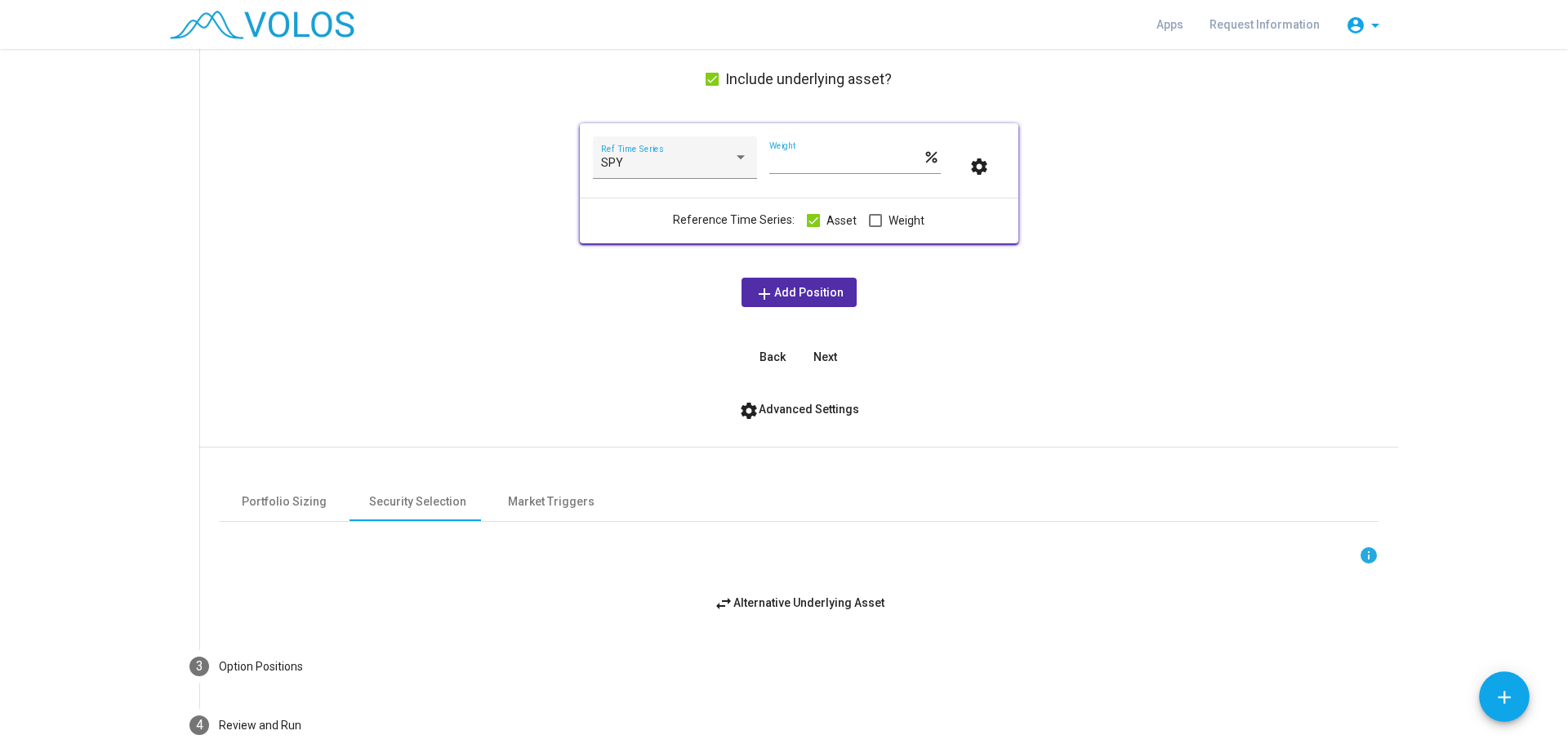
scroll to position [321, 0]
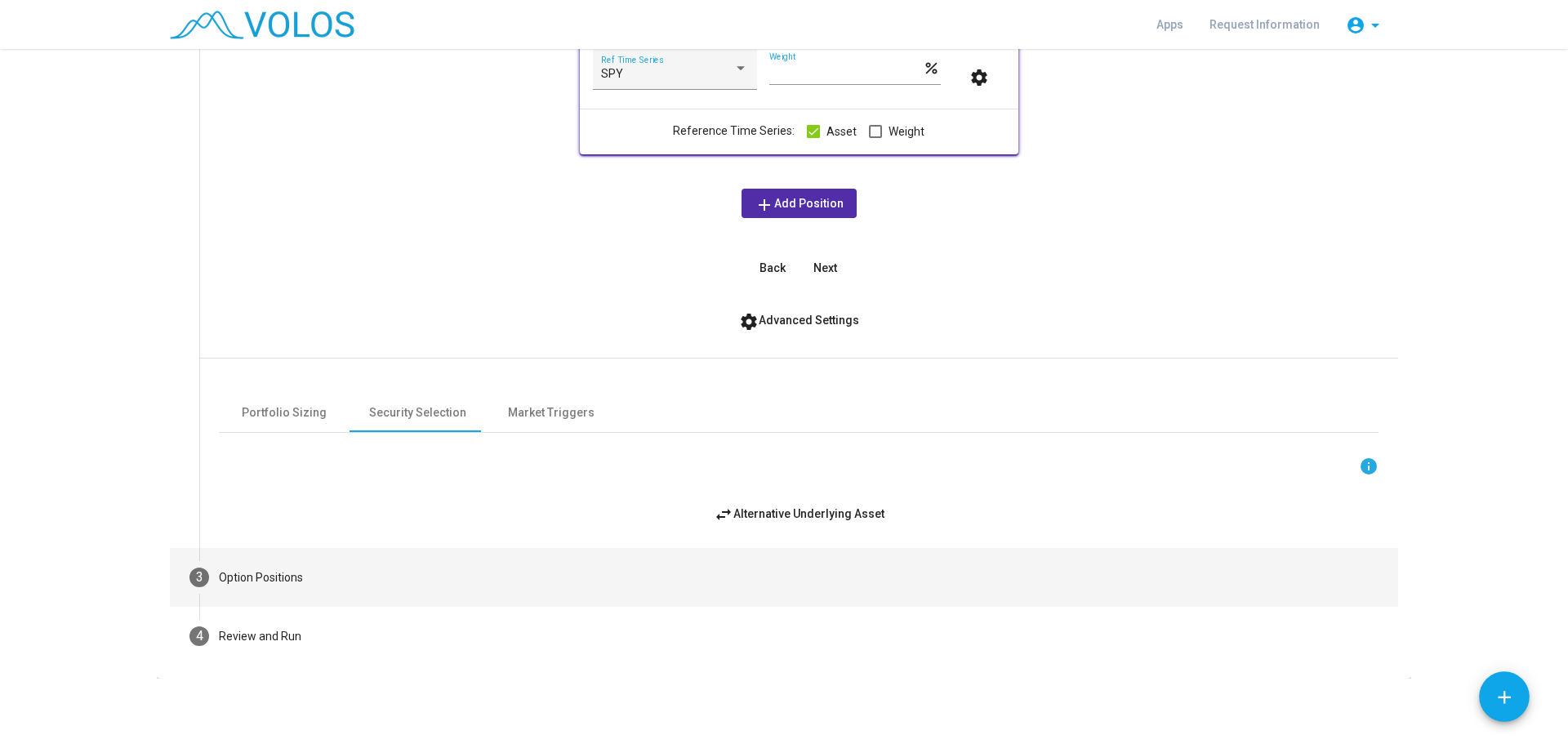
click at [276, 576] on div "Option Positions" at bounding box center [261, 578] width 84 height 17
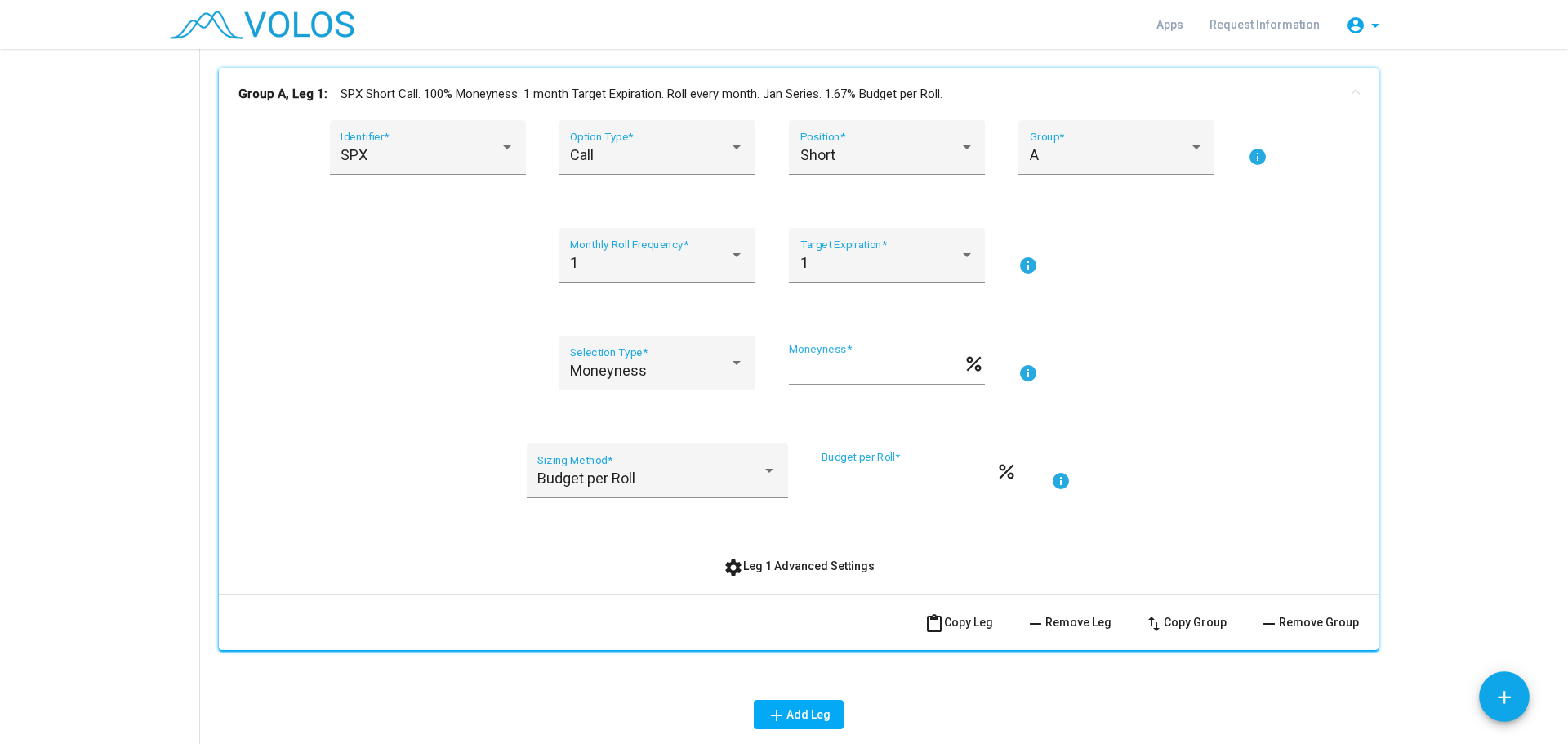
scroll to position [76, 0]
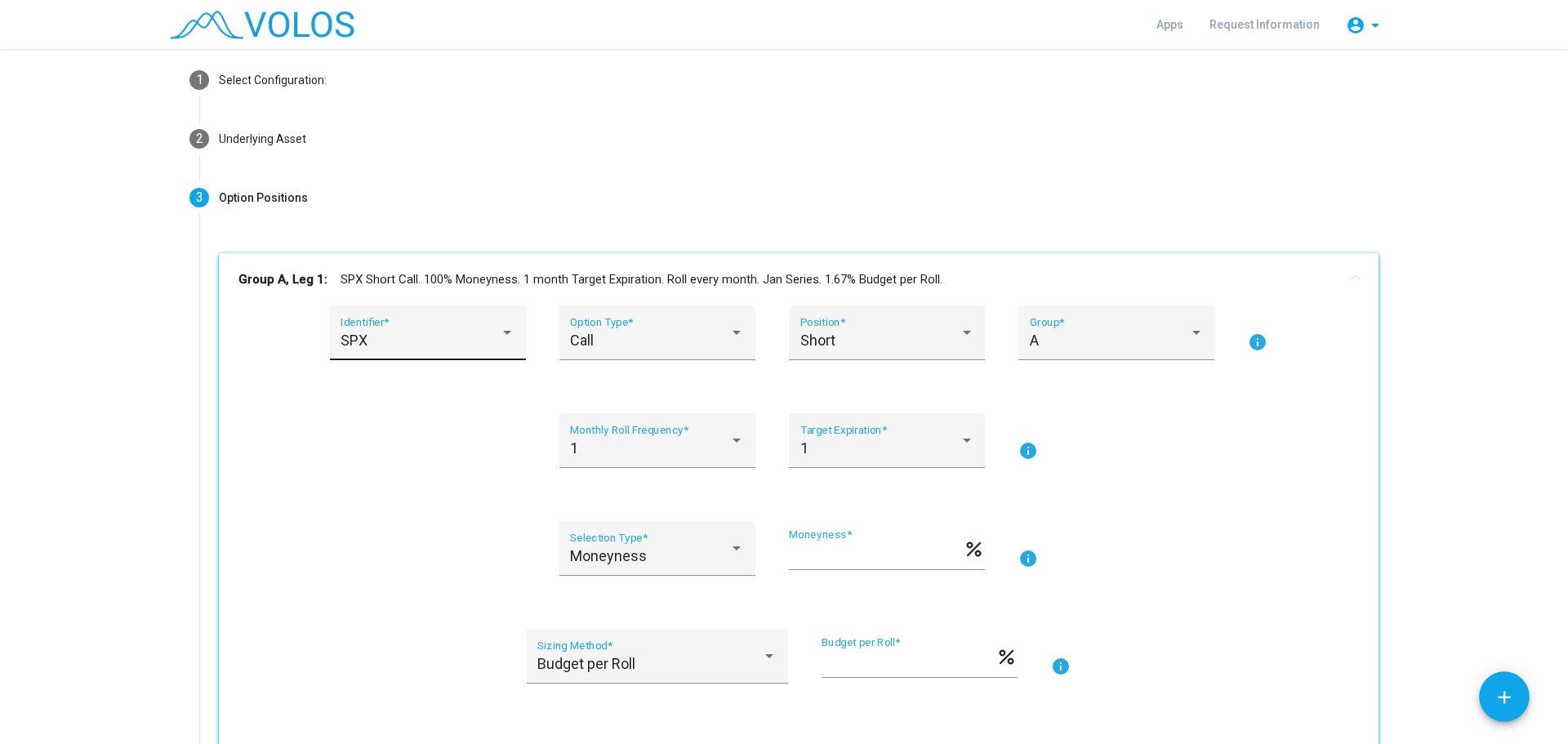
click at [476, 324] on div "SPX Identifier *" at bounding box center [427, 339] width 174 height 43
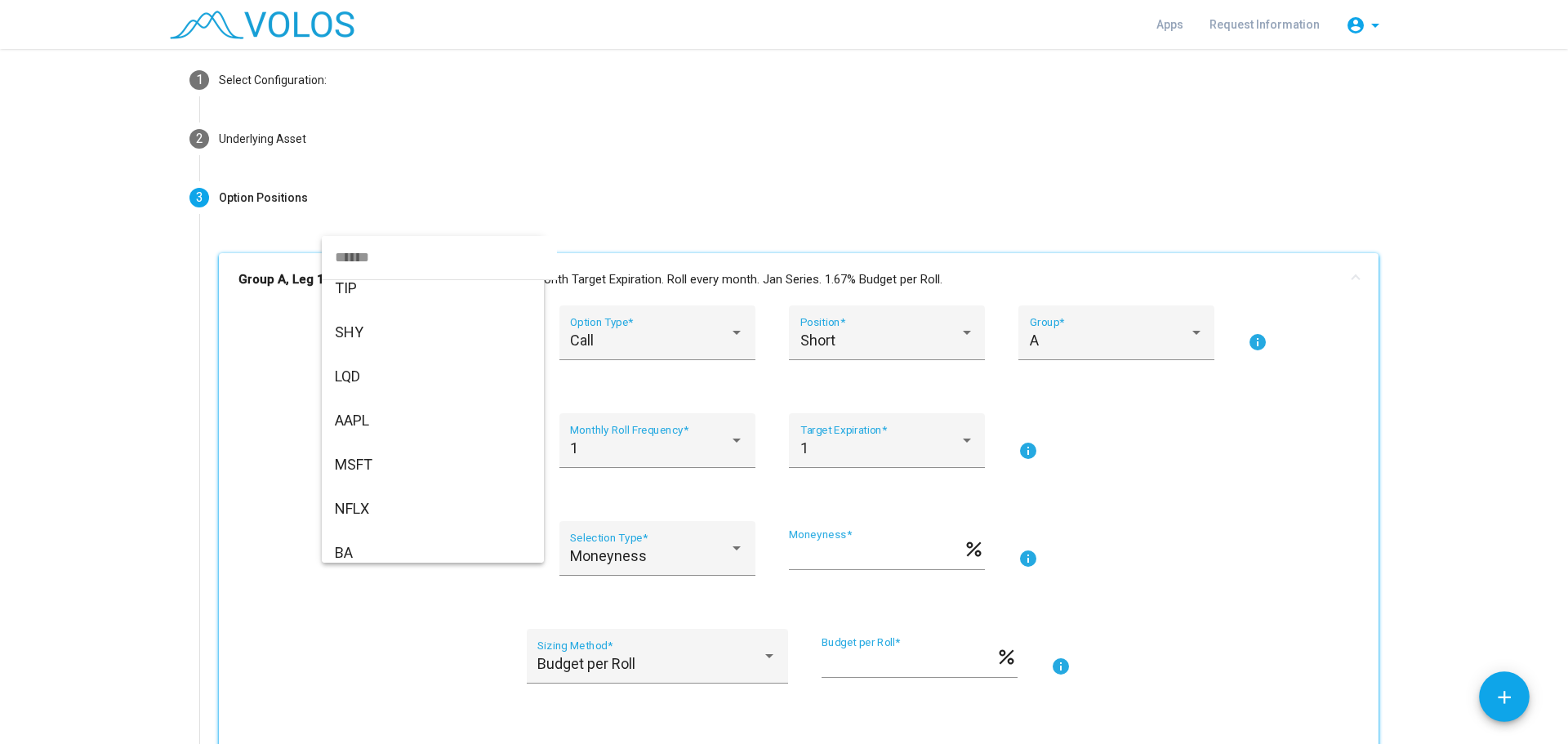
scroll to position [1275, 0]
click at [413, 251] on input "dropdown search" at bounding box center [439, 257] width 235 height 44
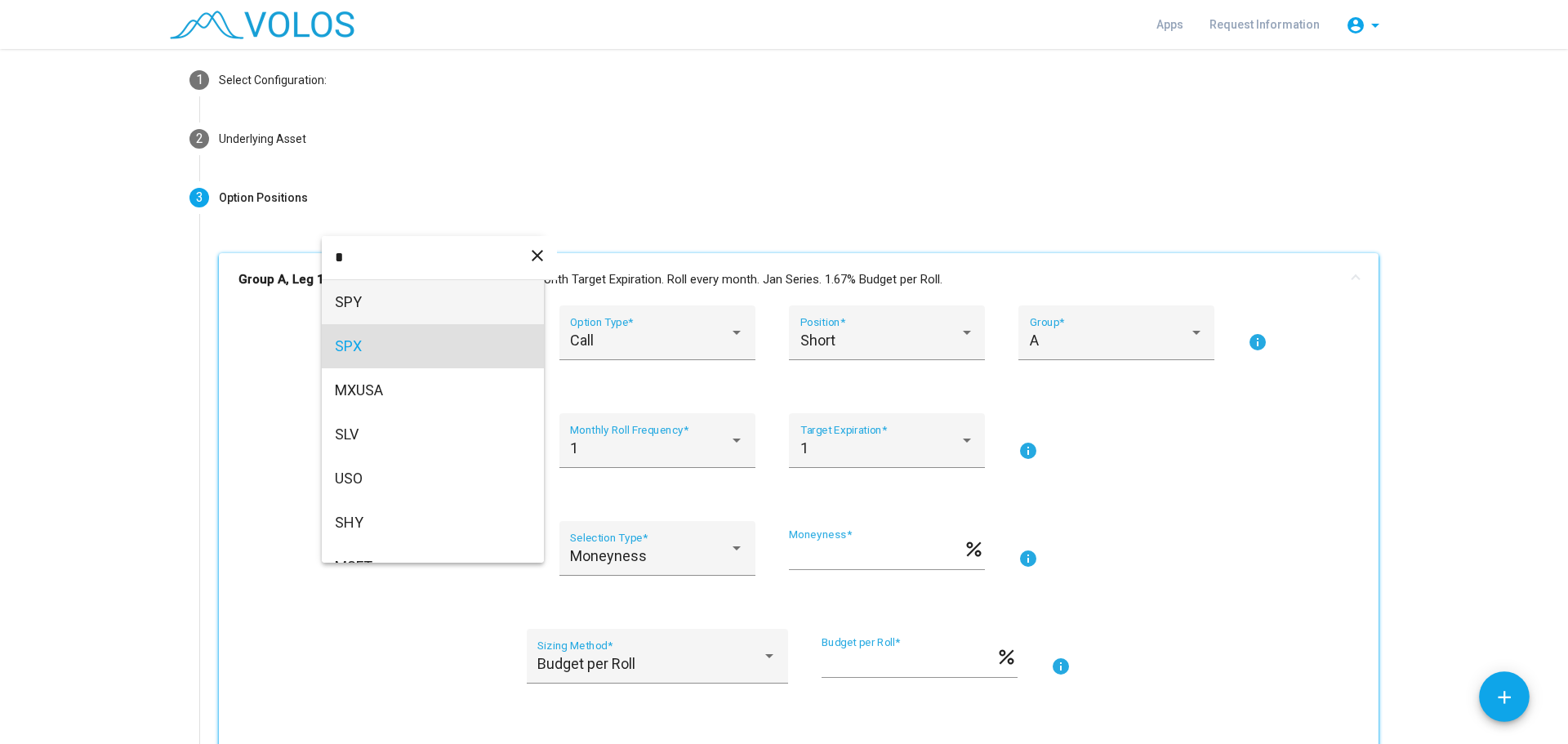
type input "*"
click at [380, 295] on span "SPY" at bounding box center [432, 302] width 196 height 44
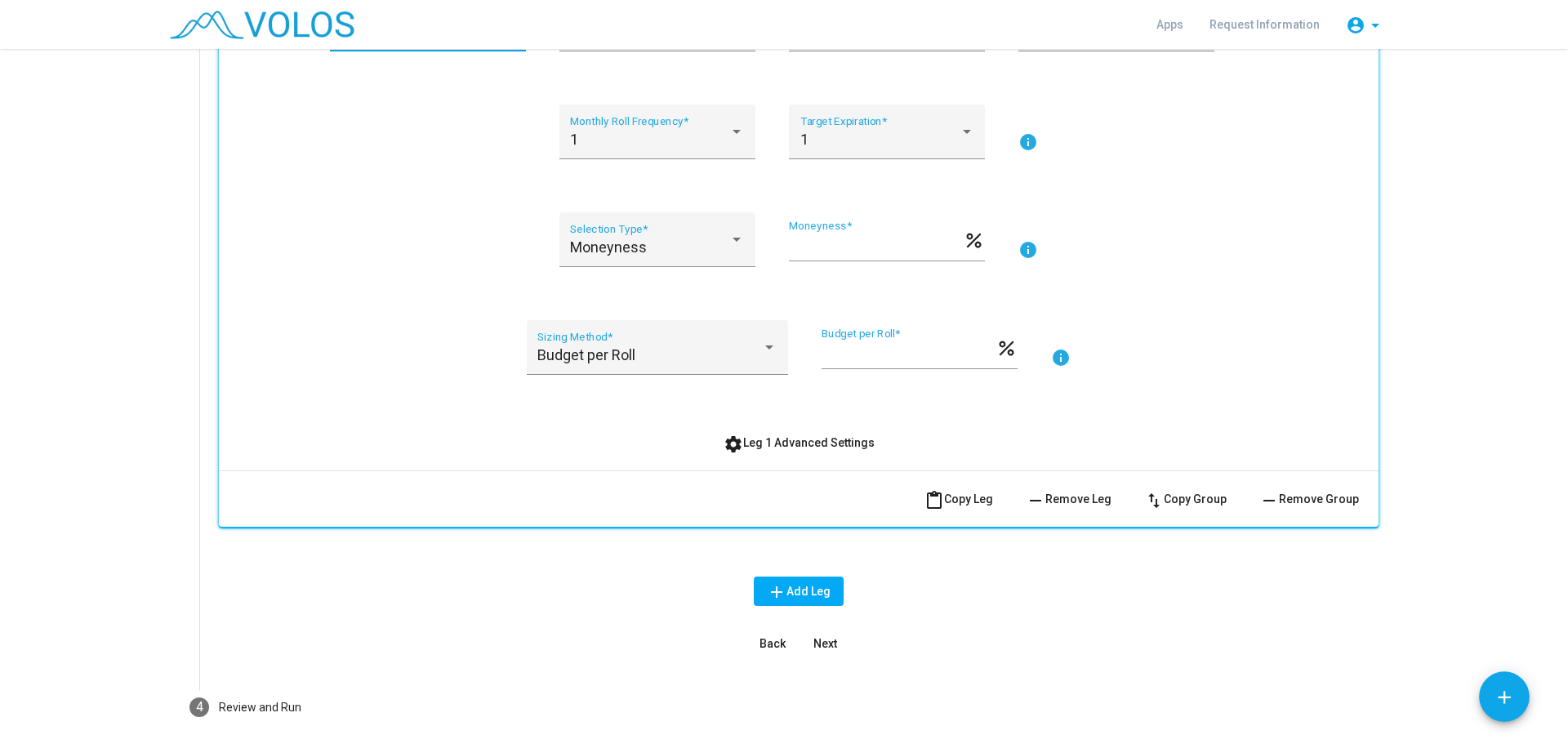
scroll to position [456, 0]
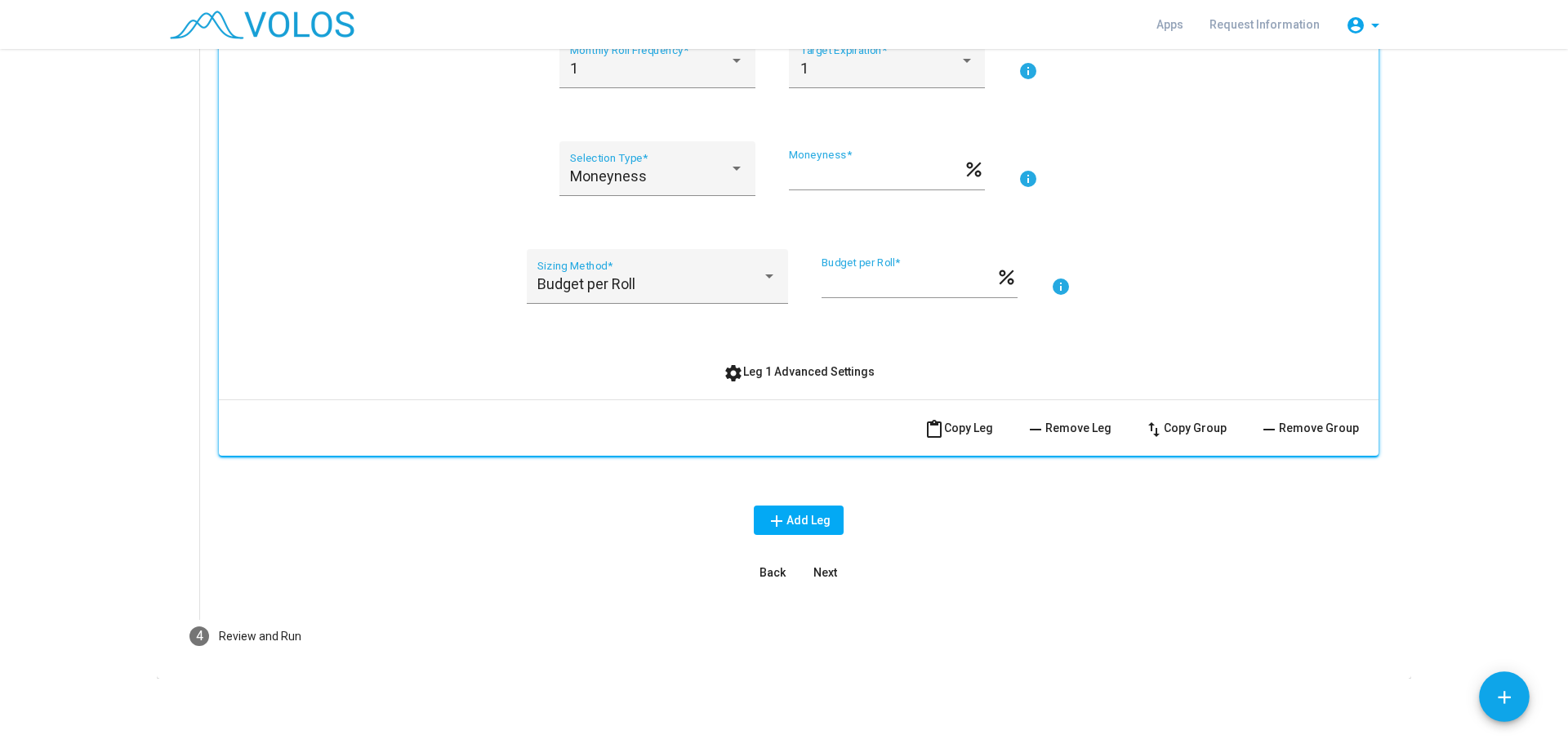
click at [818, 571] on span "Next" at bounding box center [825, 573] width 24 height 13
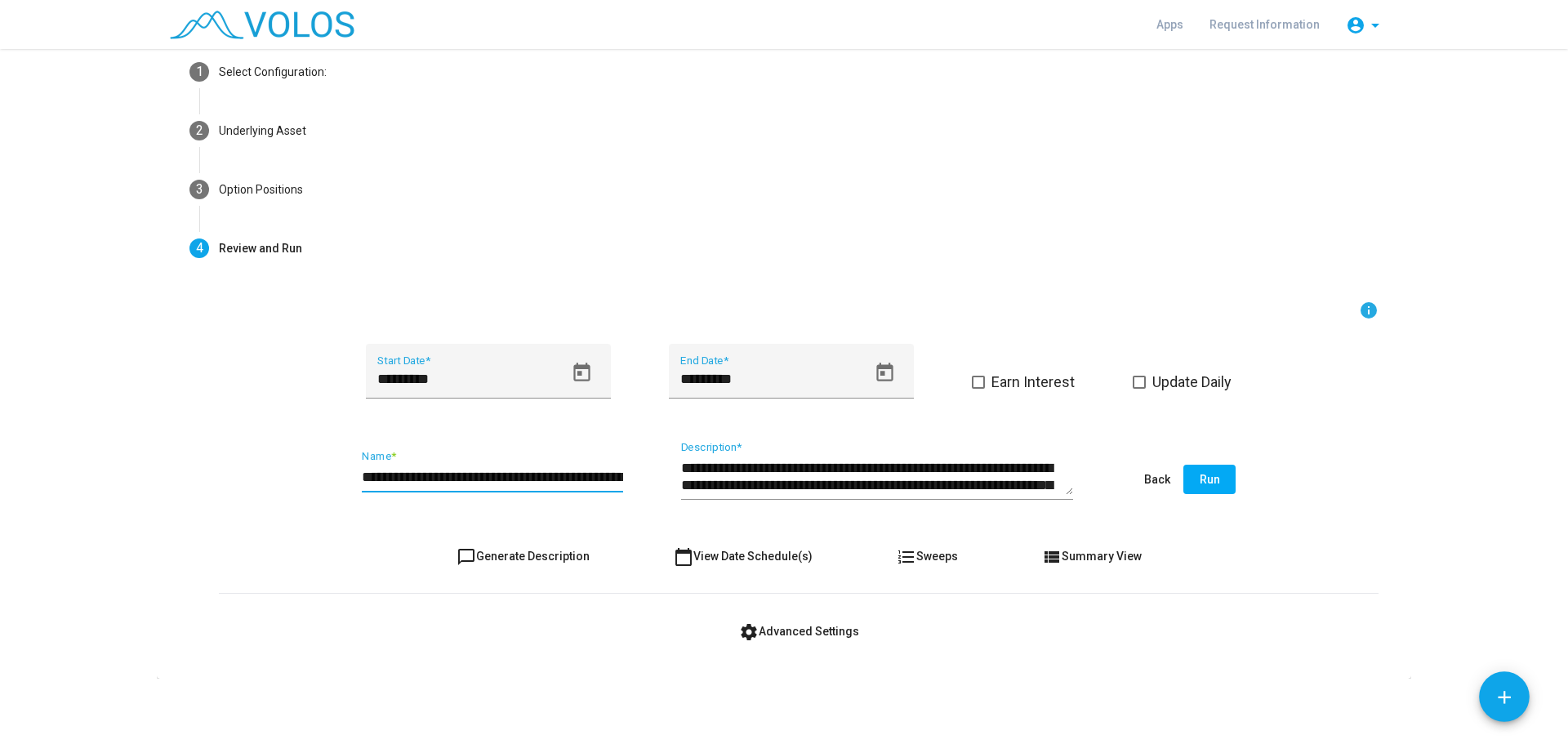
drag, startPoint x: 384, startPoint y: 482, endPoint x: 324, endPoint y: 482, distance: 60.0
click at [324, 482] on div "**********" at bounding box center [799, 480] width 1160 height 77
type input "**********"
drag, startPoint x: 818, startPoint y: 468, endPoint x: 789, endPoint y: 468, distance: 29.0
click at [789, 468] on textarea "**********" at bounding box center [877, 477] width 392 height 37
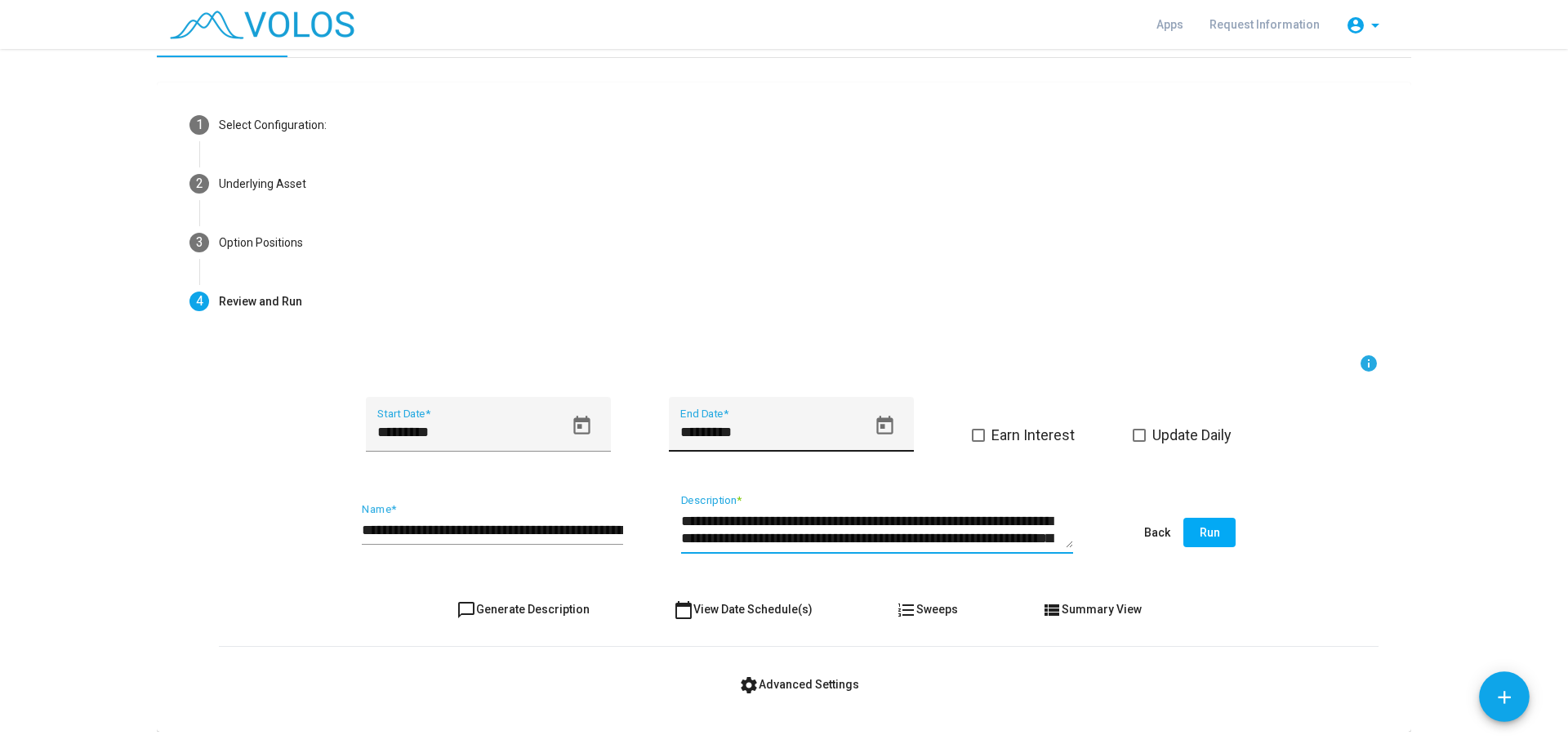
scroll to position [0, 0]
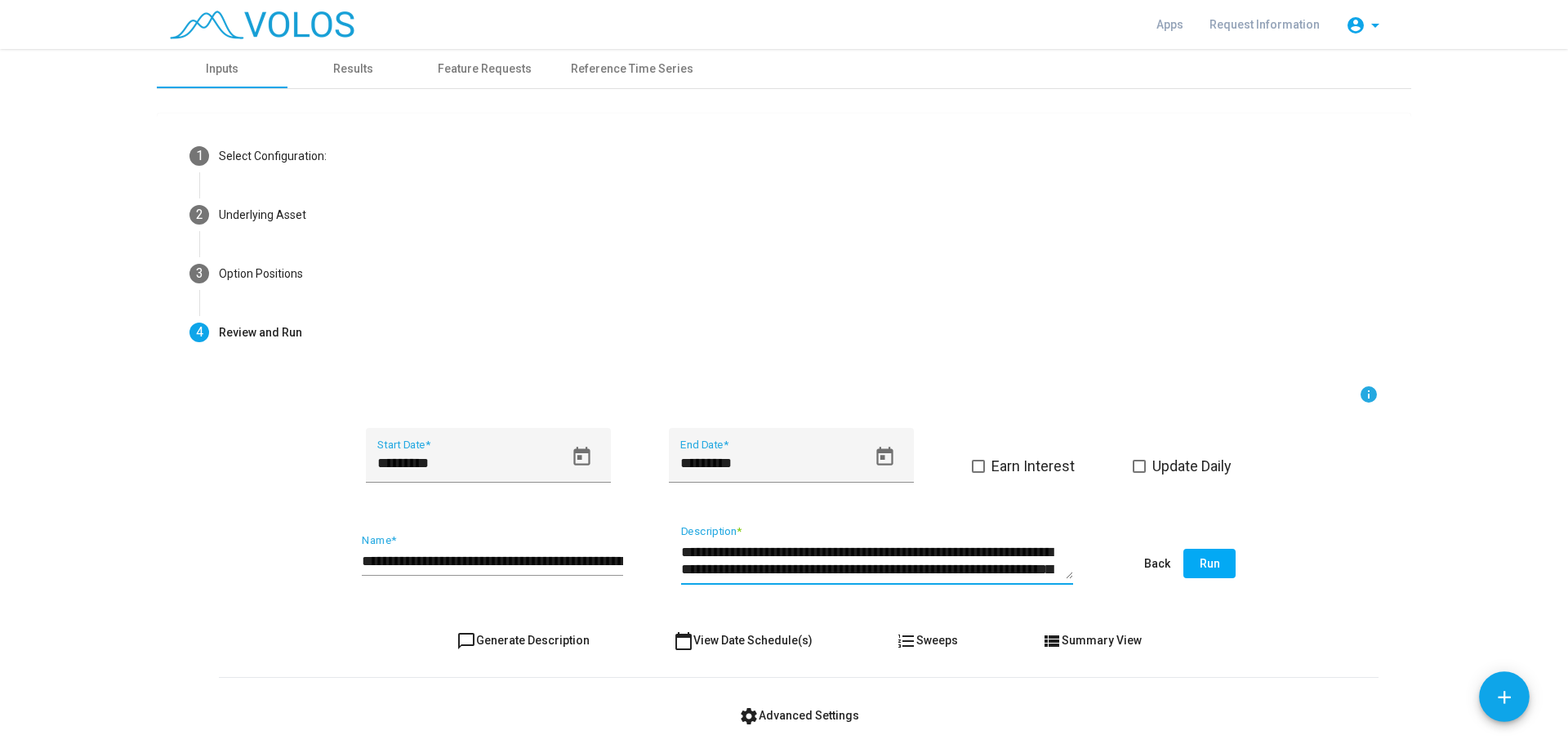
type textarea "**********"
click at [1213, 561] on span "Run" at bounding box center [1210, 564] width 21 height 13
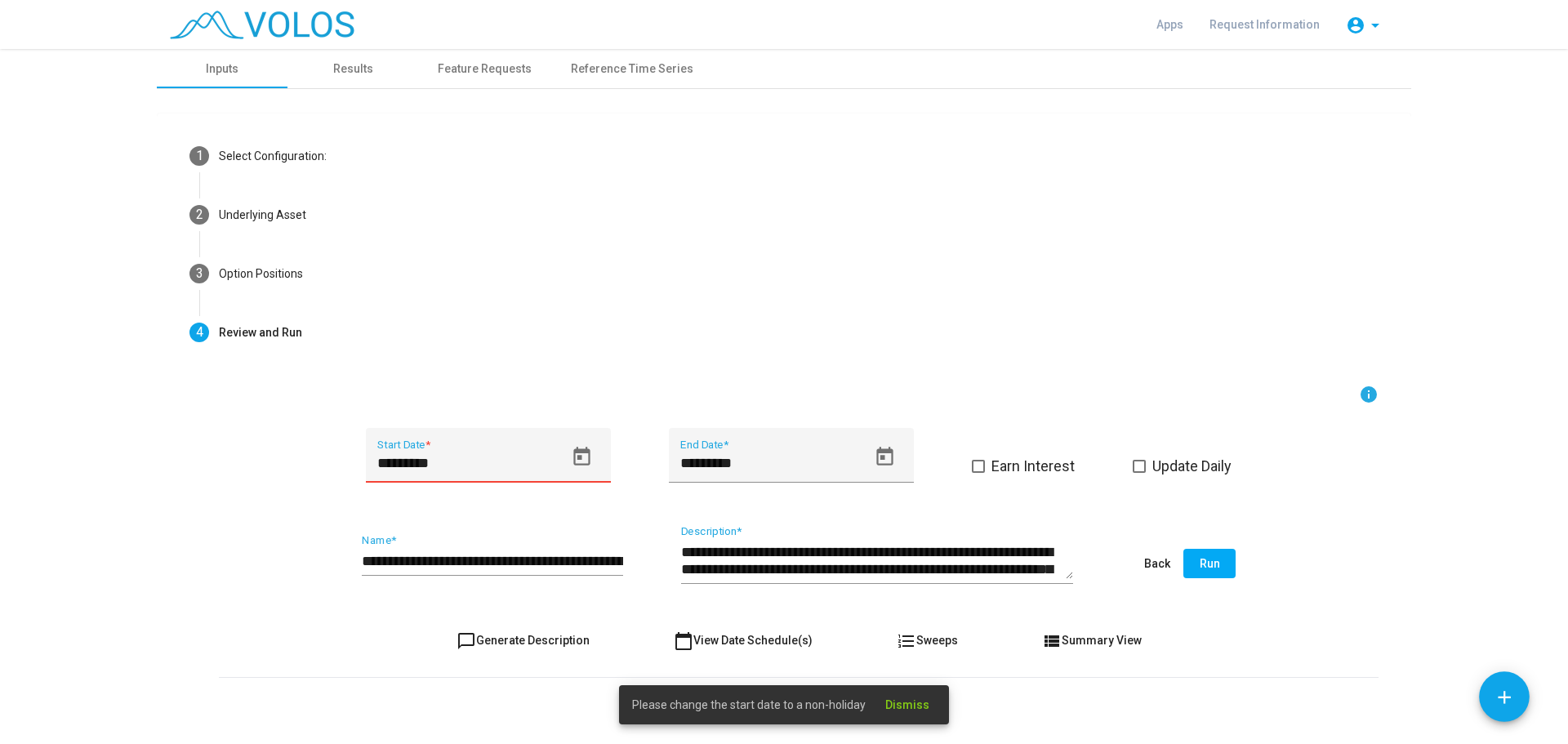
click at [576, 463] on icon "Open calendar" at bounding box center [582, 457] width 22 height 22
click at [410, 373] on div "24" at bounding box center [413, 374] width 29 height 29
click at [1202, 559] on span "Run" at bounding box center [1210, 564] width 21 height 13
click at [582, 459] on icon "Open calendar" at bounding box center [582, 456] width 17 height 19
click at [442, 374] on div "25" at bounding box center [447, 374] width 29 height 29
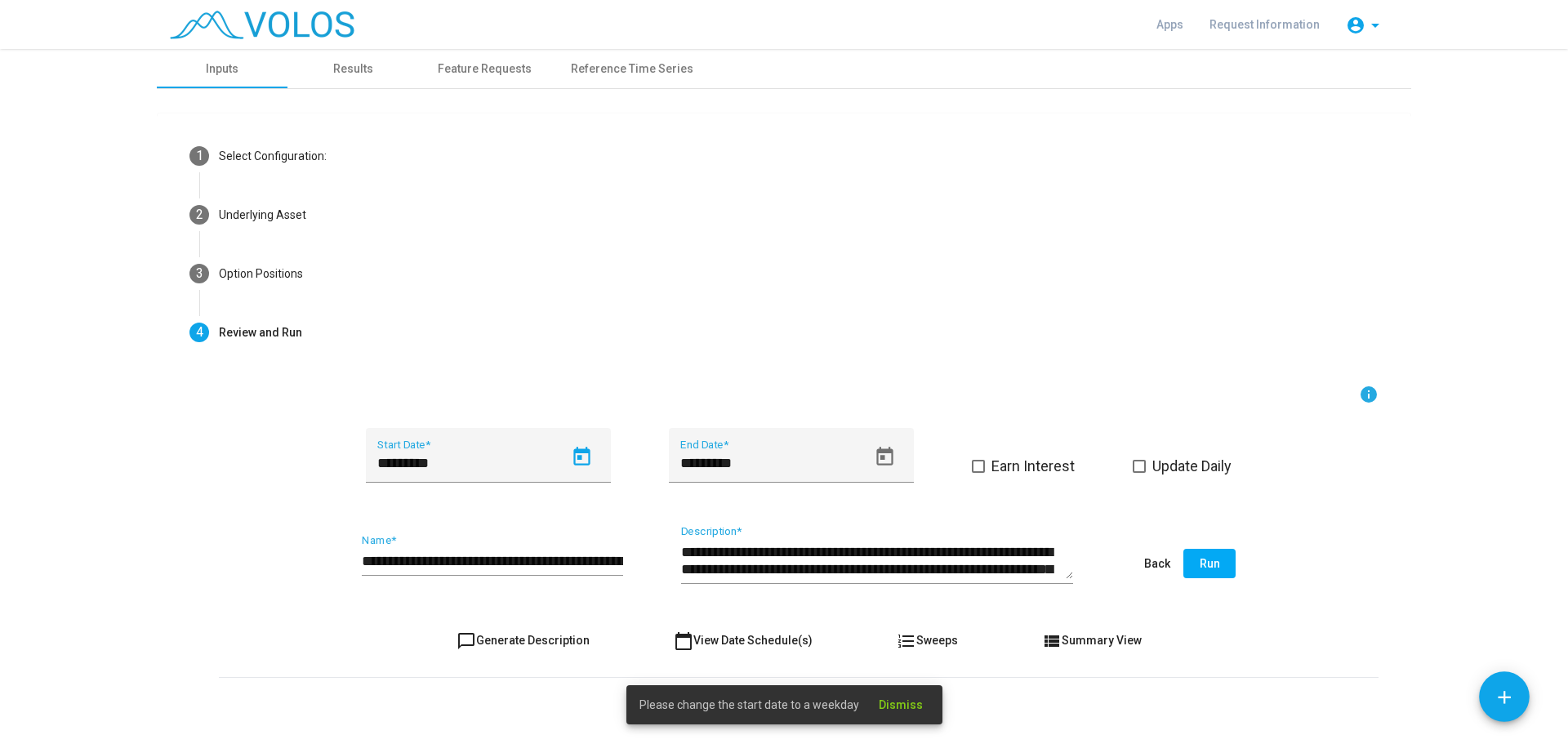
type input "*********"
click at [1204, 565] on span "Run" at bounding box center [1210, 564] width 21 height 13
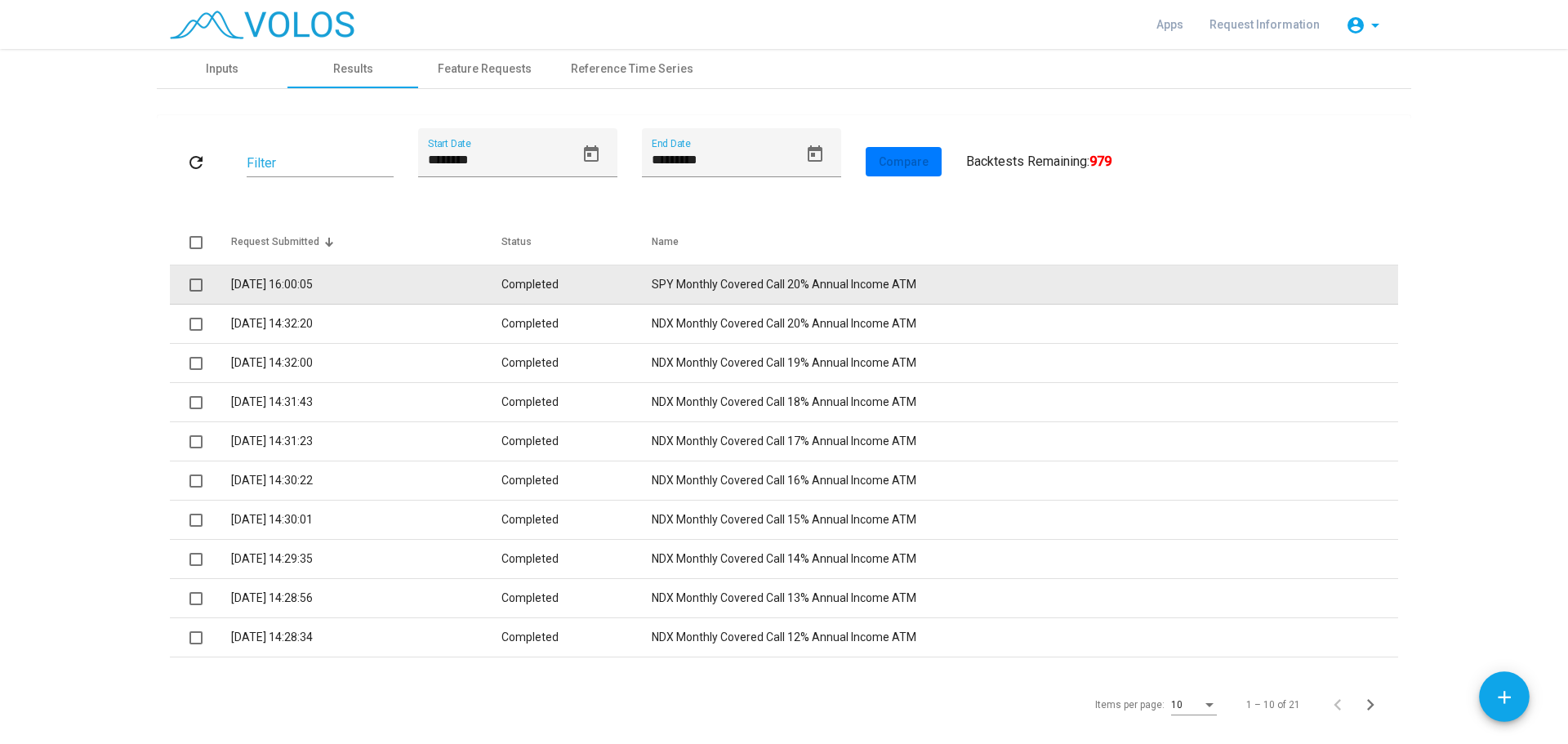
click at [408, 283] on td "13.8.2025 16:00:05" at bounding box center [366, 285] width 271 height 39
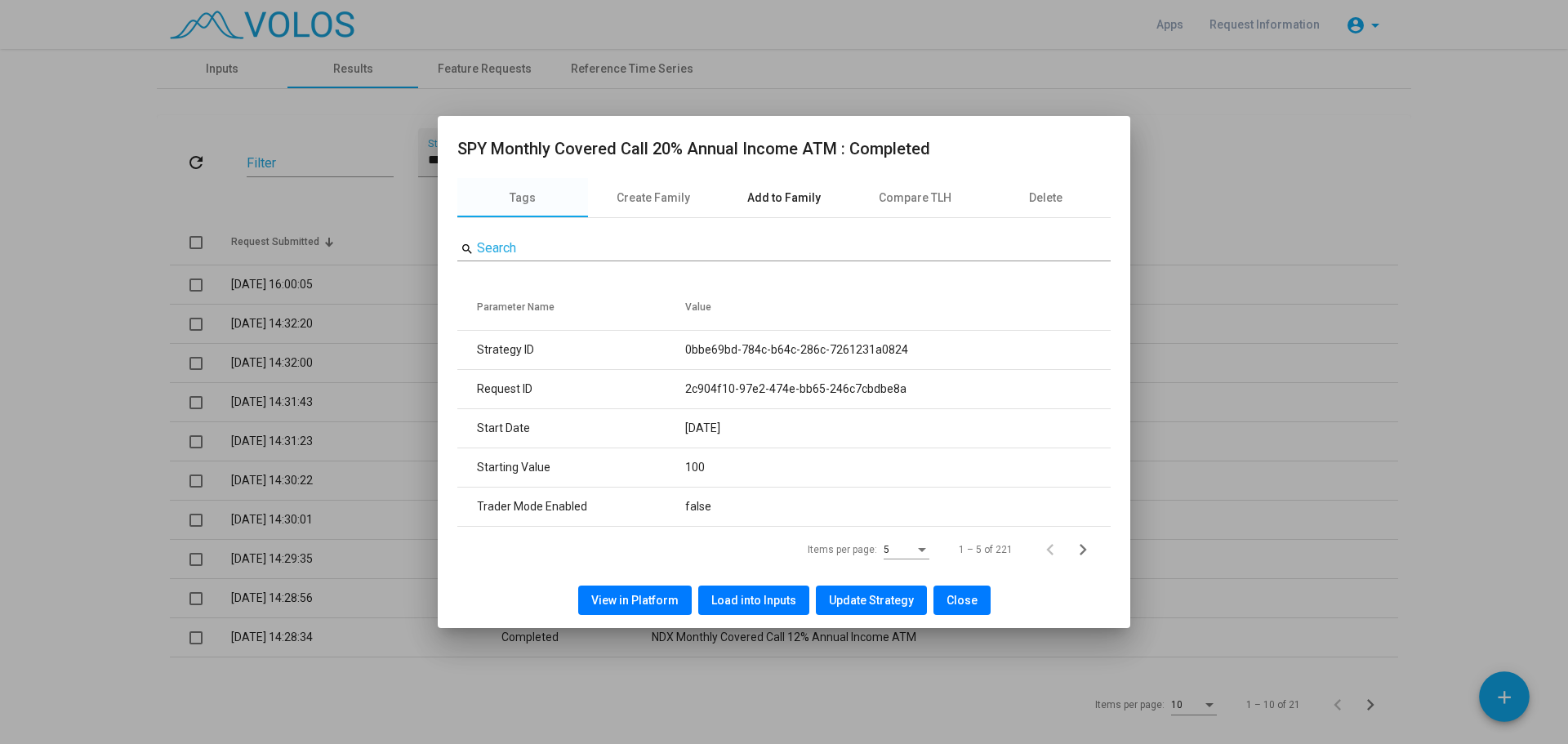
click at [772, 195] on div "Add to Family" at bounding box center [784, 198] width 74 height 17
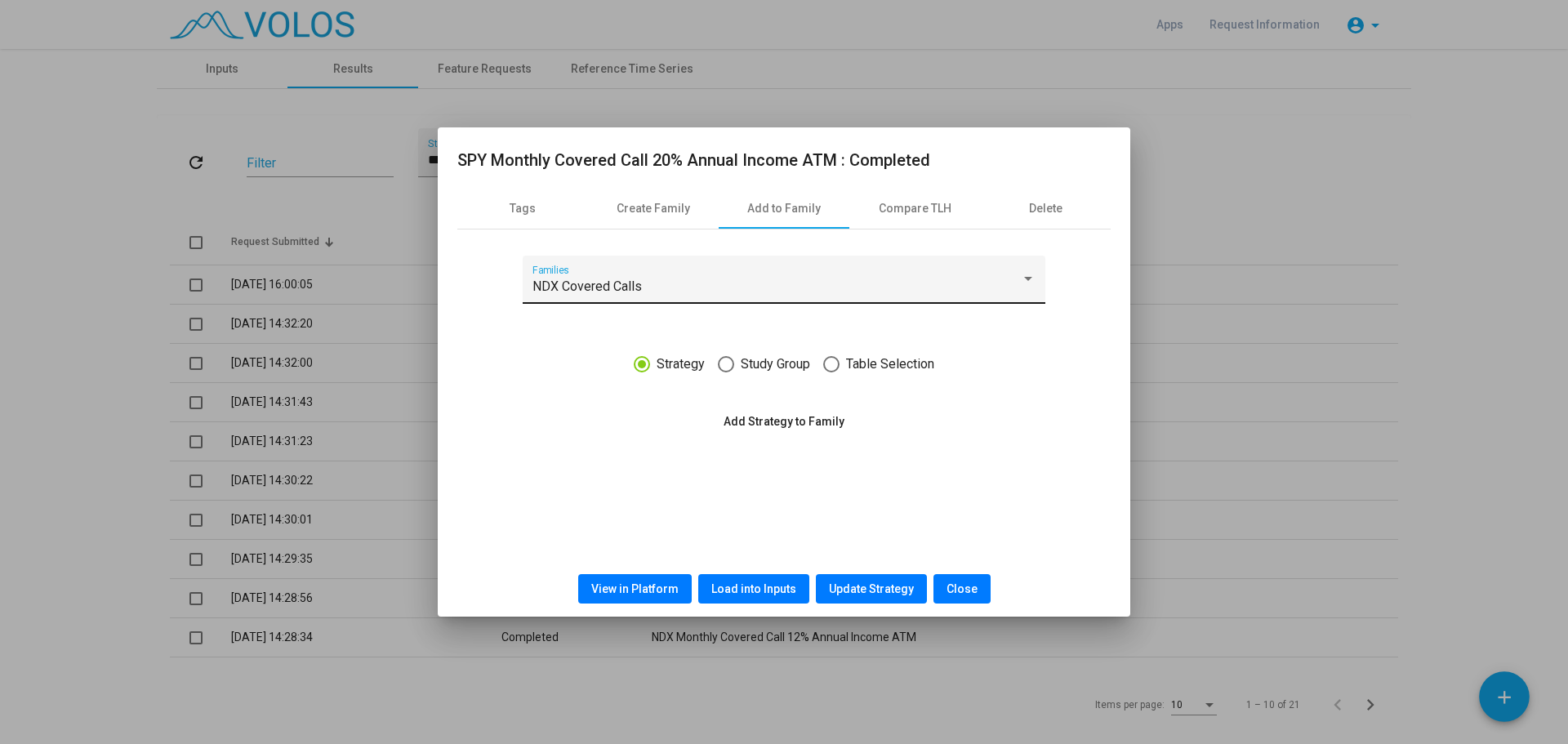
click at [645, 273] on div "NDX Covered Calls Families" at bounding box center [784, 285] width 503 height 38
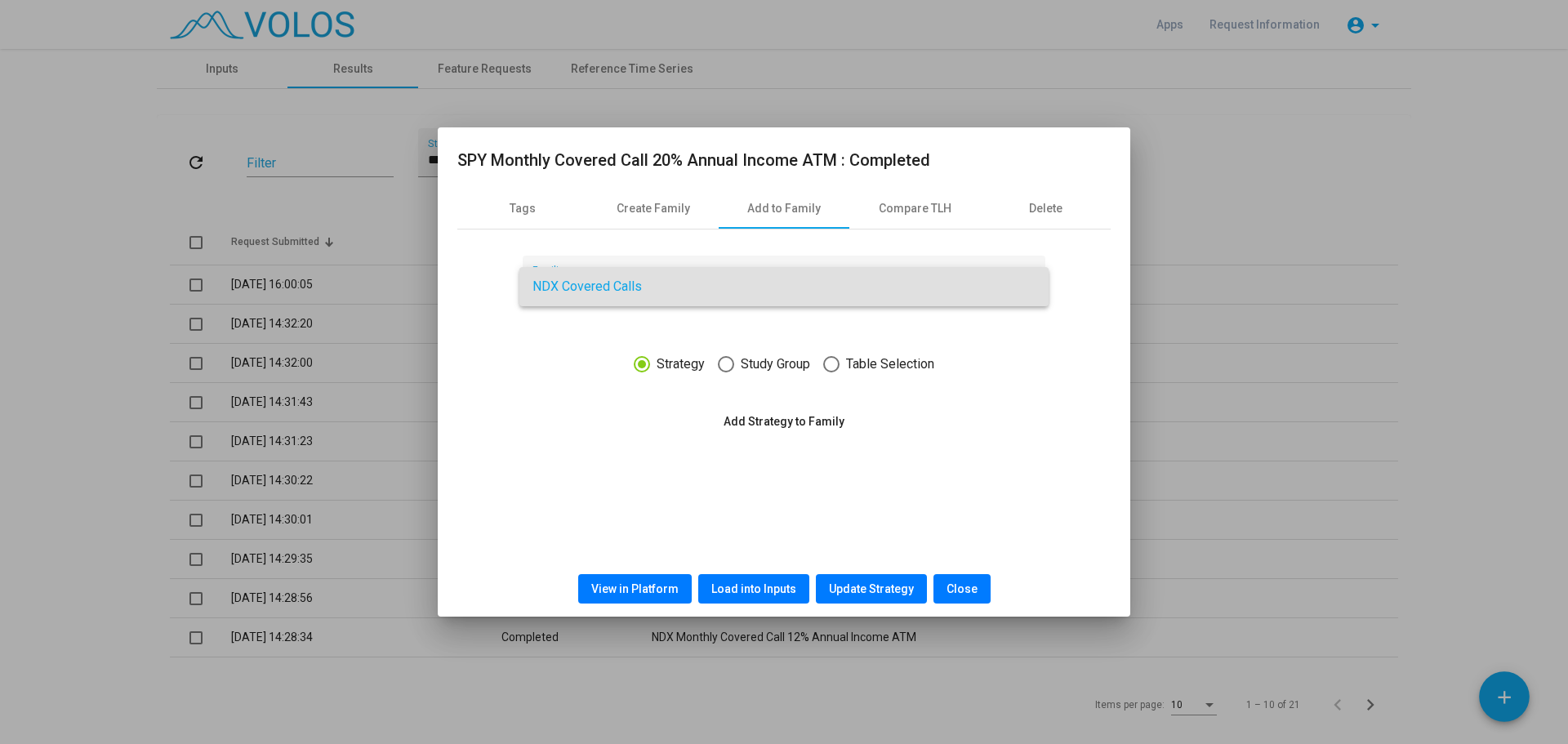
click at [549, 391] on div at bounding box center [784, 372] width 1568 height 744
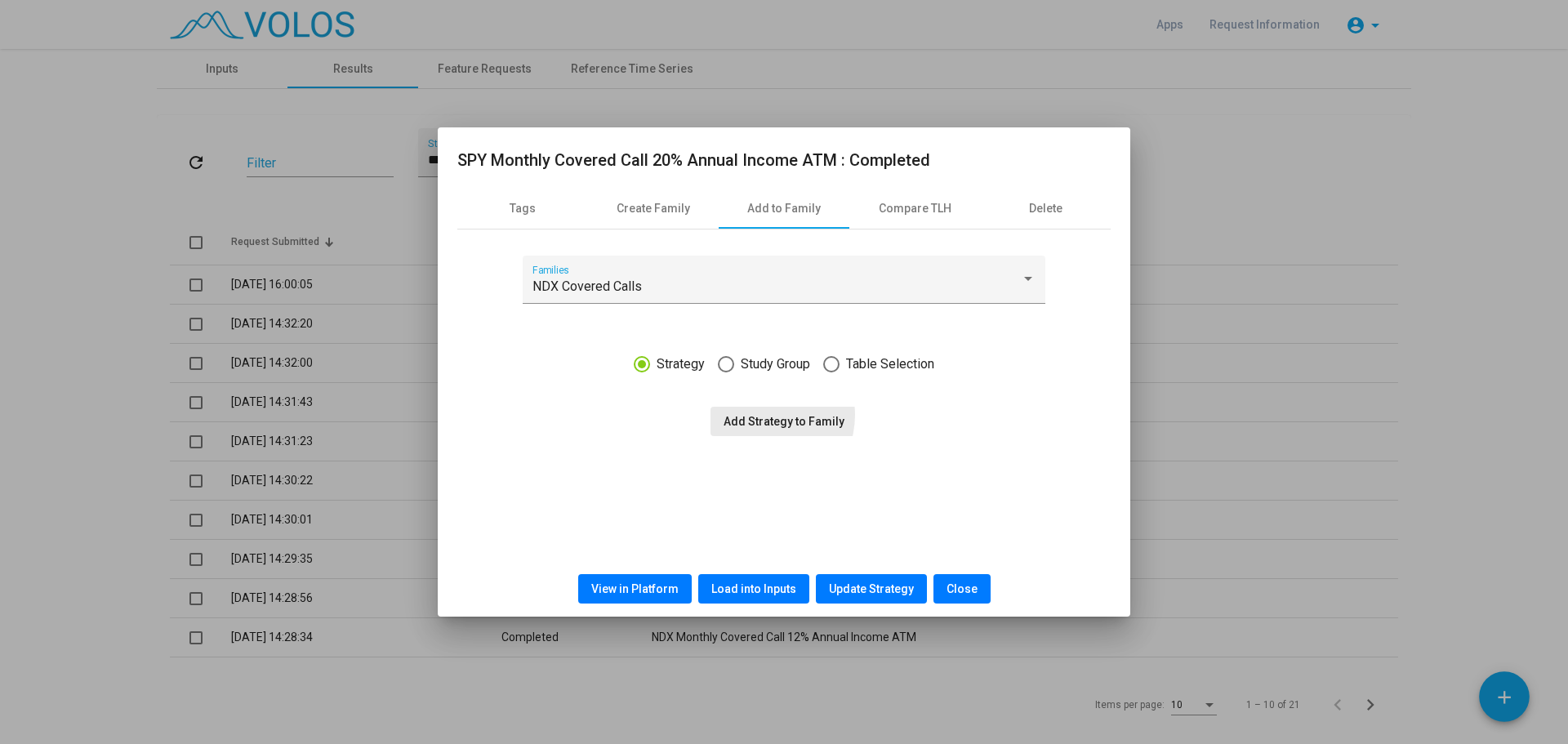
click at [764, 415] on span "Add Strategy to Family" at bounding box center [784, 422] width 121 height 13
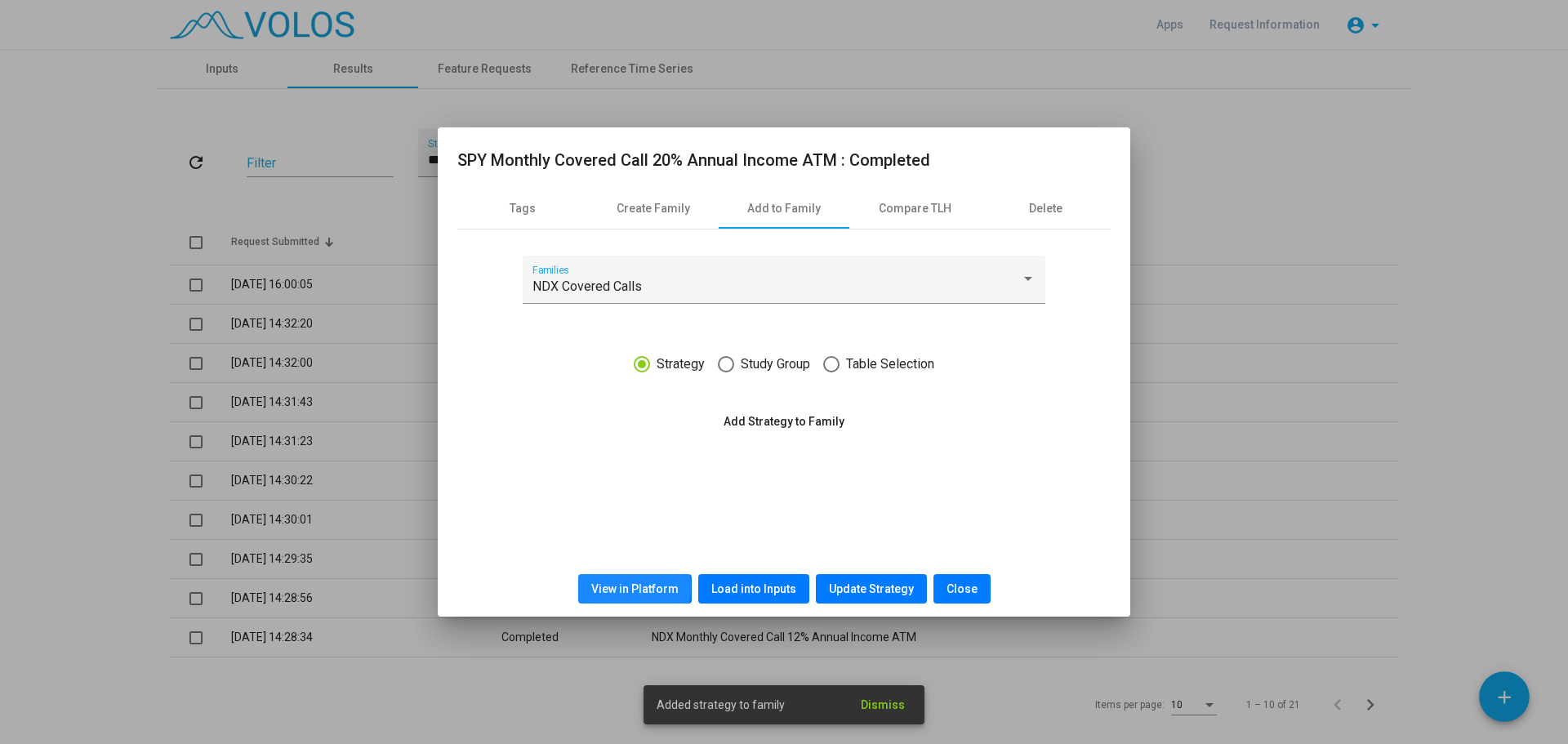
click at [624, 586] on span "View in Platform" at bounding box center [634, 590] width 87 height 13
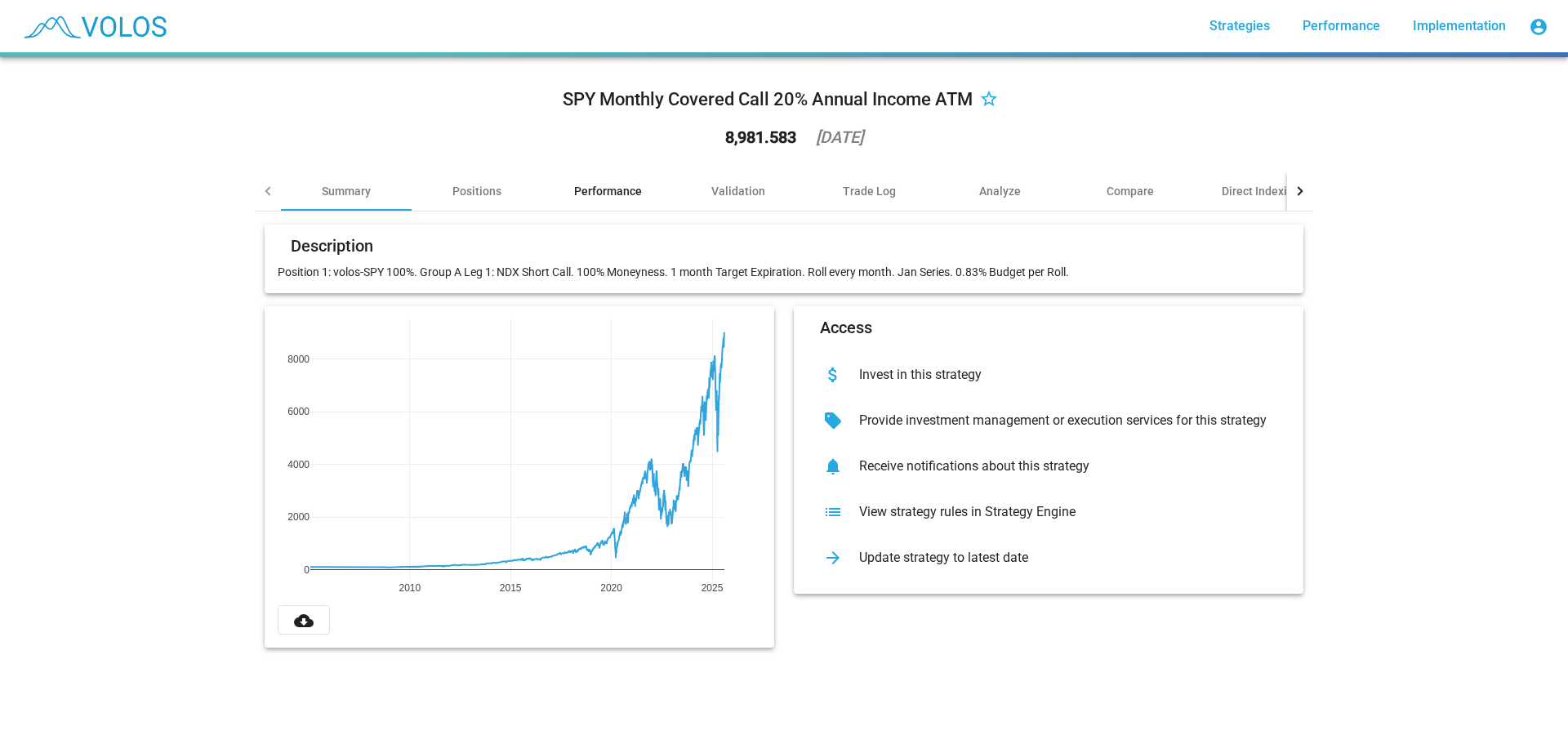
click at [576, 206] on div "Performance" at bounding box center [607, 191] width 130 height 39
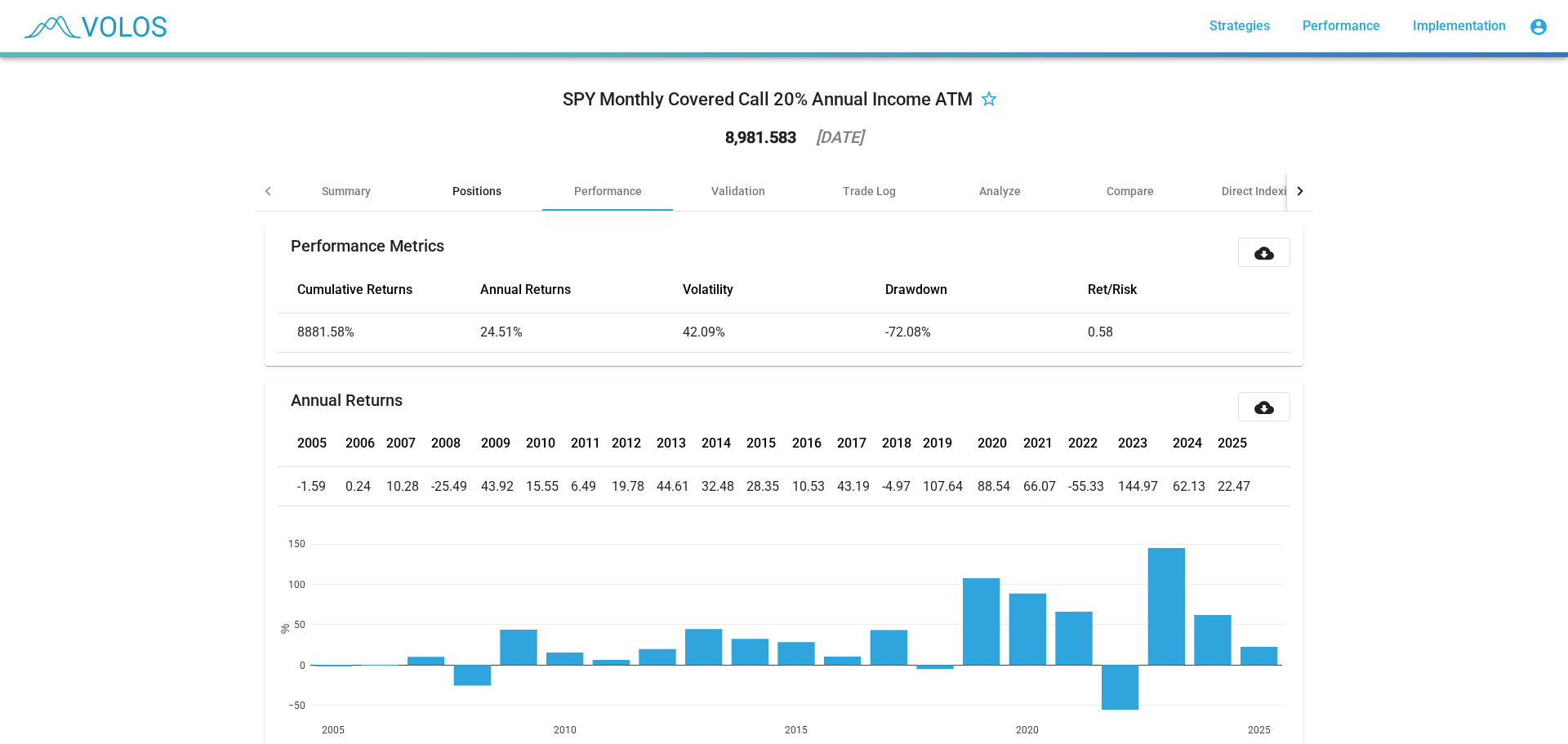
click at [476, 198] on div "Positions" at bounding box center [476, 191] width 49 height 17
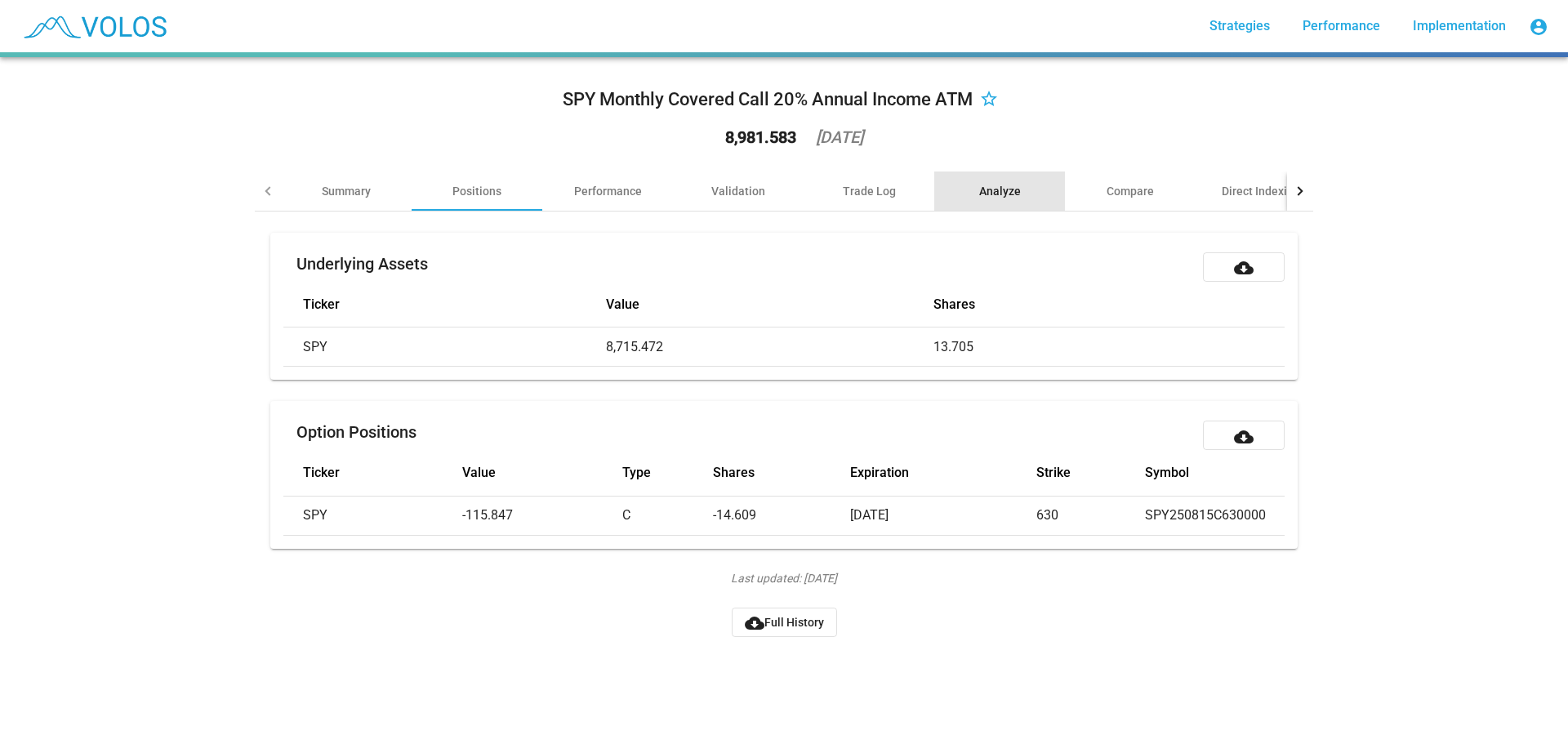
click at [998, 180] on div "Analyze" at bounding box center [999, 191] width 130 height 39
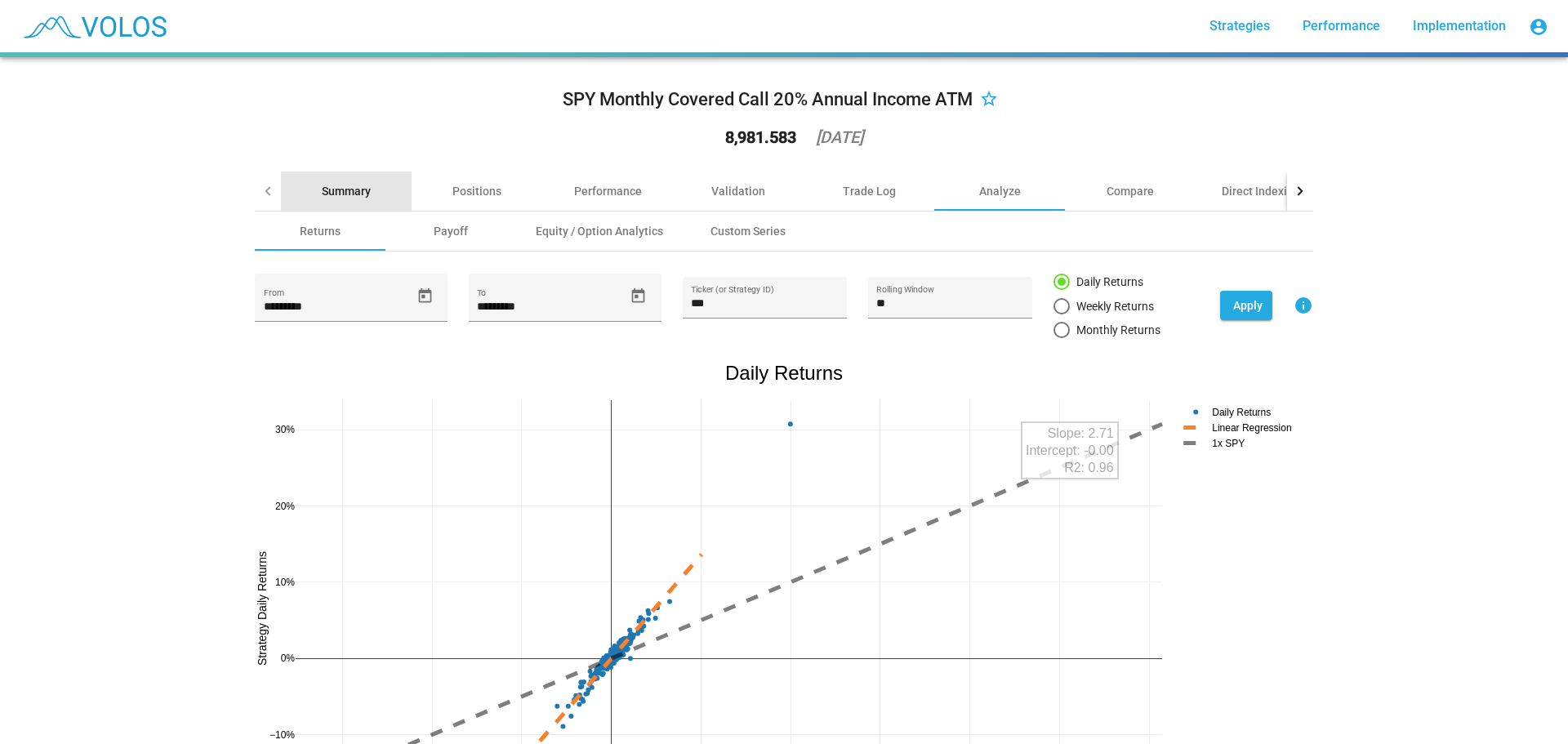
click at [333, 188] on div "Summary" at bounding box center [346, 191] width 49 height 17
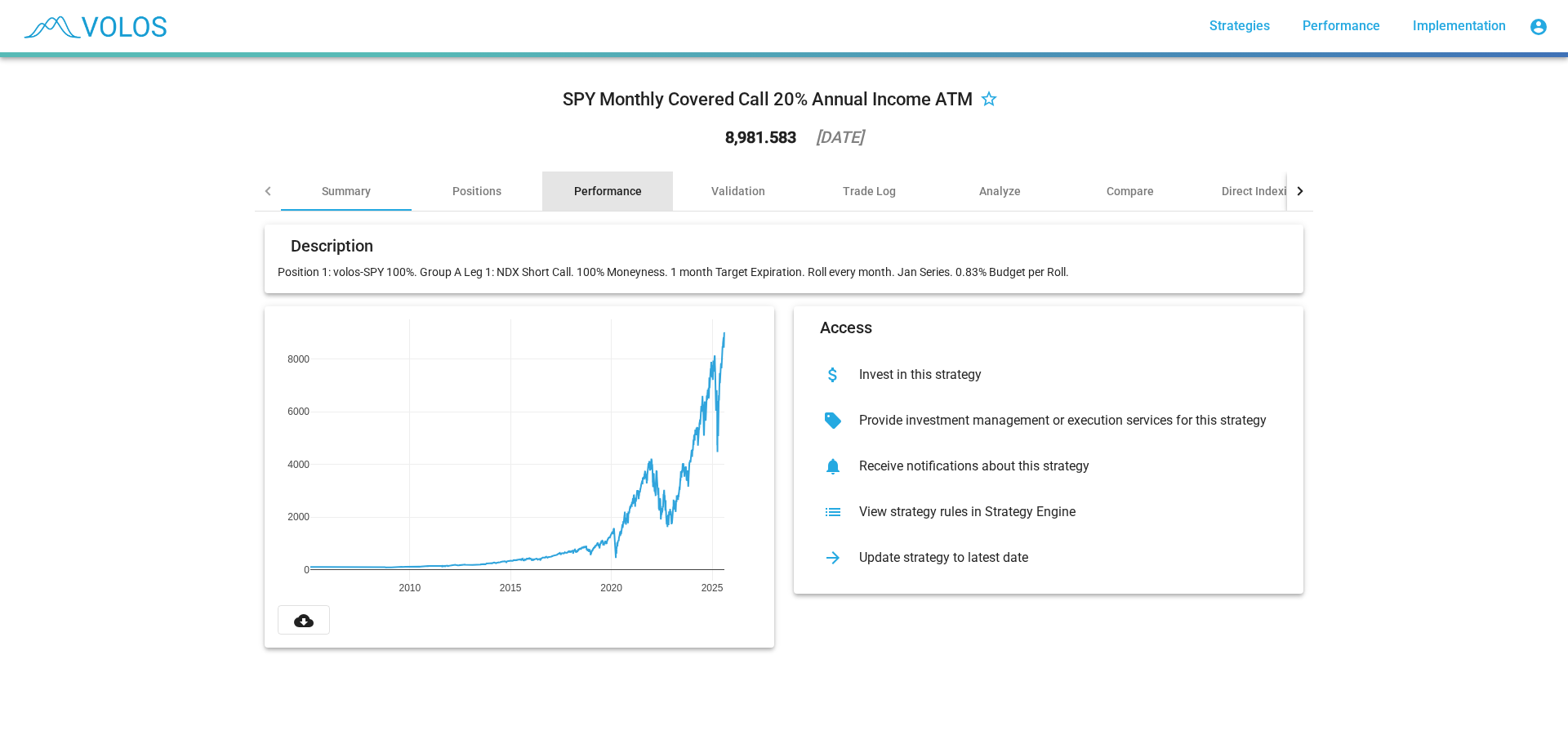
click at [607, 191] on div "Performance" at bounding box center [608, 191] width 68 height 17
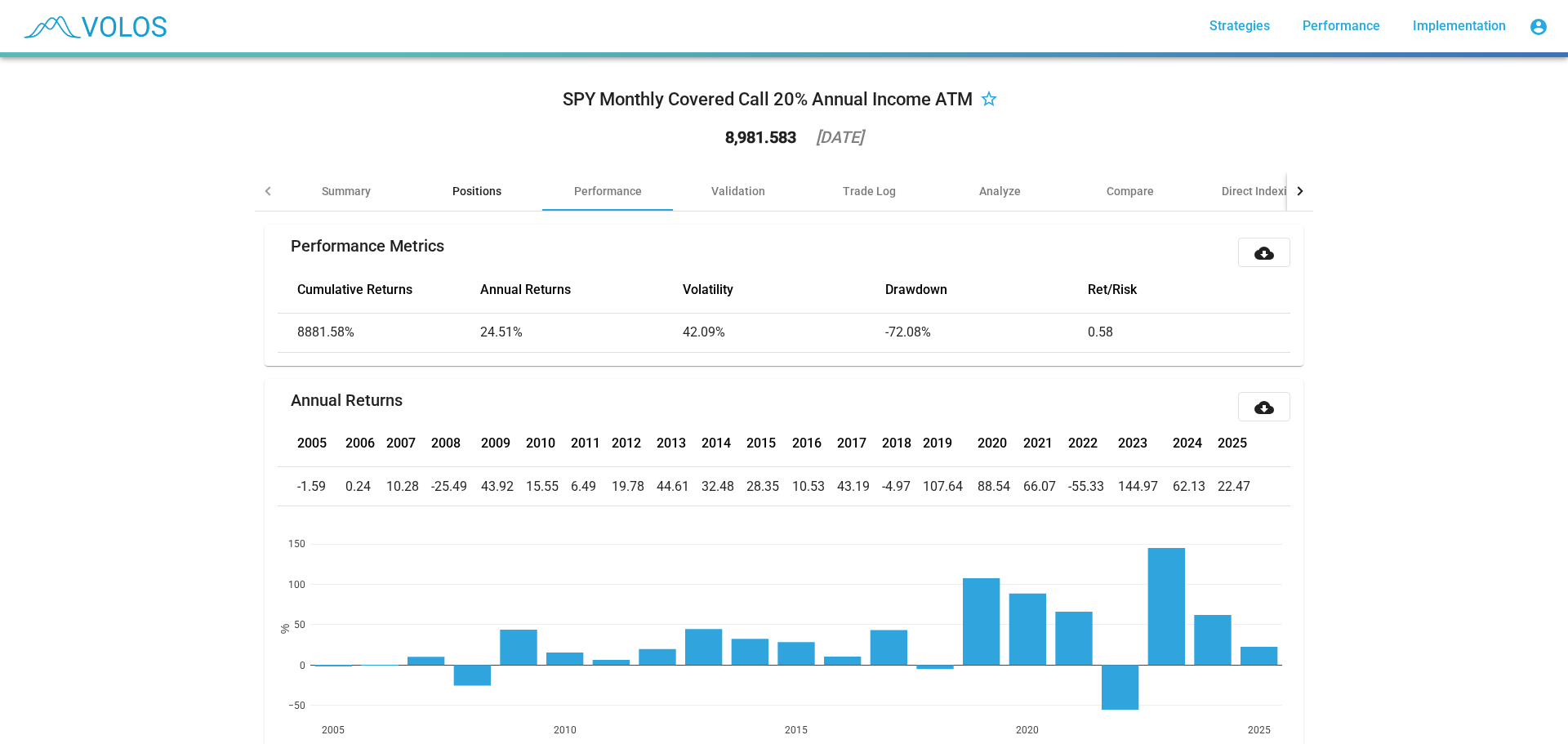
click at [462, 189] on div "Positions" at bounding box center [476, 191] width 49 height 17
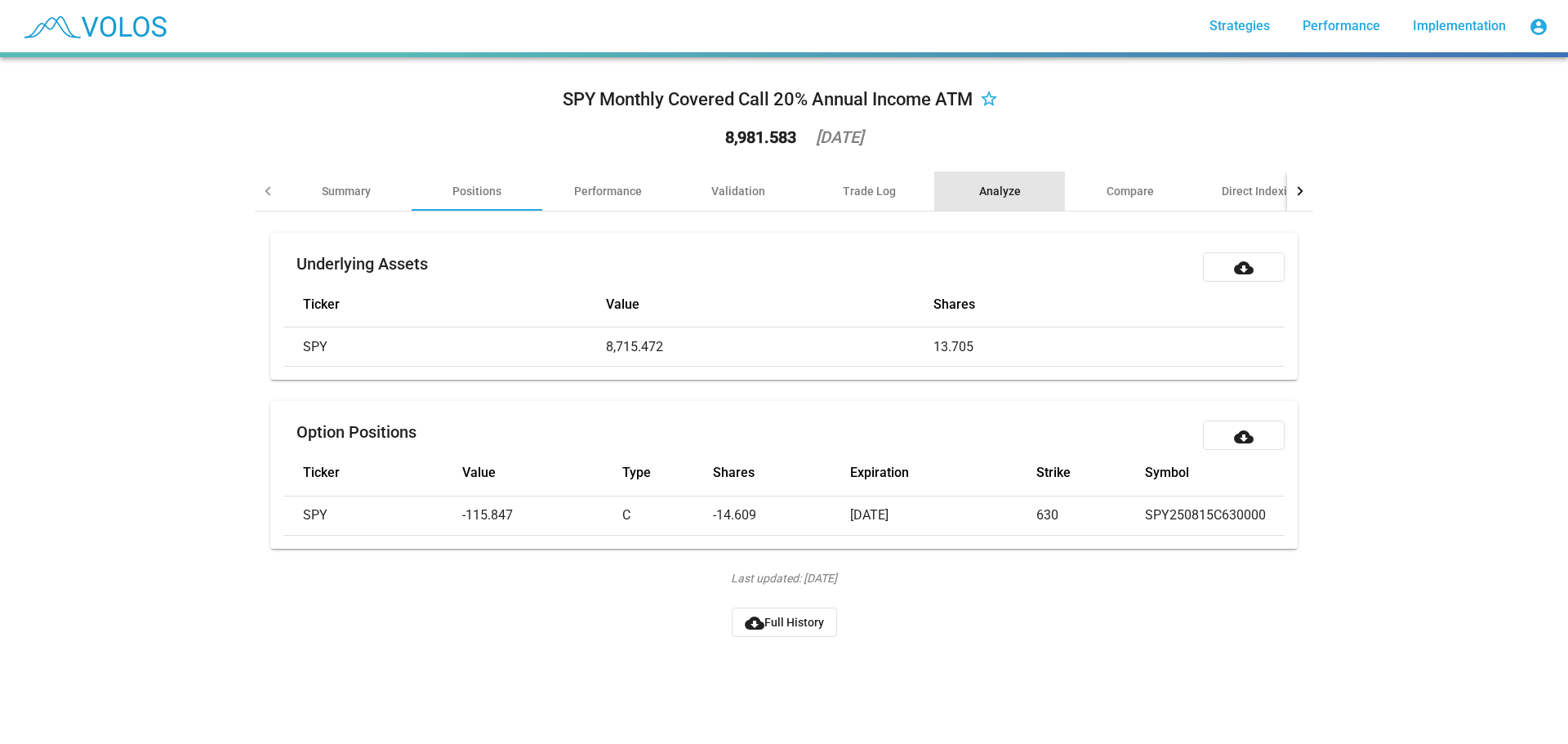
click at [1009, 184] on div "Analyze" at bounding box center [1000, 191] width 42 height 17
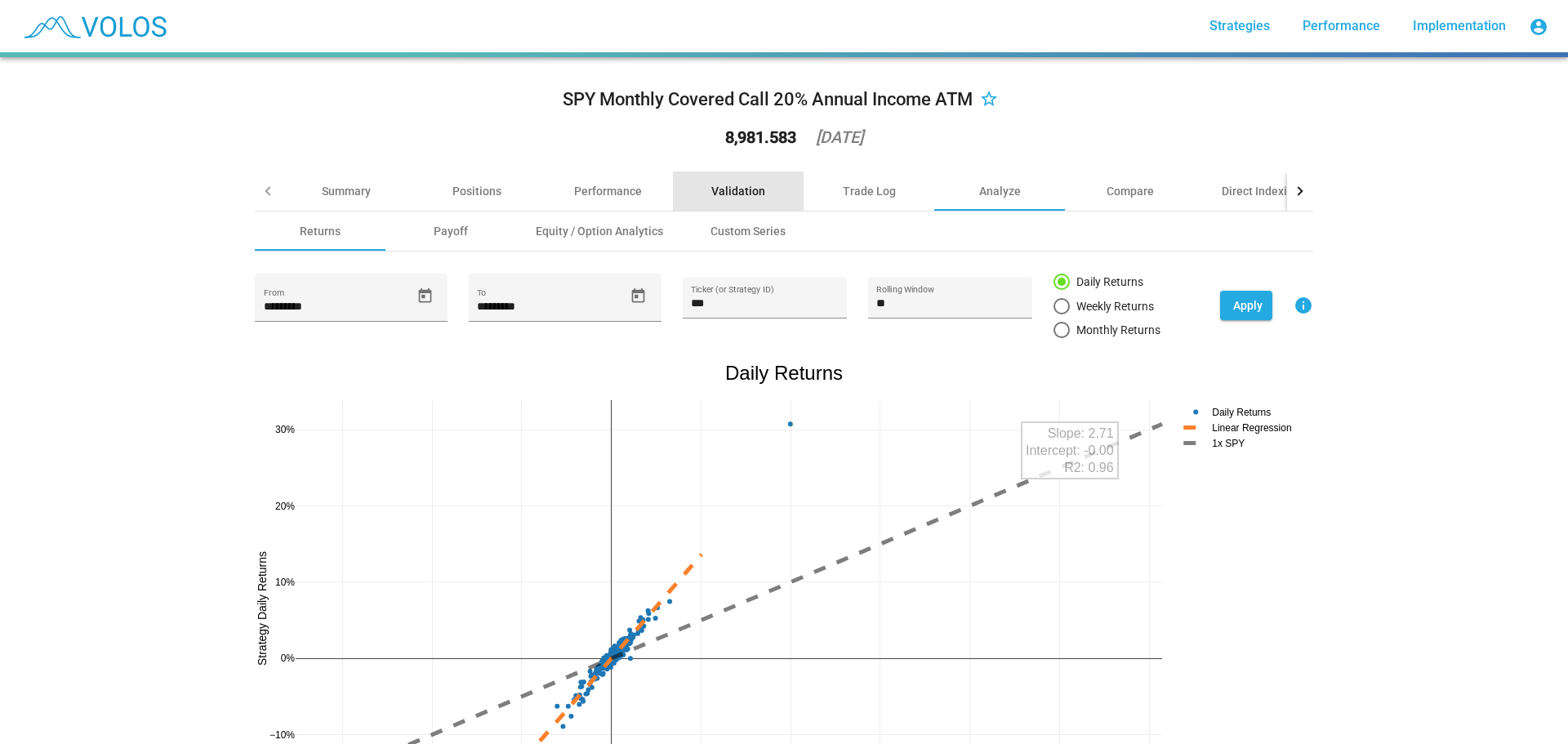
click at [716, 203] on div "Validation" at bounding box center [738, 191] width 130 height 39
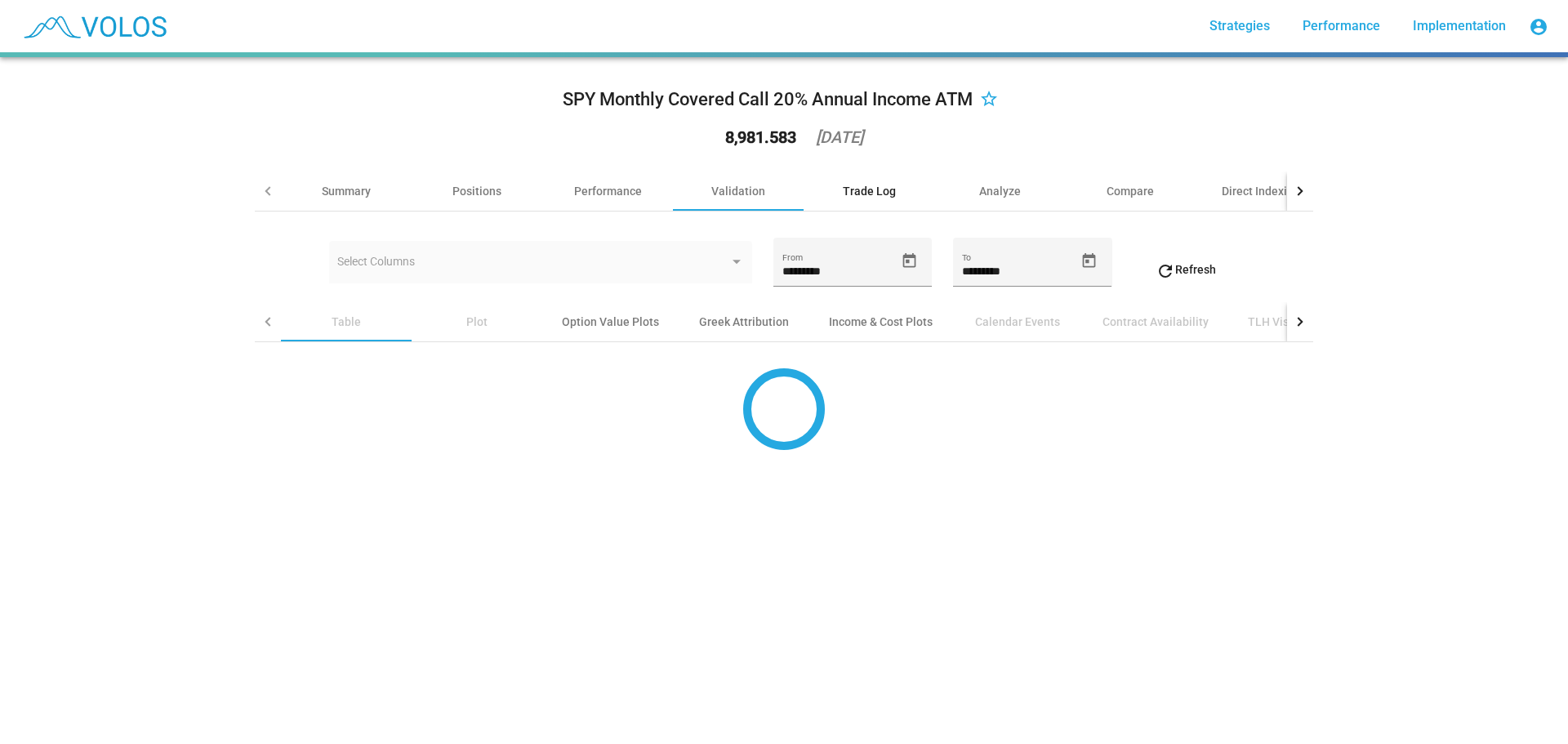
click at [859, 183] on div "Trade Log" at bounding box center [870, 191] width 53 height 17
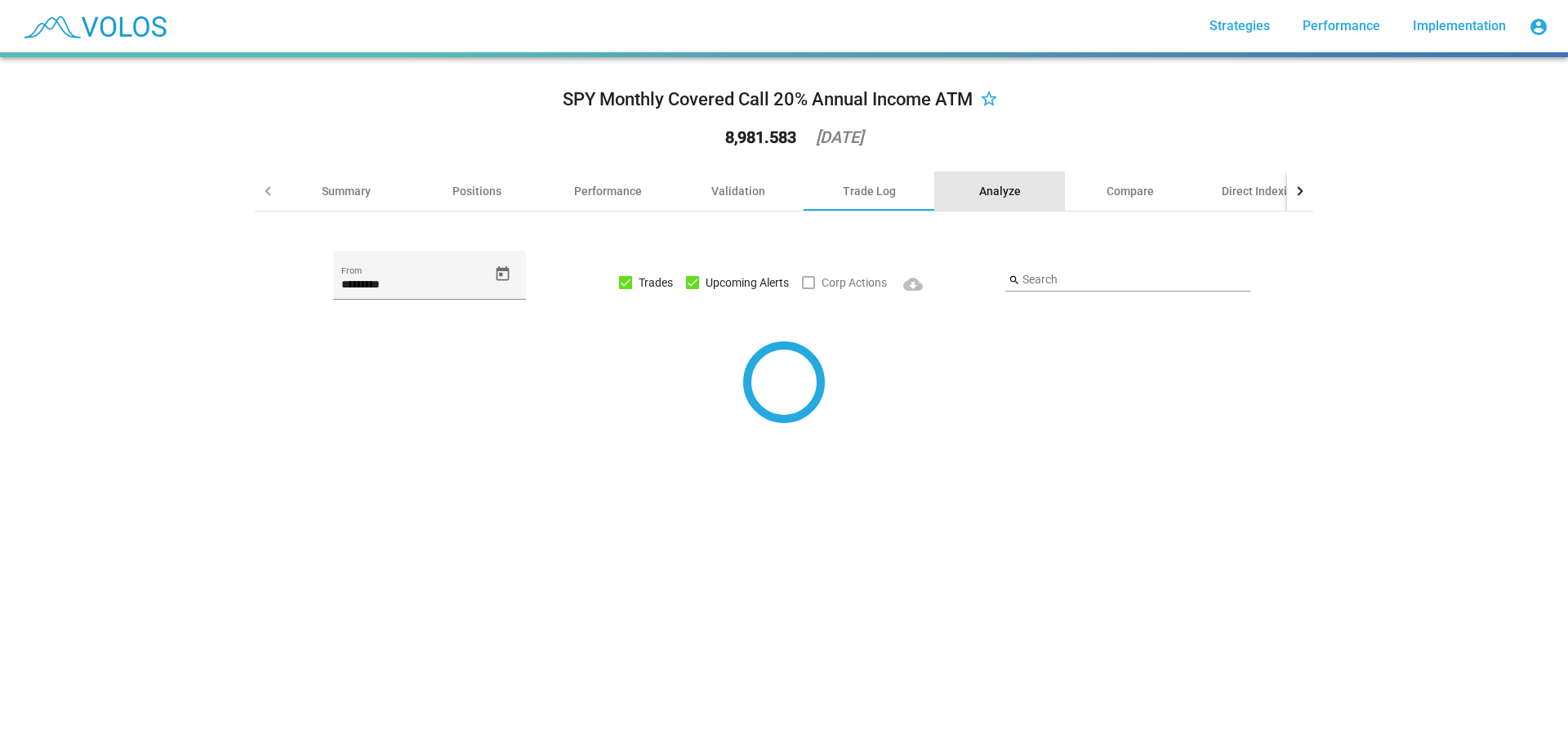
click at [992, 183] on div "Analyze" at bounding box center [1000, 191] width 42 height 17
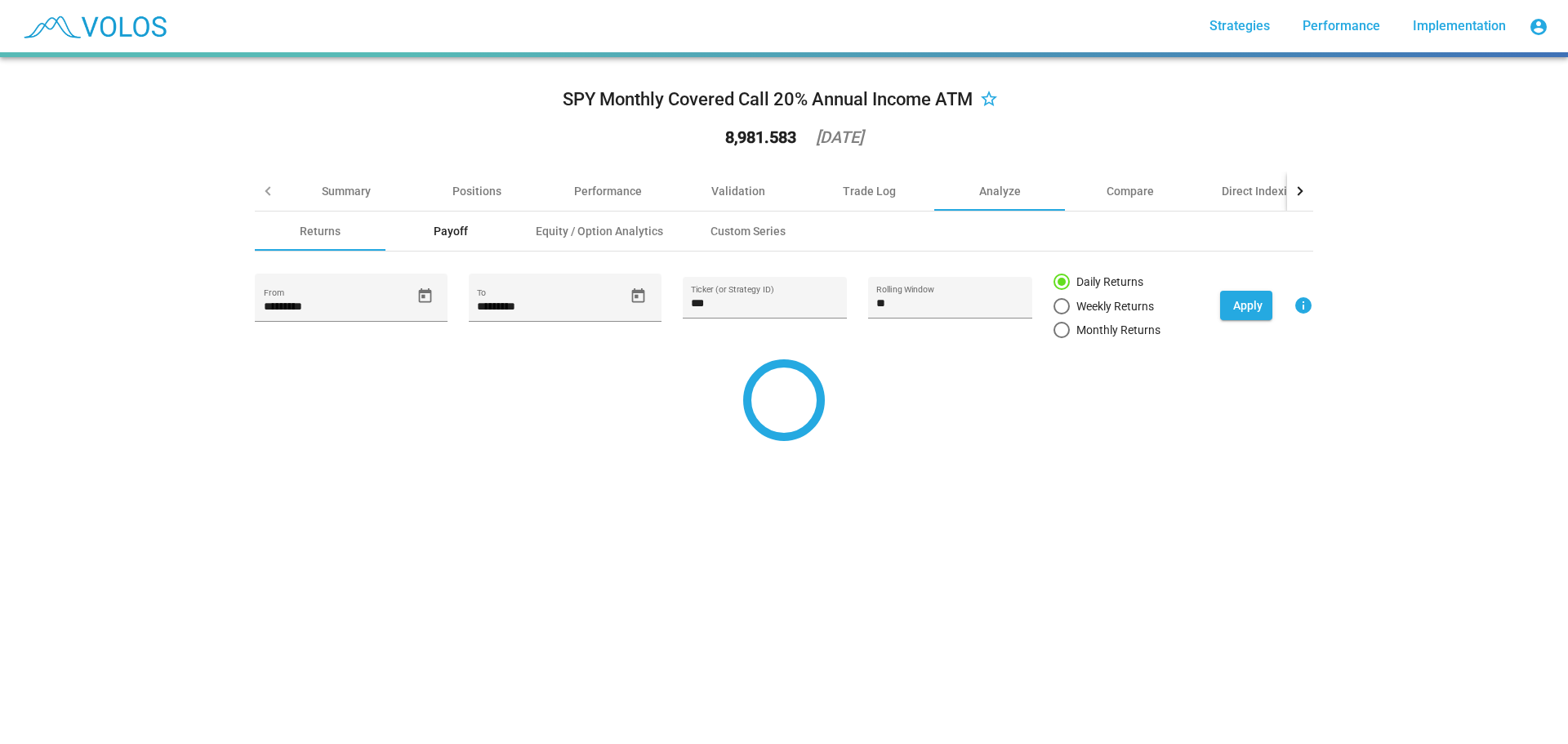
click at [448, 230] on div "Payoff" at bounding box center [451, 232] width 34 height 17
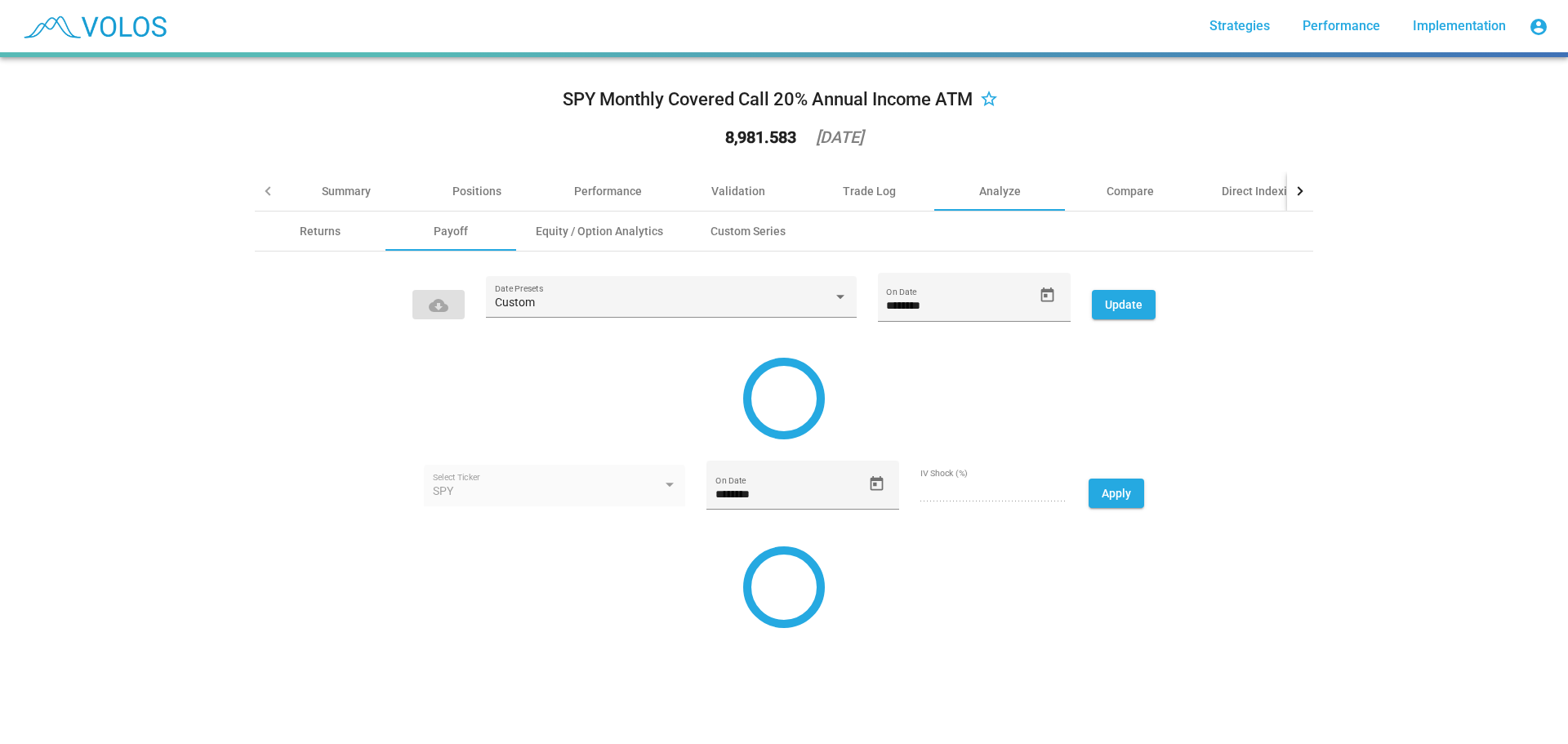
click at [1311, 260] on div "SPY Monthly Covered Call 20% Annual Income ATM star_border 8,981.583 [DATE] Sum…" at bounding box center [784, 350] width 1078 height 585
drag, startPoint x: 1323, startPoint y: 263, endPoint x: 1360, endPoint y: 261, distance: 37.1
click at [1348, 263] on div "SPY Monthly Covered Call 20% Annual Income ATM star_border 8,981.583 [DATE] Sum…" at bounding box center [784, 401] width 1568 height 688
click at [1358, 280] on div "SPY Monthly Covered Call 20% Annual Income ATM star_border 8,981.583 [DATE] Sum…" at bounding box center [784, 401] width 1568 height 688
click at [612, 193] on div "Performance" at bounding box center [608, 191] width 68 height 17
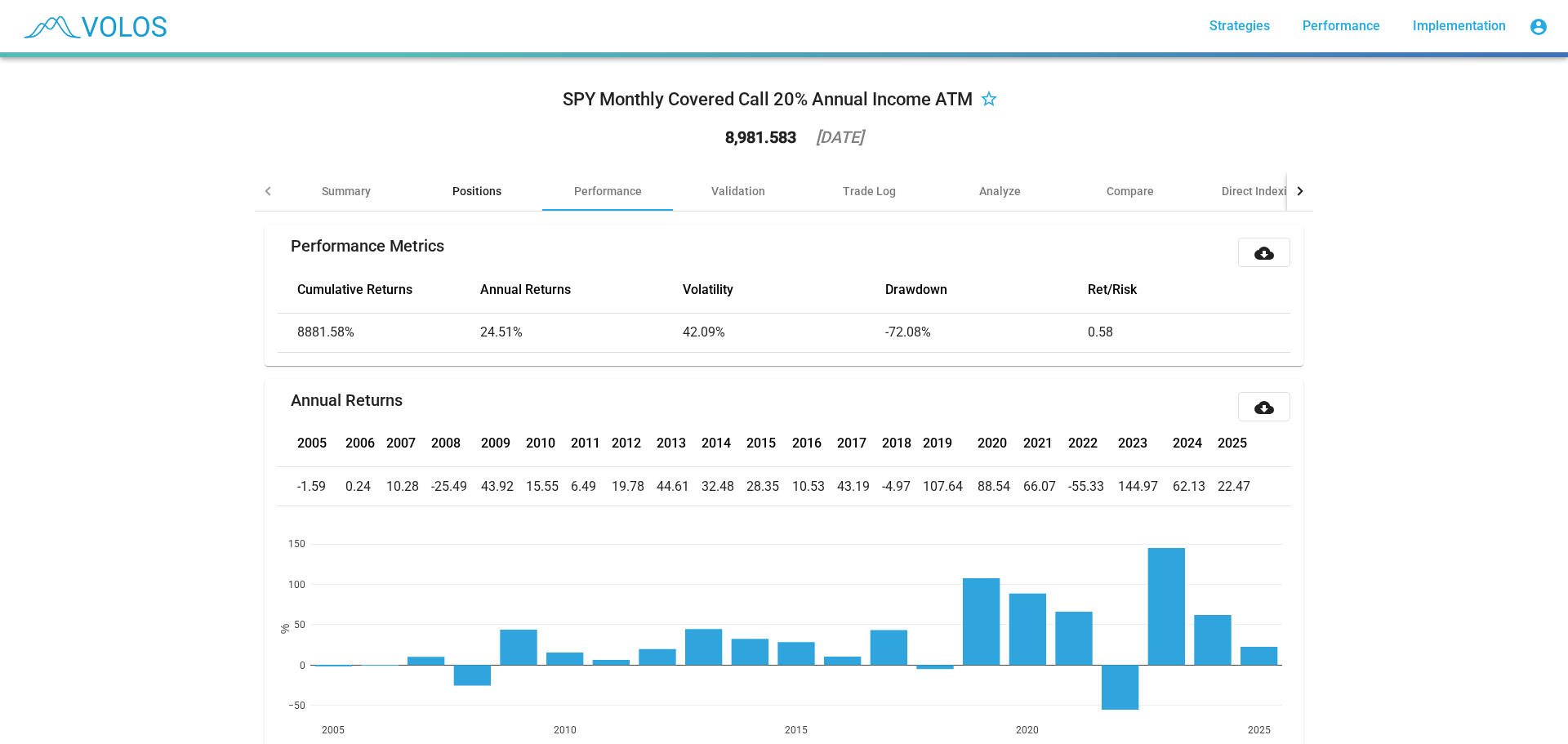
click at [439, 188] on div "Positions" at bounding box center [476, 191] width 130 height 39
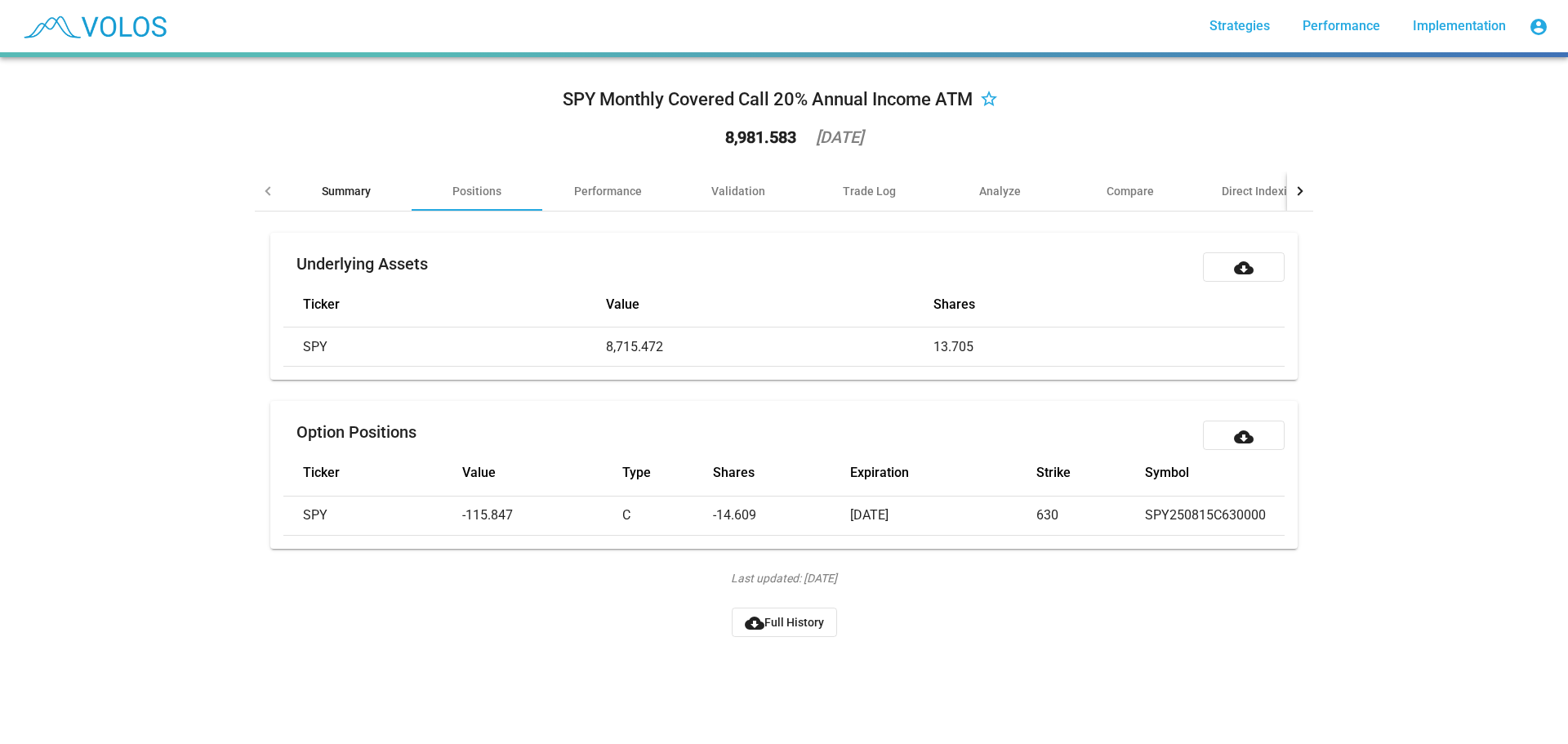
click at [300, 188] on div "Summary" at bounding box center [346, 191] width 130 height 39
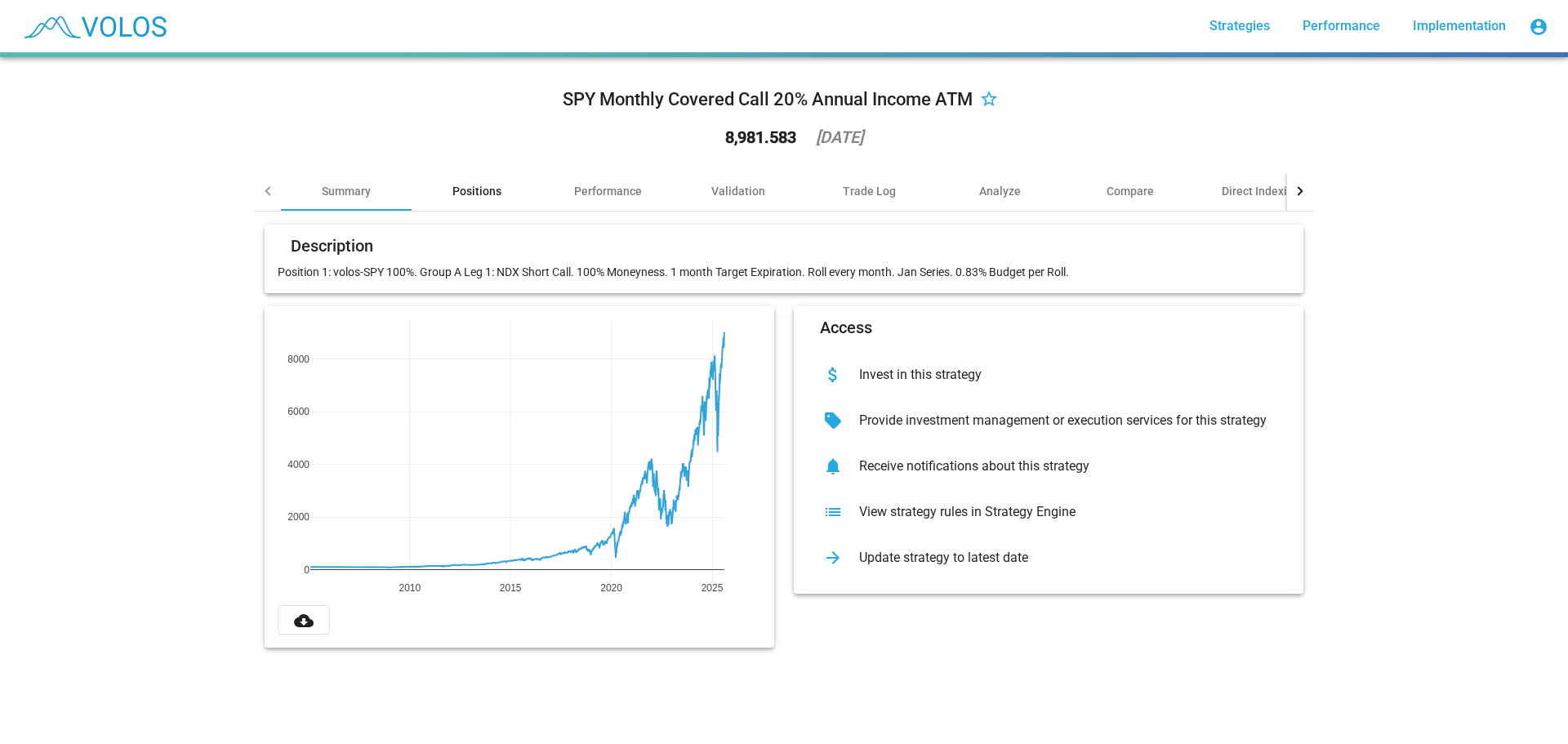
click at [452, 193] on div "Positions" at bounding box center [476, 191] width 49 height 17
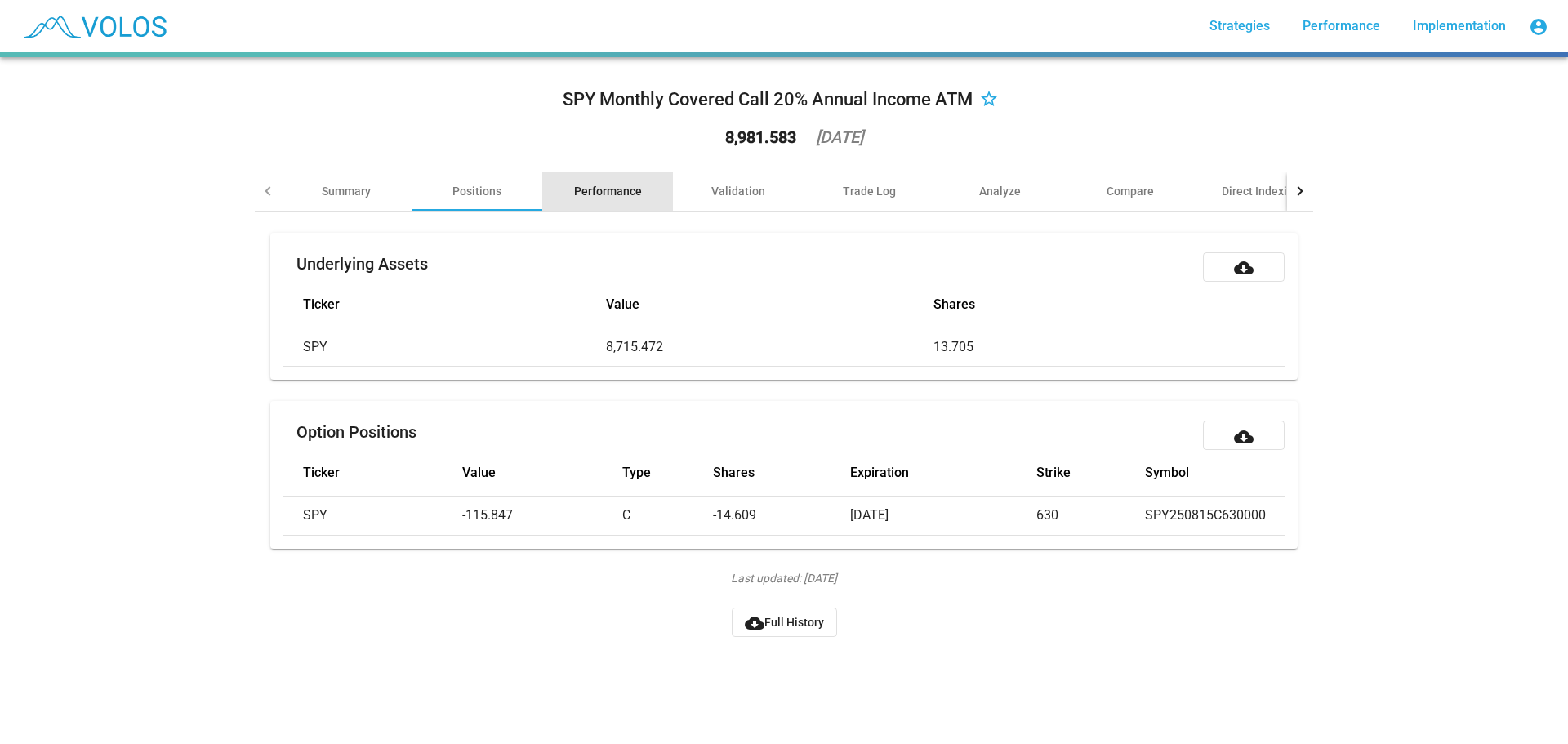
click at [552, 175] on div "Performance" at bounding box center [607, 191] width 130 height 39
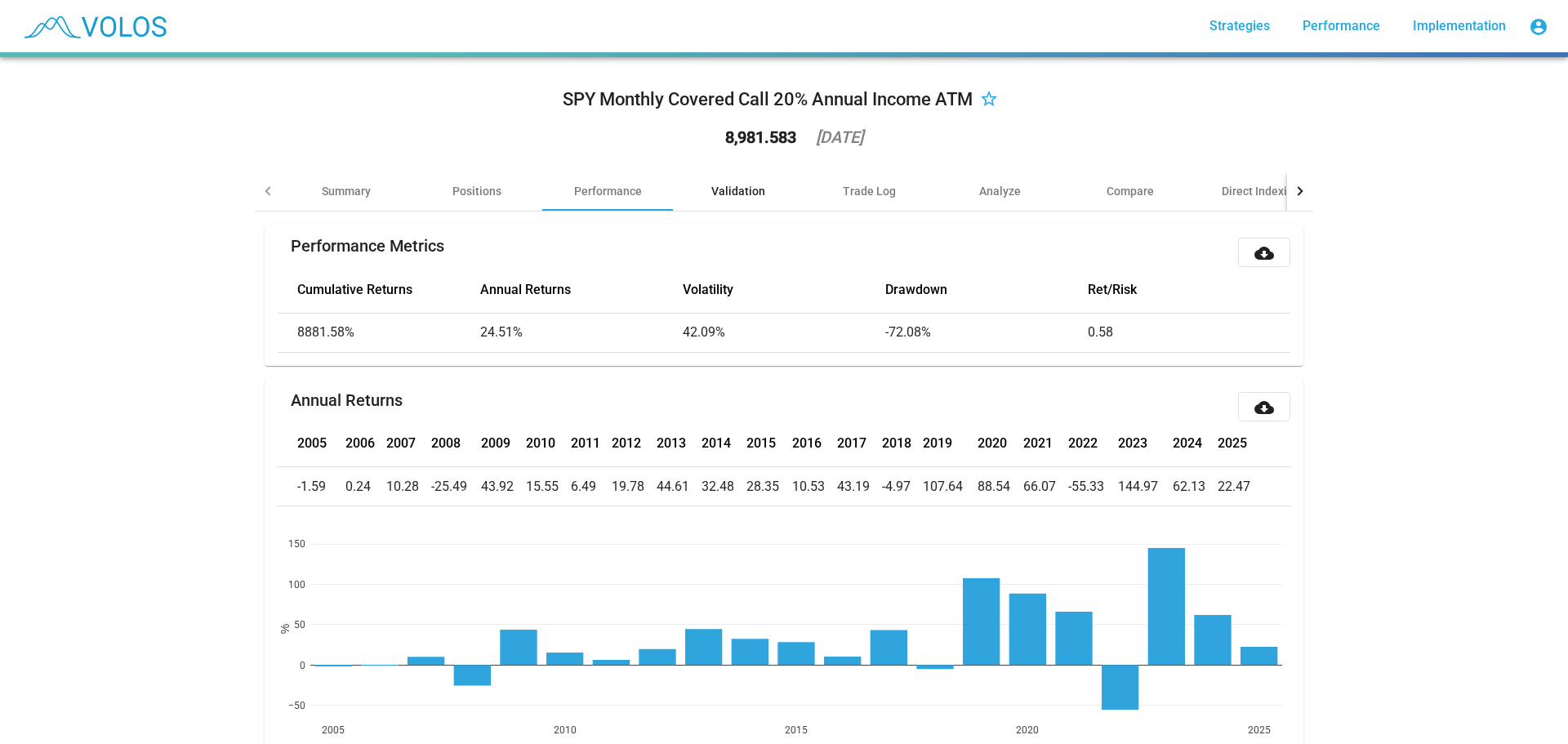
click at [718, 193] on div "Validation" at bounding box center [738, 191] width 54 height 17
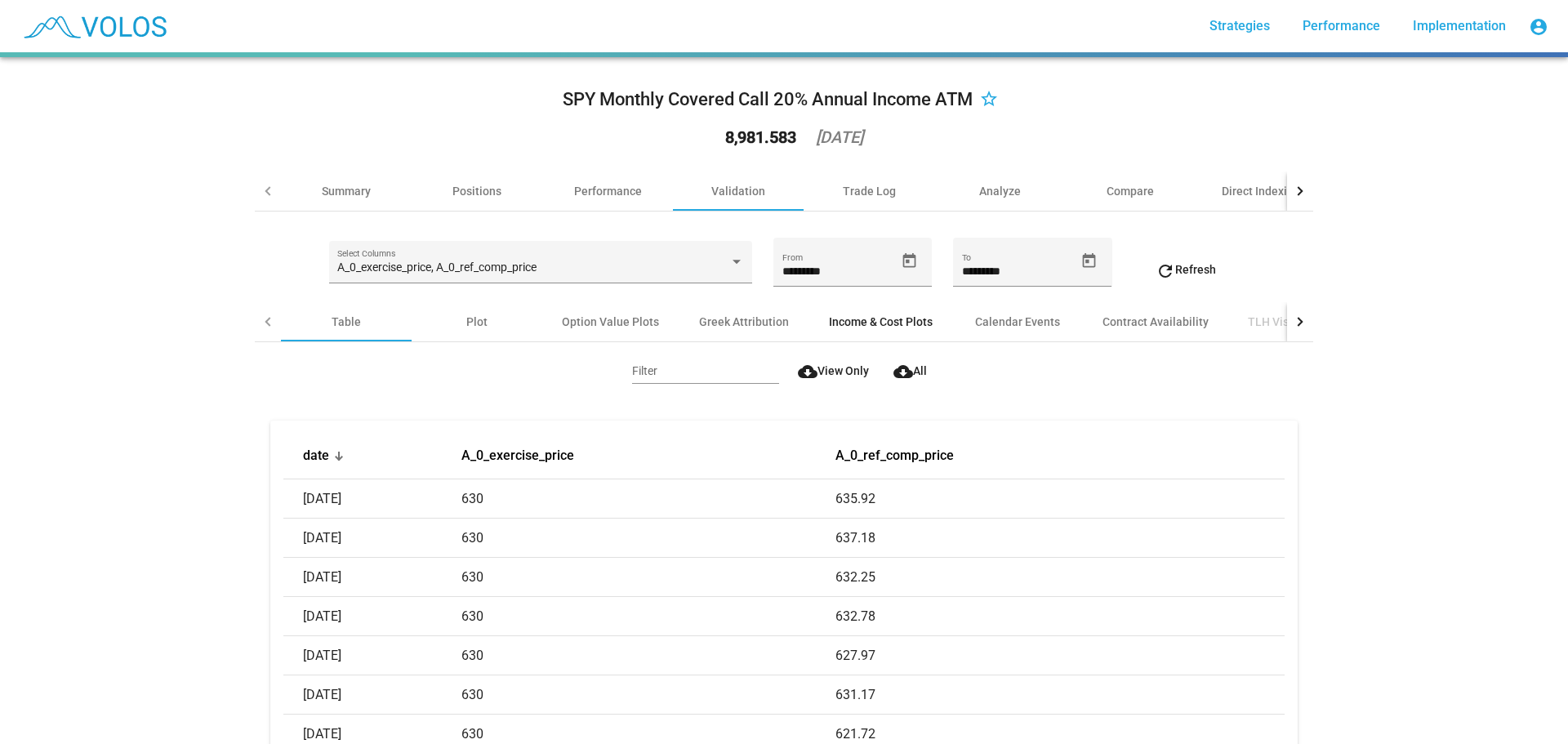
click at [852, 317] on div "Income & Cost Plots" at bounding box center [881, 322] width 104 height 17
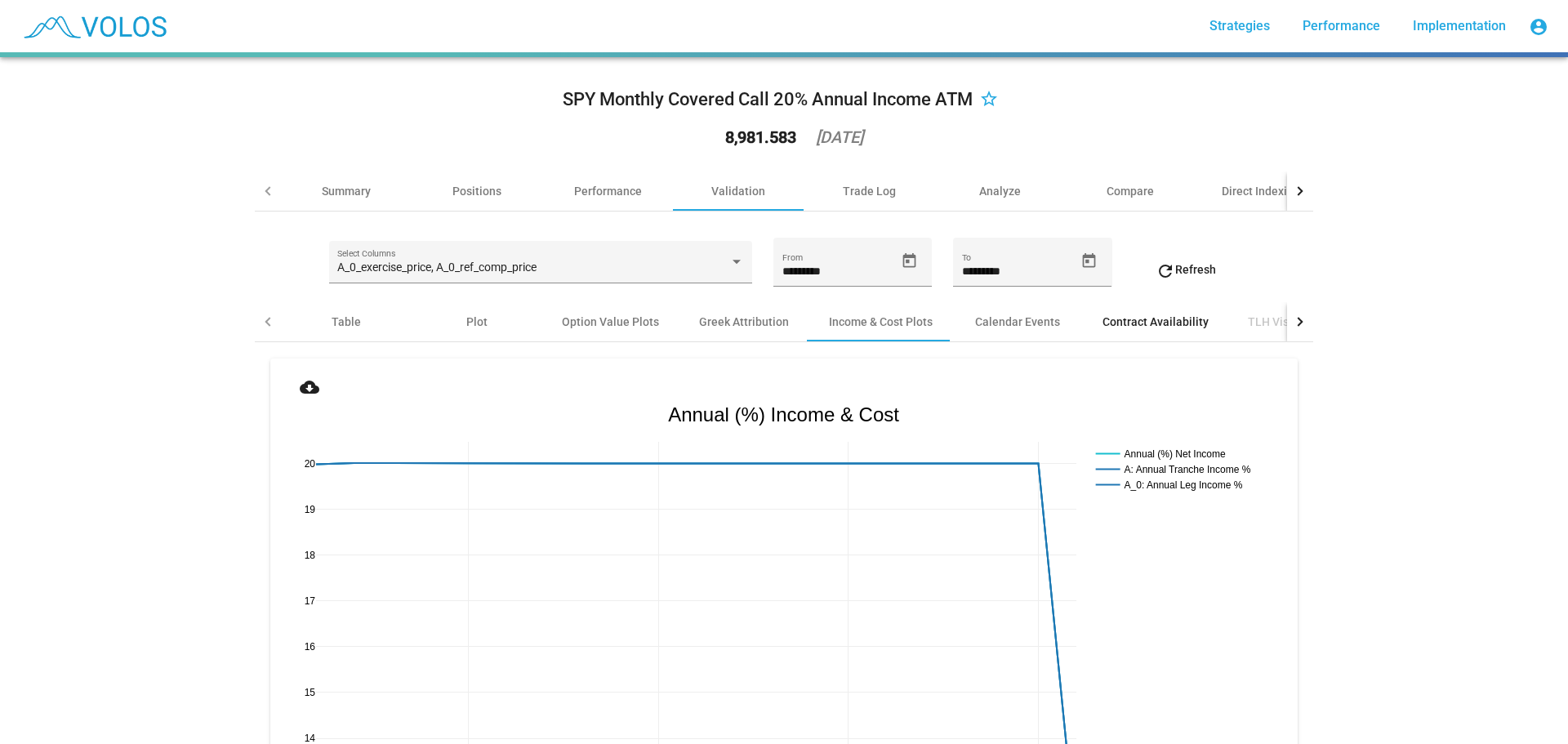
click at [1108, 323] on div "Contract Availability" at bounding box center [1155, 322] width 106 height 17
